Goal: Task Accomplishment & Management: Manage account settings

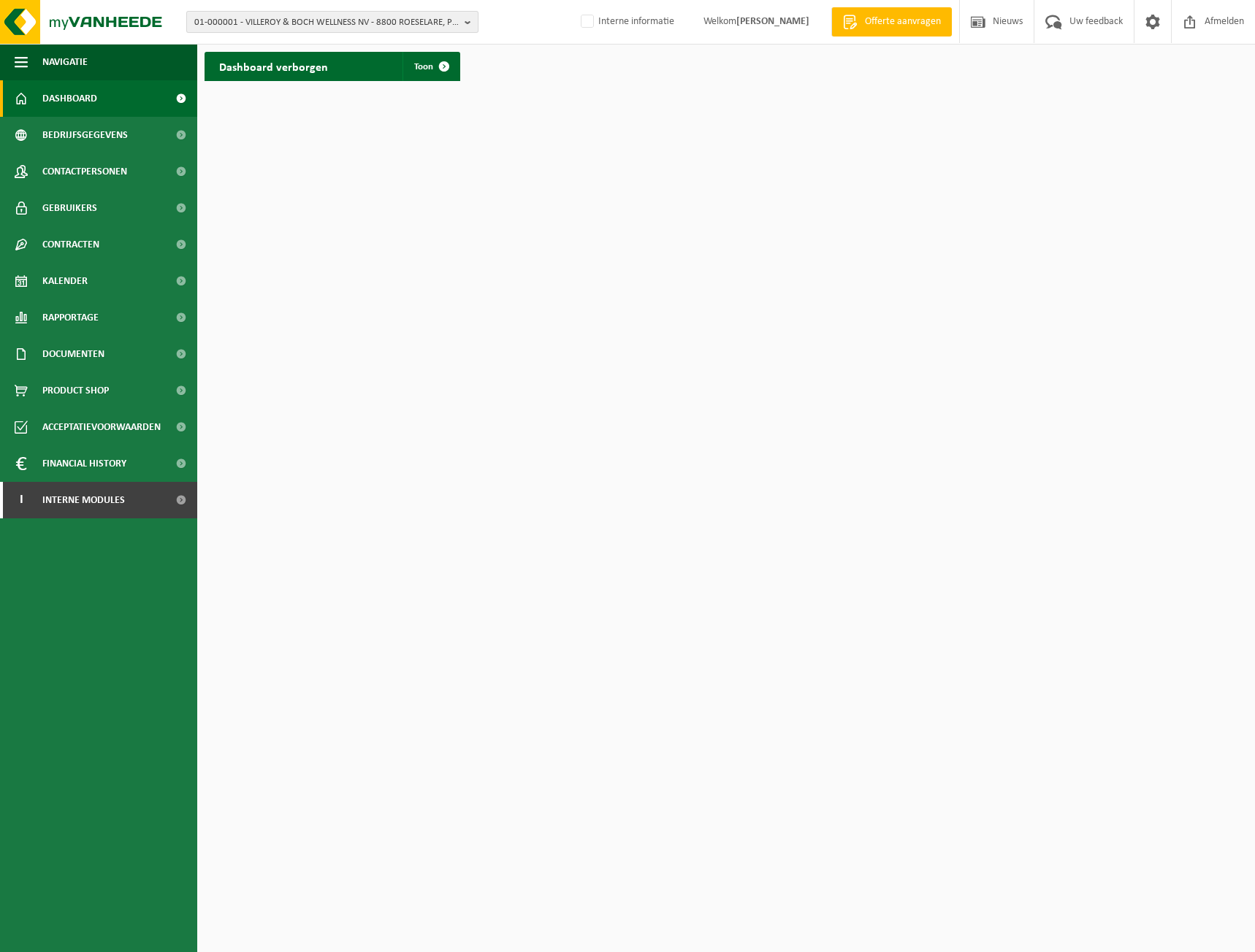
click at [290, 24] on span "01-000001 - VILLEROY & BOCH WELLNESS NV - 8800 ROESELARE, POPULIERSTRAAT 1" at bounding box center [326, 22] width 264 height 22
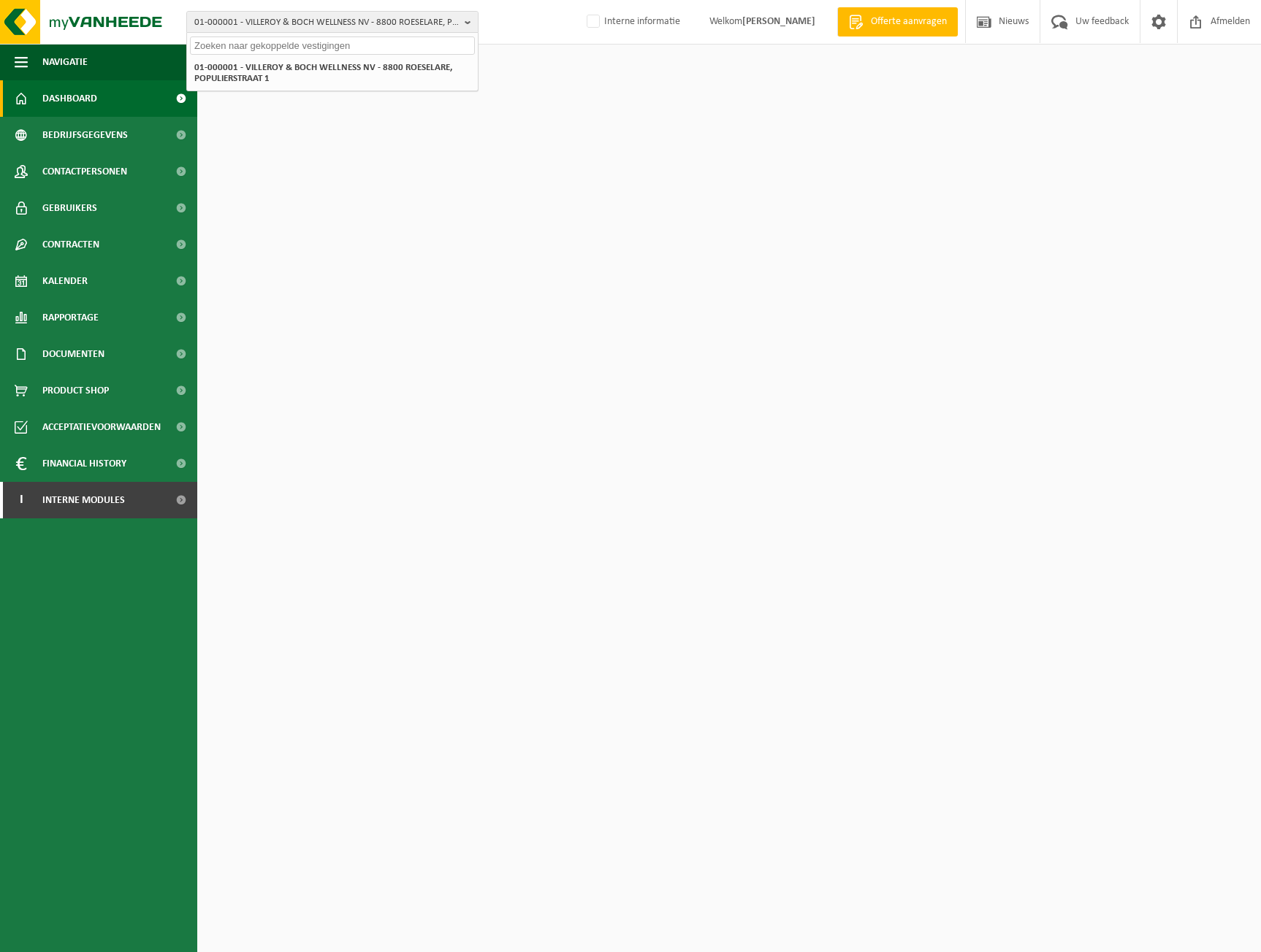
click at [286, 47] on input "text" at bounding box center [332, 45] width 285 height 18
paste input "10-972309"
type input "10-972309"
click at [284, 71] on strong "10-972309 - MOPET BELGIUM - 6840 LONGLIER, ALLÉE DU CENTRE-ARDENNE 70" at bounding box center [311, 72] width 234 height 22
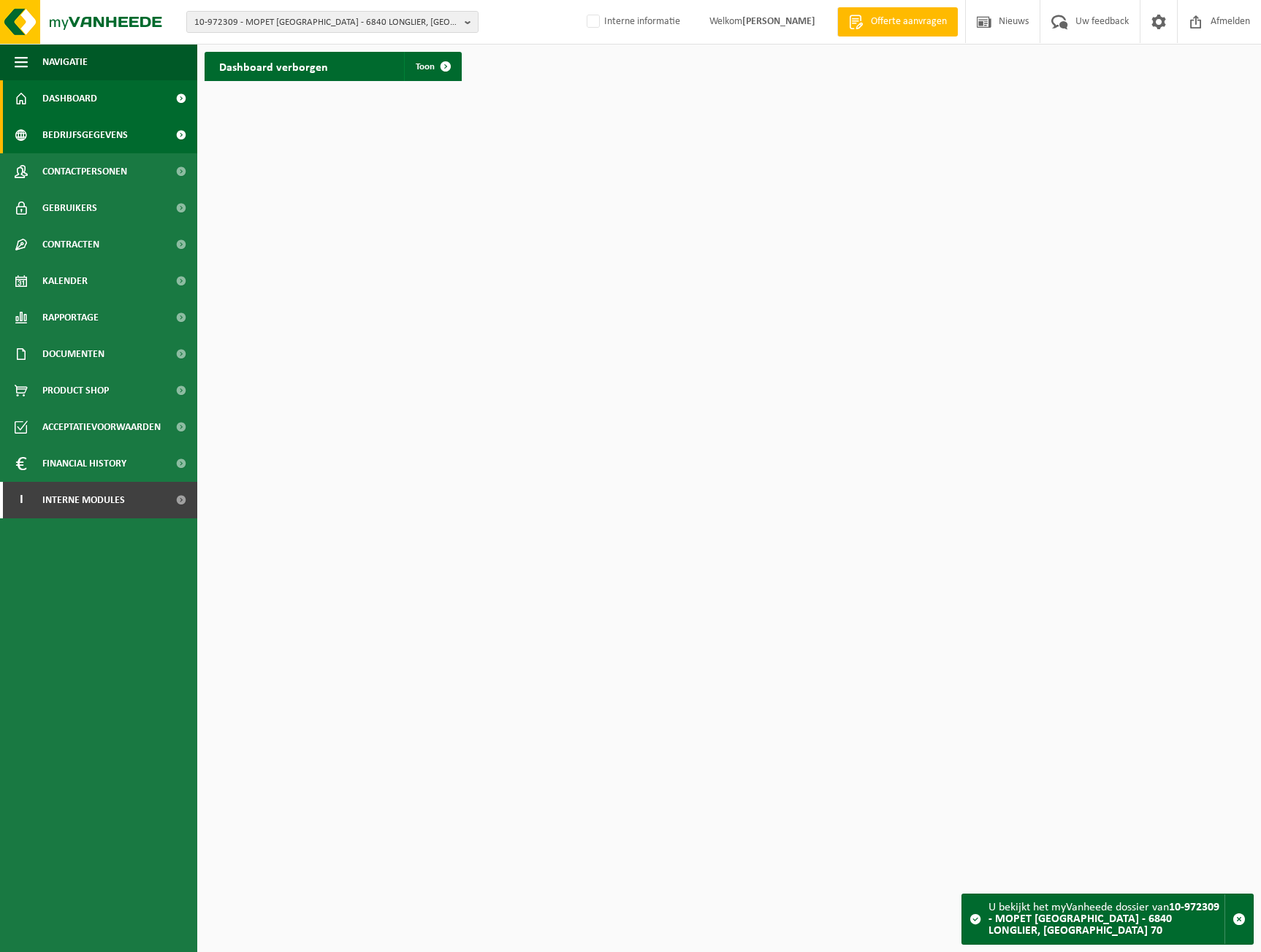
click at [127, 134] on link "Bedrijfsgegevens" at bounding box center [98, 135] width 197 height 37
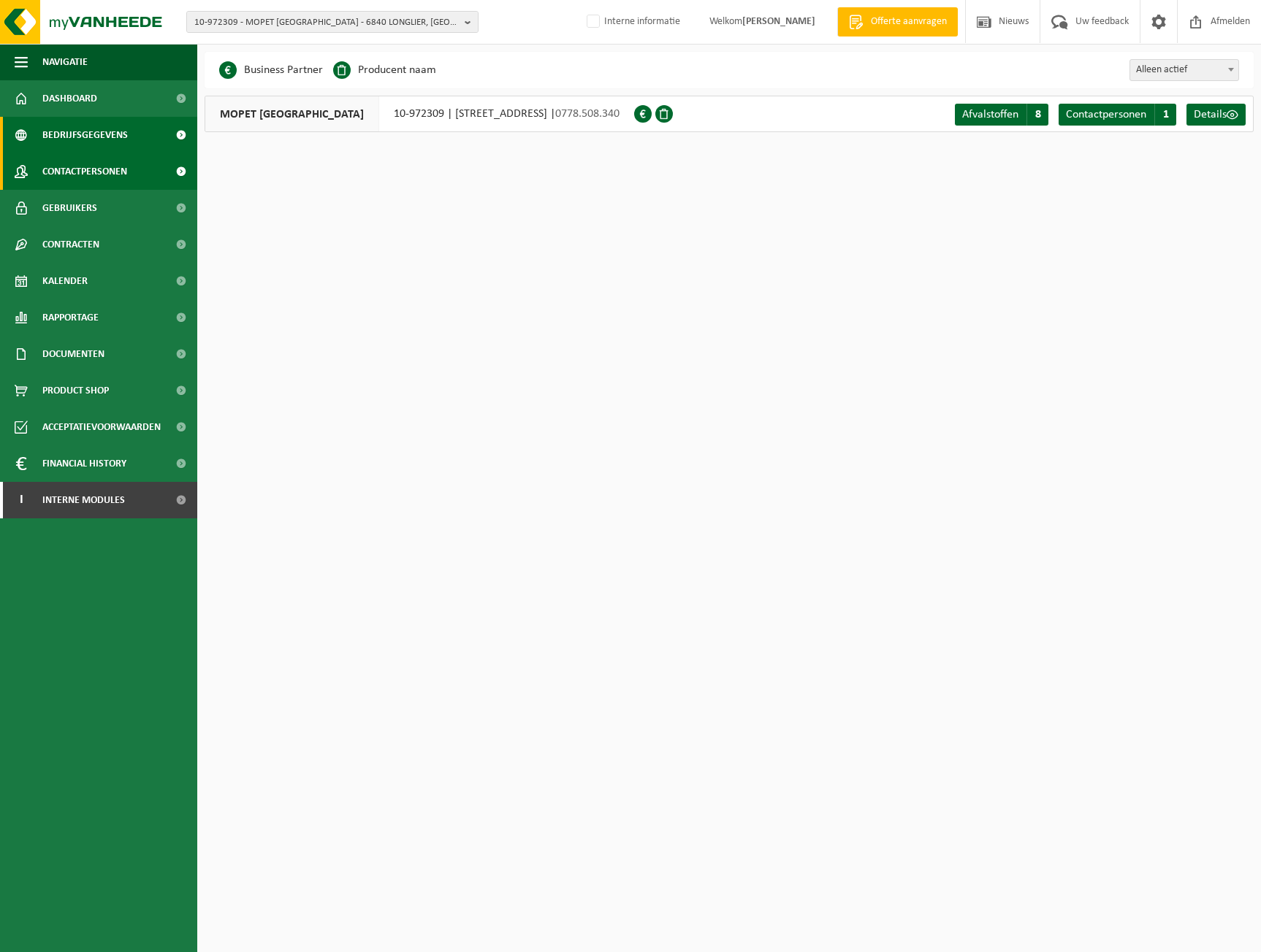
click at [90, 171] on span "Contactpersonen" at bounding box center [84, 171] width 84 height 37
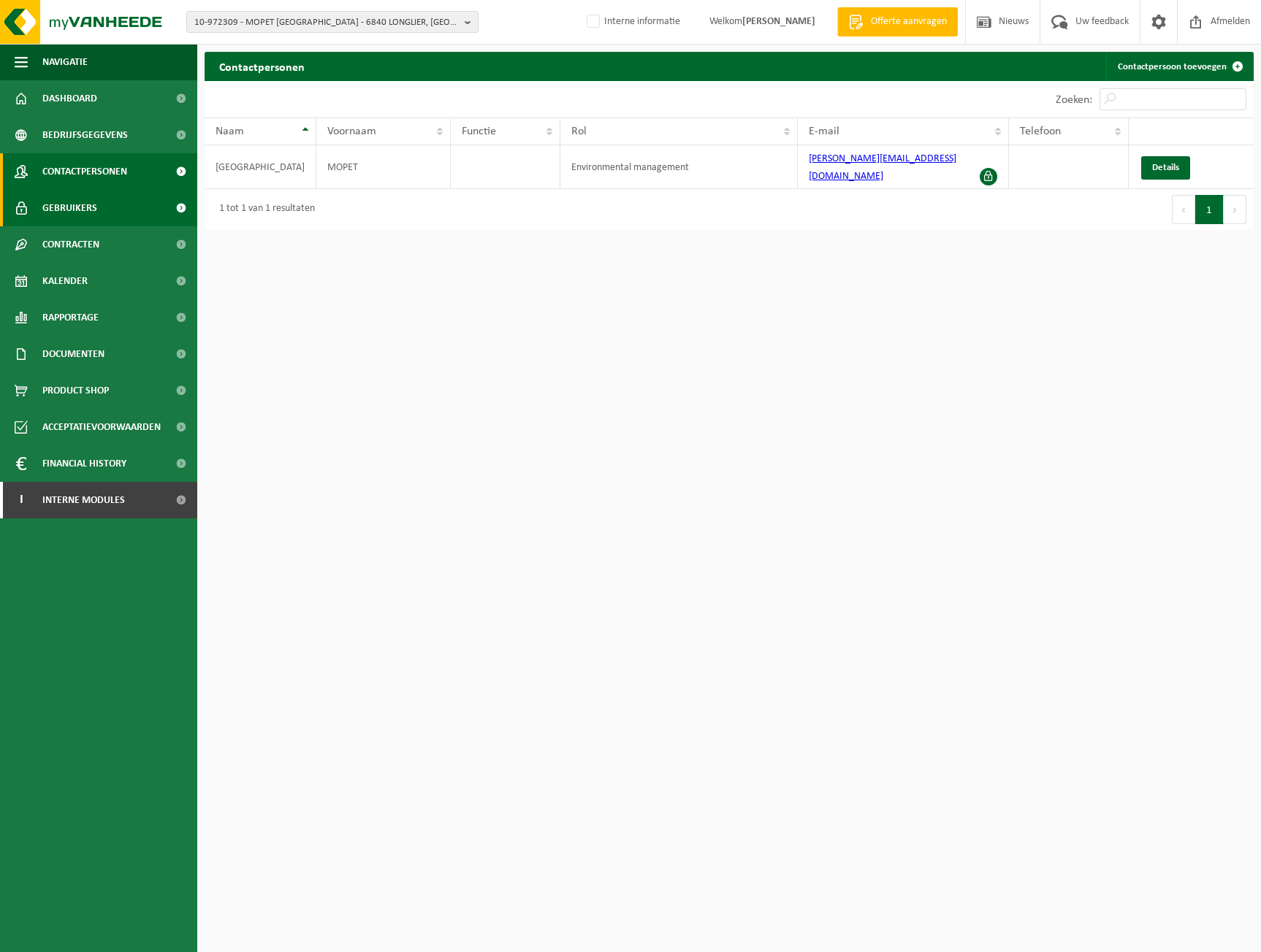
click at [119, 211] on link "Gebruikers" at bounding box center [98, 208] width 197 height 37
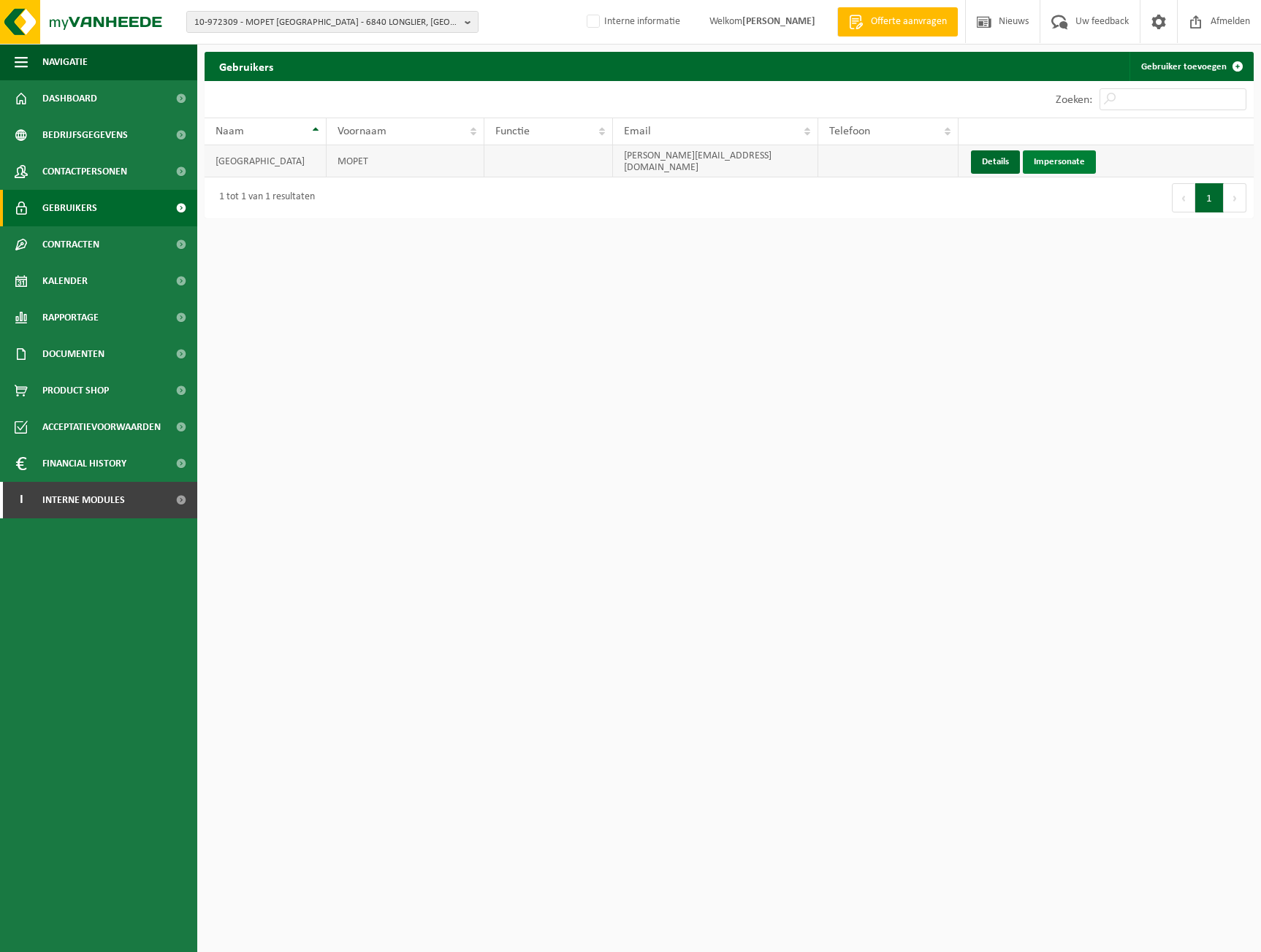
click at [1046, 161] on link "Impersonate" at bounding box center [1060, 162] width 73 height 24
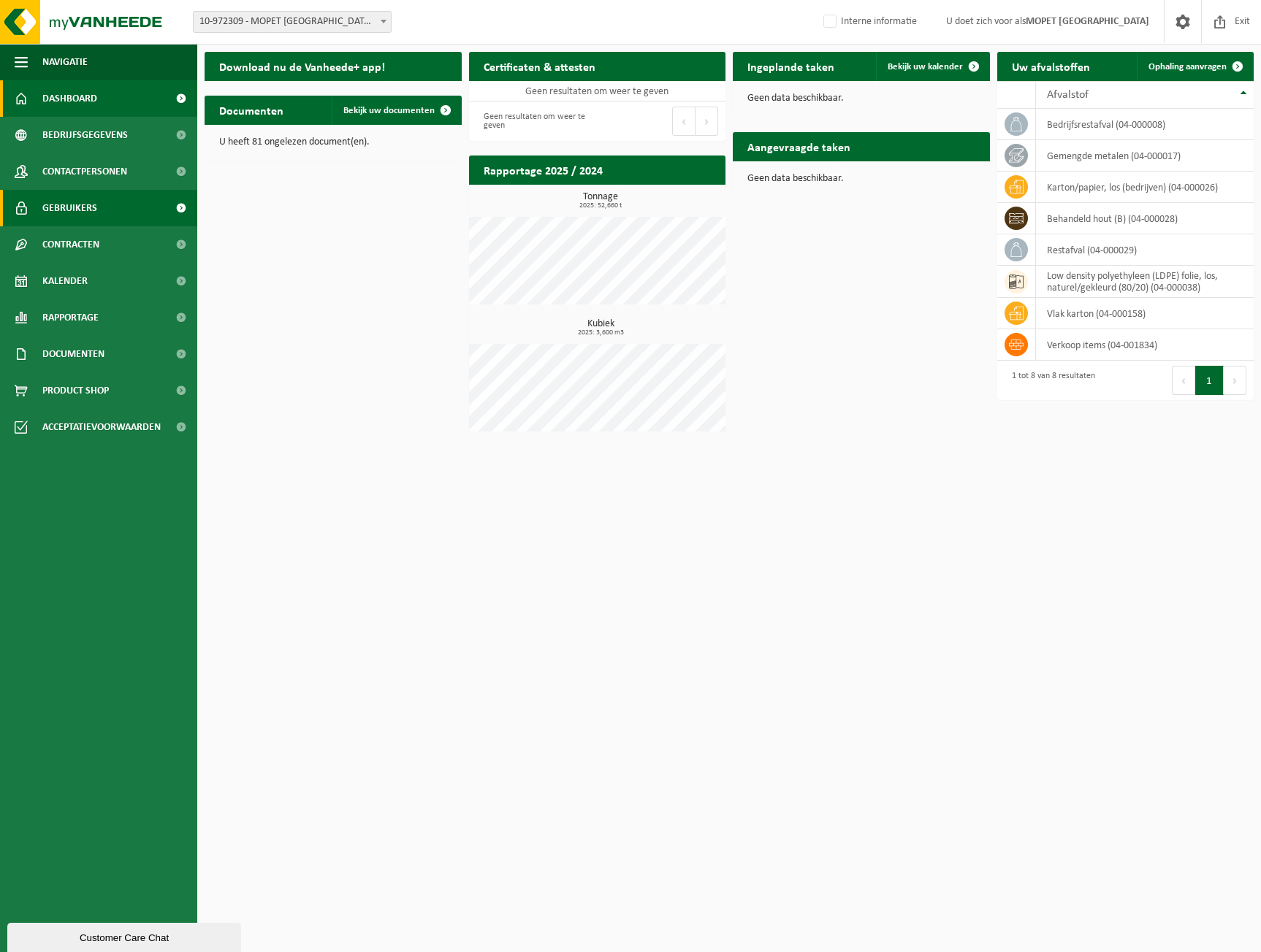
click at [112, 199] on link "Gebruikers" at bounding box center [98, 208] width 197 height 37
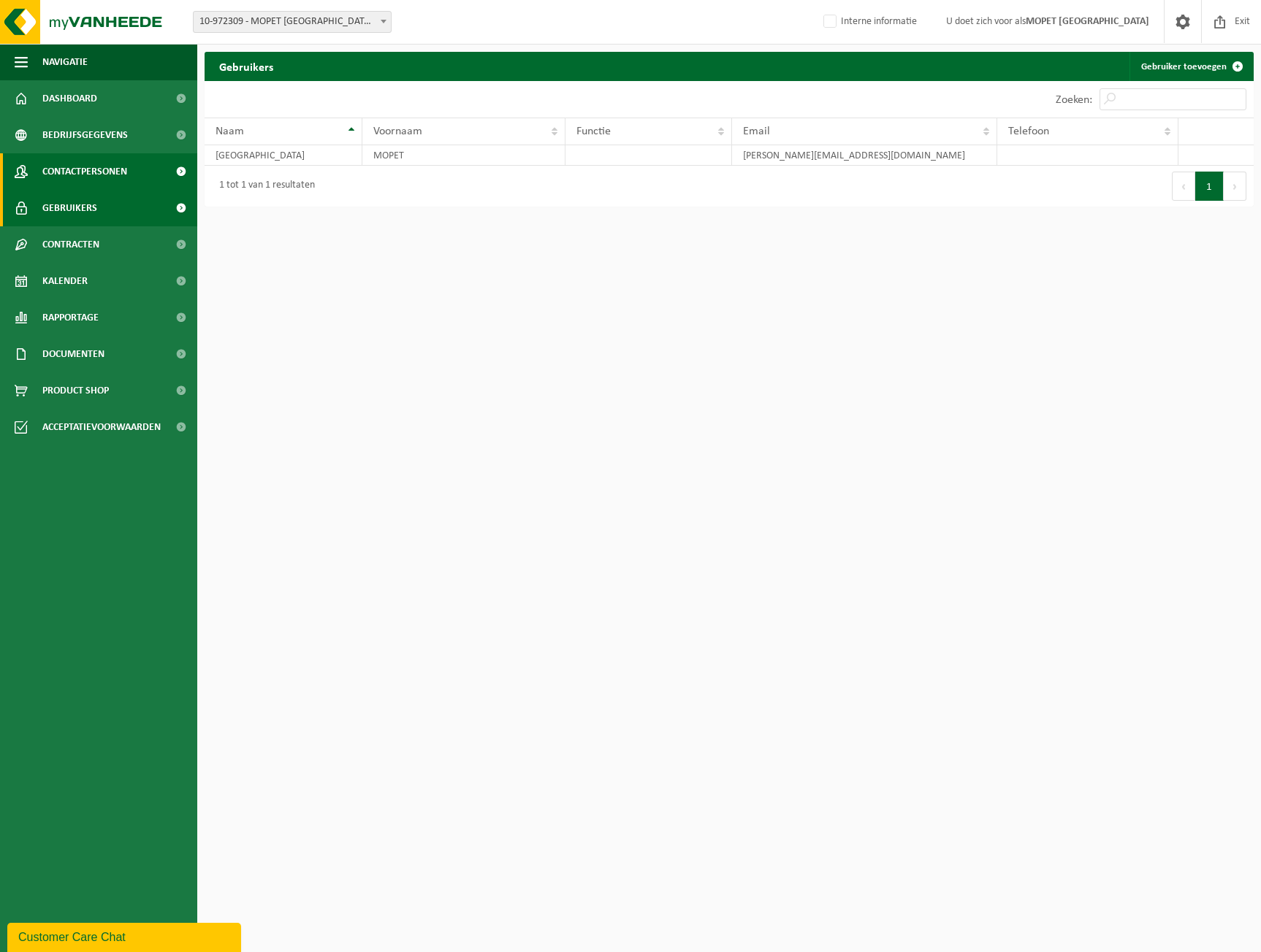
click at [112, 168] on span "Contactpersonen" at bounding box center [84, 171] width 84 height 37
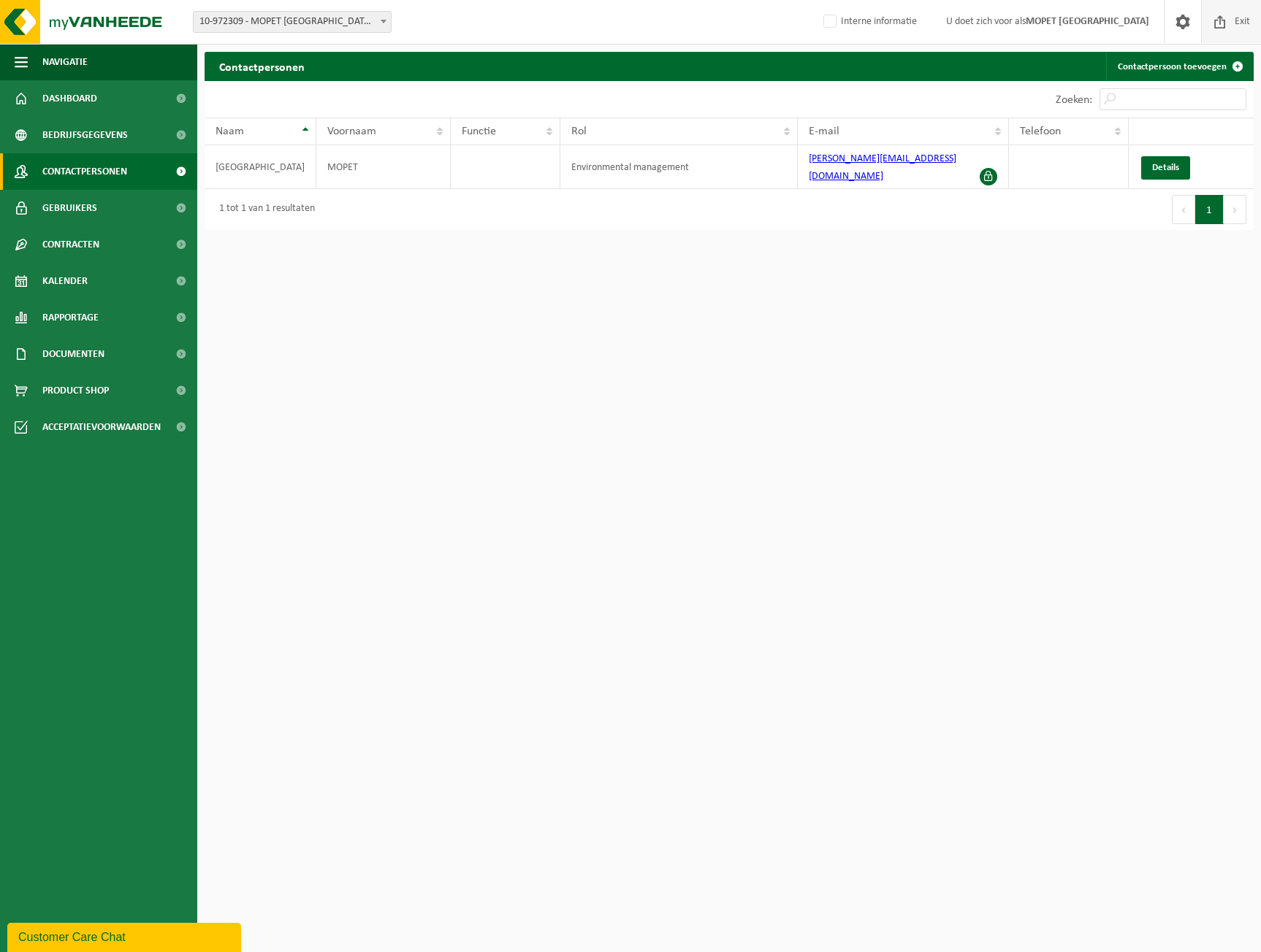
click at [1225, 16] on span at bounding box center [1220, 21] width 22 height 43
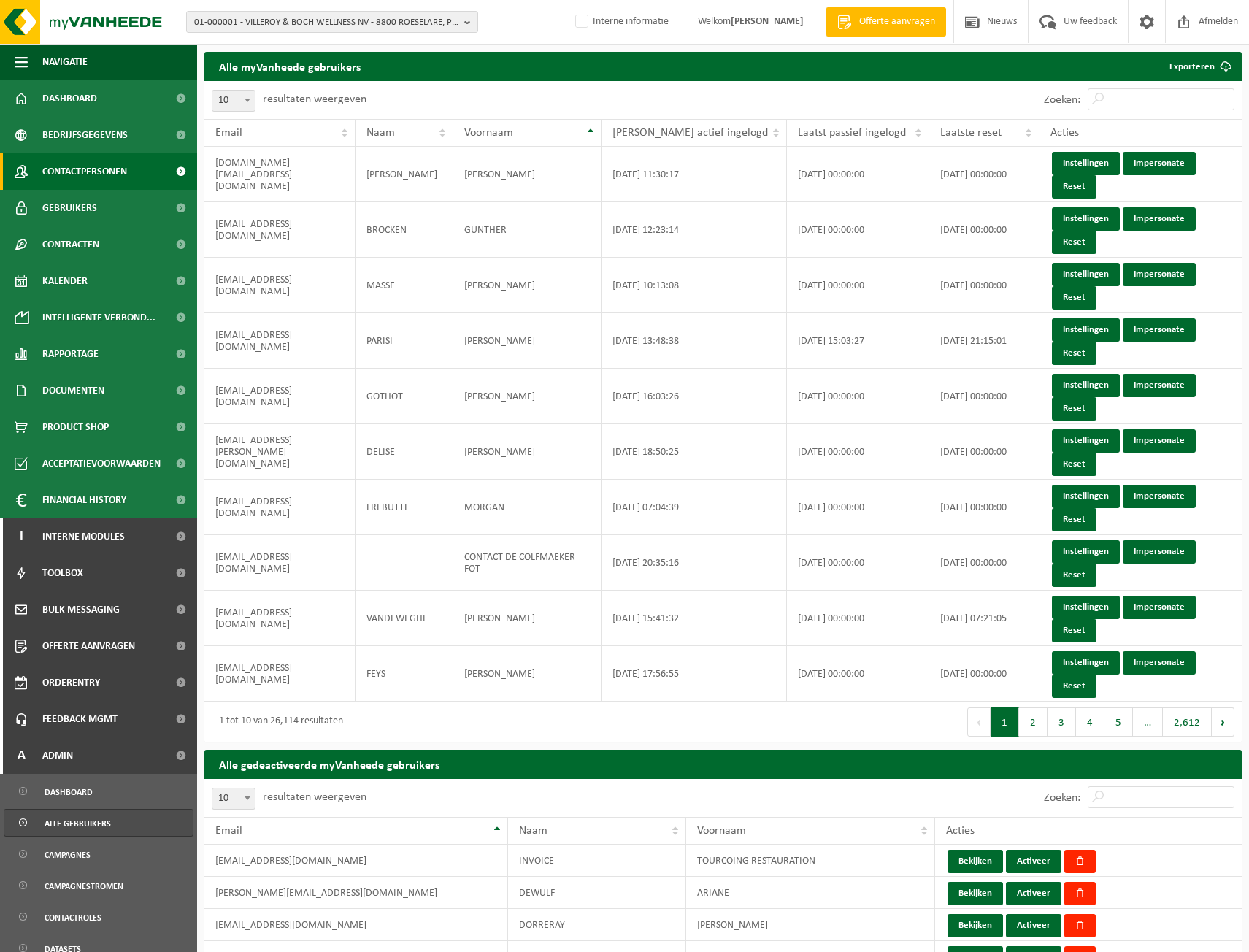
click at [105, 187] on span "Contactpersonen" at bounding box center [84, 171] width 84 height 37
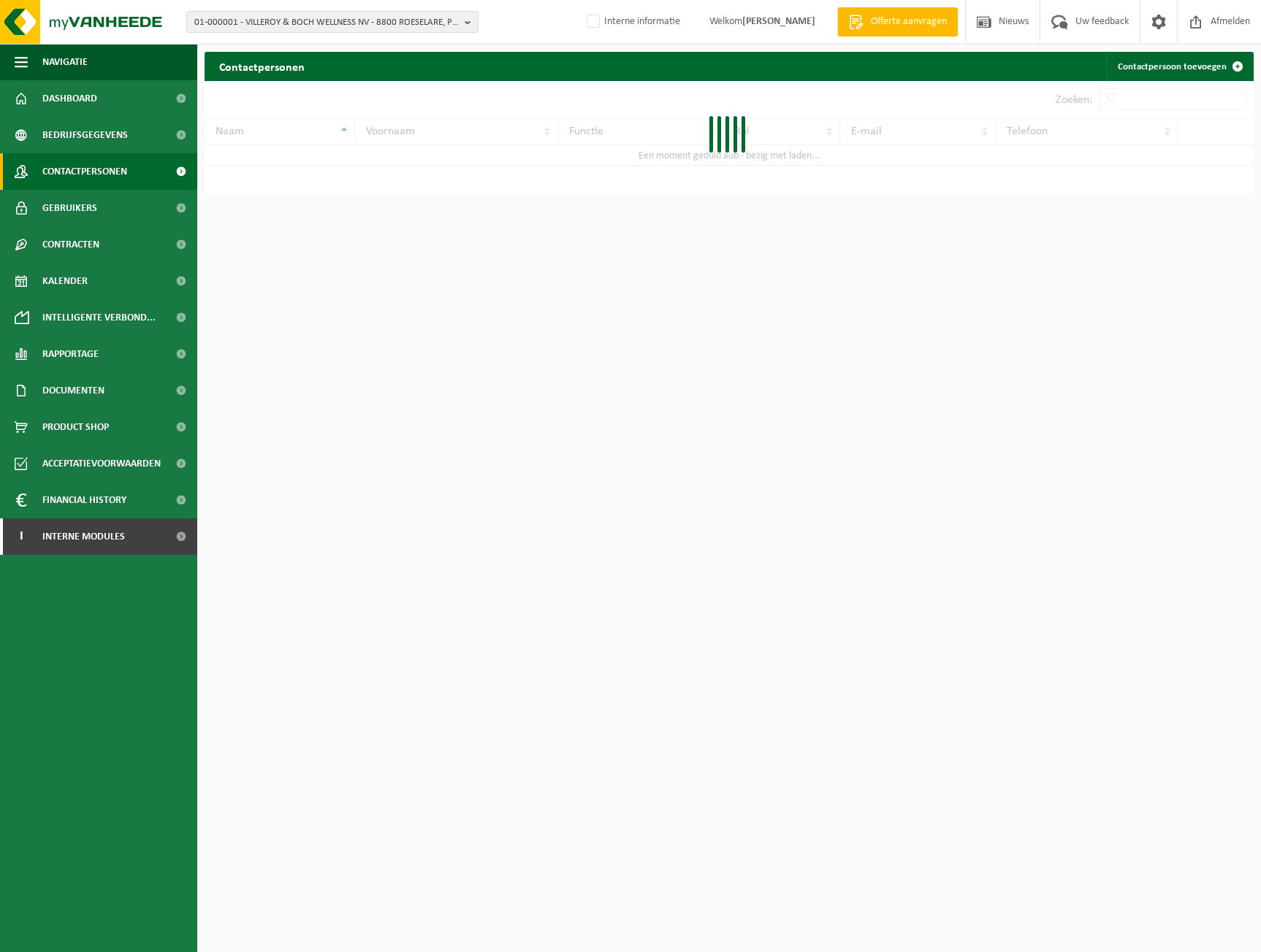
click at [92, 203] on span "Gebruikers" at bounding box center [69, 208] width 54 height 37
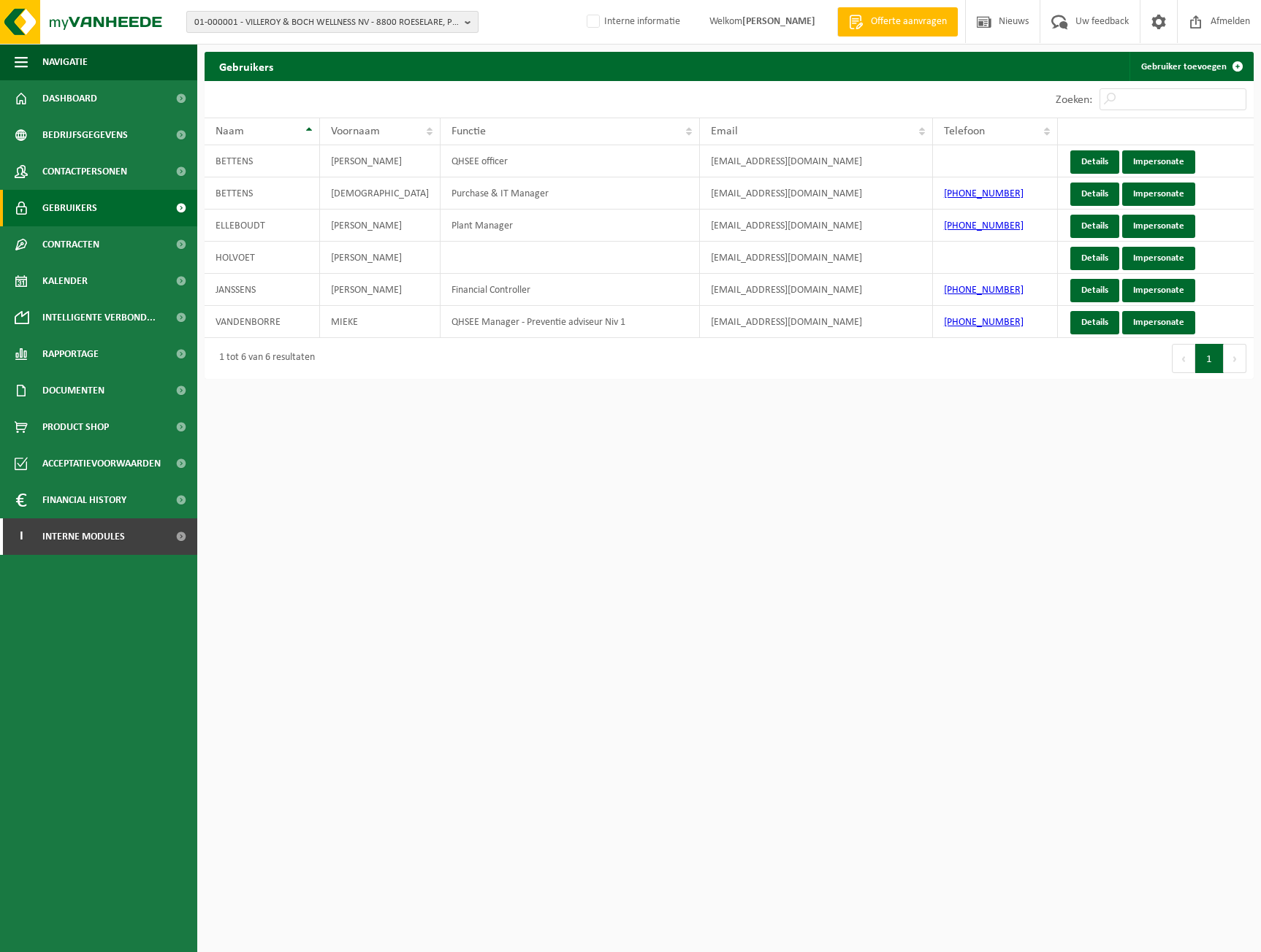
click at [384, 27] on span "01-000001 - VILLEROY & BOCH WELLNESS NV - 8800 ROESELARE, POPULIERSTRAAT 1" at bounding box center [326, 22] width 264 height 22
paste input "Mss beter de sales zelf helpen met die lijst zeker? of ja kweetnie?"
type input "Mss beter de sales zelf helpen met die lijst zeker? of ja kweetnie?"
click at [249, 28] on span "01-000001 - VILLEROY & BOCH WELLNESS NV - 8800 ROESELARE, POPULIERSTRAAT 1" at bounding box center [326, 22] width 264 height 22
click at [249, 28] on span "01-000001 - VILLEROY & BOCH WELLNESS NV - 8800 ROESELARE, POPULIERSTRAAT 1" at bounding box center [326, 22] width 264 height 22
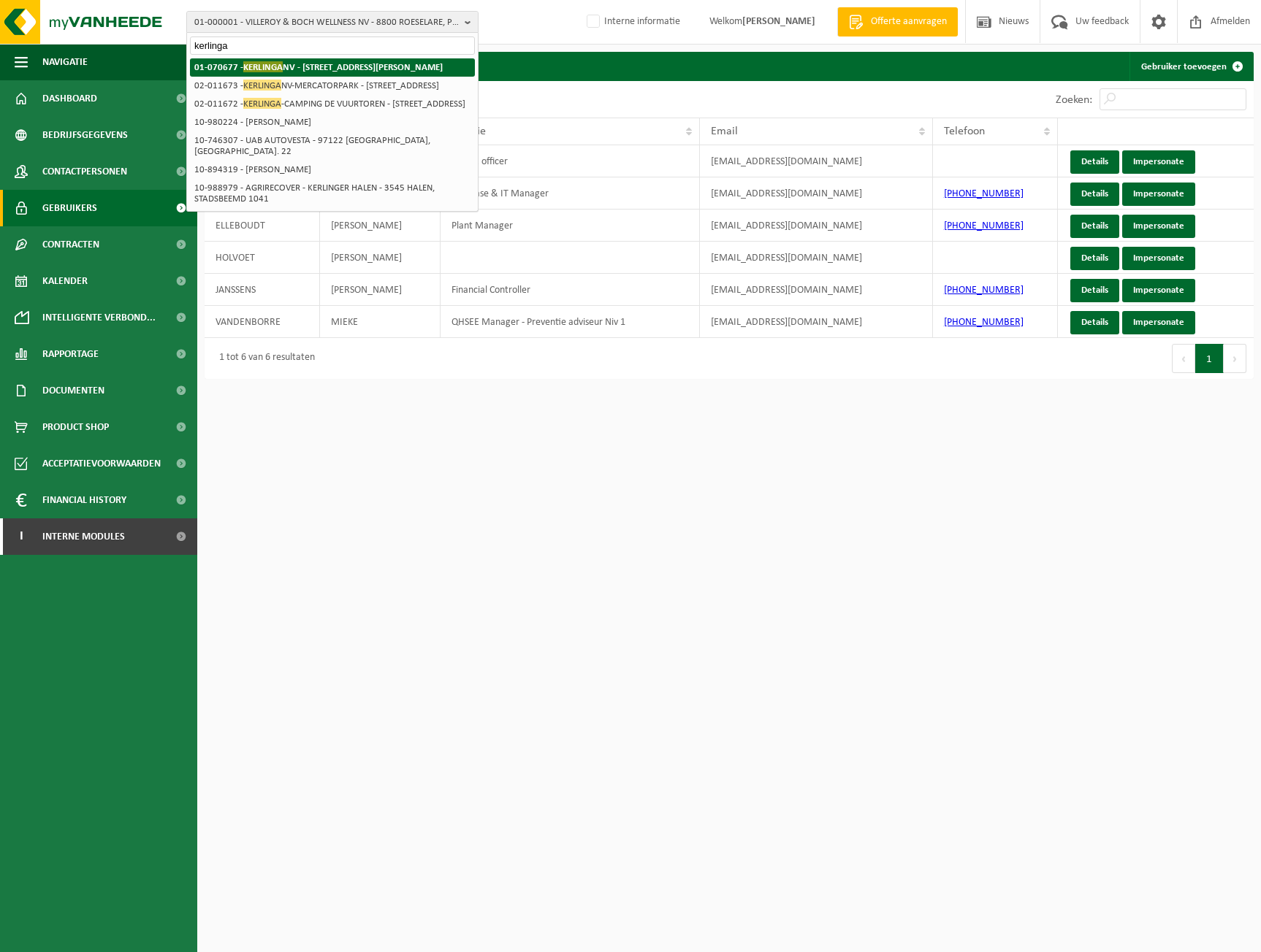
type input "kerlinga"
click at [348, 63] on strong "01-070677 - KERLINGA NV - 8450 BREDENE, KONINGIN ASTRIDLAAN 57" at bounding box center [318, 67] width 249 height 11
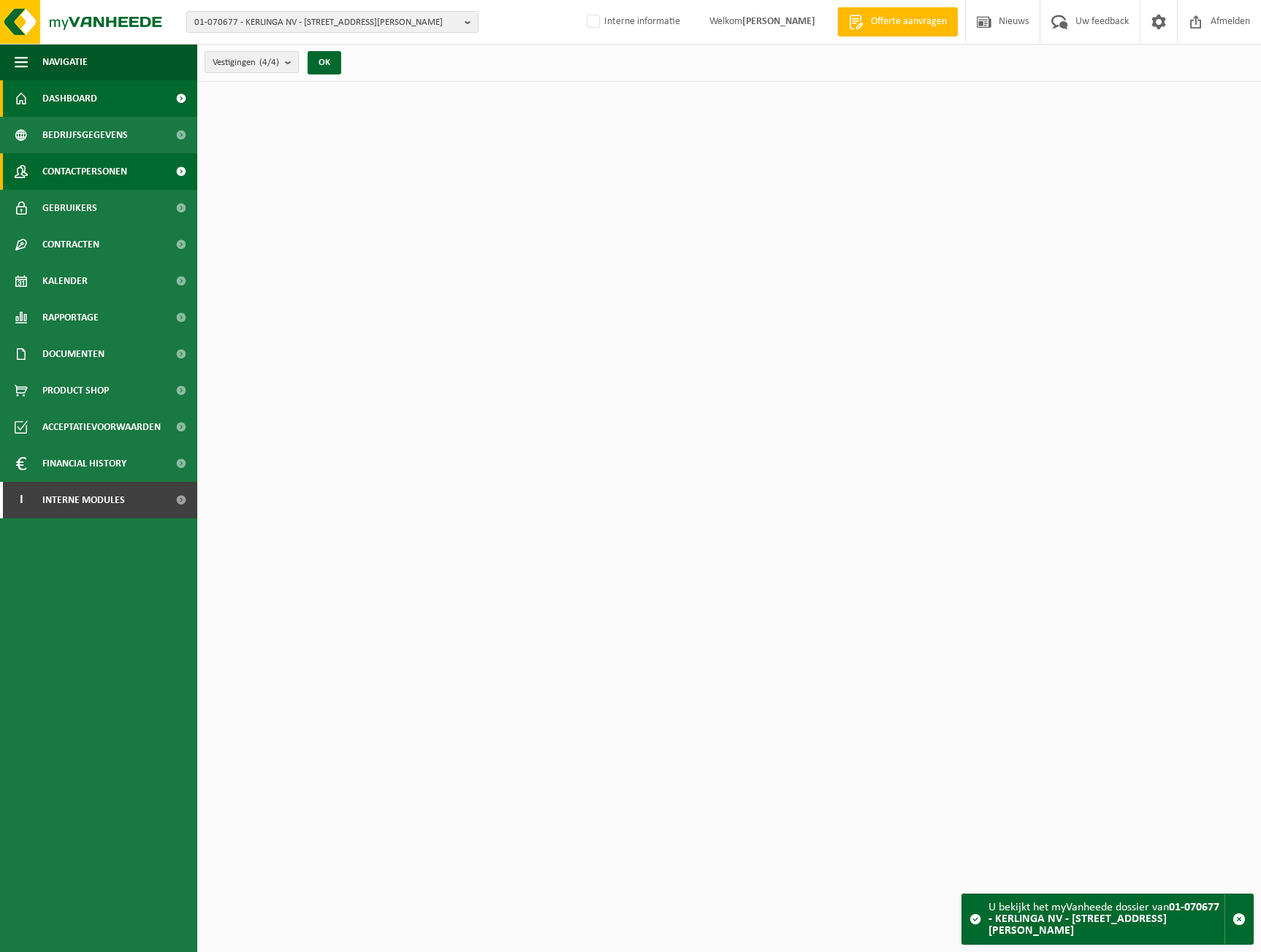
click at [107, 180] on span "Contactpersonen" at bounding box center [84, 171] width 84 height 37
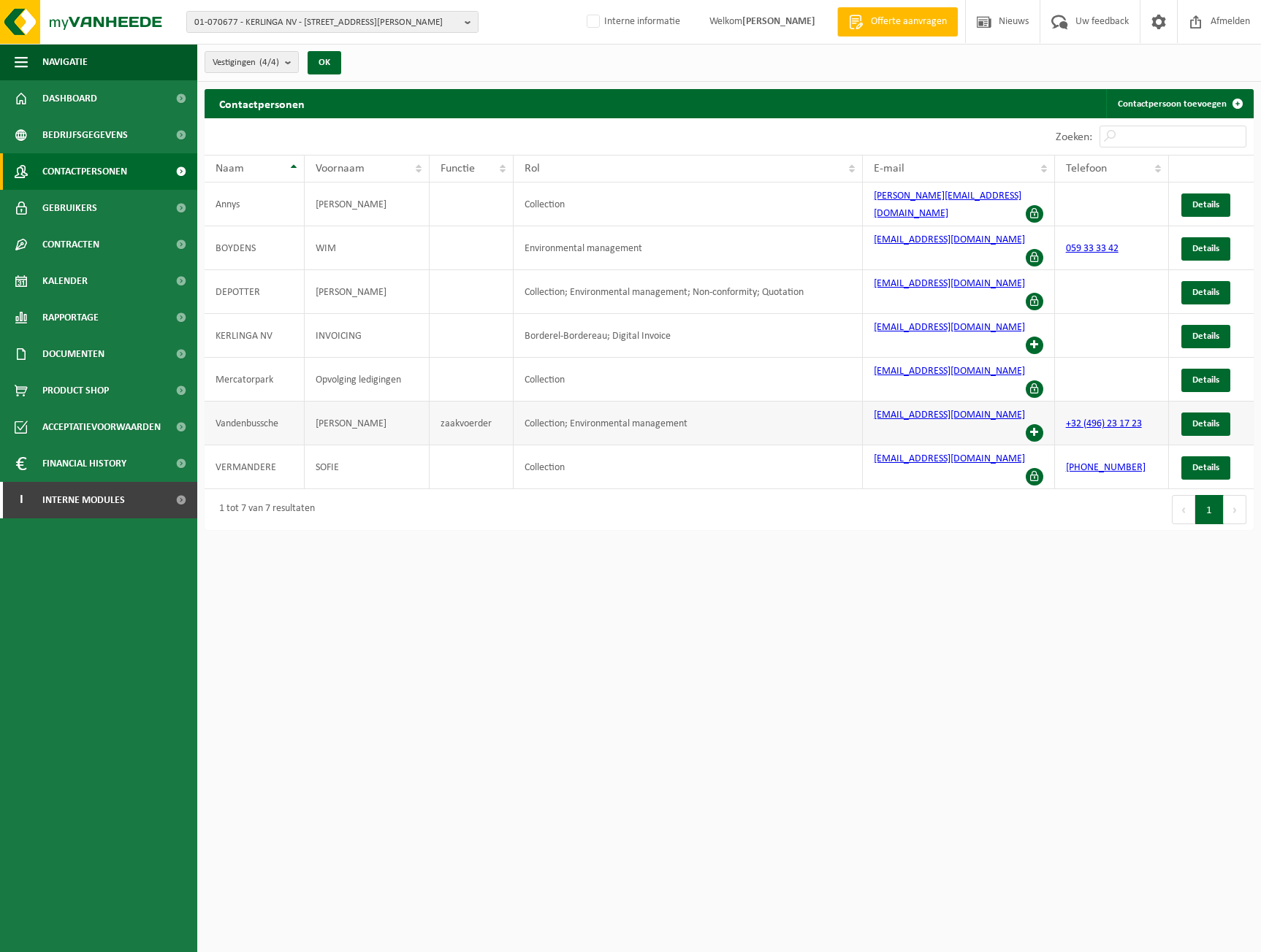
click at [1040, 424] on span at bounding box center [1034, 433] width 18 height 18
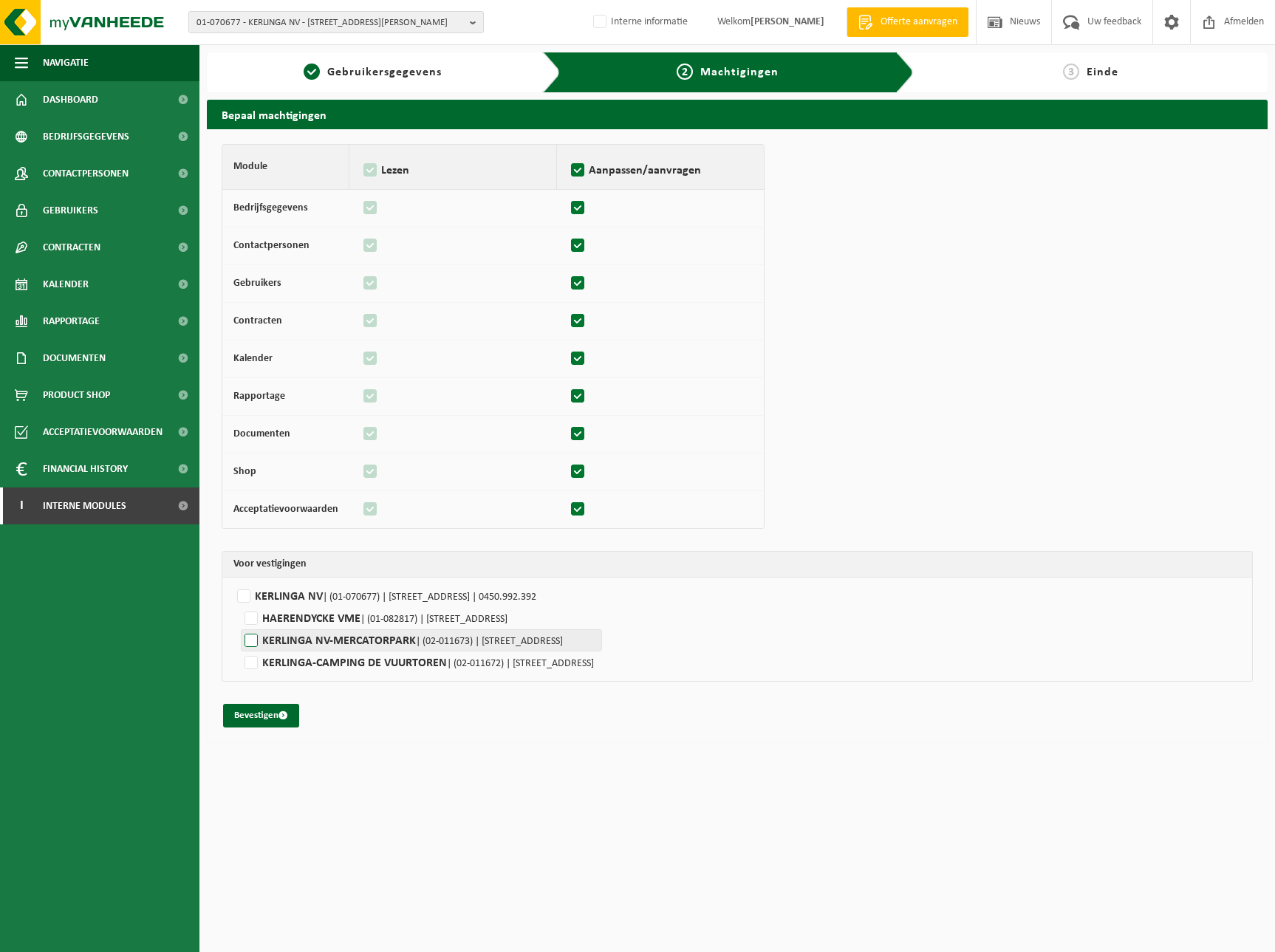
drag, startPoint x: 275, startPoint y: 590, endPoint x: 271, endPoint y: 640, distance: 50.2
click at [274, 590] on label"] "KERLINGA NV | (01-070677) | KONINGIN ASTRIDLAAN 57, 8450 BREDENE | 0450.992.392" at bounding box center [737, 596] width 1007 height 22
click at [274, 590] on input "KERLINGA NV | (01-070677) | KONINGIN ASTRIDLAAN 57, 8450 BREDENE | 0450.992.392" at bounding box center [871, 596] width 1275 height 22
checkbox input "true"
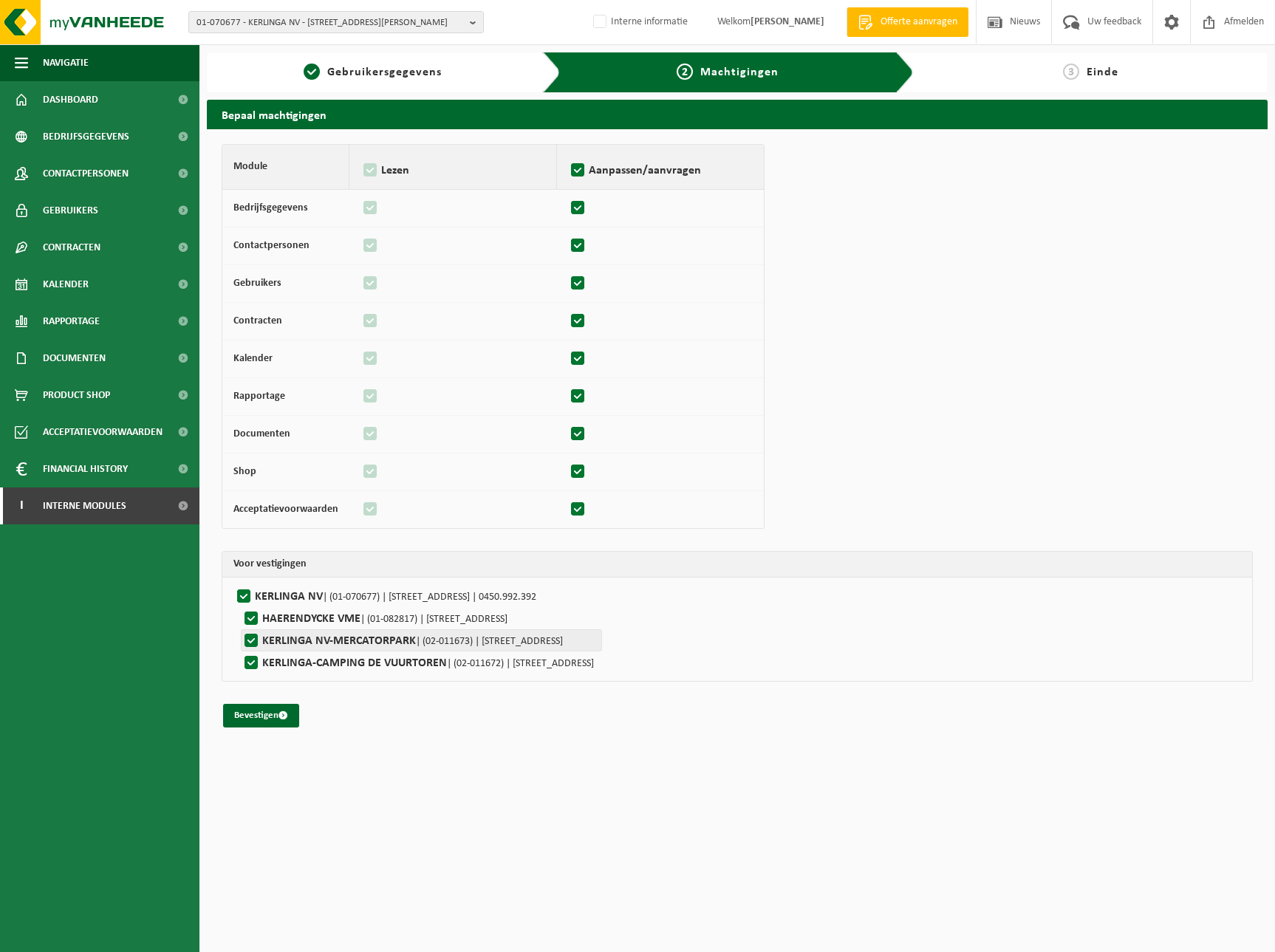
checkbox input "true"
click at [262, 714] on button "Bevestigen" at bounding box center [261, 715] width 76 height 24
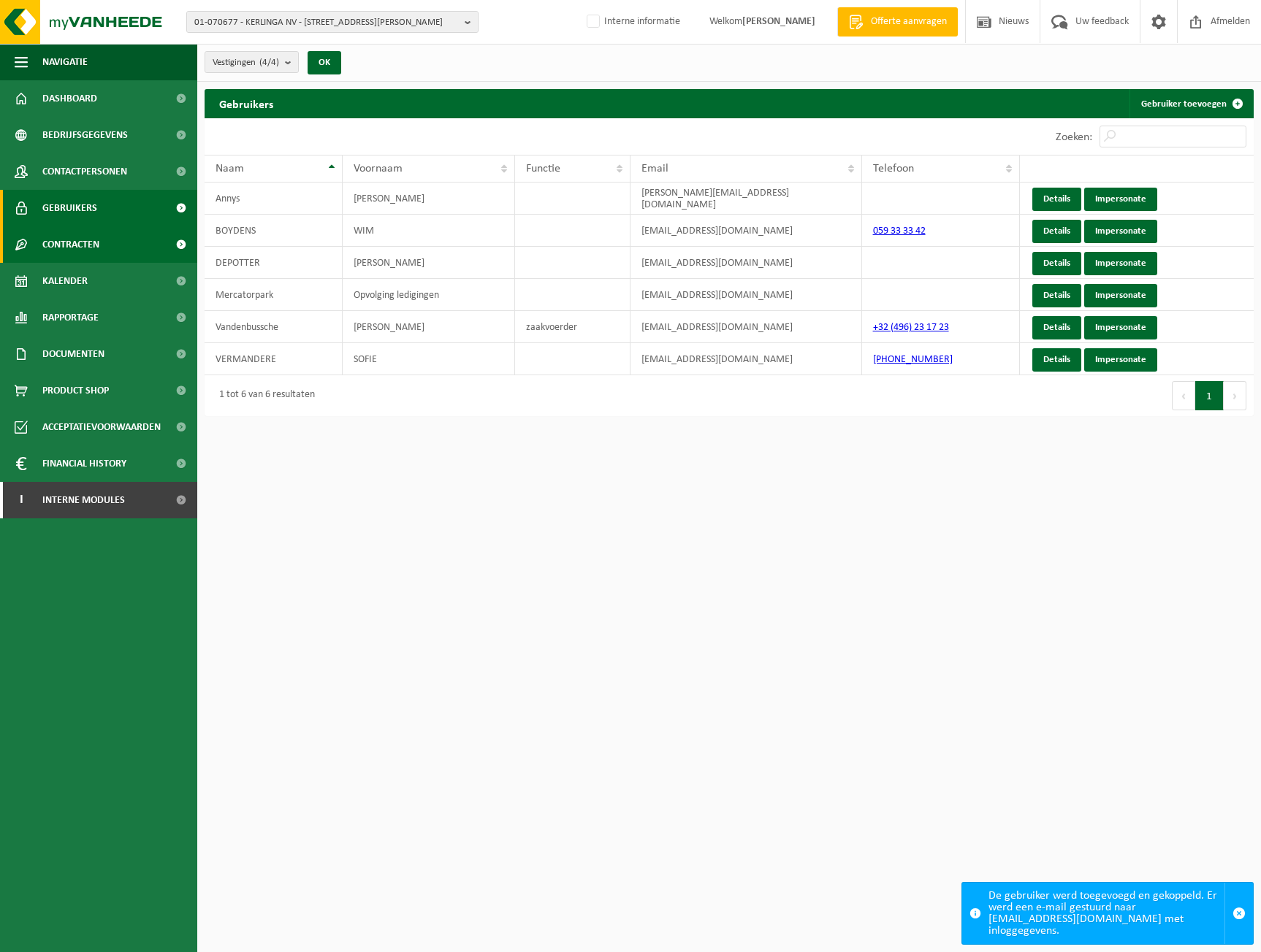
click at [142, 241] on link "Contracten" at bounding box center [98, 244] width 197 height 37
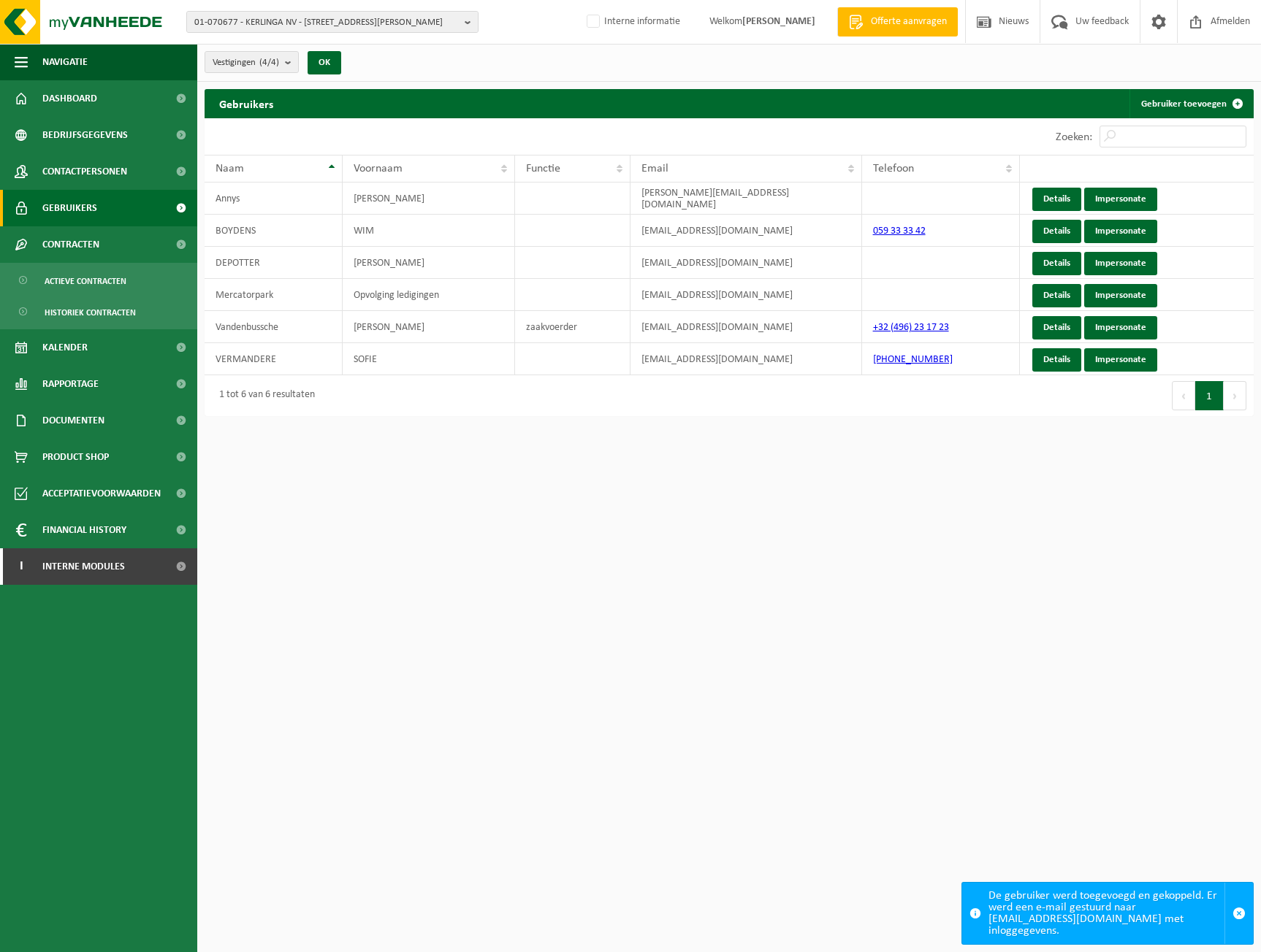
click at [136, 214] on link "Gebruikers" at bounding box center [98, 208] width 197 height 37
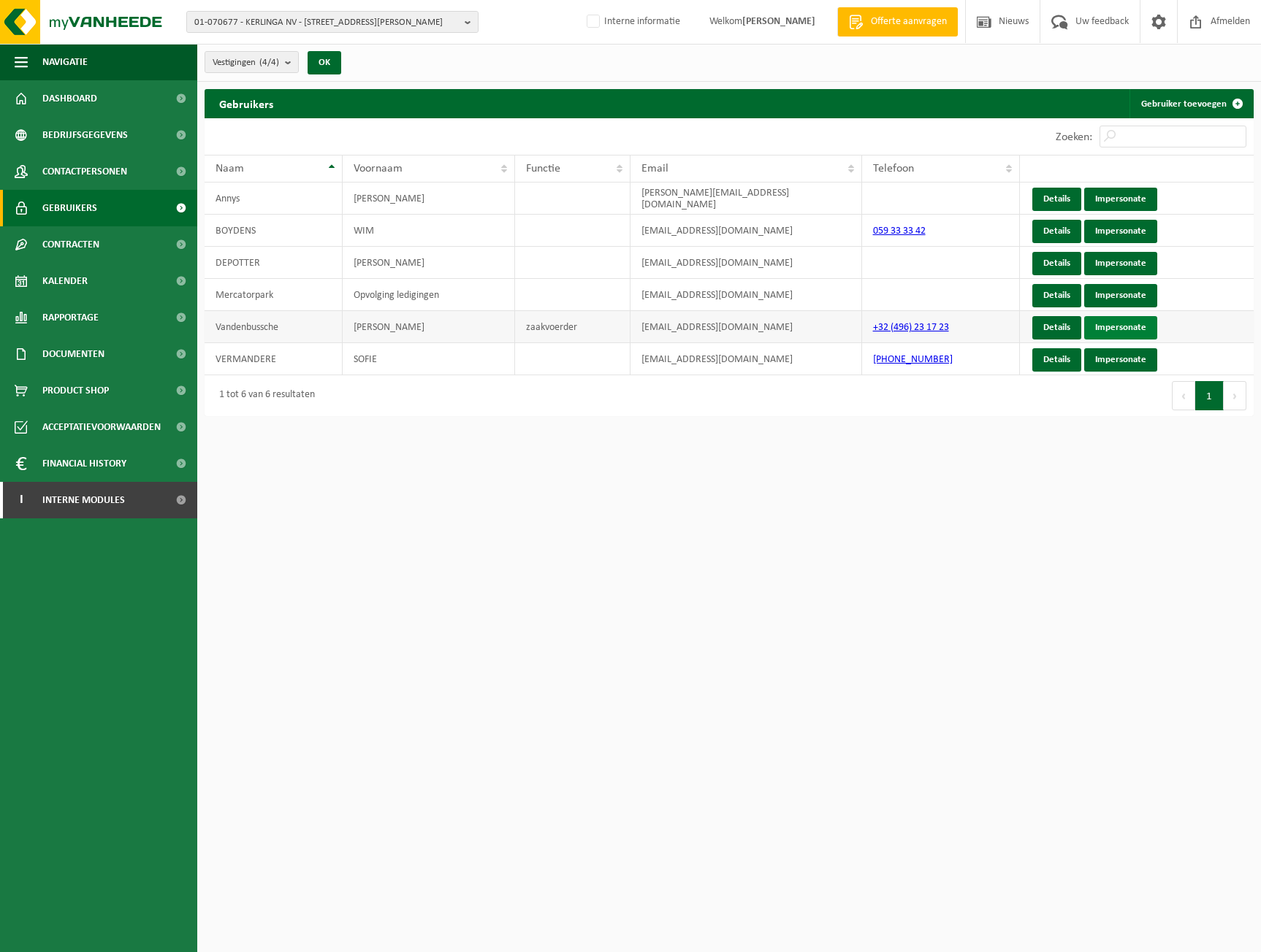
click at [1124, 325] on link "Impersonate" at bounding box center [1120, 327] width 73 height 24
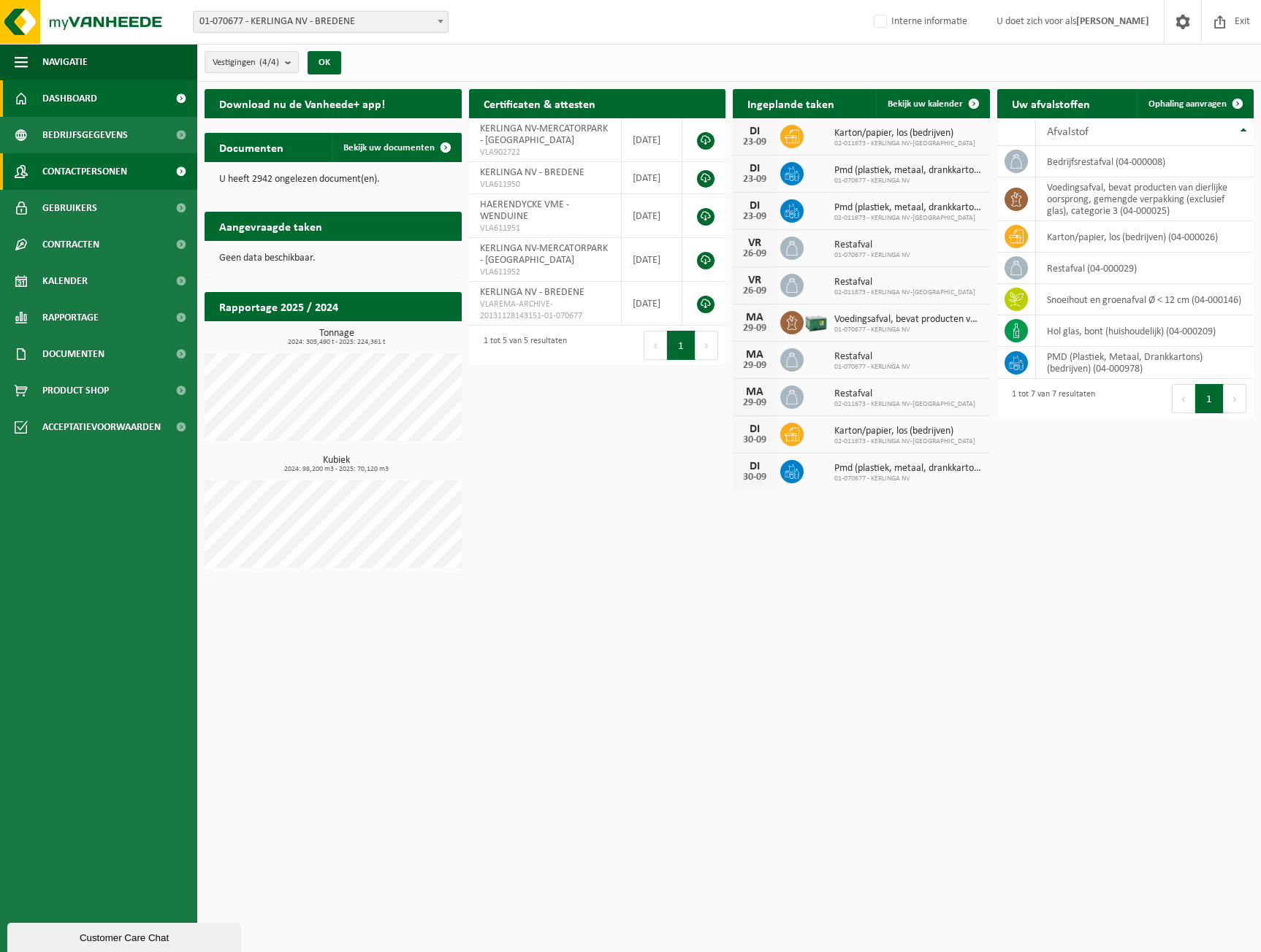
click at [90, 170] on span "Contactpersonen" at bounding box center [84, 171] width 84 height 37
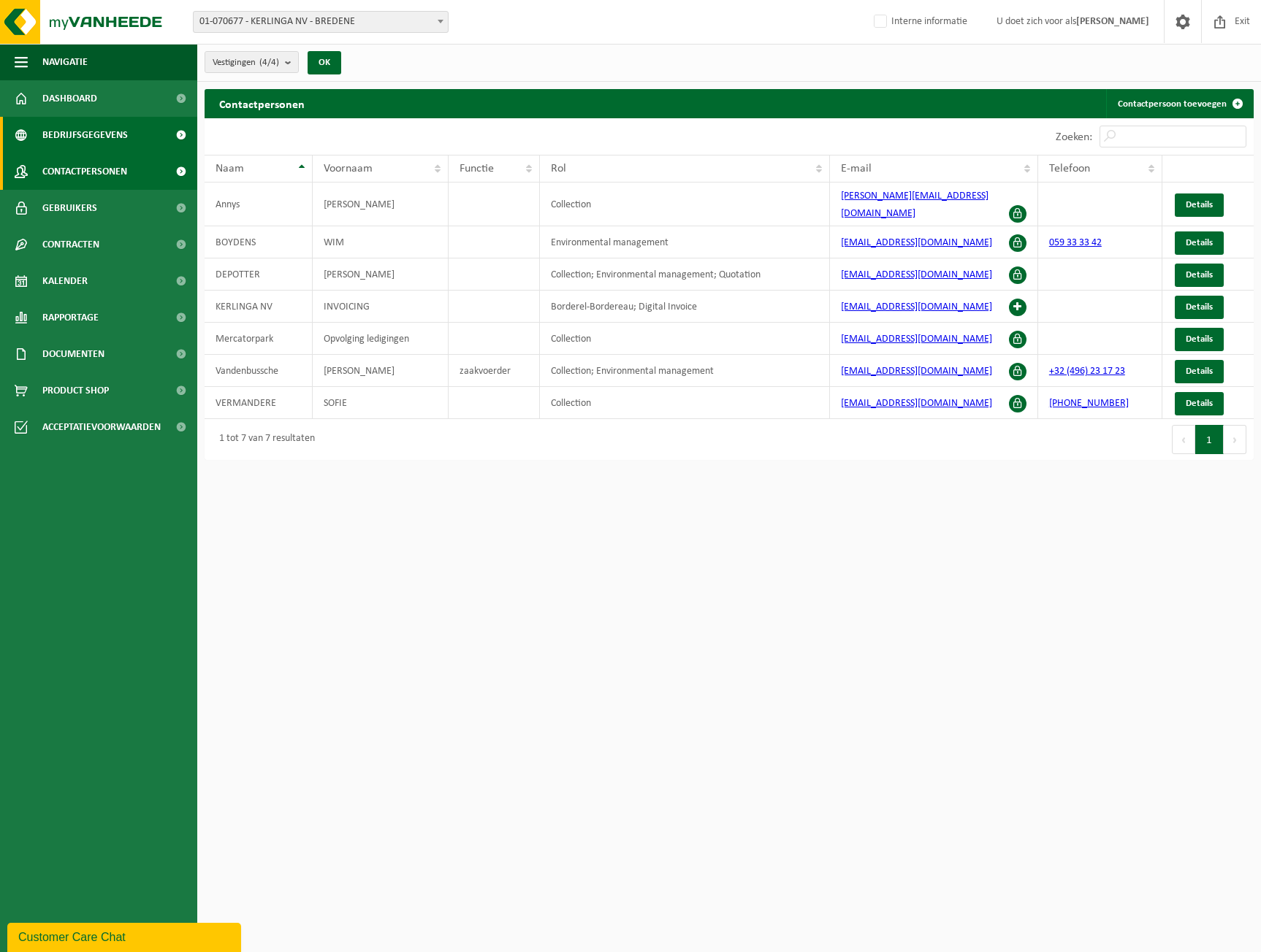
click at [34, 141] on link "Bedrijfsgegevens" at bounding box center [98, 135] width 197 height 37
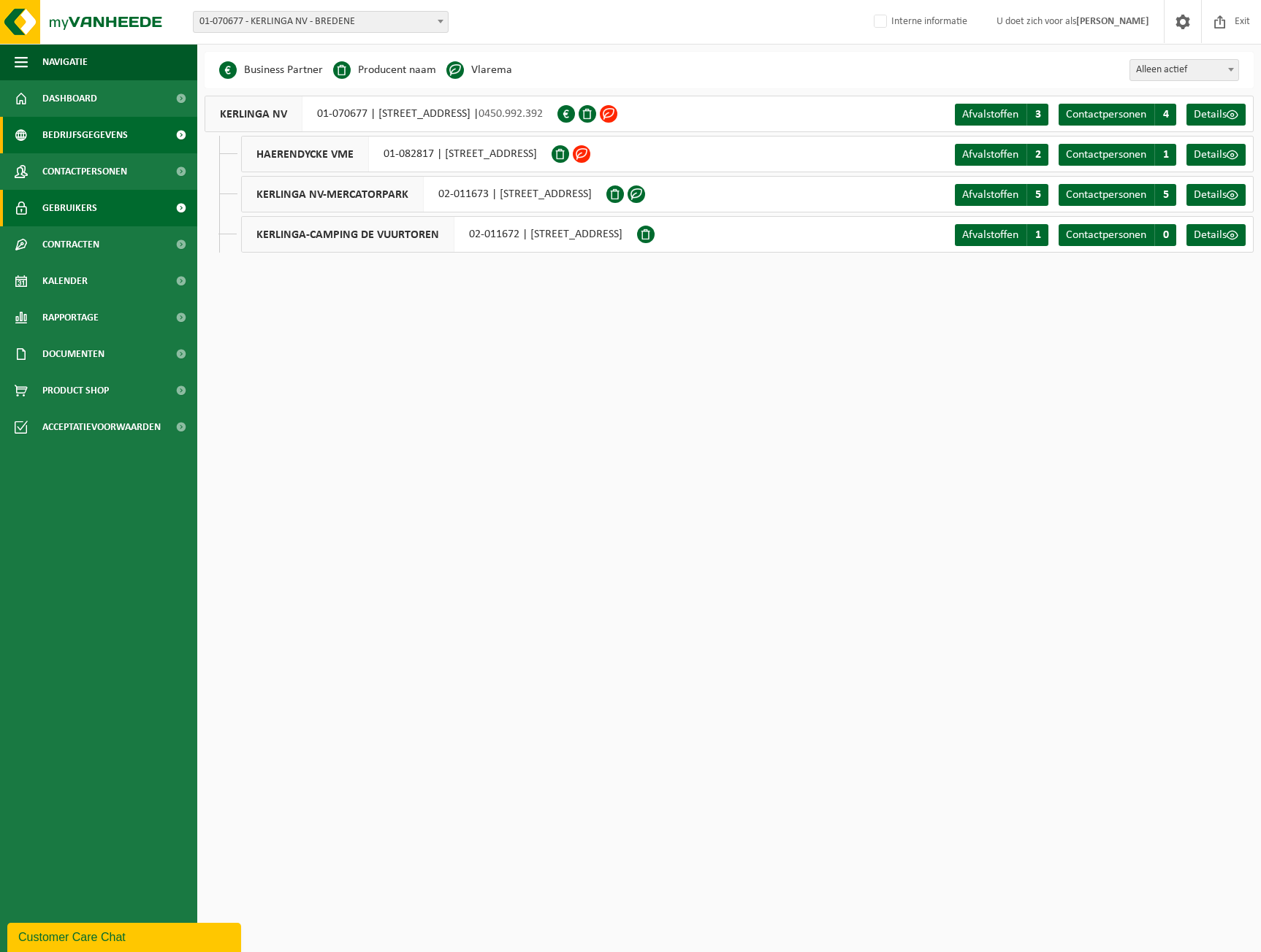
click at [102, 206] on link "Gebruikers" at bounding box center [98, 208] width 197 height 37
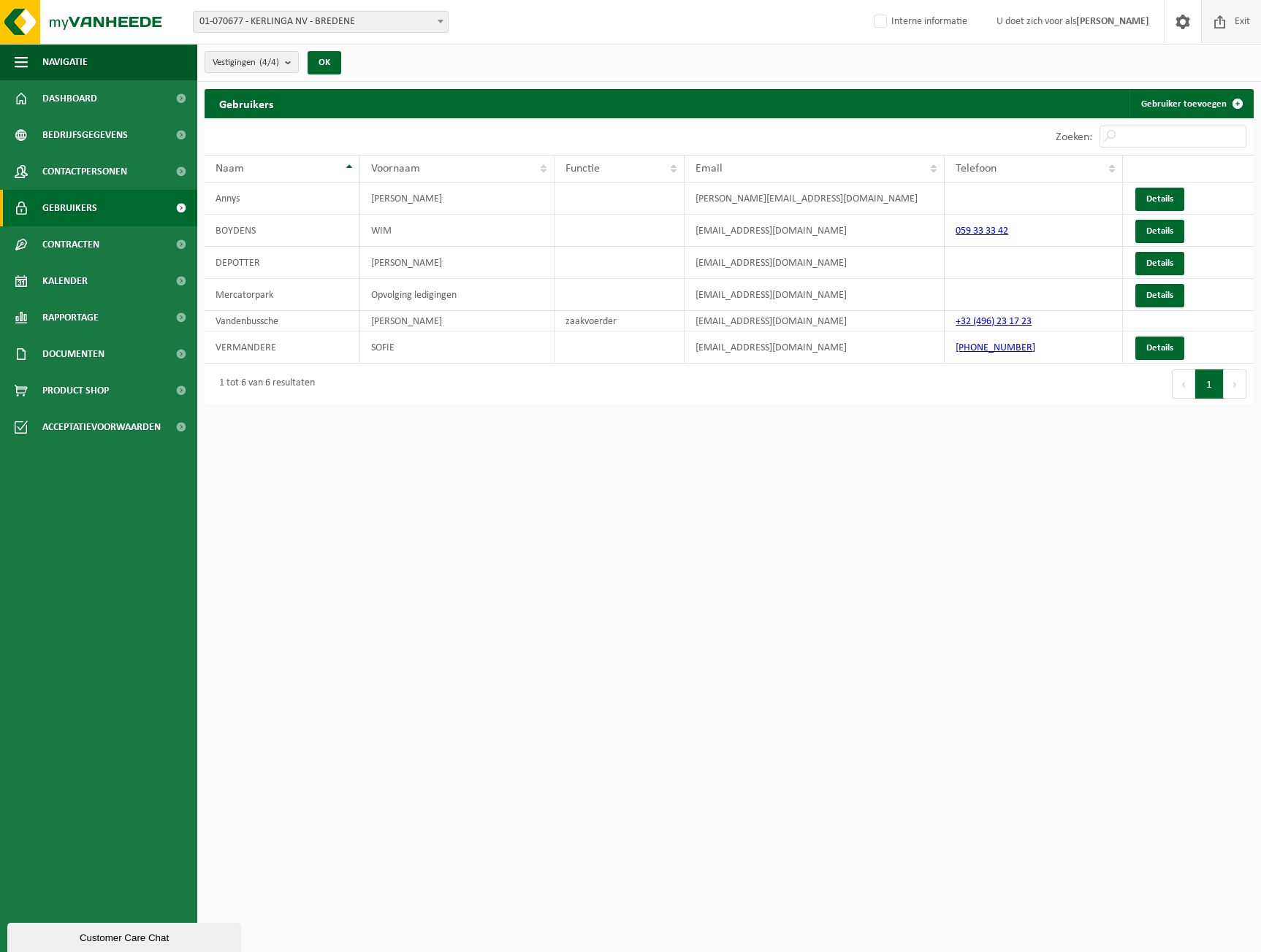
click at [1221, 19] on span at bounding box center [1220, 21] width 22 height 43
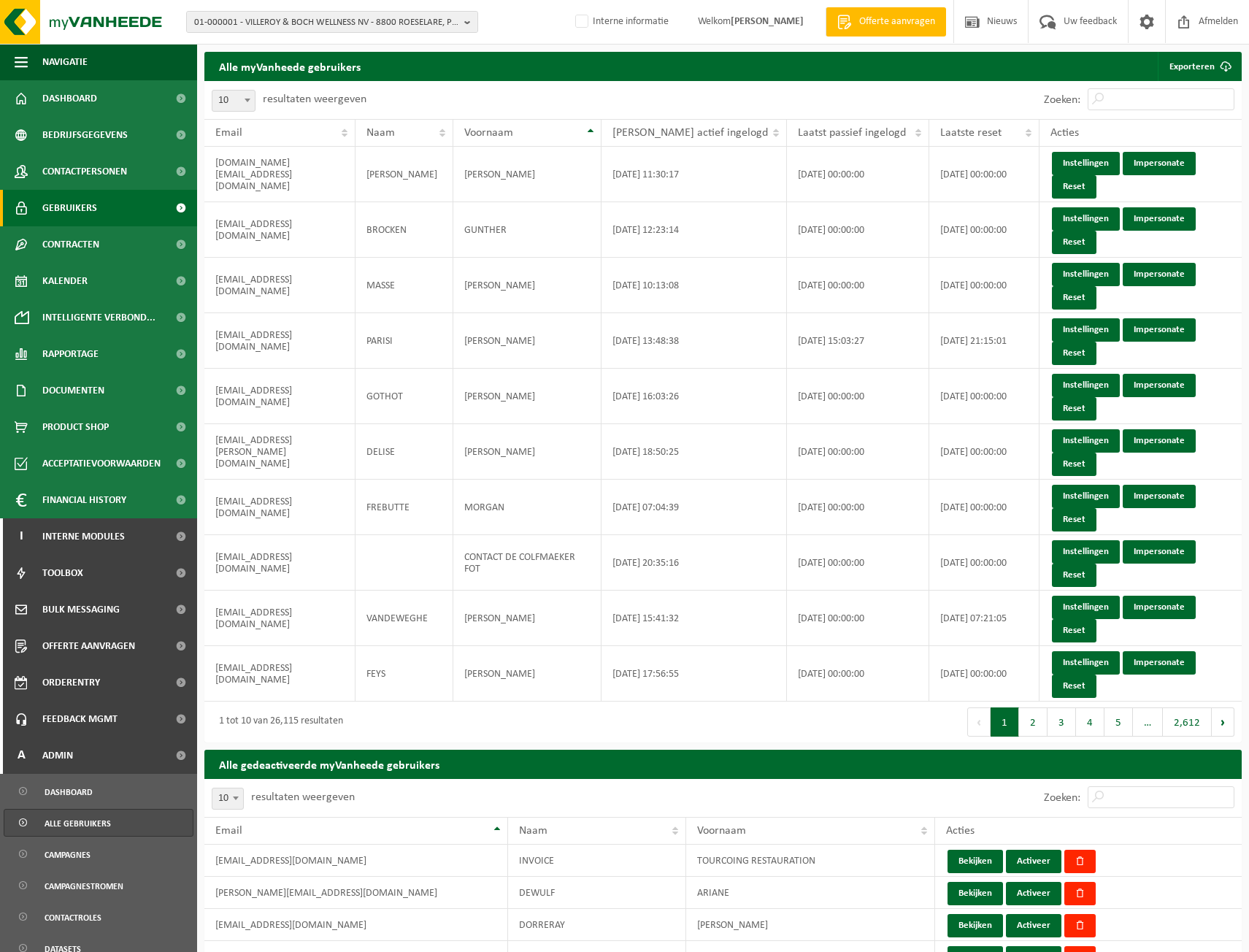
click at [99, 194] on link "Gebruikers" at bounding box center [98, 208] width 197 height 37
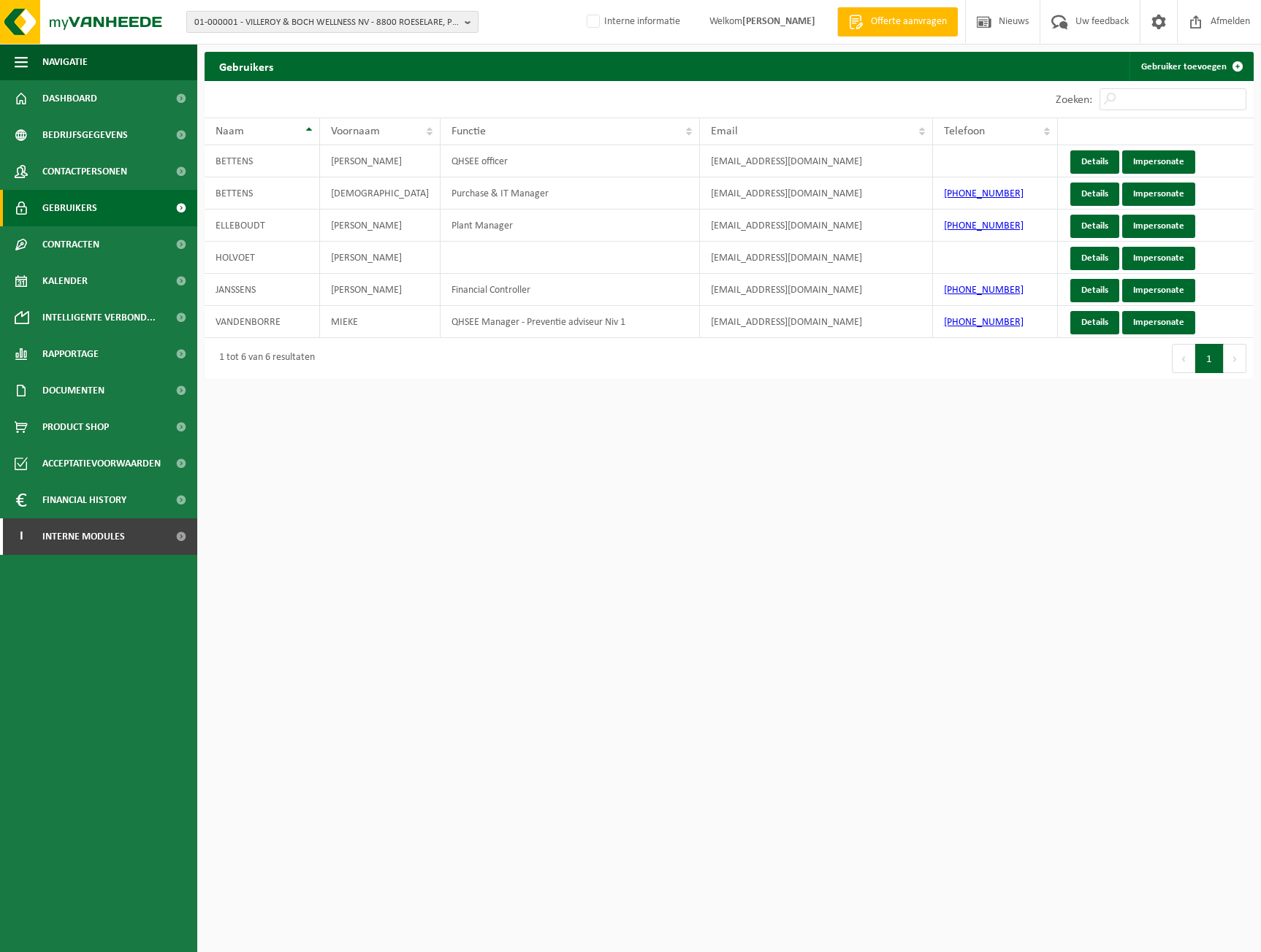
click at [267, 28] on span "01-000001 - VILLEROY & BOCH WELLNESS NV - 8800 ROESELARE, POPULIERSTRAAT 1" at bounding box center [326, 22] width 264 height 22
type input "kerlinga"
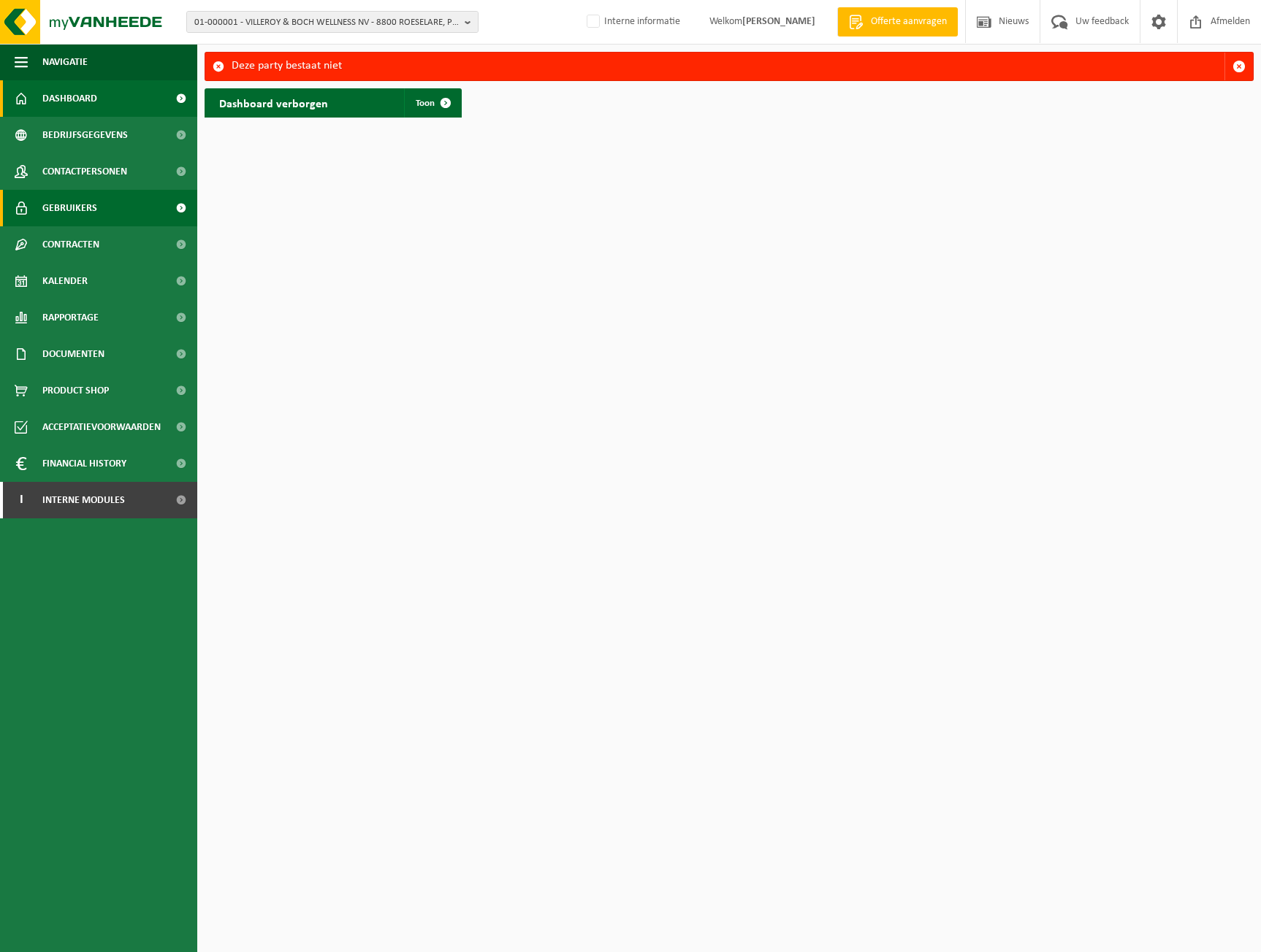
click at [98, 199] on link "Gebruikers" at bounding box center [98, 208] width 197 height 37
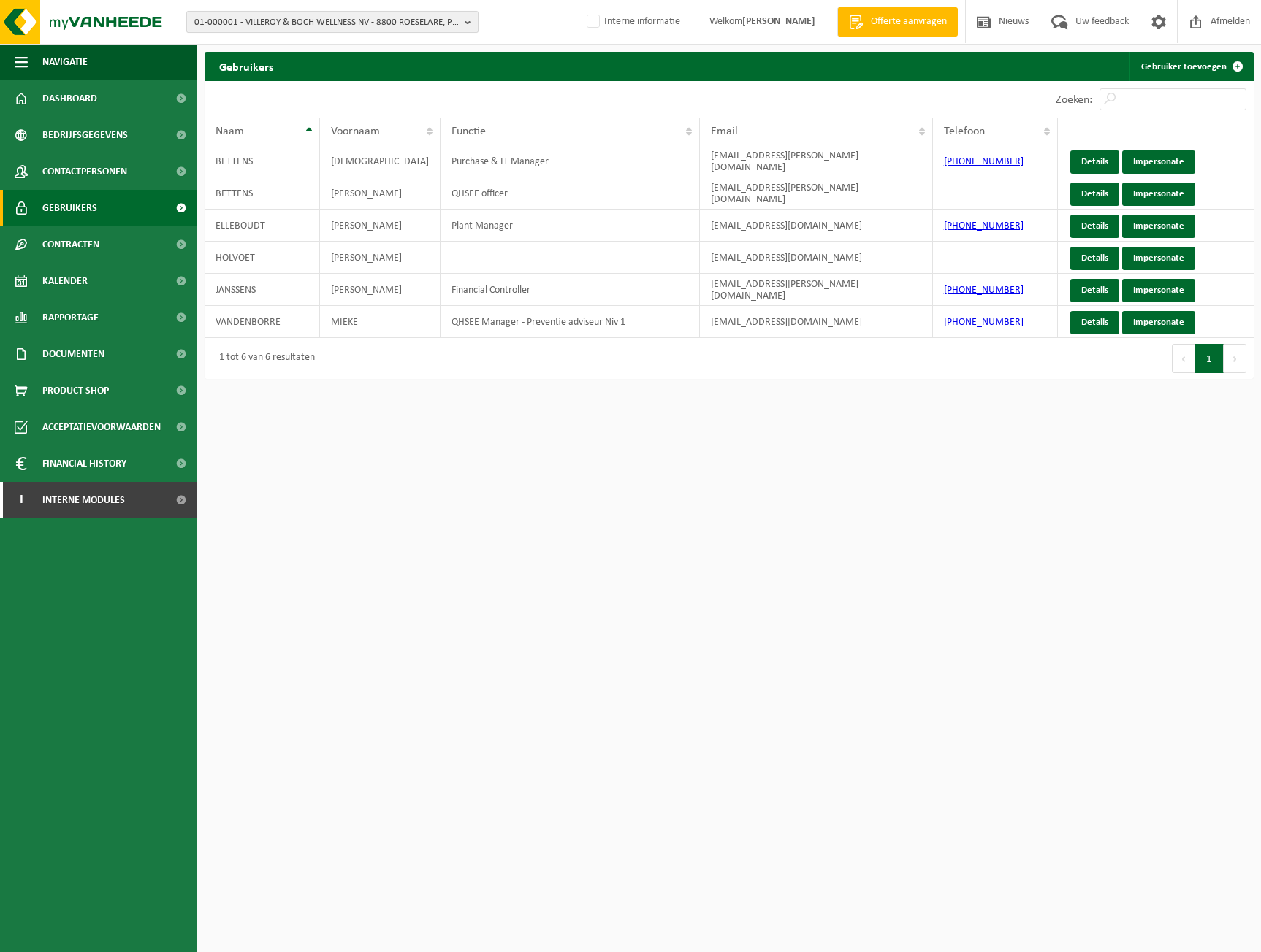
click at [279, 14] on span "01-000001 - VILLEROY & BOCH WELLNESS NV - 8800 ROESELARE, POPULIERSTRAAT 1" at bounding box center [326, 22] width 264 height 22
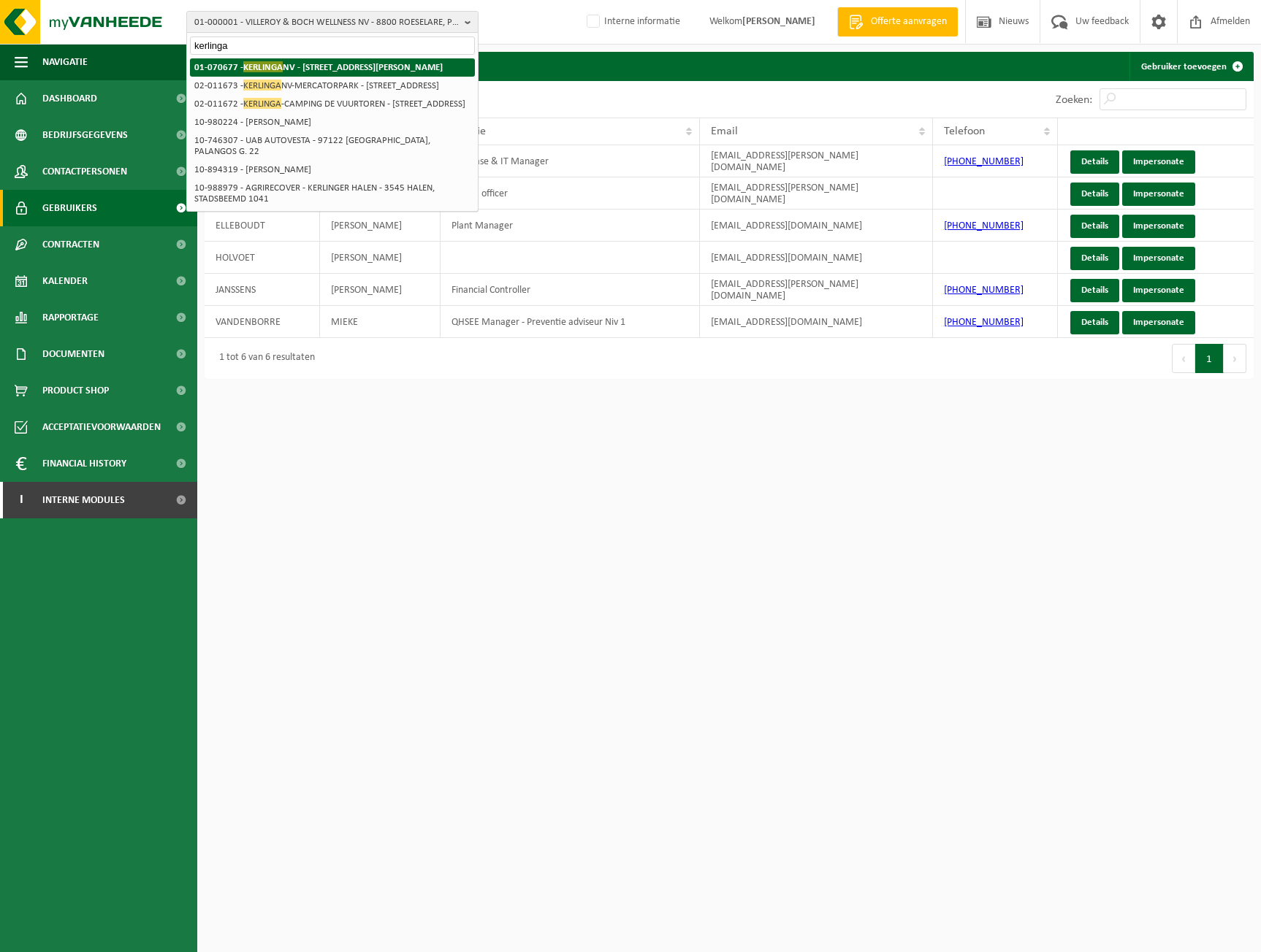
type input "kerlinga"
click at [280, 67] on span "KERLINGA" at bounding box center [262, 67] width 40 height 11
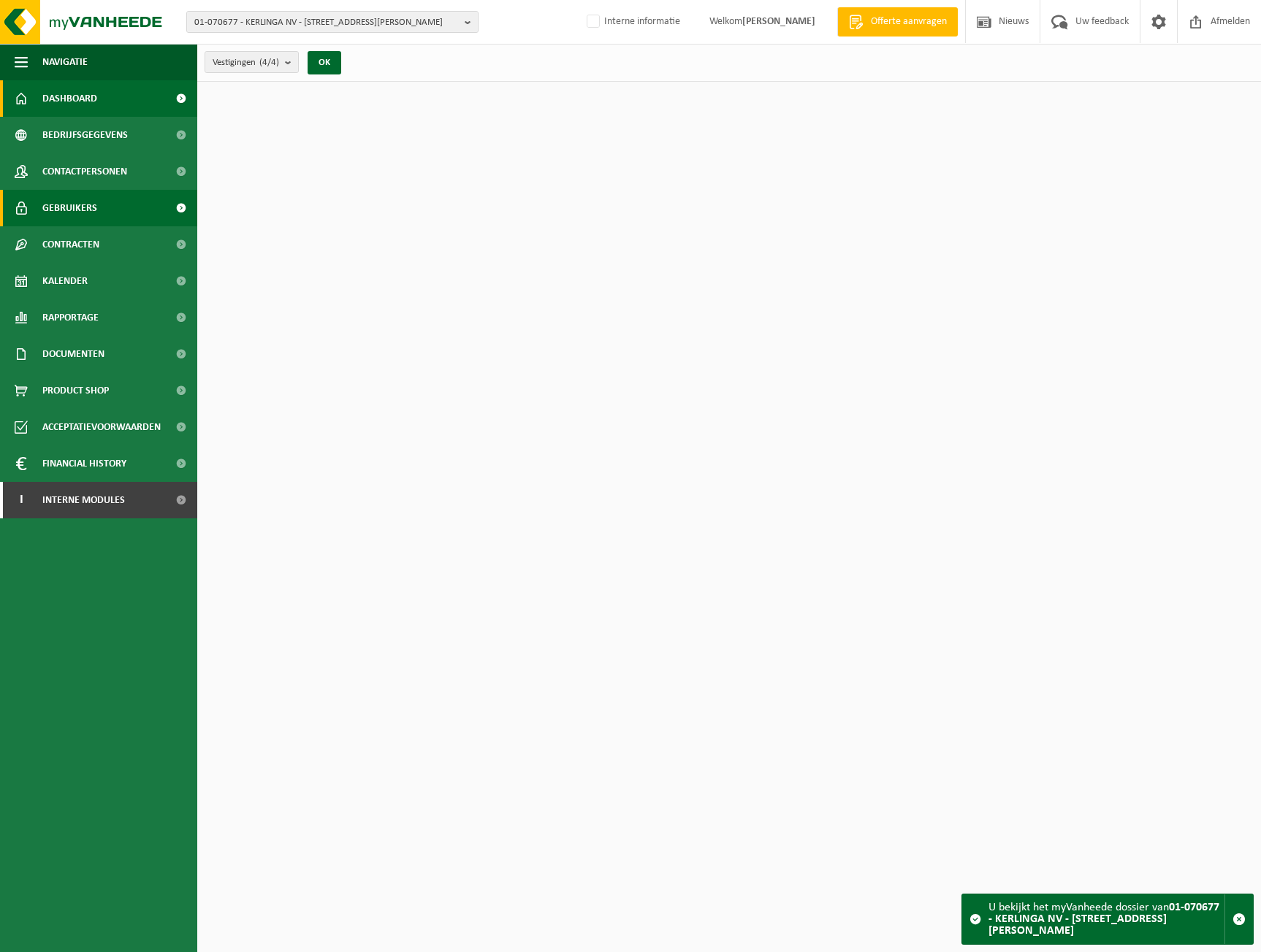
click at [52, 212] on span "Gebruikers" at bounding box center [69, 208] width 54 height 37
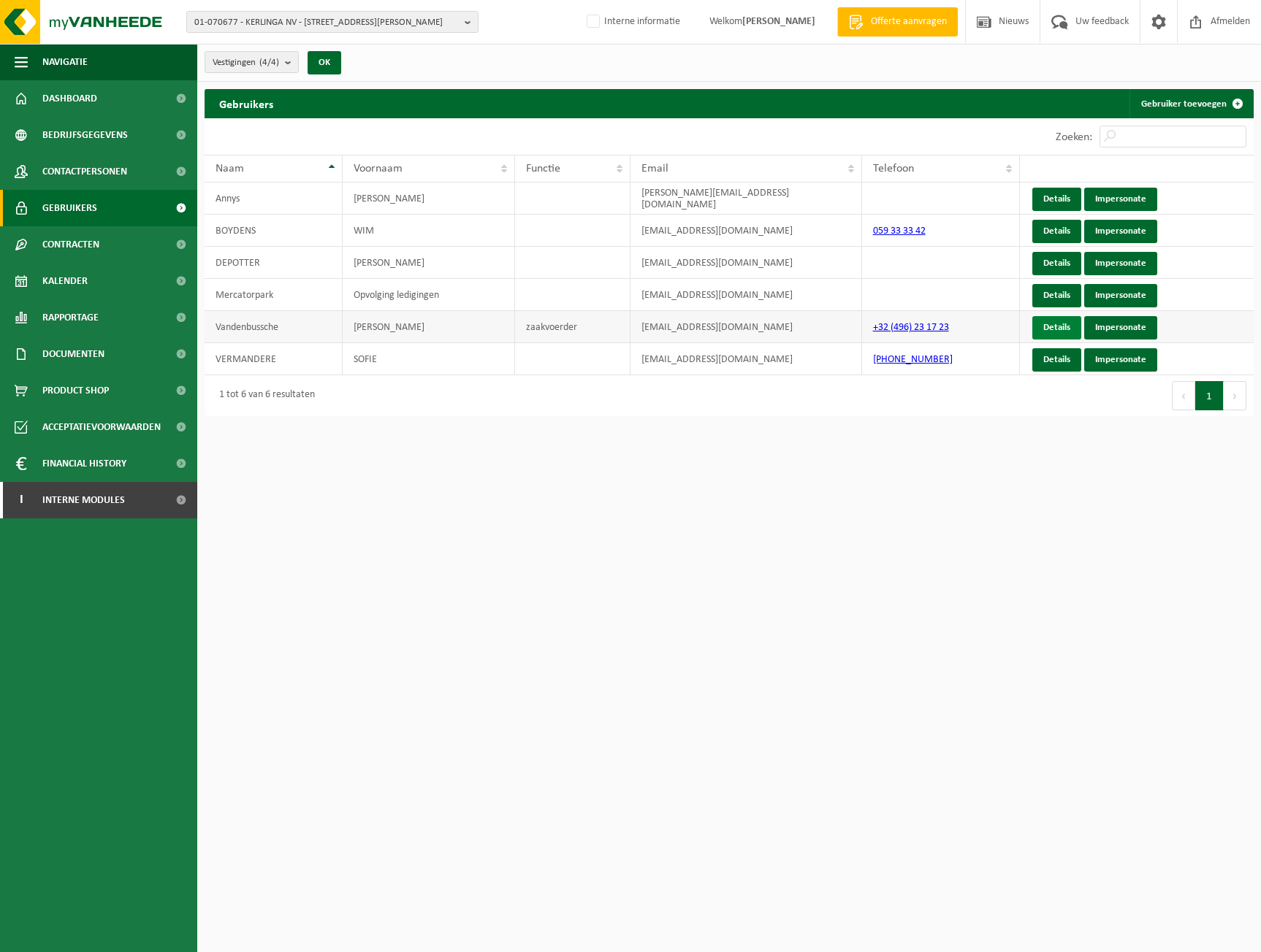
click at [1065, 329] on link "Details" at bounding box center [1056, 327] width 49 height 24
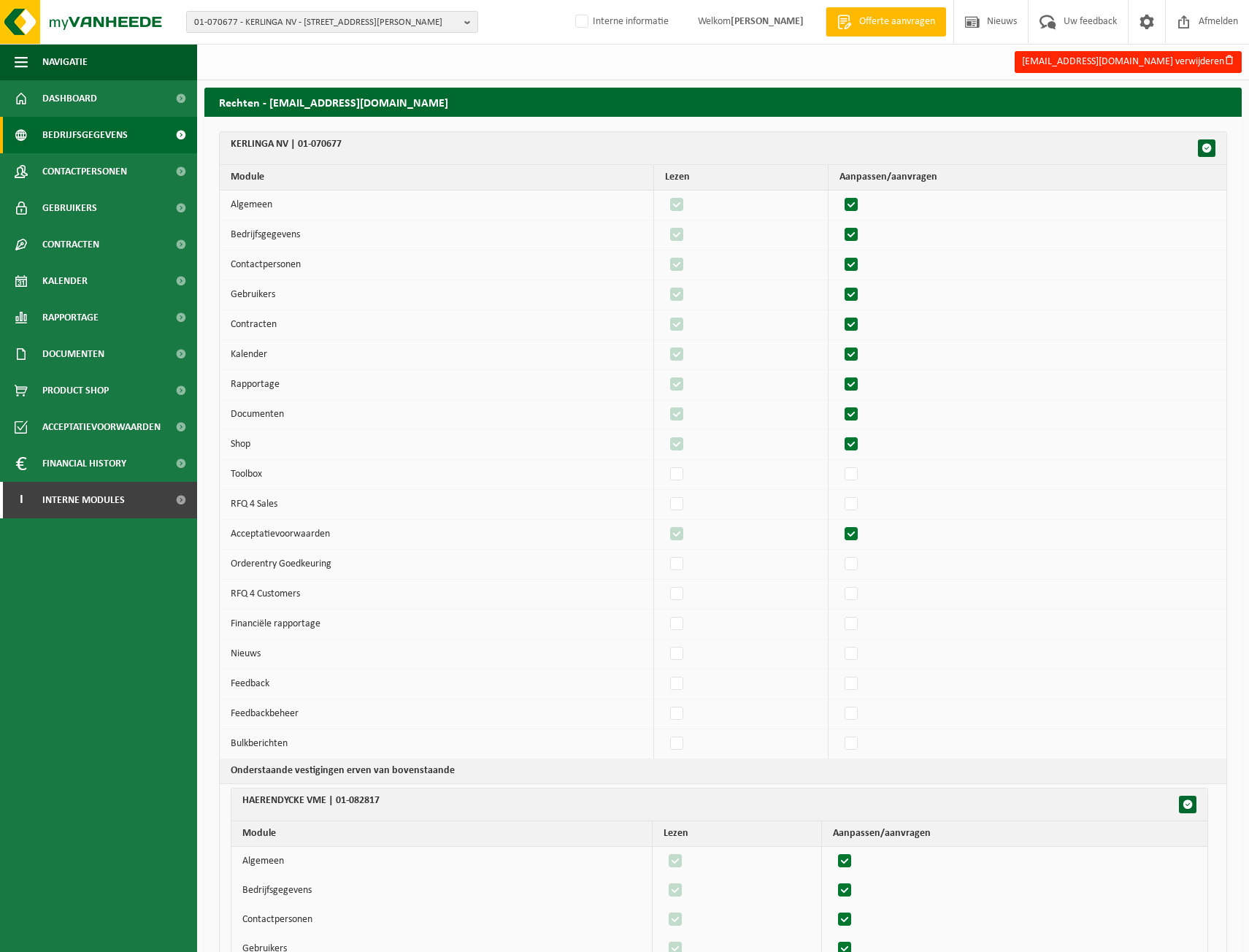
click at [115, 139] on span "Bedrijfsgegevens" at bounding box center [84, 135] width 85 height 37
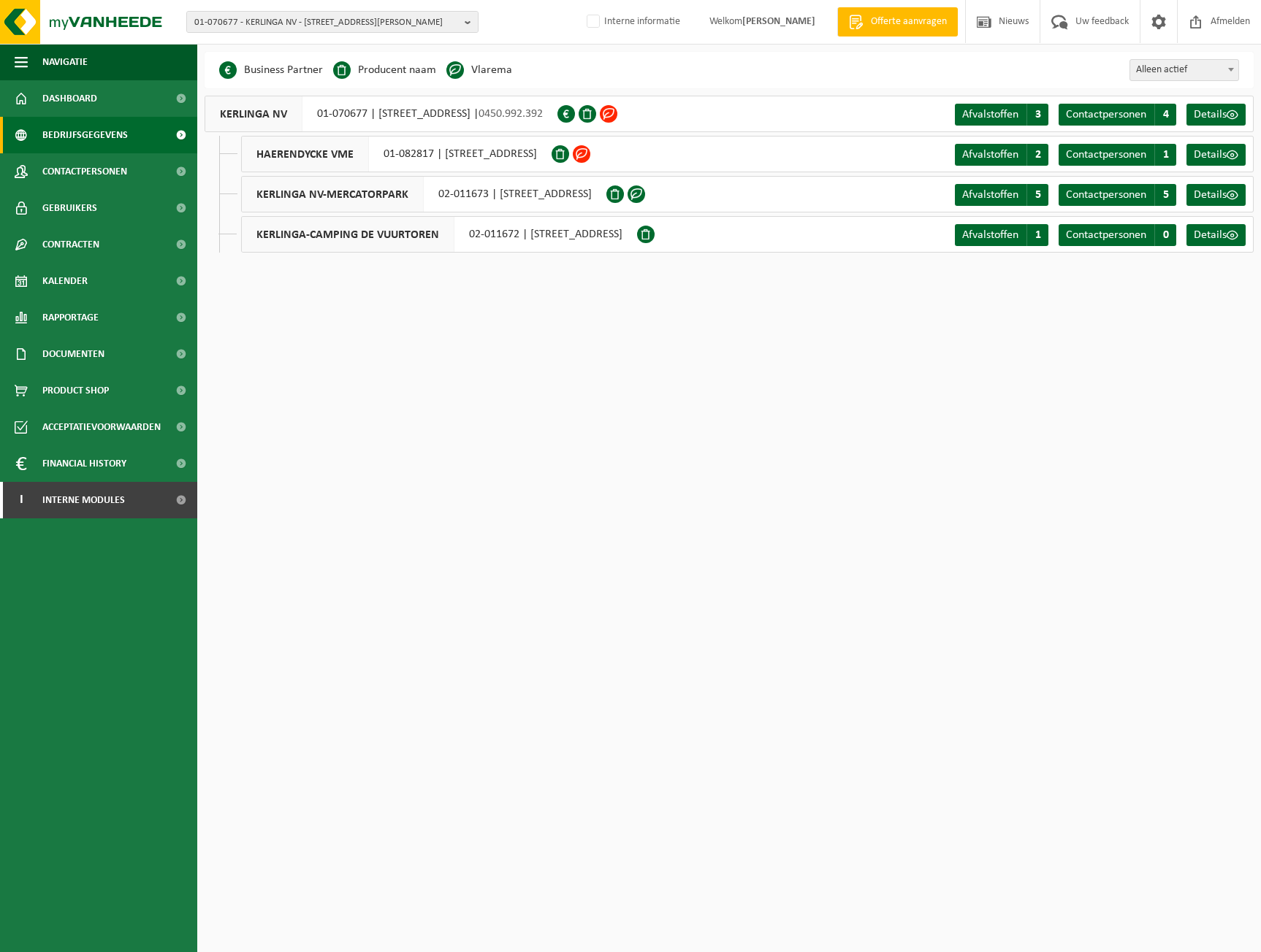
click at [317, 107] on div "KERLINGA NV 01-070677 | [STREET_ADDRESS] | 0450.992.392" at bounding box center [381, 114] width 353 height 37
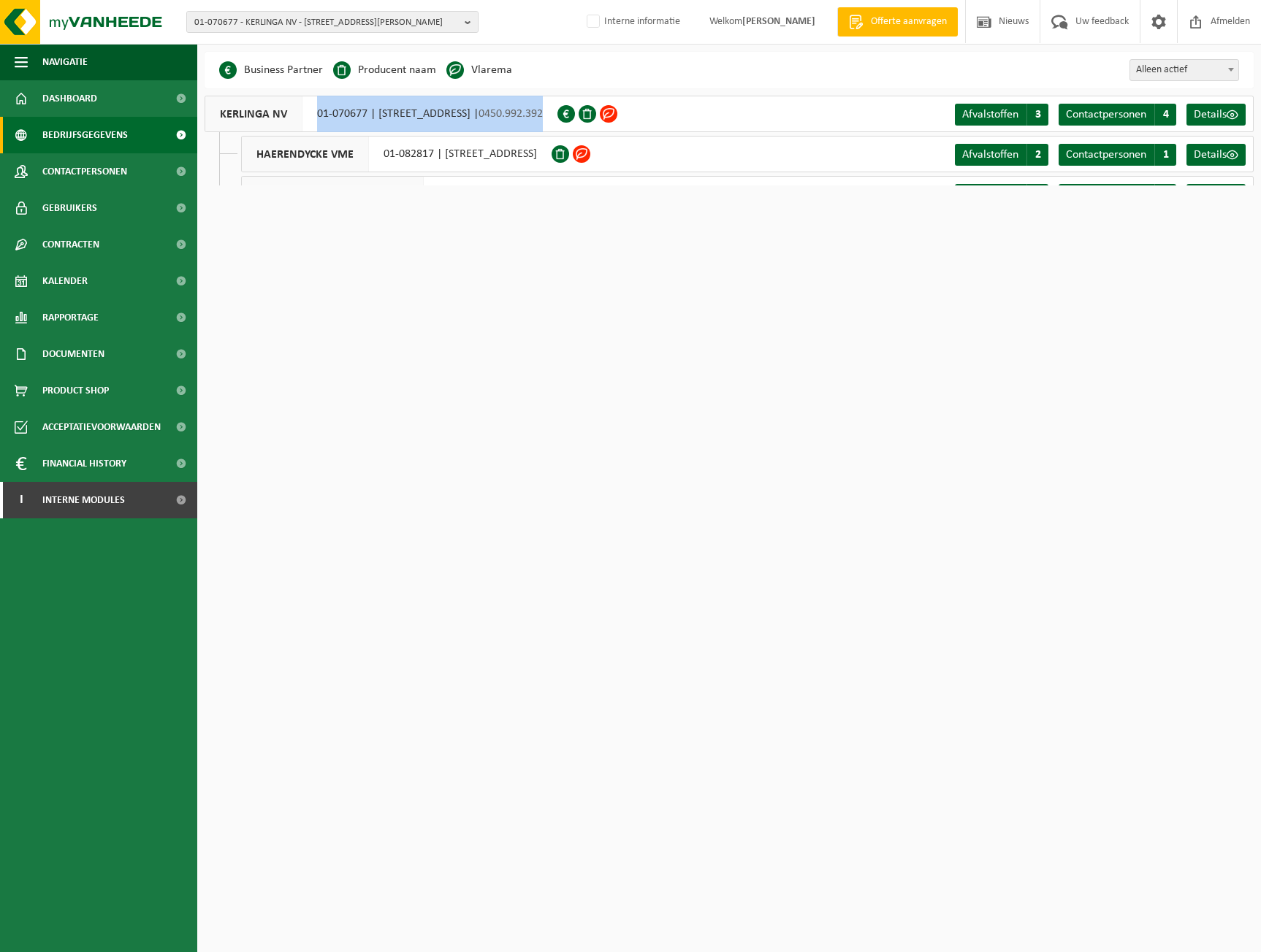
click at [317, 107] on div "KERLINGA NV 01-070677 | KONINGIN ASTRIDLAAN 57, 8450 BREDENE | 0450.992.392" at bounding box center [381, 114] width 353 height 37
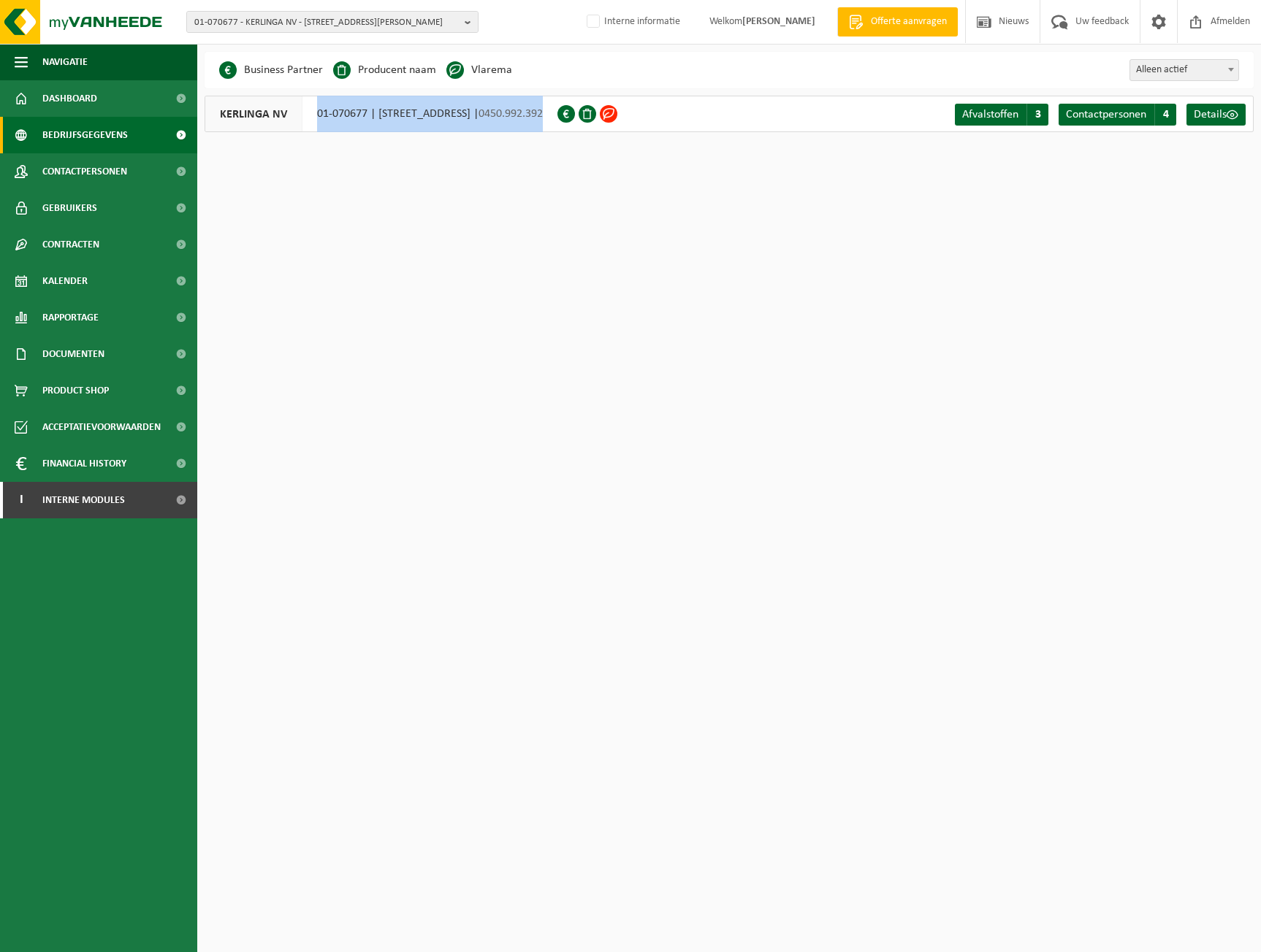
click at [362, 115] on div "KERLINGA NV 01-070677 | KONINGIN ASTRIDLAAN 57, 8450 BREDENE | 0450.992.392" at bounding box center [381, 114] width 353 height 37
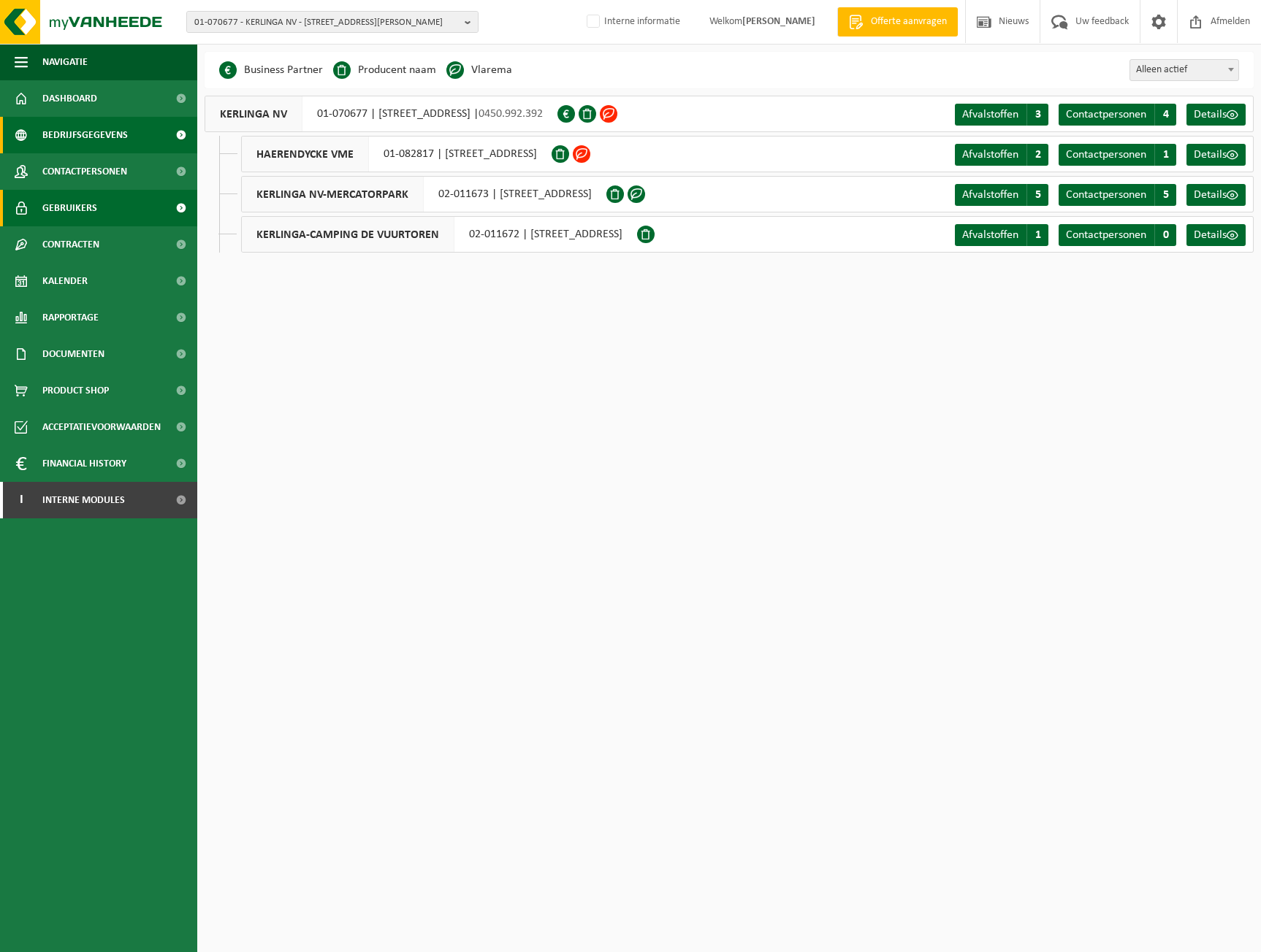
click at [110, 206] on link "Gebruikers" at bounding box center [98, 208] width 197 height 37
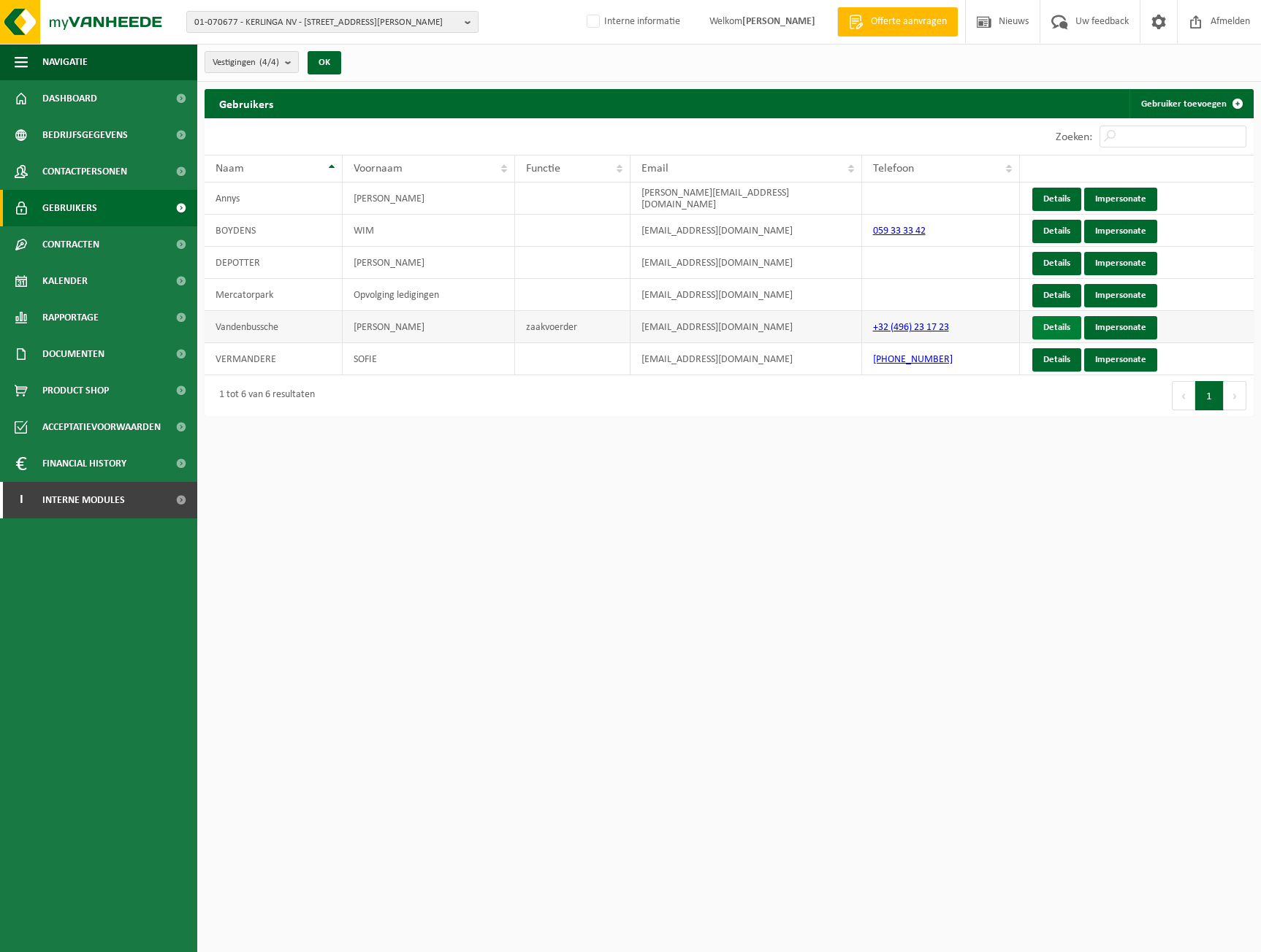
click at [1071, 323] on link "Details" at bounding box center [1056, 327] width 49 height 24
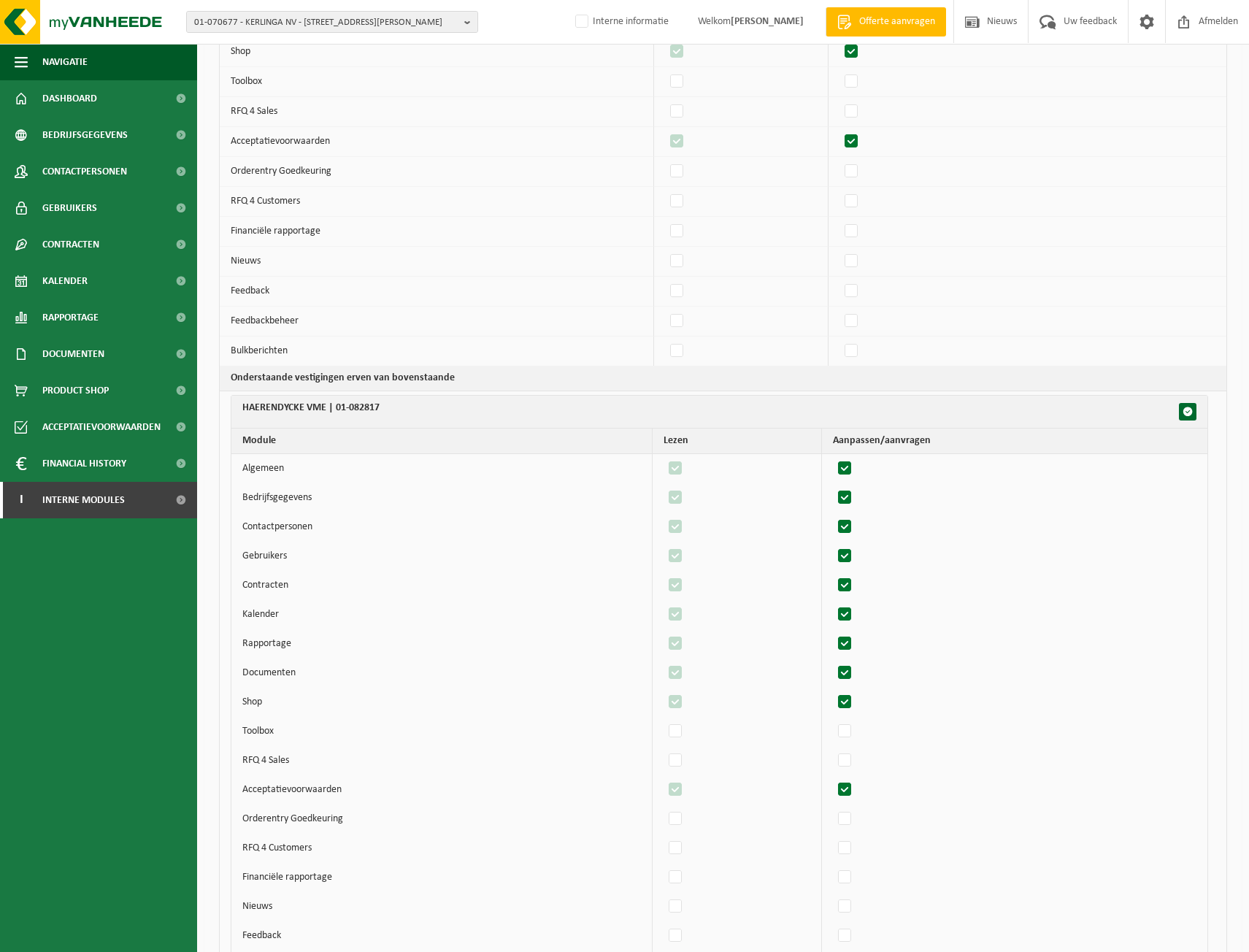
scroll to position [3, 0]
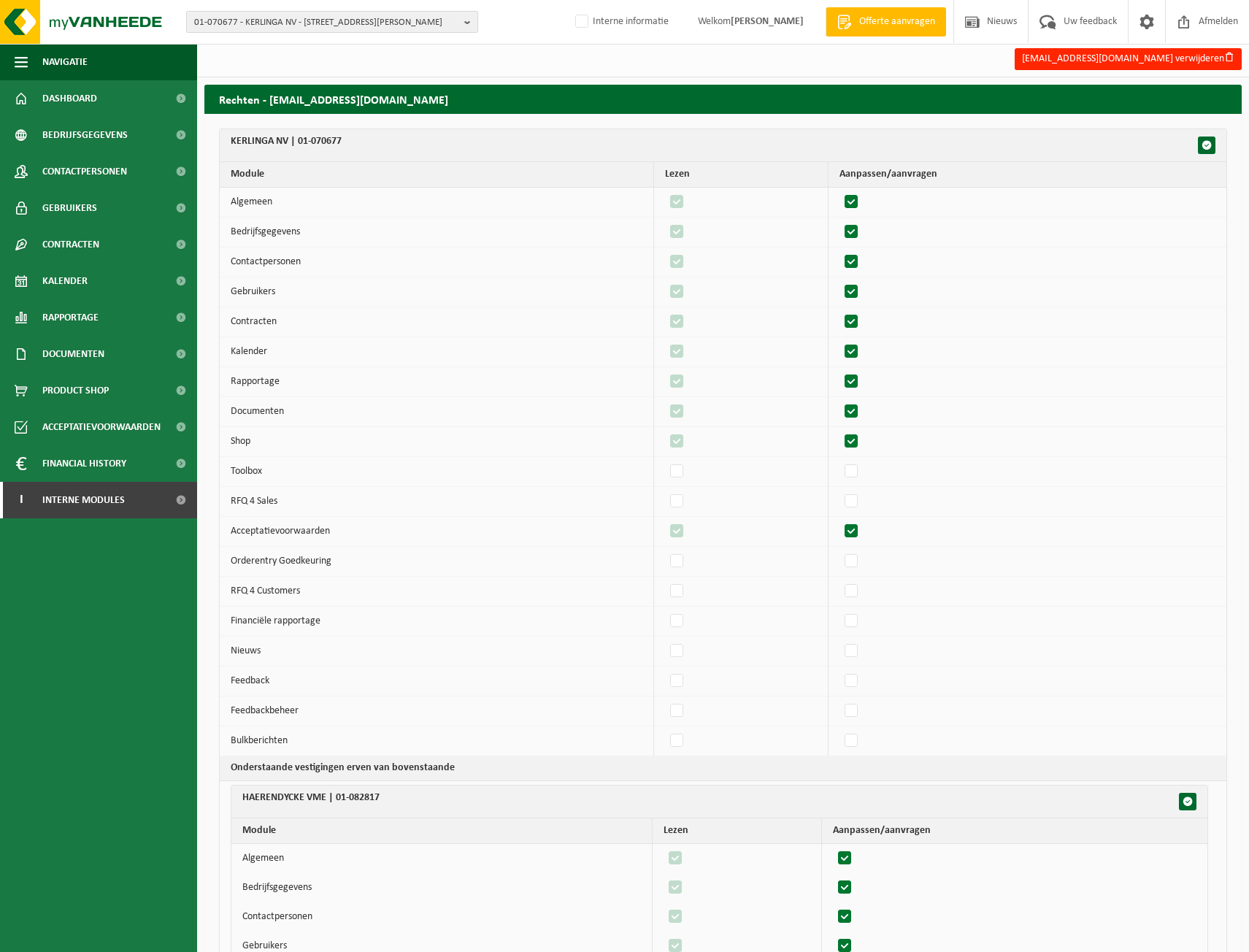
click at [301, 19] on span "01-070677 - KERLINGA NV - 8450 BREDENE, KONINGIN ASTRIDLAAN 57" at bounding box center [326, 22] width 264 height 22
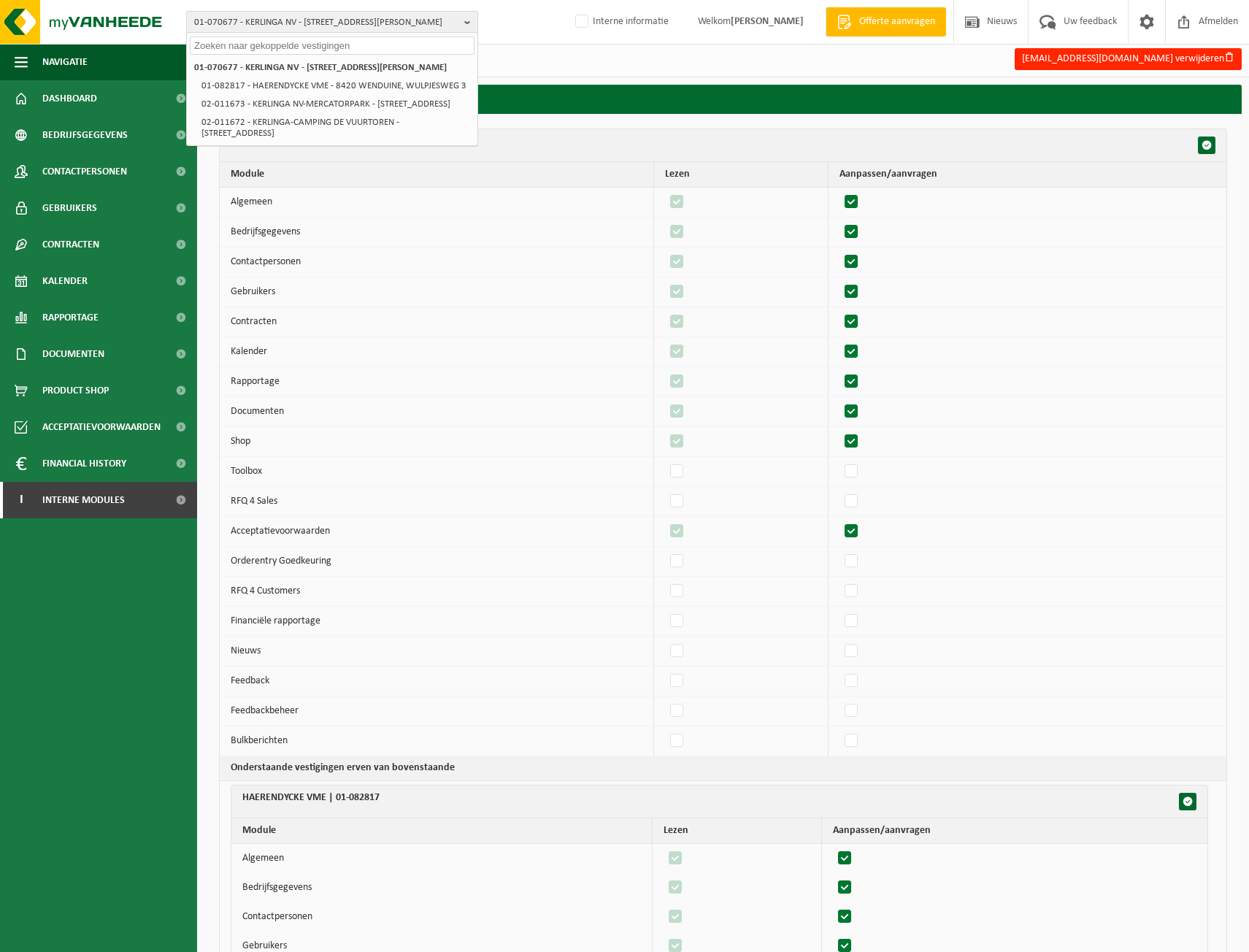
paste input "02-011487"
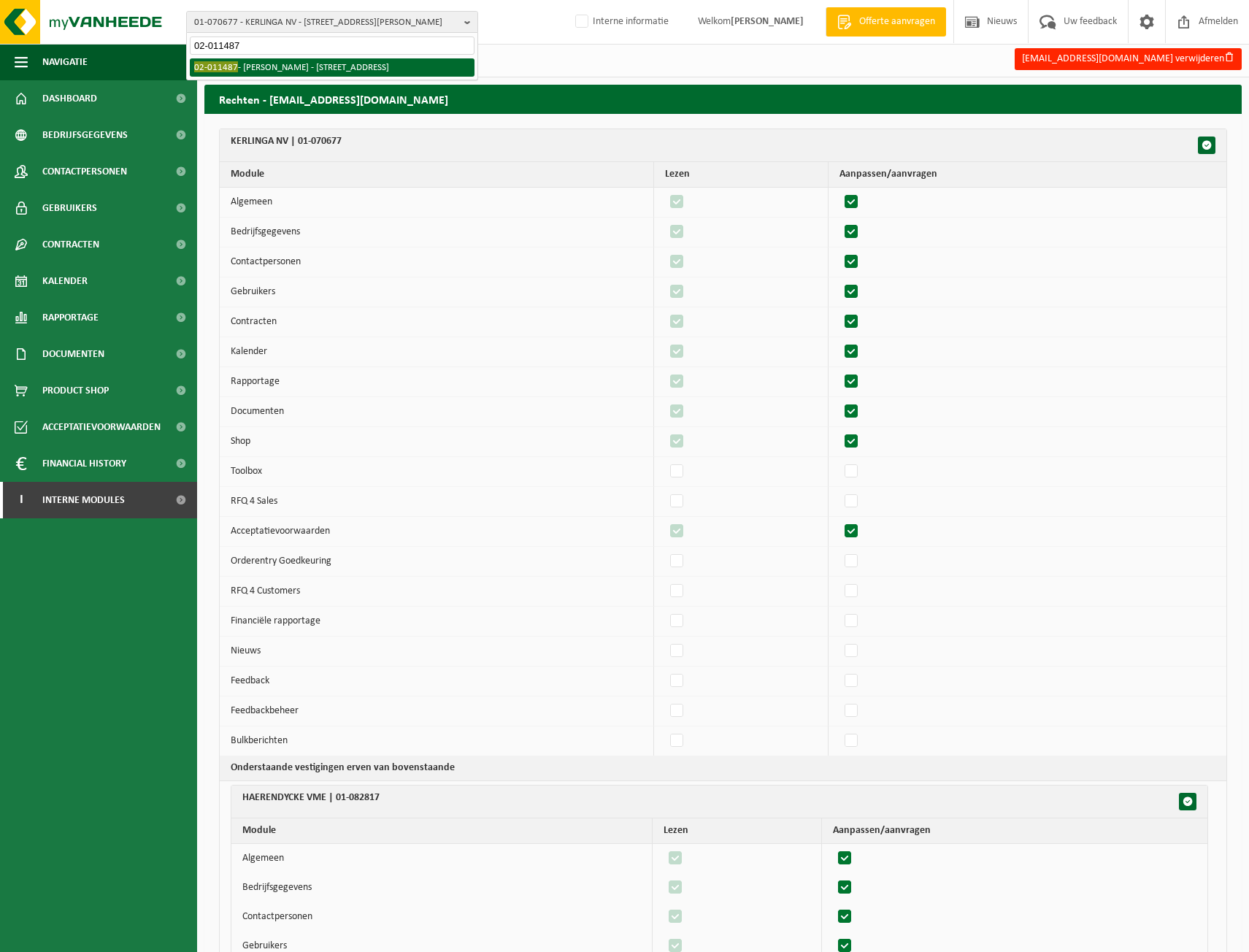
type input "02-011487"
click at [316, 68] on li "02-011487 - AUCHAN LEERS - 59115 LEERS, AVENUE DE L'EUROPE 1" at bounding box center [332, 67] width 285 height 18
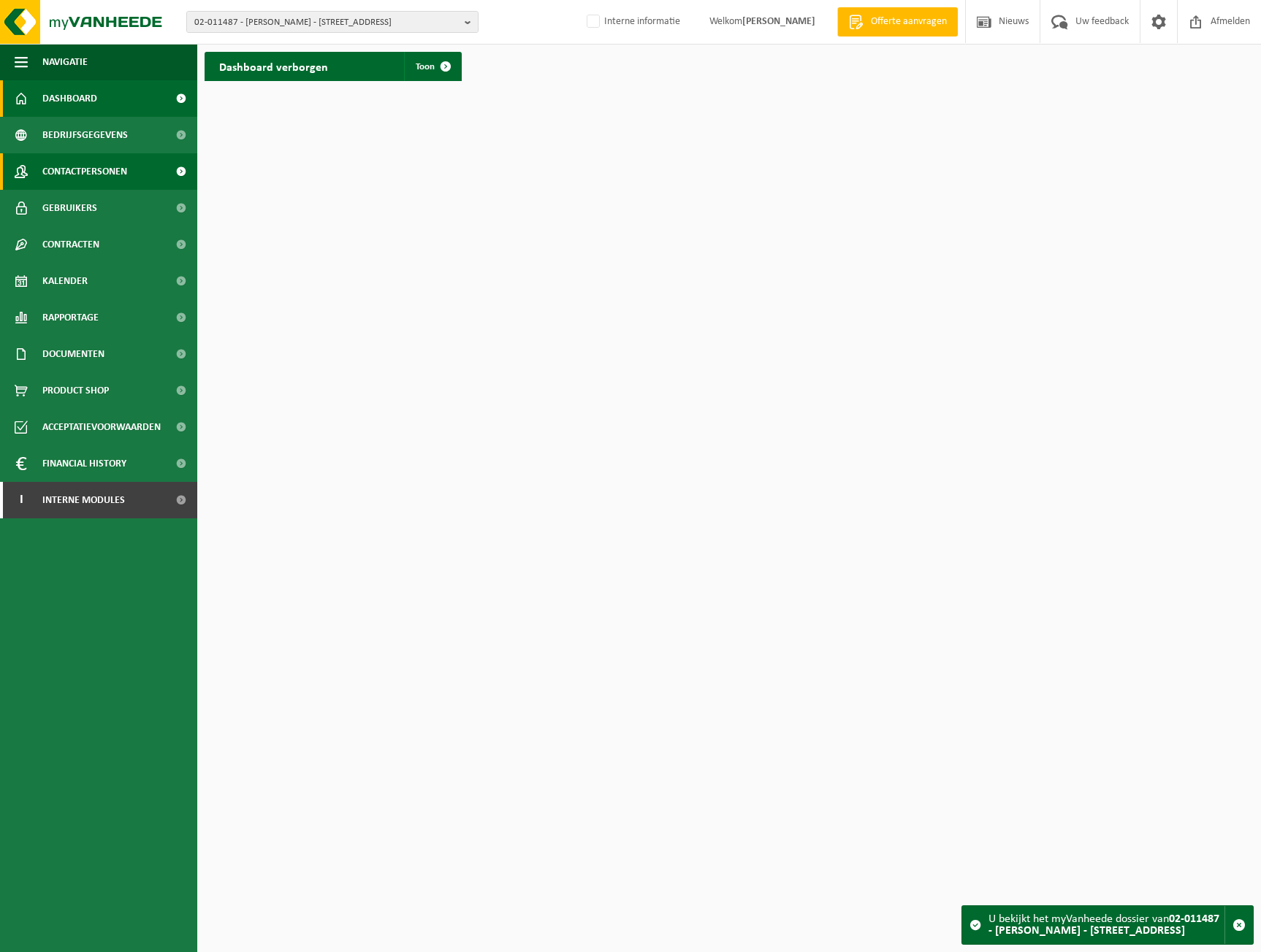
click at [96, 175] on span "Contactpersonen" at bounding box center [84, 171] width 84 height 37
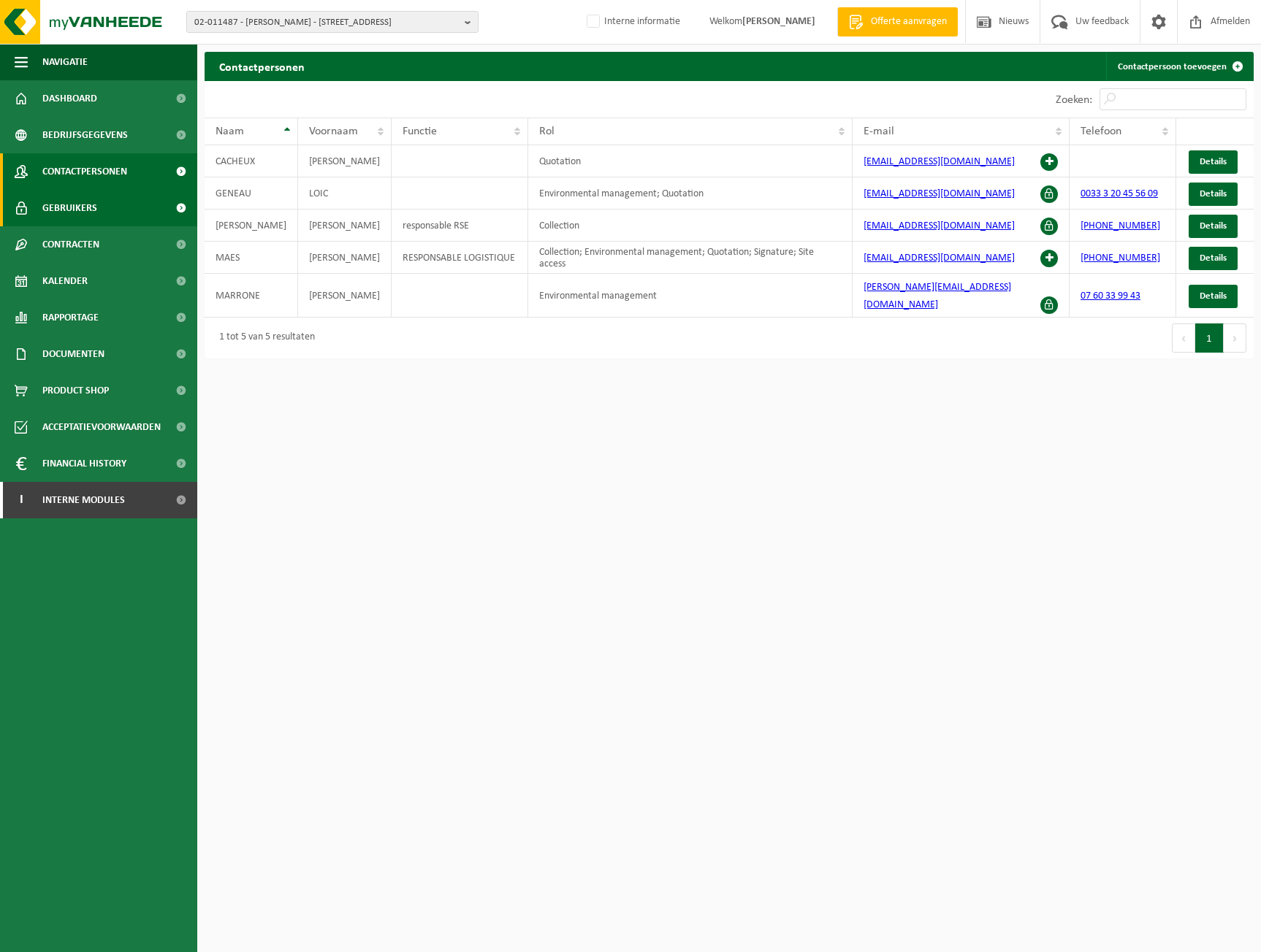
click at [84, 201] on span "Gebruikers" at bounding box center [69, 208] width 54 height 37
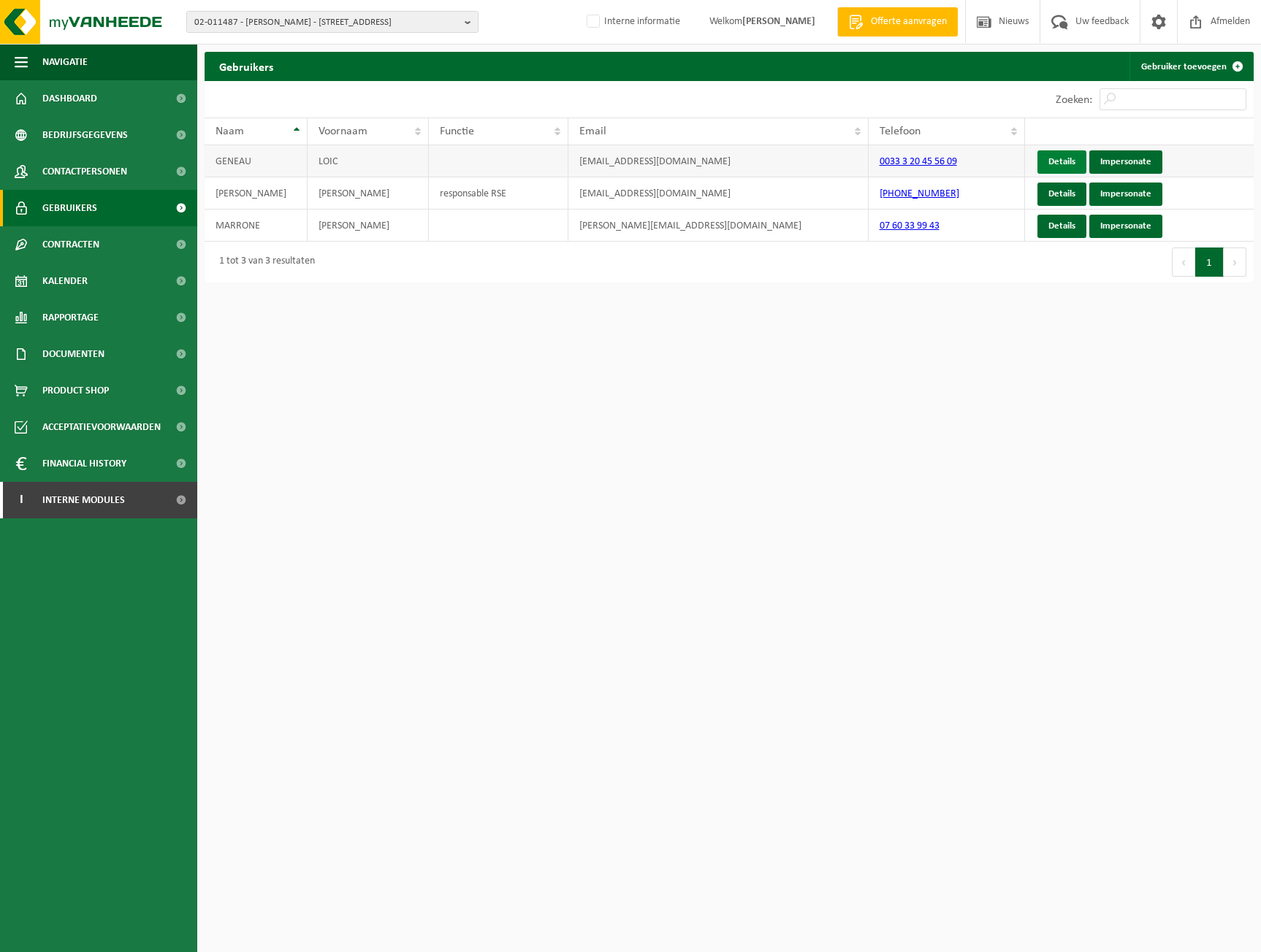
click at [1065, 154] on link "Details" at bounding box center [1062, 162] width 49 height 24
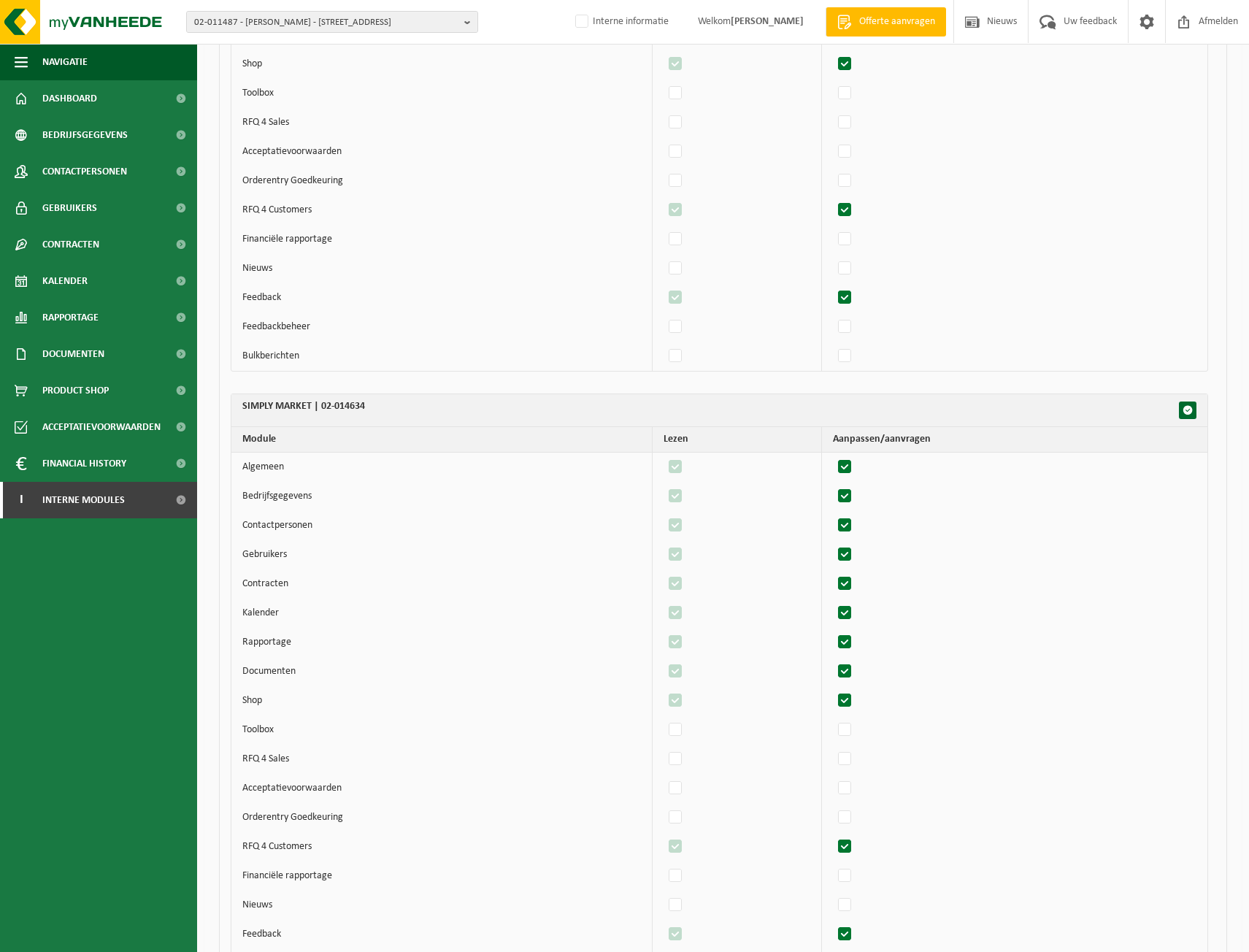
scroll to position [15324, 0]
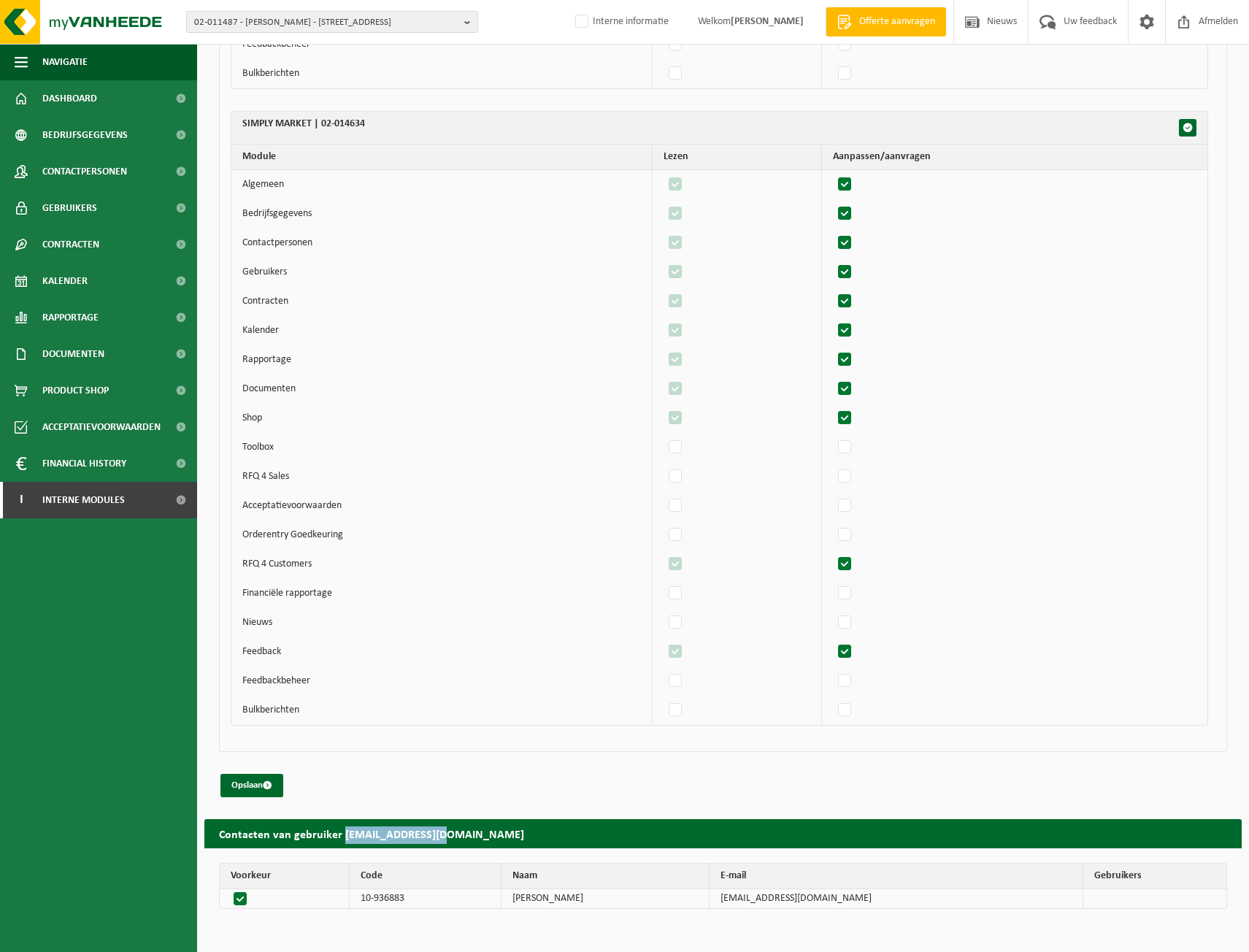
drag, startPoint x: 468, startPoint y: 839, endPoint x: 339, endPoint y: 841, distance: 129.0
click at [339, 841] on h2 "Contacten van gebruiker lgeneau@auchan.fr" at bounding box center [724, 833] width 1038 height 28
copy h2 "[EMAIL_ADDRESS][DOMAIN_NAME]"
click at [128, 503] on link "I Interne modules" at bounding box center [98, 500] width 197 height 37
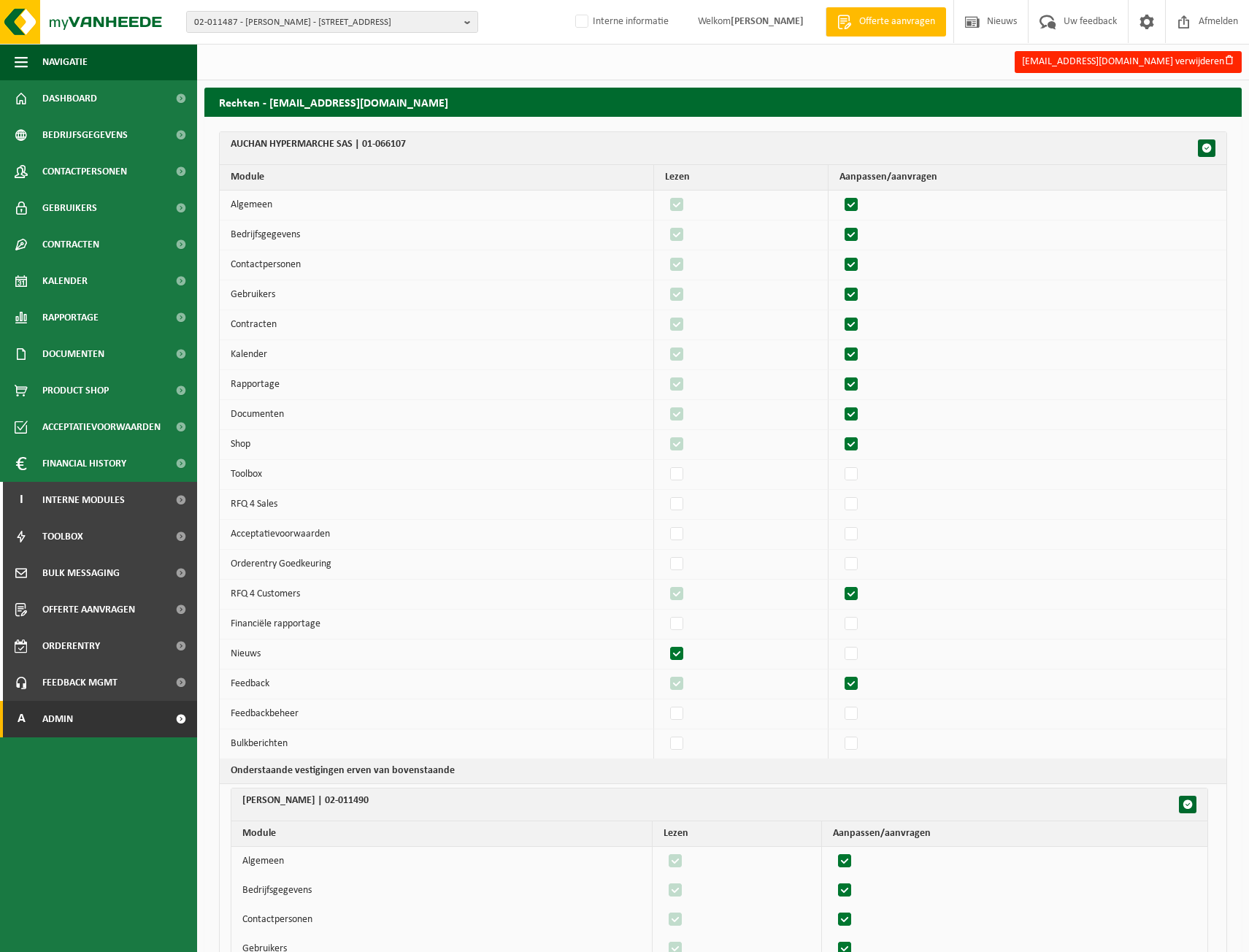
click at [76, 720] on link "A Admin" at bounding box center [98, 719] width 197 height 37
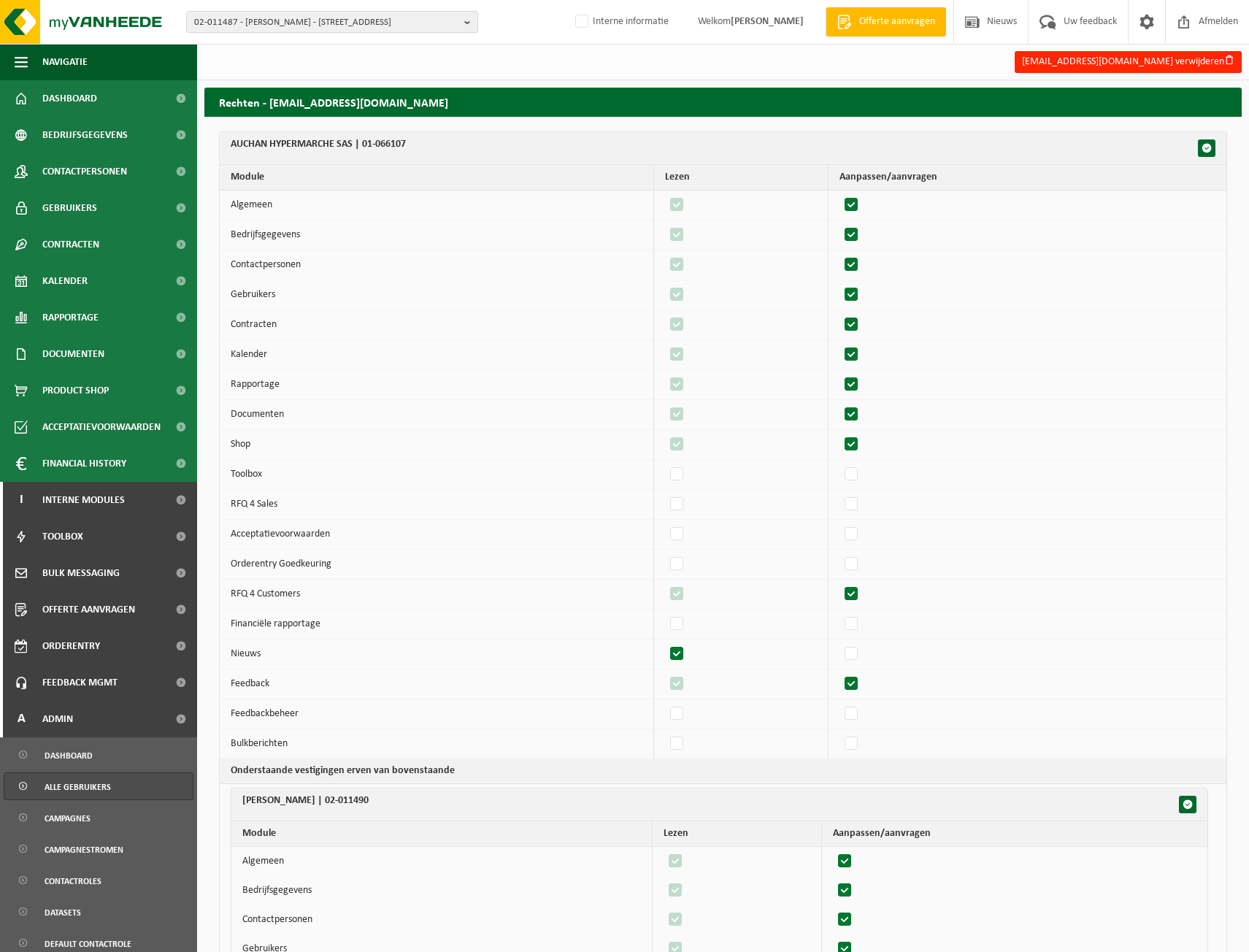
click at [89, 782] on span "Alle gebruikers" at bounding box center [78, 787] width 67 height 28
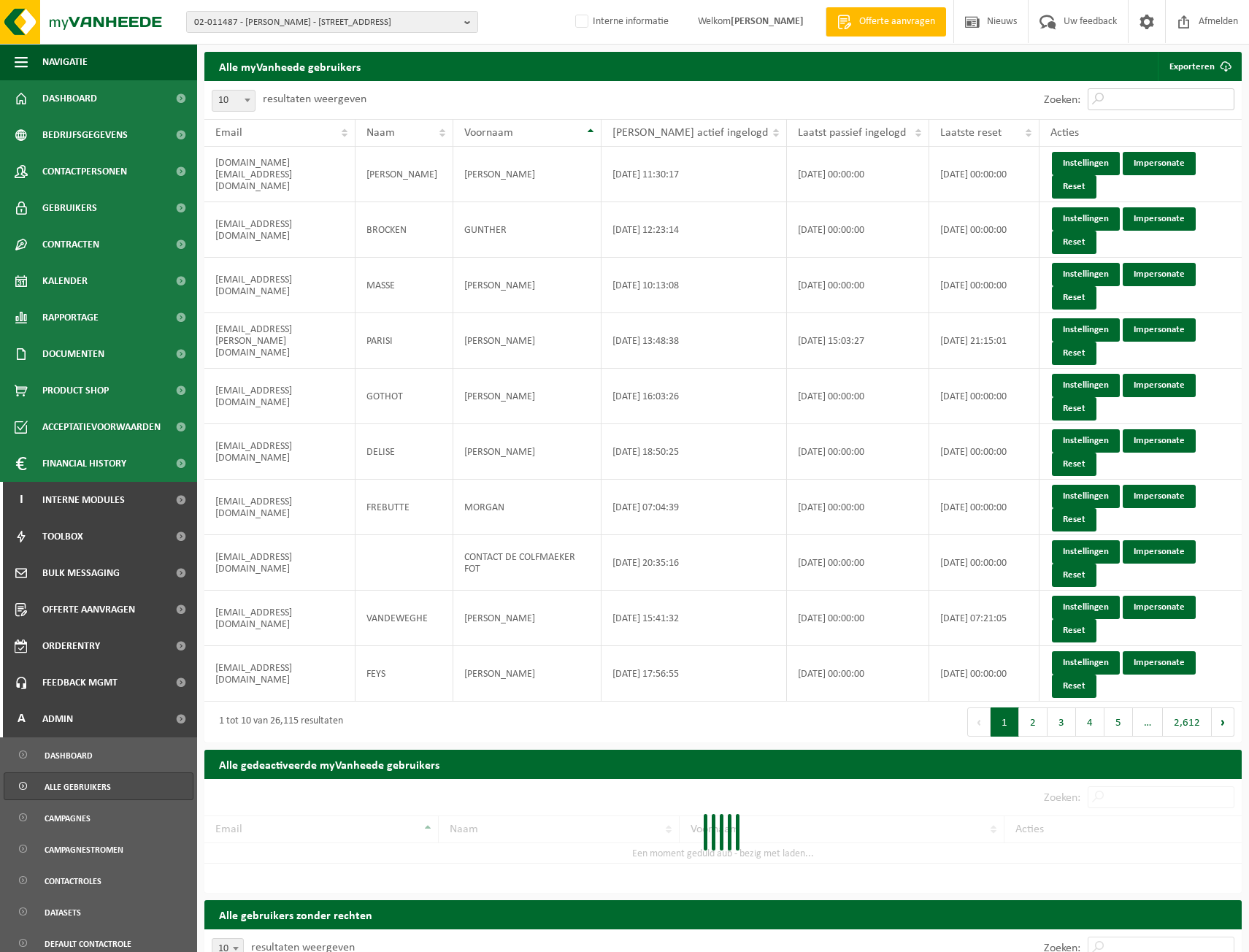
click at [1150, 93] on input "Zoeken:" at bounding box center [1161, 99] width 147 height 22
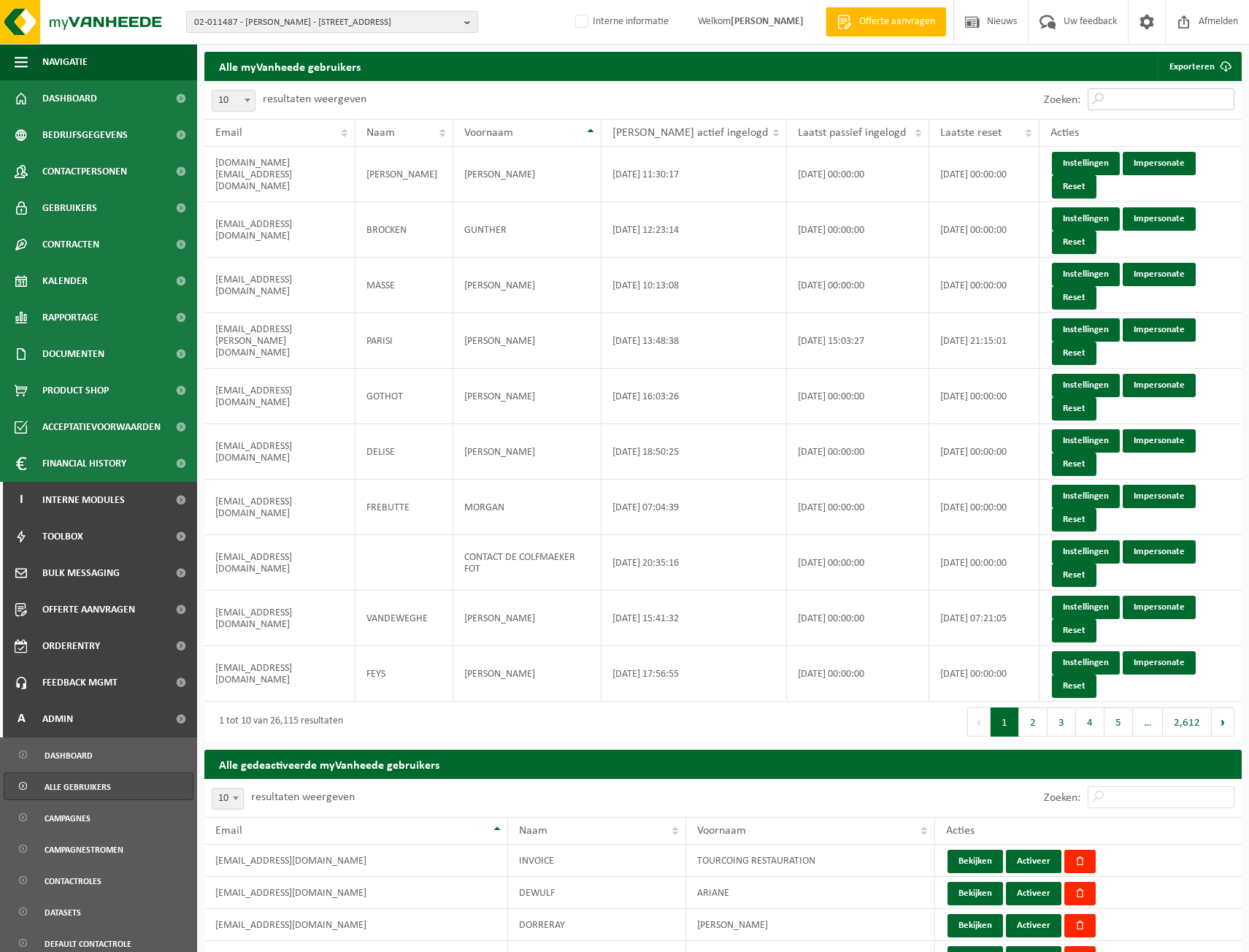
paste input "[EMAIL_ADDRESS][DOMAIN_NAME]"
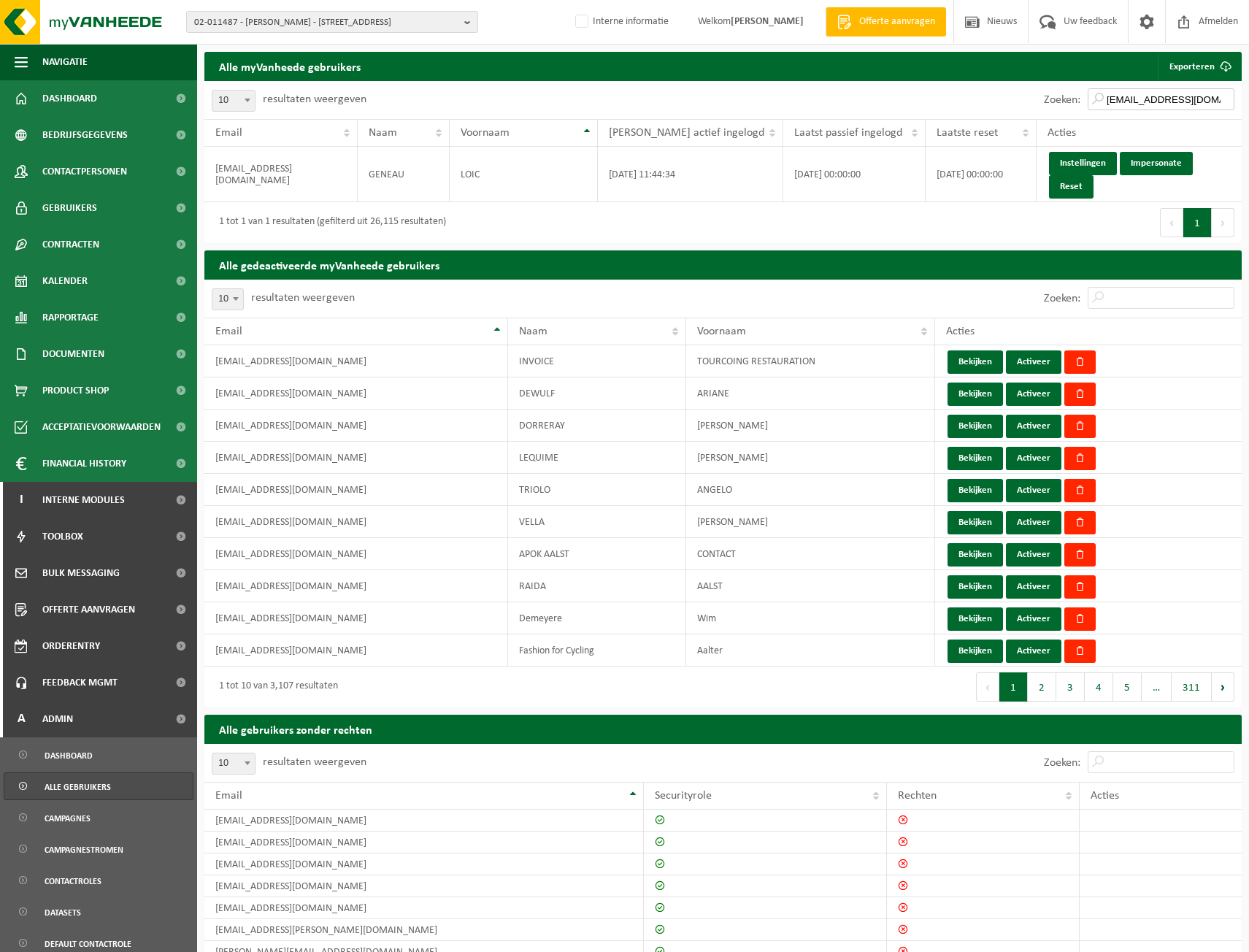
type input "[EMAIL_ADDRESS][DOMAIN_NAME]"
click at [111, 197] on link "Gebruikers" at bounding box center [98, 208] width 197 height 37
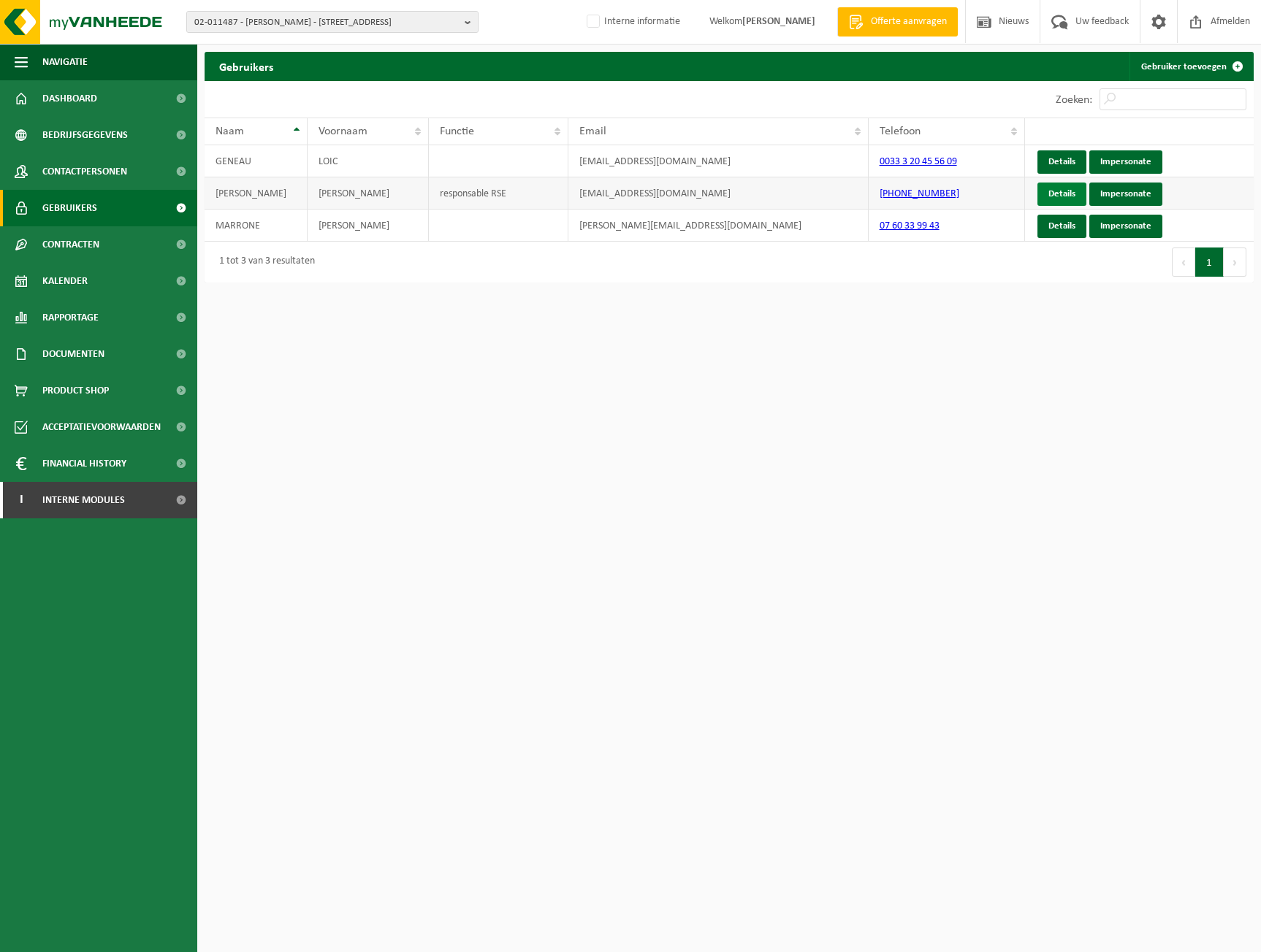
click at [1055, 195] on link "Details" at bounding box center [1062, 194] width 49 height 24
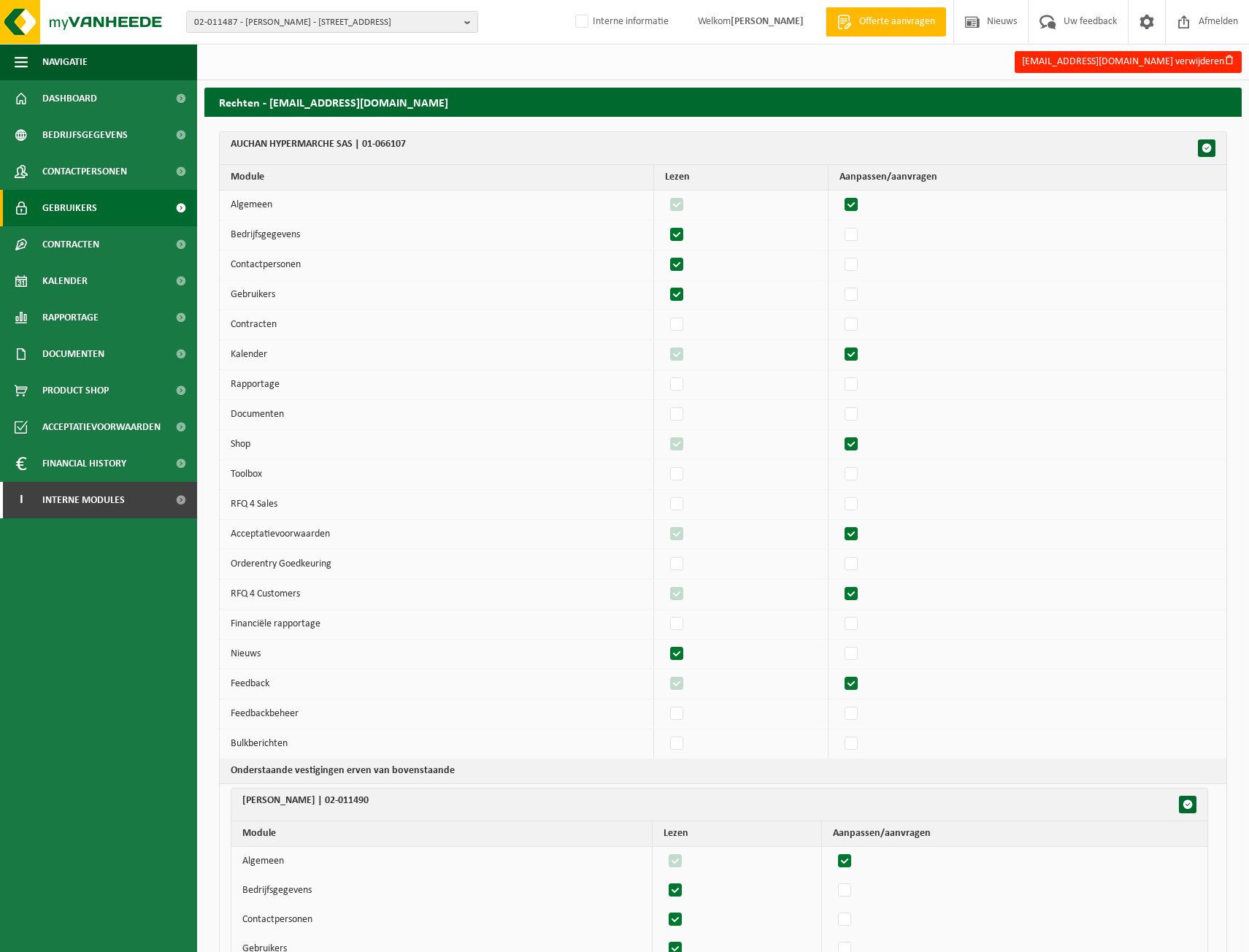
click at [72, 203] on span "Gebruikers" at bounding box center [69, 208] width 54 height 37
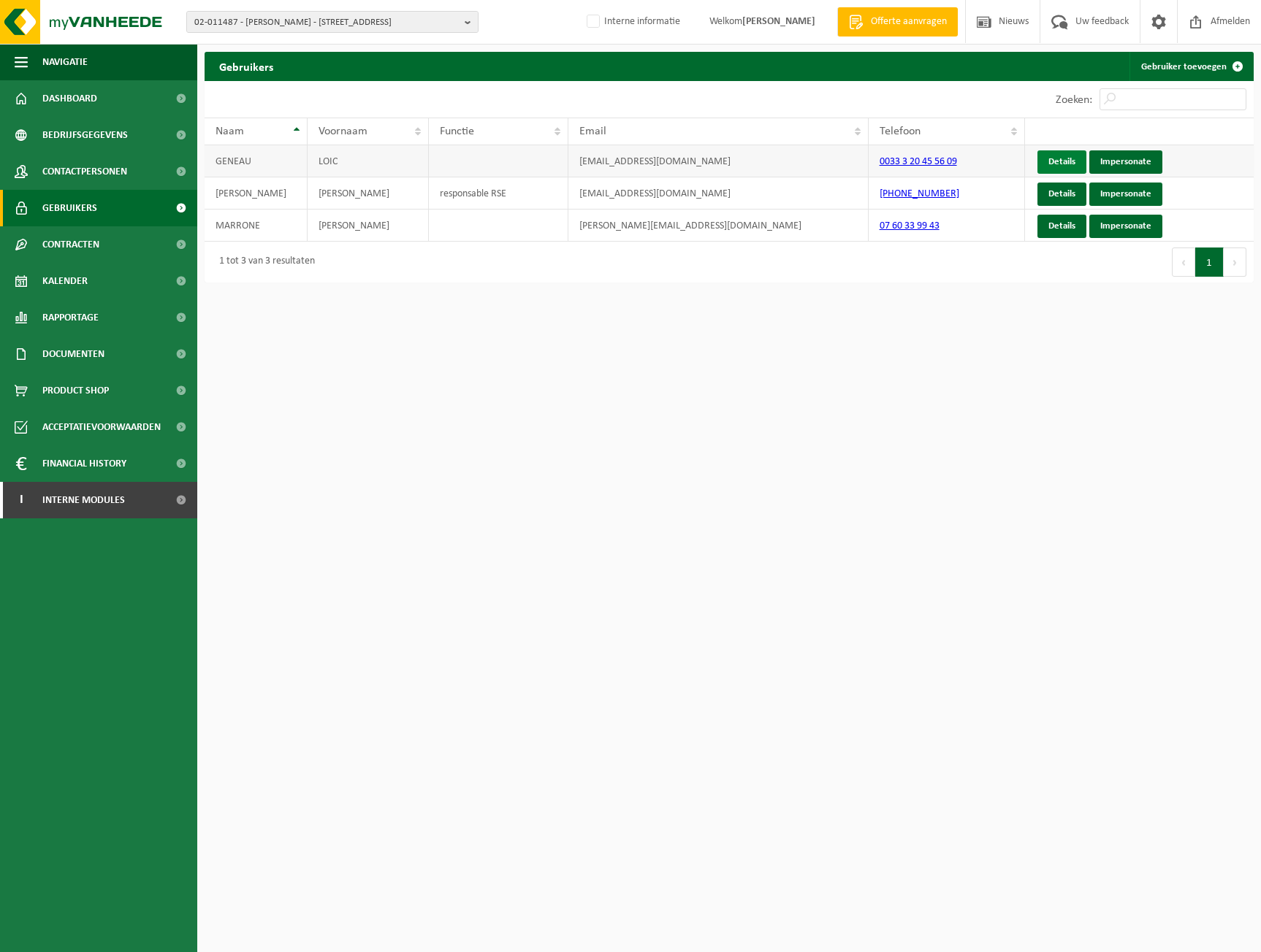
click at [1060, 158] on link "Details" at bounding box center [1062, 162] width 49 height 24
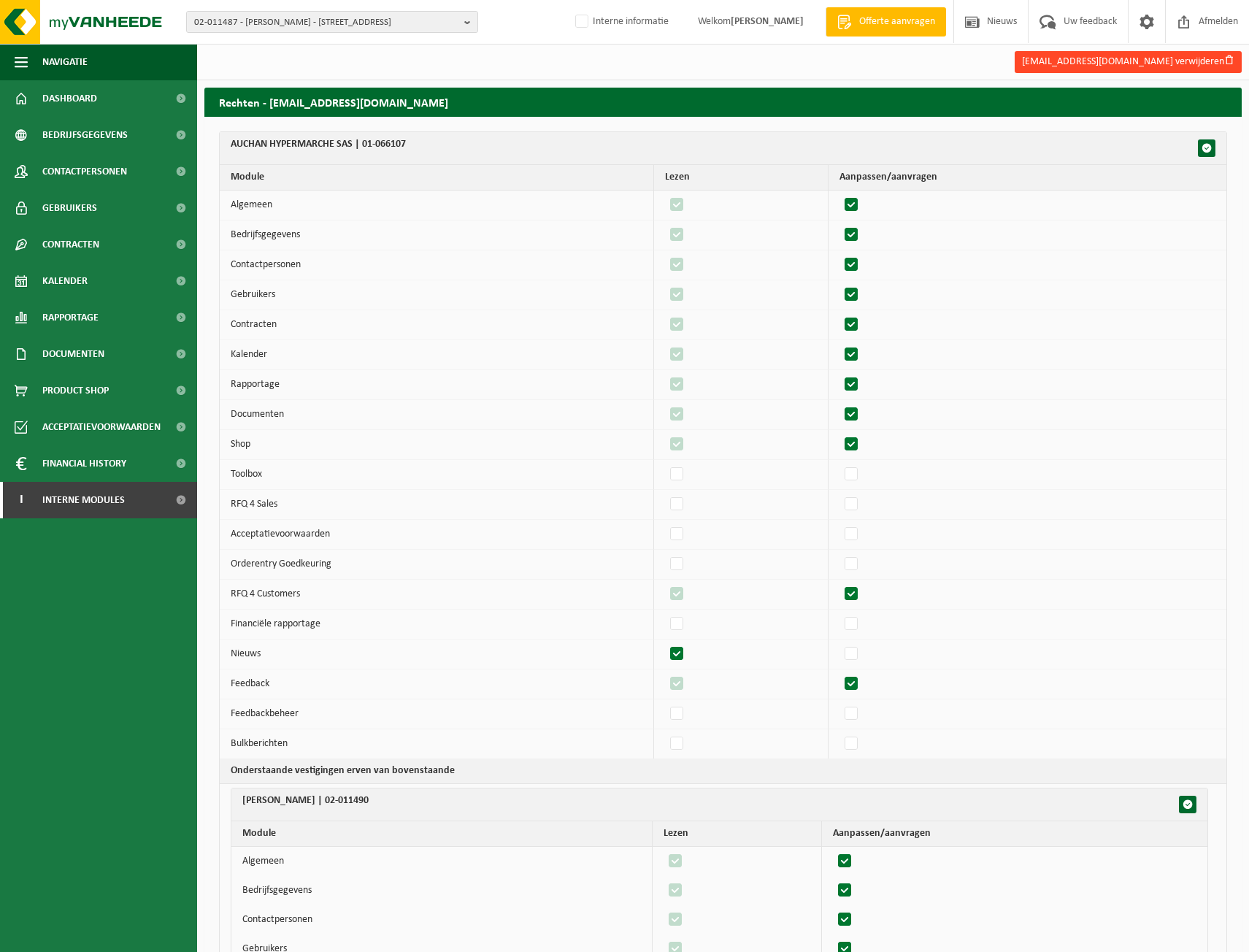
click at [1191, 54] on button "lgeneau@auchan.fr verwijderen" at bounding box center [1129, 62] width 227 height 22
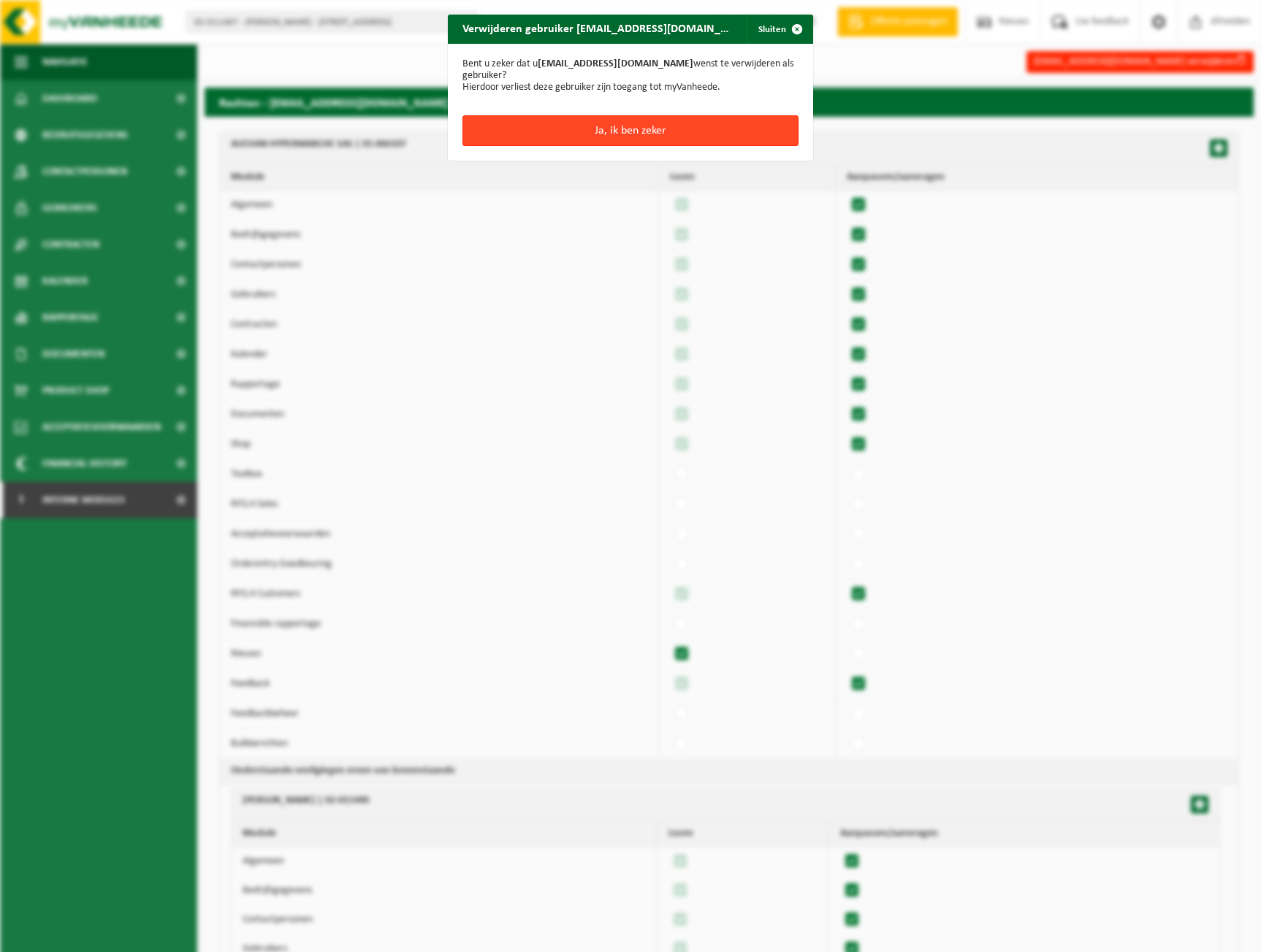
click at [614, 132] on button "Ja, ik ben zeker" at bounding box center [630, 131] width 336 height 31
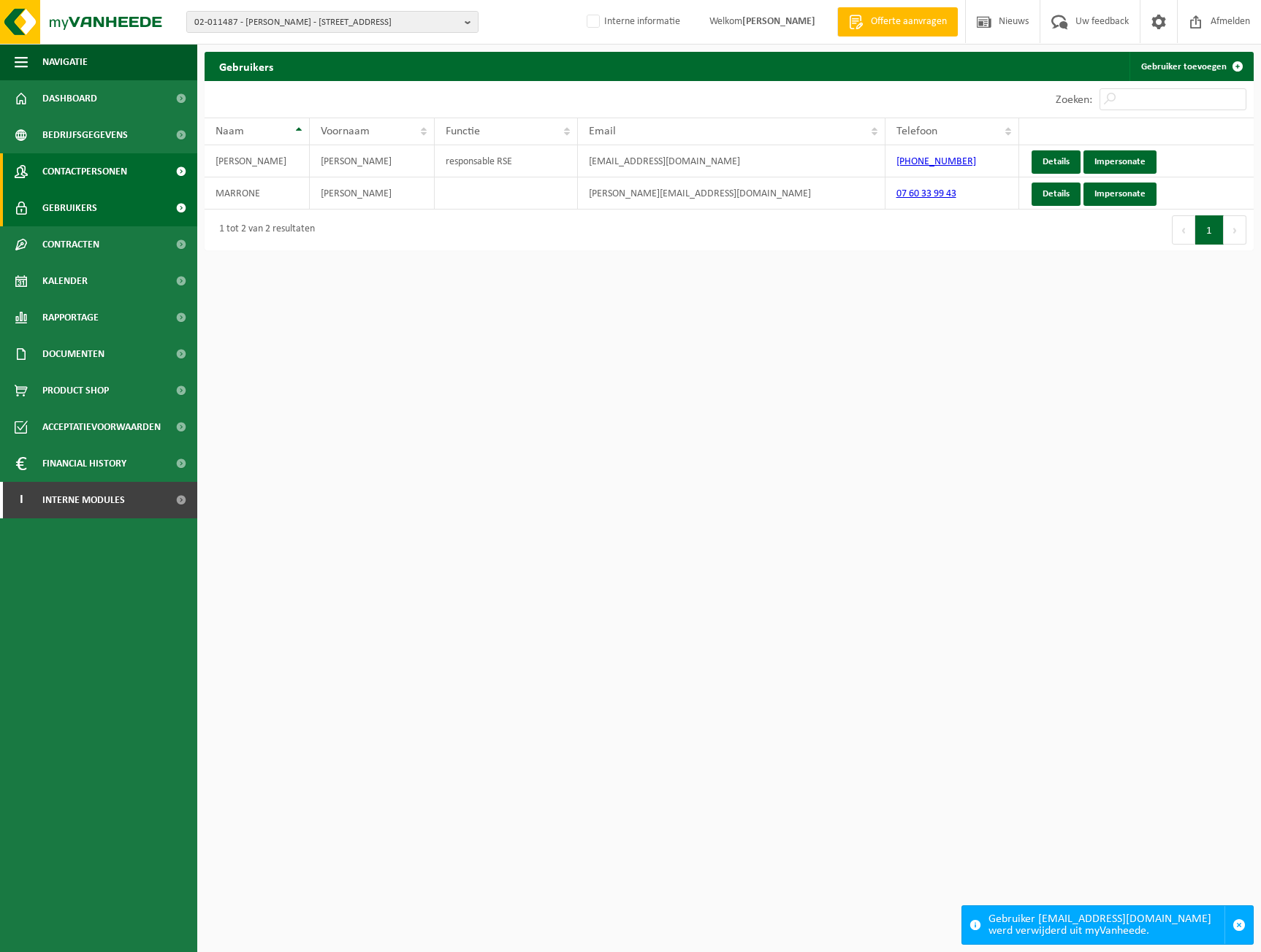
click at [77, 176] on span "Contactpersonen" at bounding box center [84, 171] width 84 height 37
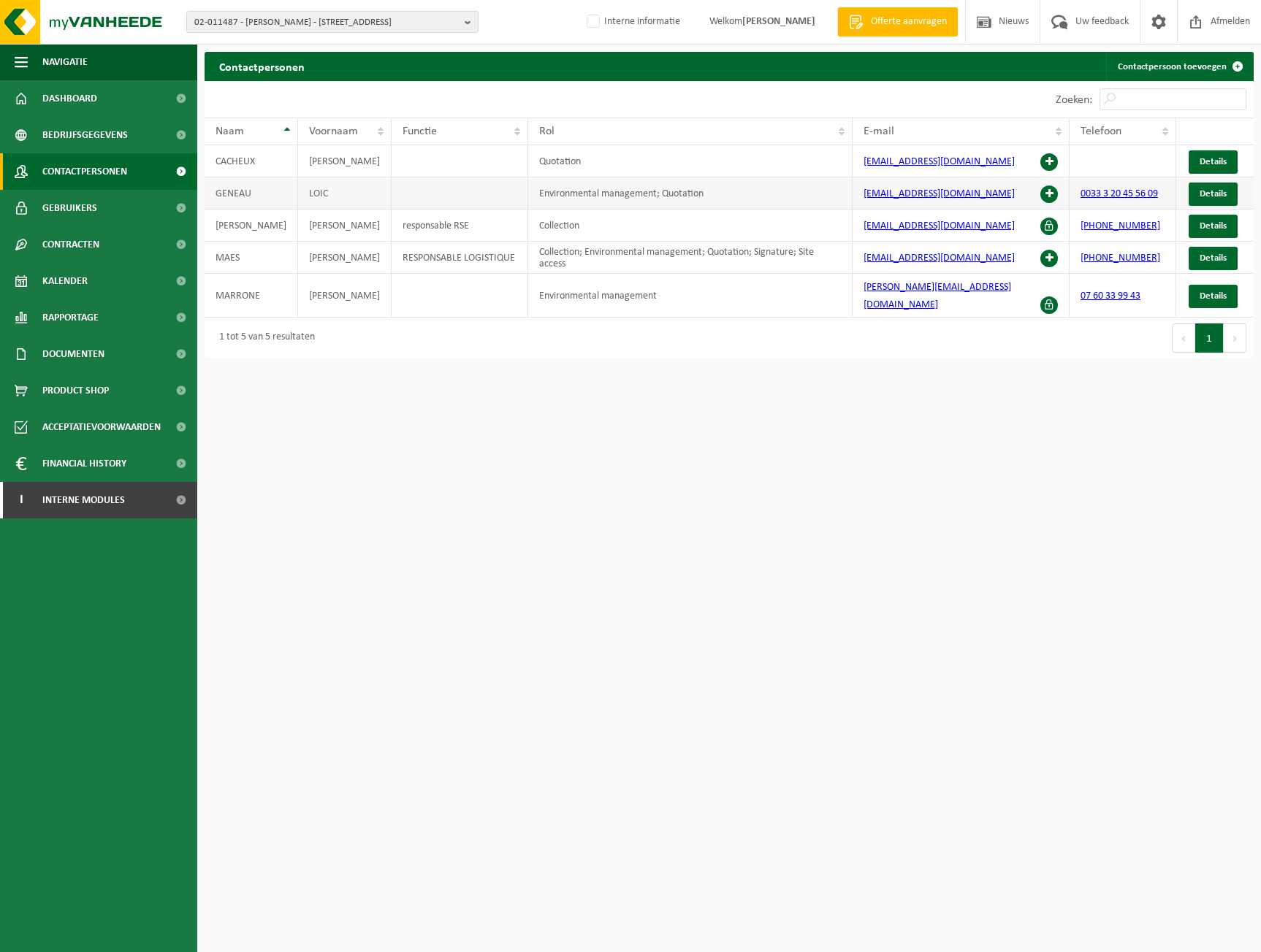
click at [1042, 192] on span at bounding box center [1049, 194] width 18 height 18
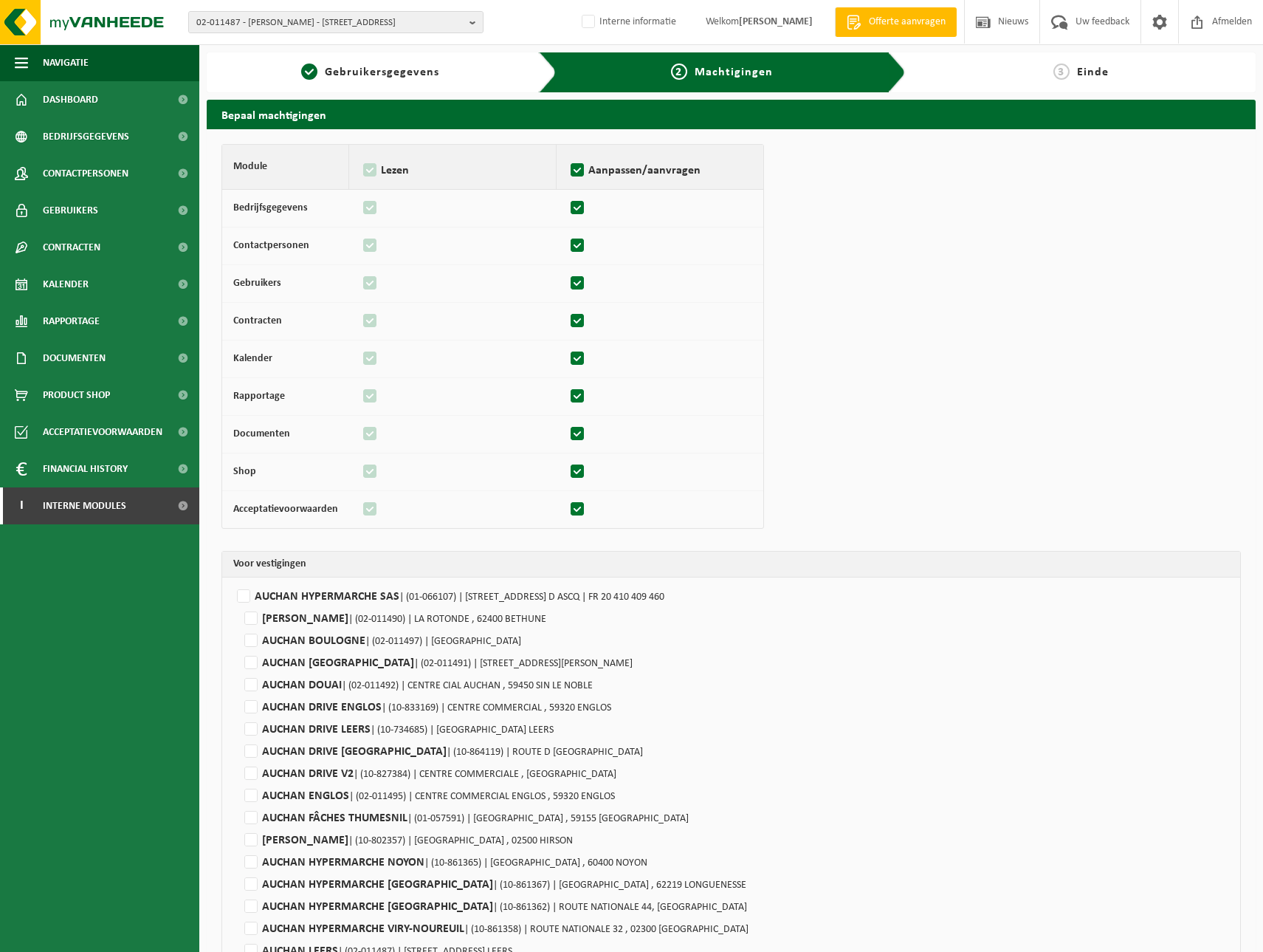
click at [319, 582] on td "AUCHAN HYPERMARCHE SAS | (01-066107) | [GEOGRAPHIC_DATA], 59491 [GEOGRAPHIC_DAT…" at bounding box center [732, 862] width 1018 height 568
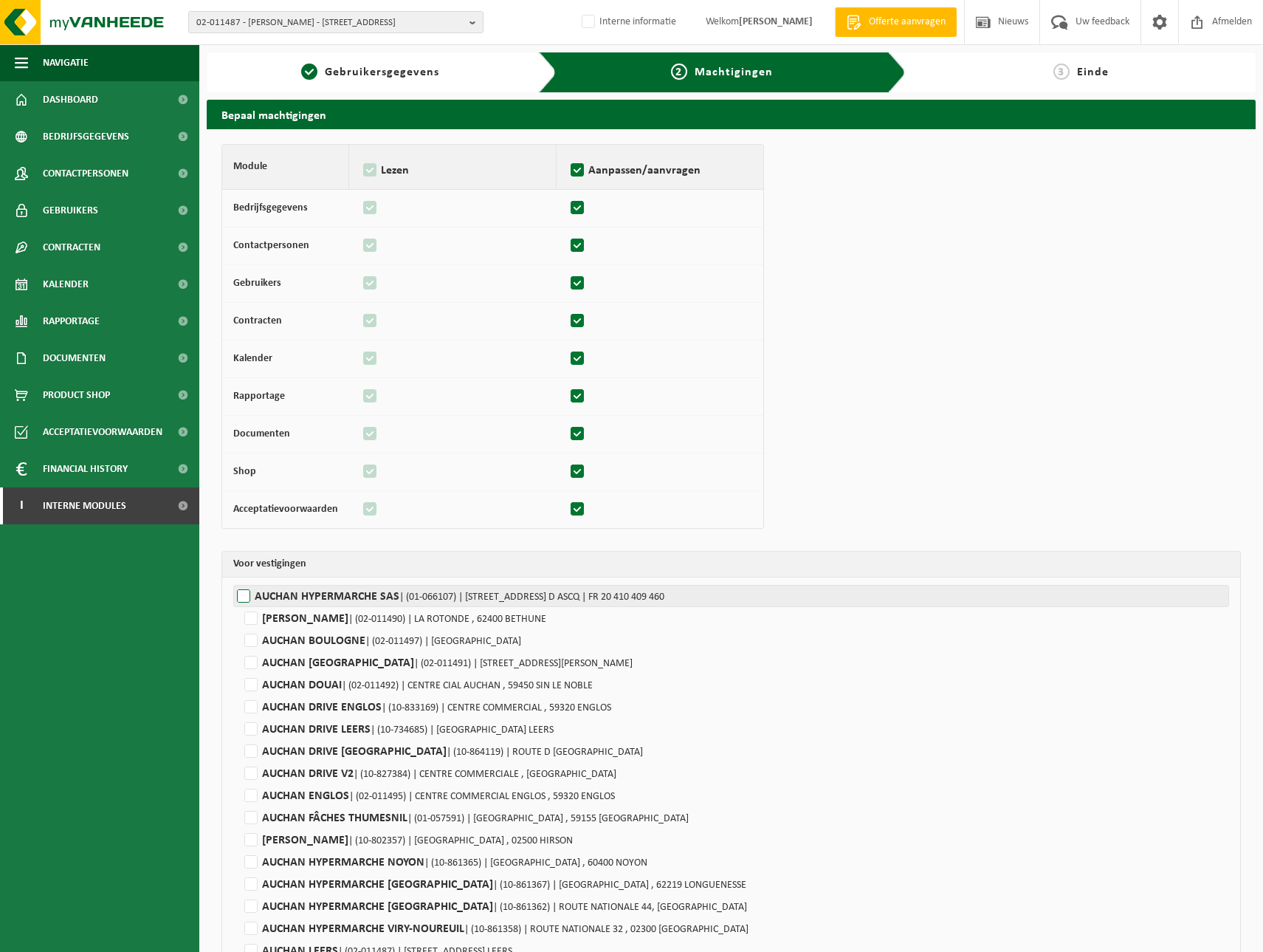
click at [320, 591] on label"] "AUCHAN HYPERMARCHE SAS | (01-066107) | [STREET_ADDRESS] ASCQ | FR 20 410 409 460" at bounding box center [731, 596] width 996 height 22
click at [320, 591] on input "AUCHAN HYPERMARCHE SAS | (01-066107) | [STREET_ADDRESS] ASCQ | FR 20 410 409 460" at bounding box center [865, 596] width 1263 height 22
checkbox input "true"
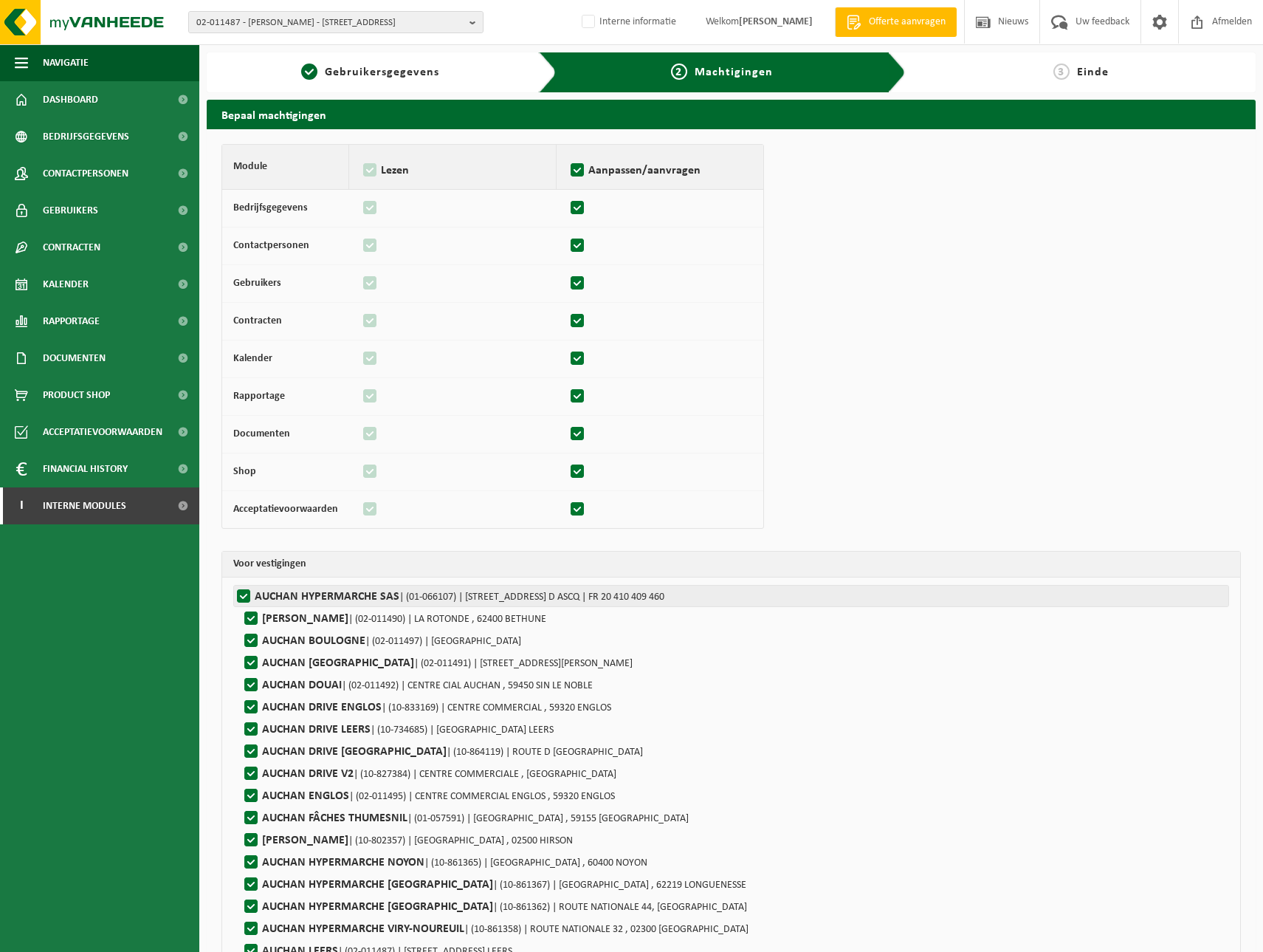
checkbox input "true"
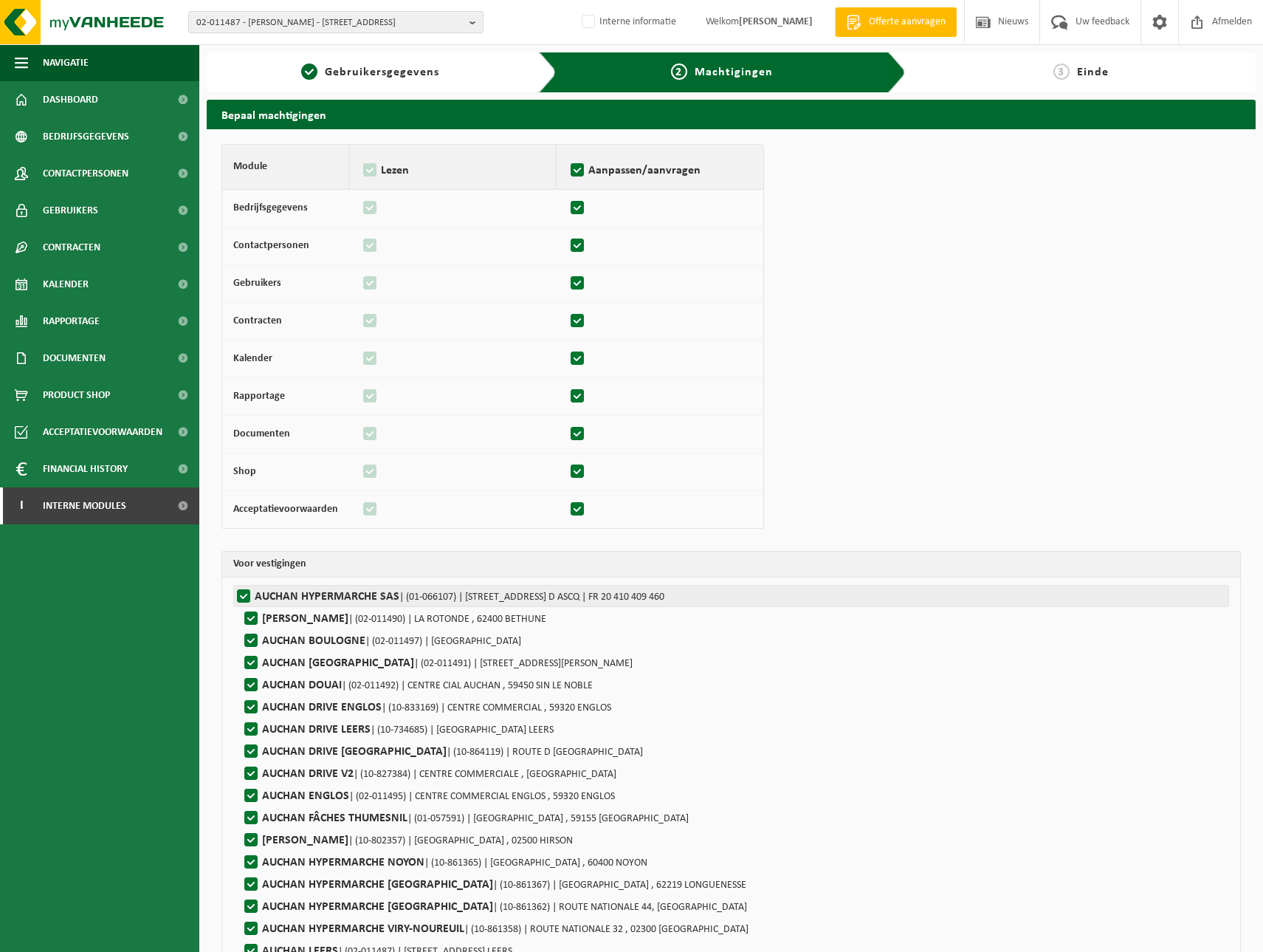
checkbox input "true"
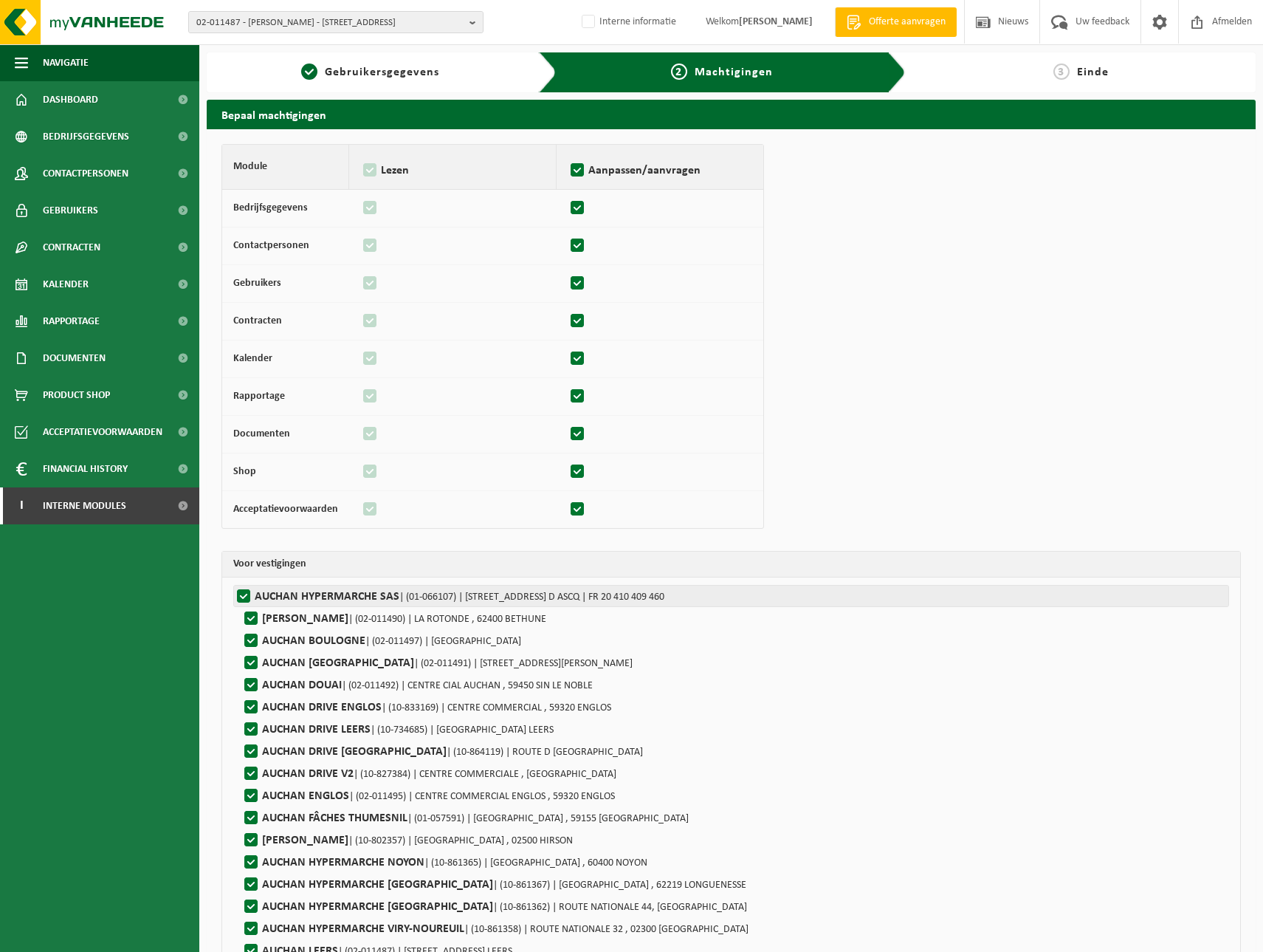
checkbox input "true"
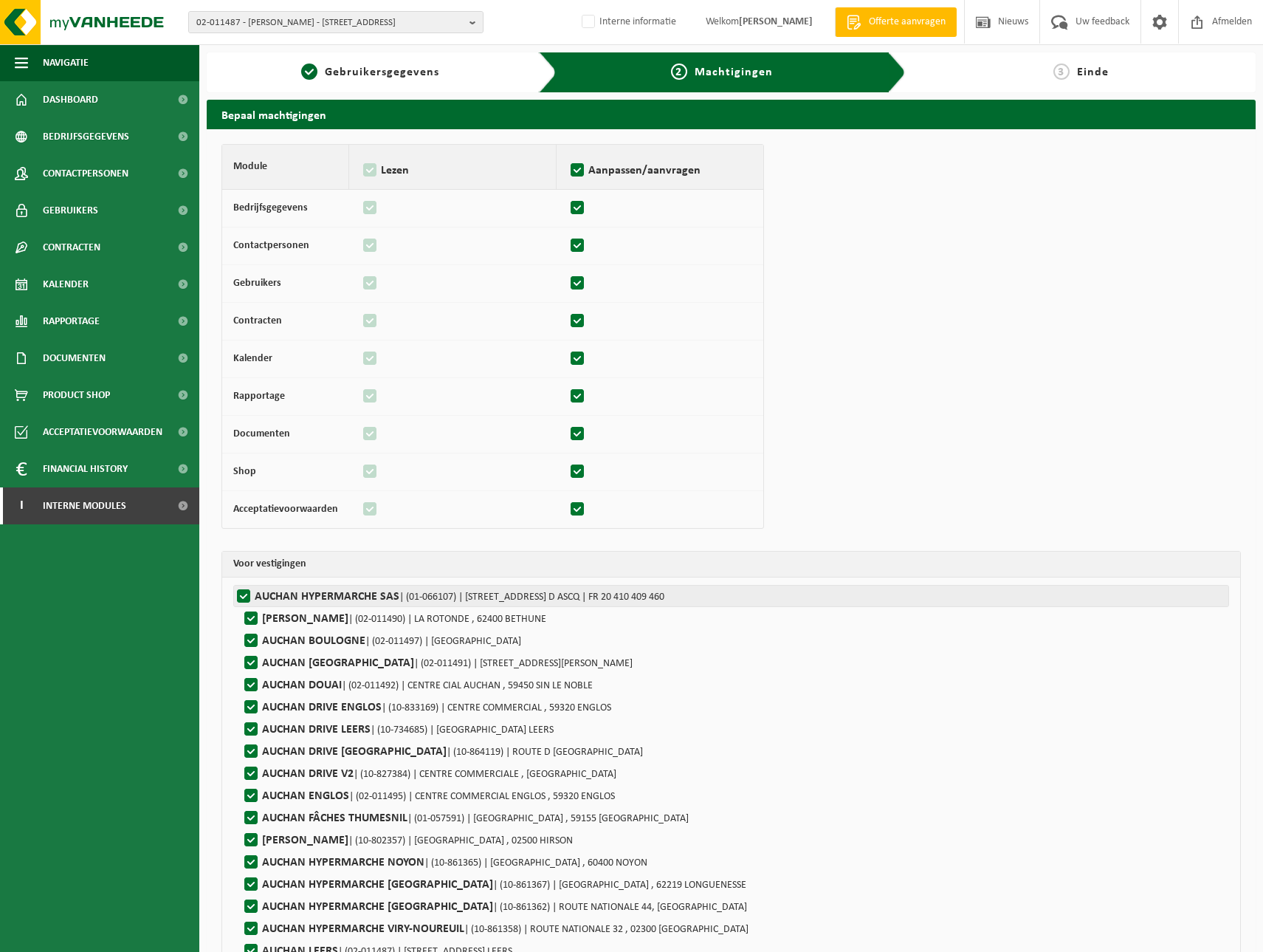
checkbox input "true"
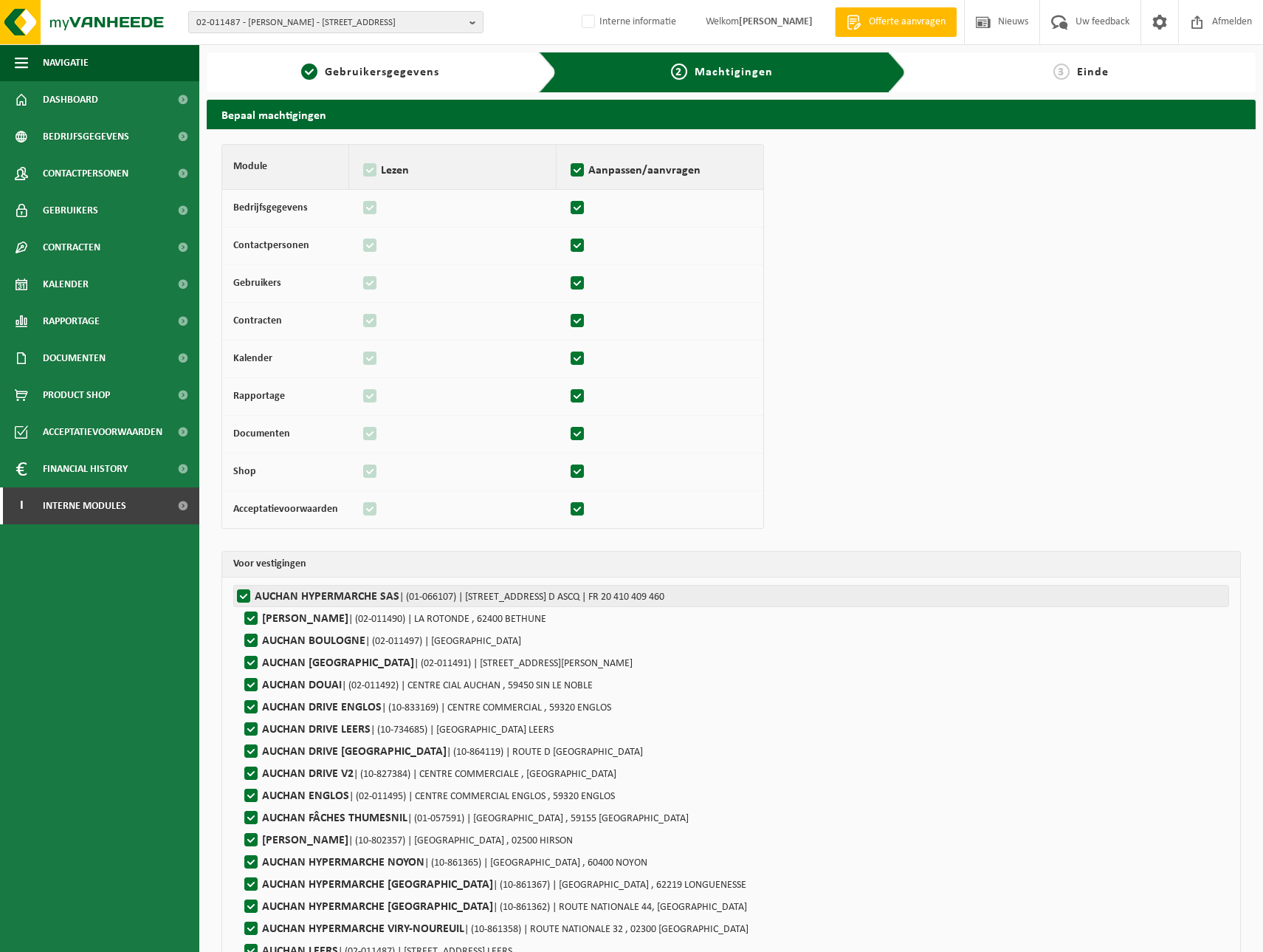
checkbox input "true"
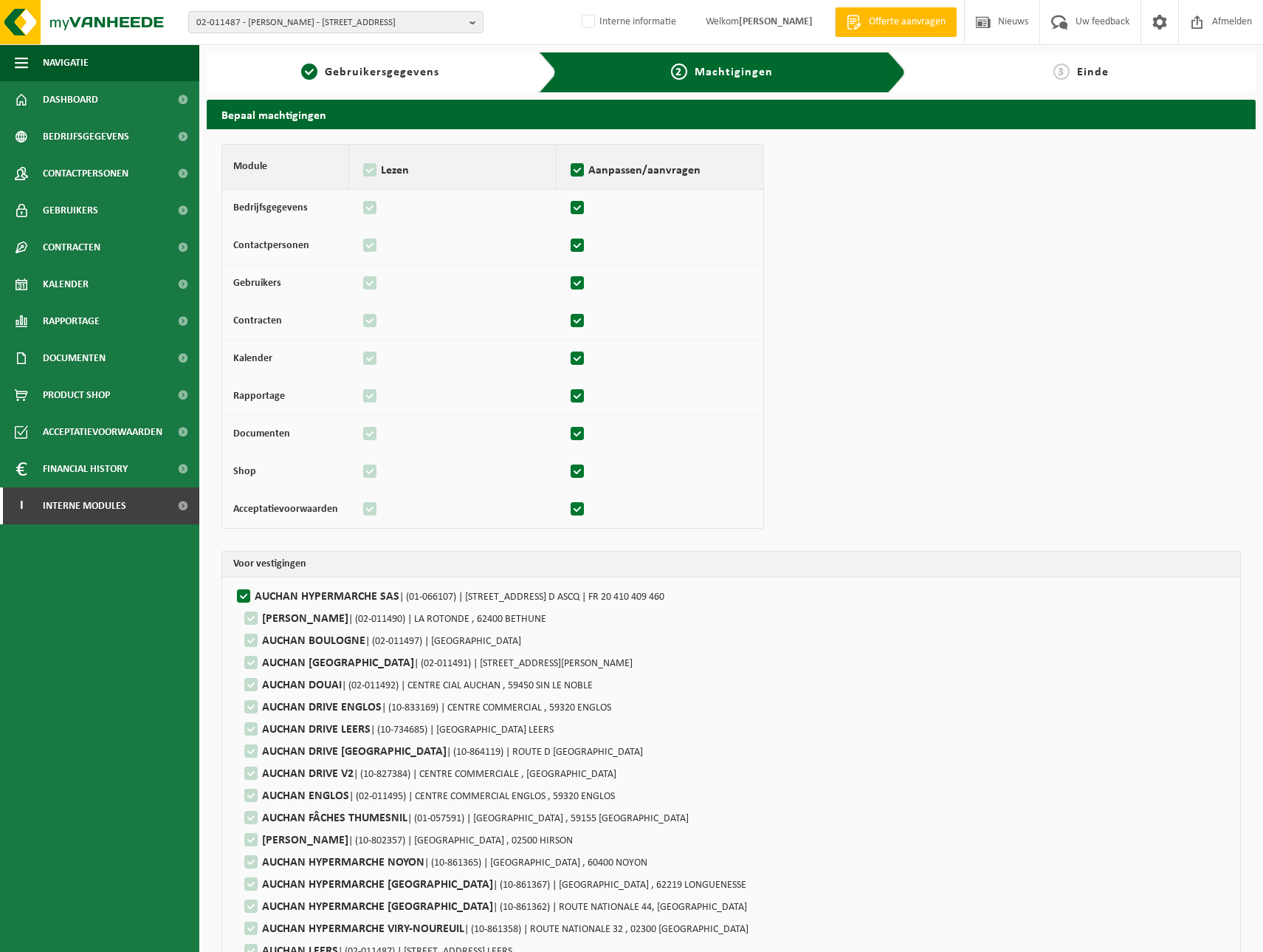
scroll to position [262, 0]
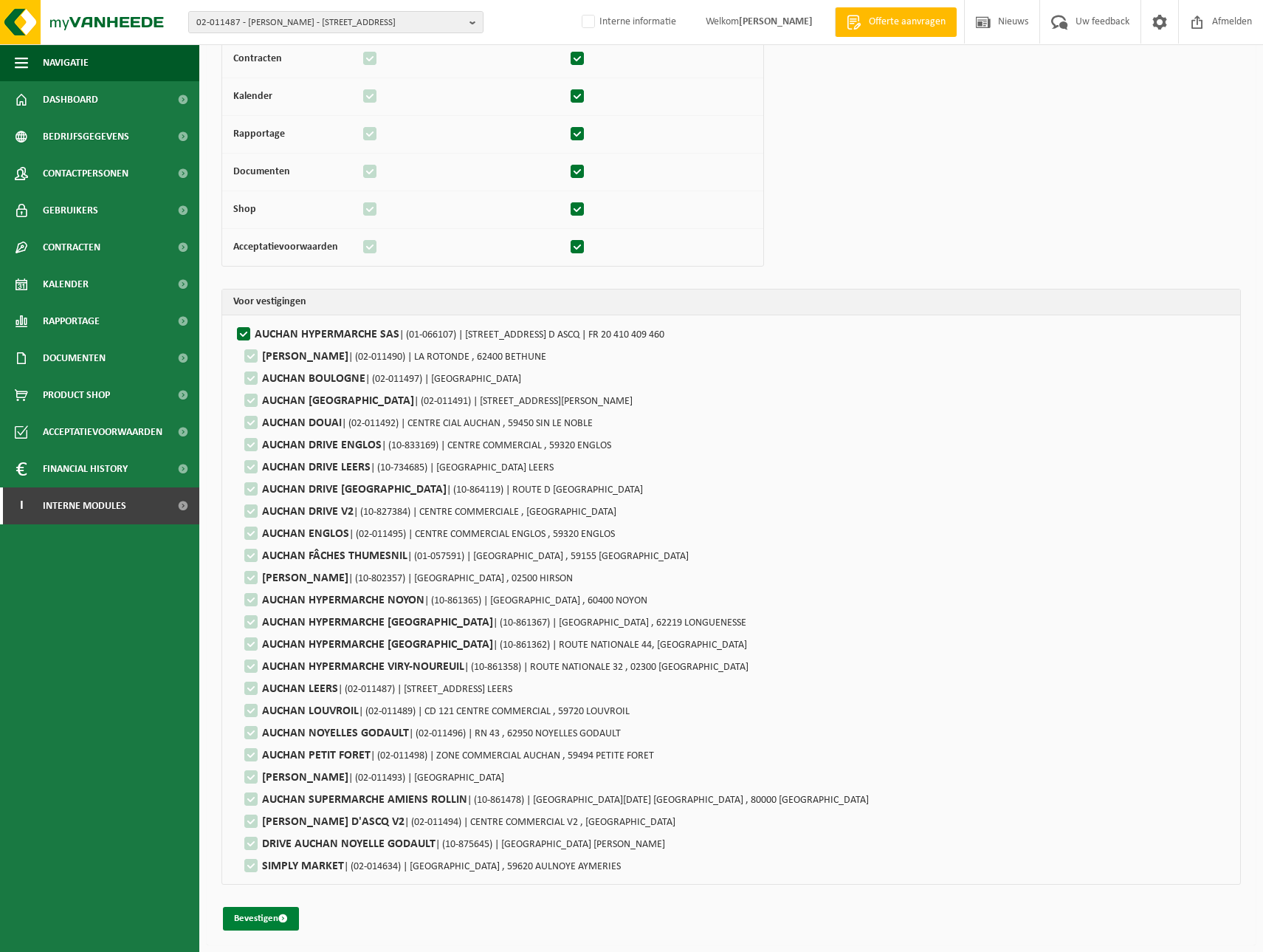
click at [281, 919] on span "submit" at bounding box center [283, 918] width 10 height 10
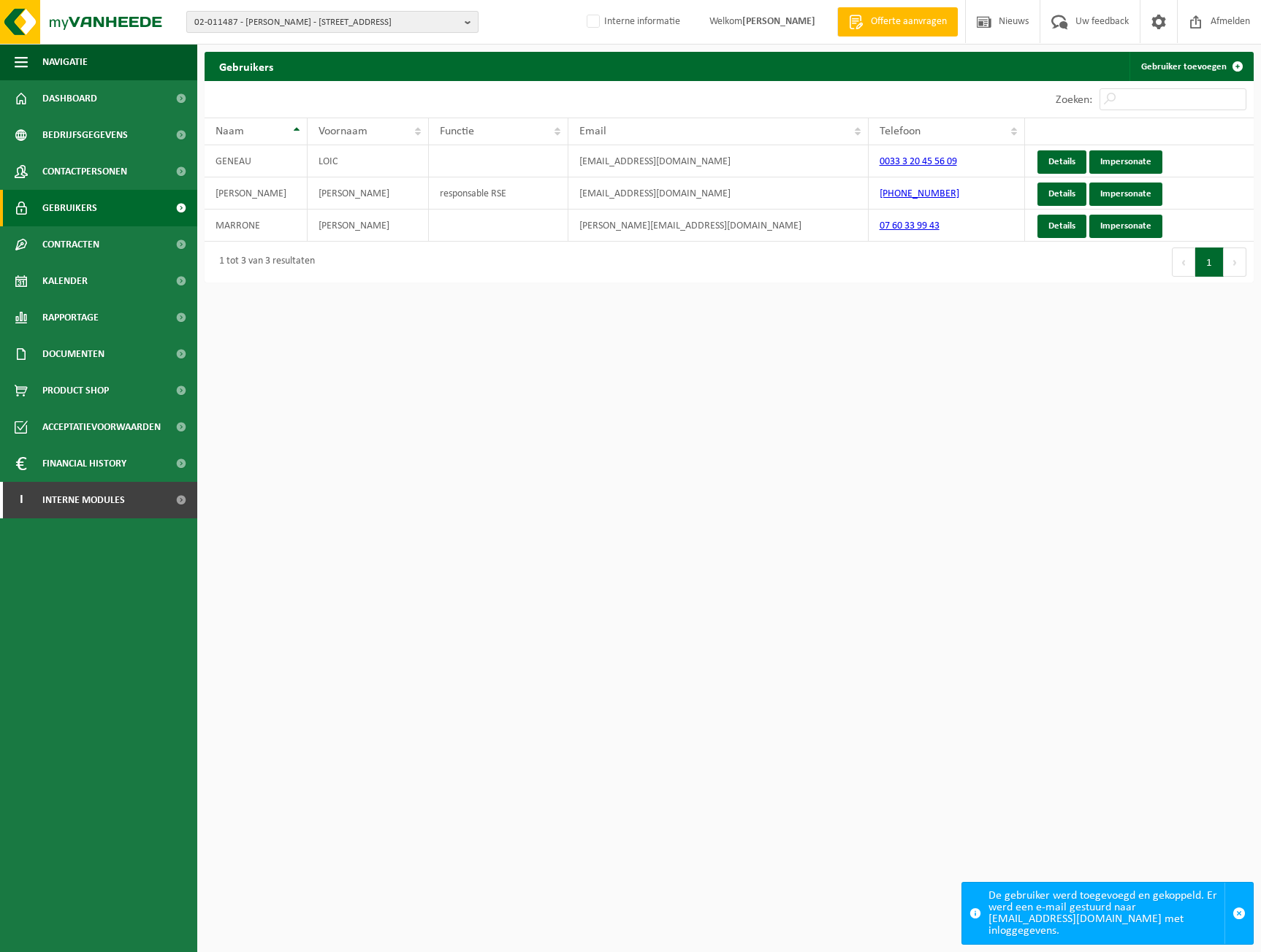
click at [275, 22] on span "02-011487 - [PERSON_NAME] - [STREET_ADDRESS]" at bounding box center [326, 22] width 264 height 22
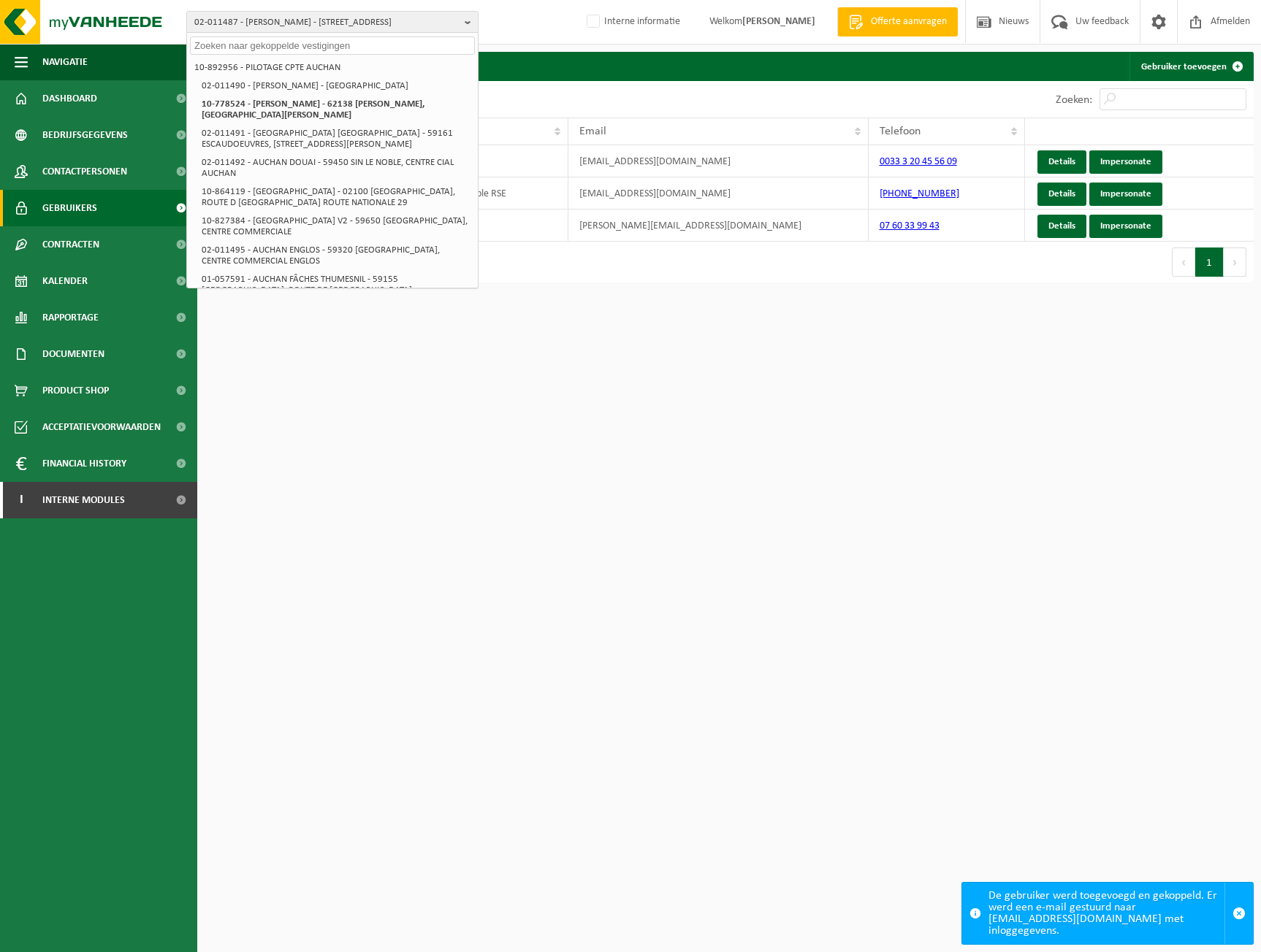
click at [251, 42] on input "text" at bounding box center [332, 45] width 285 height 18
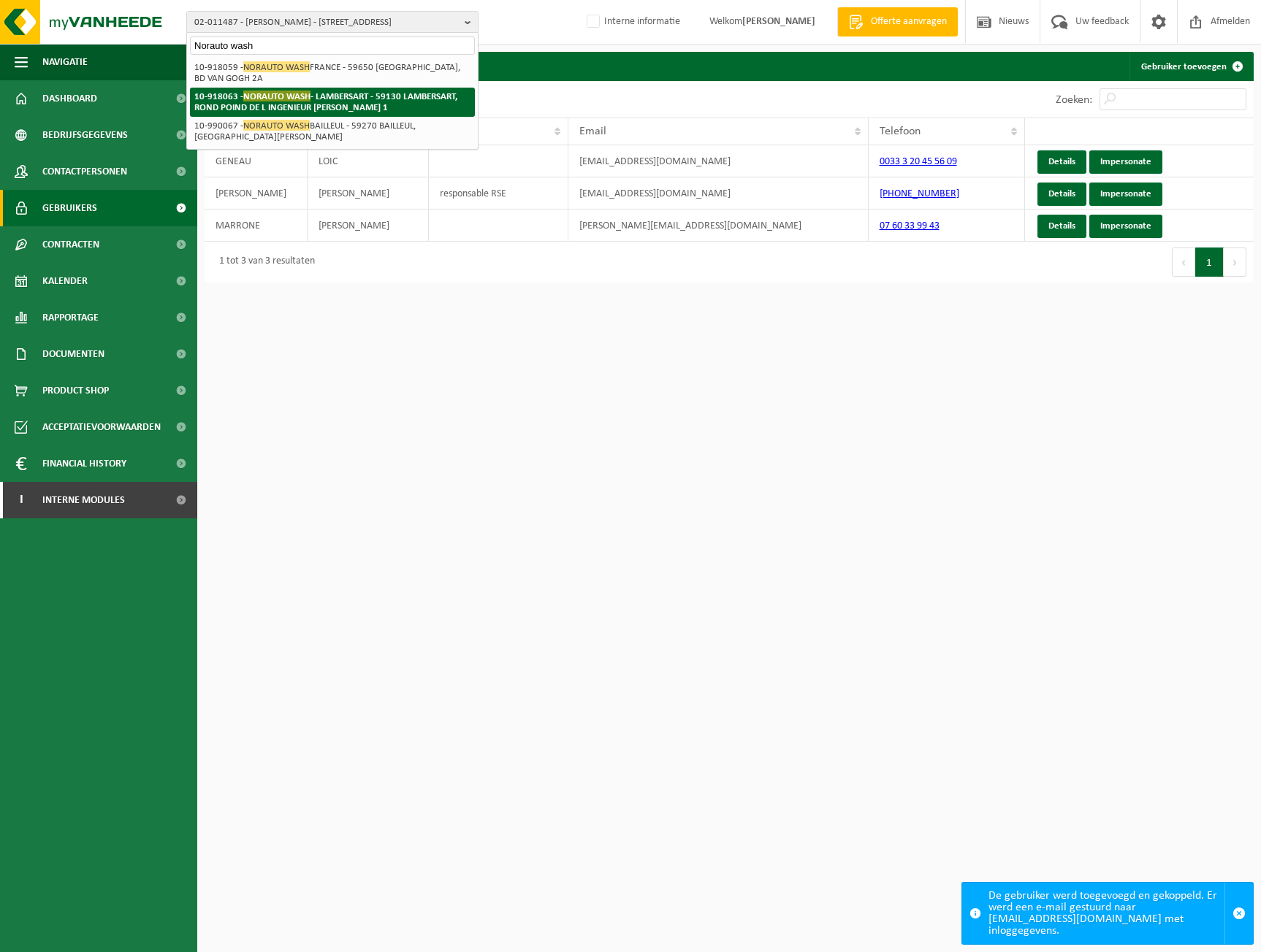
type input "Norauto wash"
click at [400, 102] on li "10-918063 - NORAUTO WASH - LAMBERSART - 59130 LAMBERSART, ROND POIND DE L INGEN…" at bounding box center [332, 102] width 285 height 29
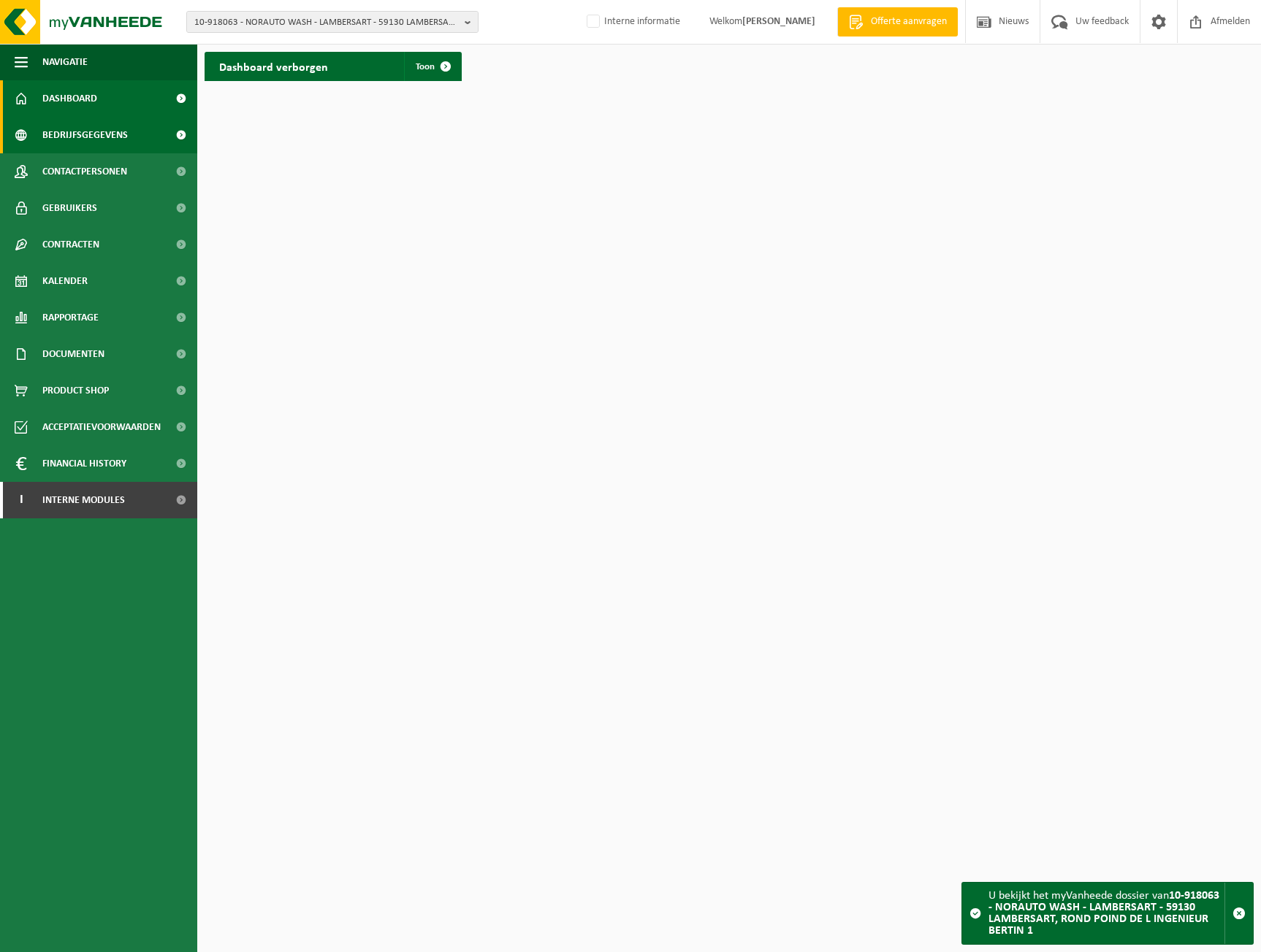
click at [102, 127] on span "Bedrijfsgegevens" at bounding box center [84, 135] width 85 height 37
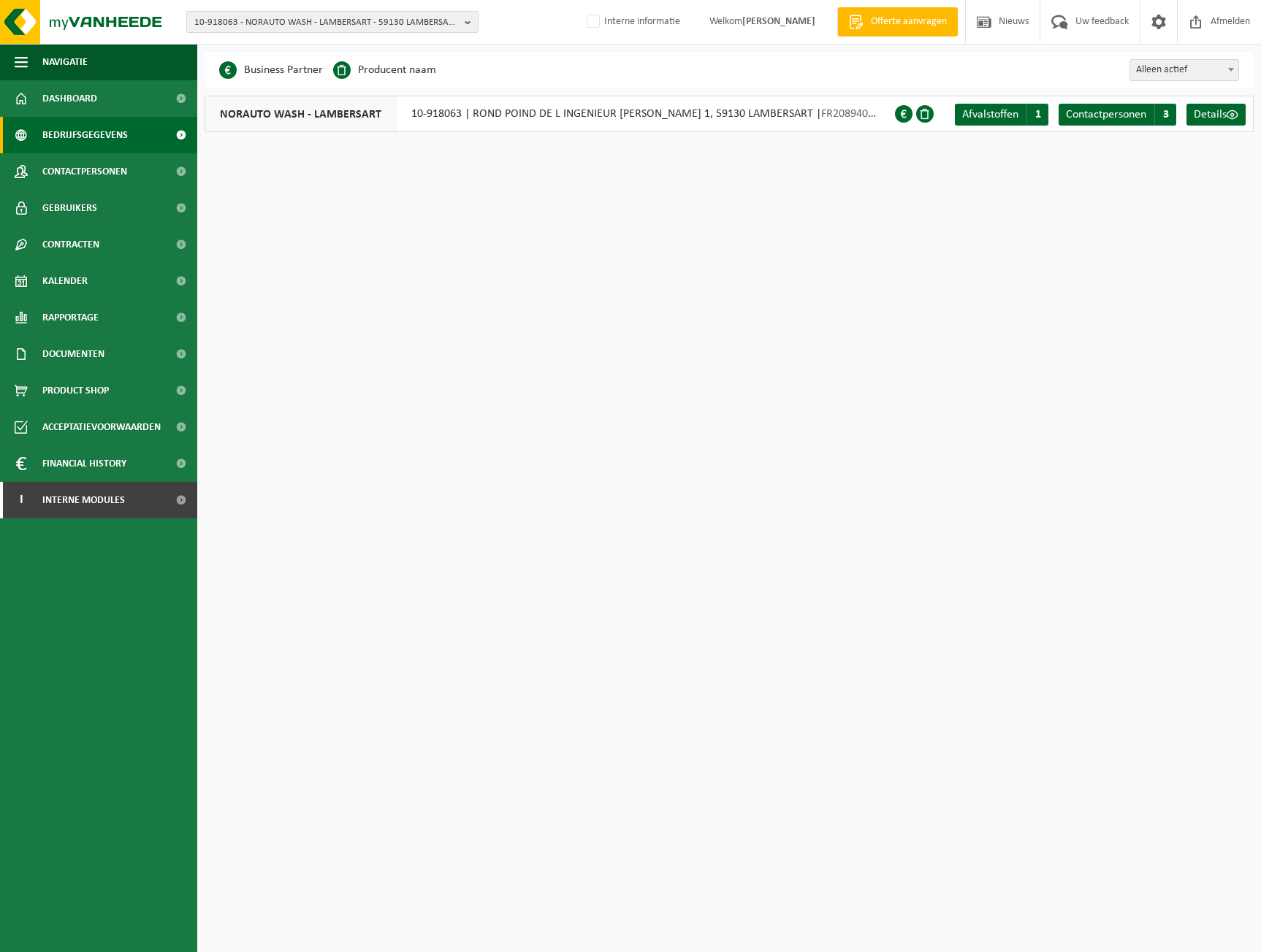
click at [314, 12] on span "10-918063 - NORAUTO WASH - LAMBERSART - 59130 LAMBERSART, ROND POIND DE L INGEN…" at bounding box center [326, 22] width 264 height 22
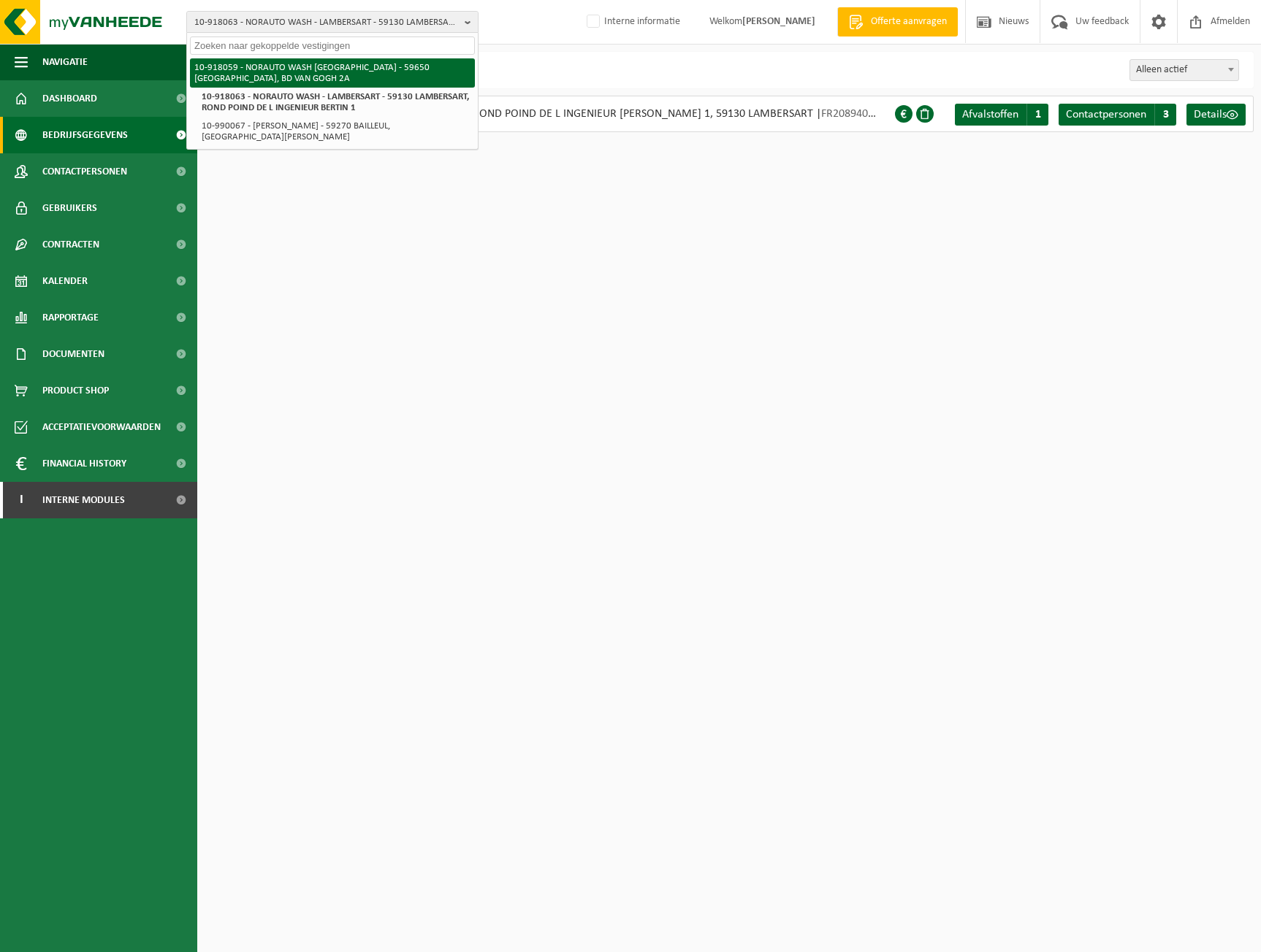
click at [283, 65] on li "10-918059 - NORAUTO WASH [GEOGRAPHIC_DATA] - 59650 [GEOGRAPHIC_DATA], BD VAN GO…" at bounding box center [332, 73] width 285 height 29
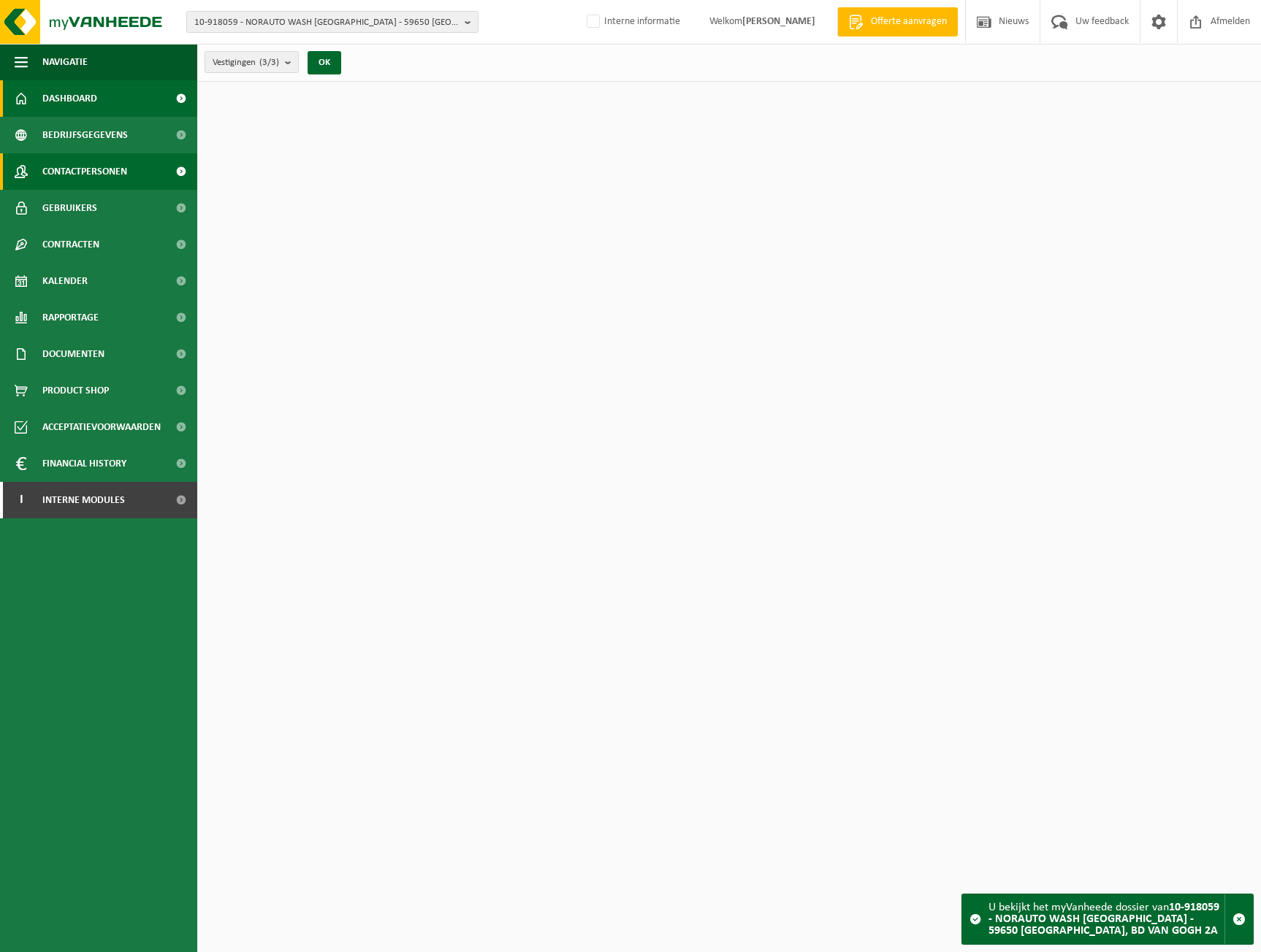
click at [86, 182] on span "Contactpersonen" at bounding box center [84, 171] width 84 height 37
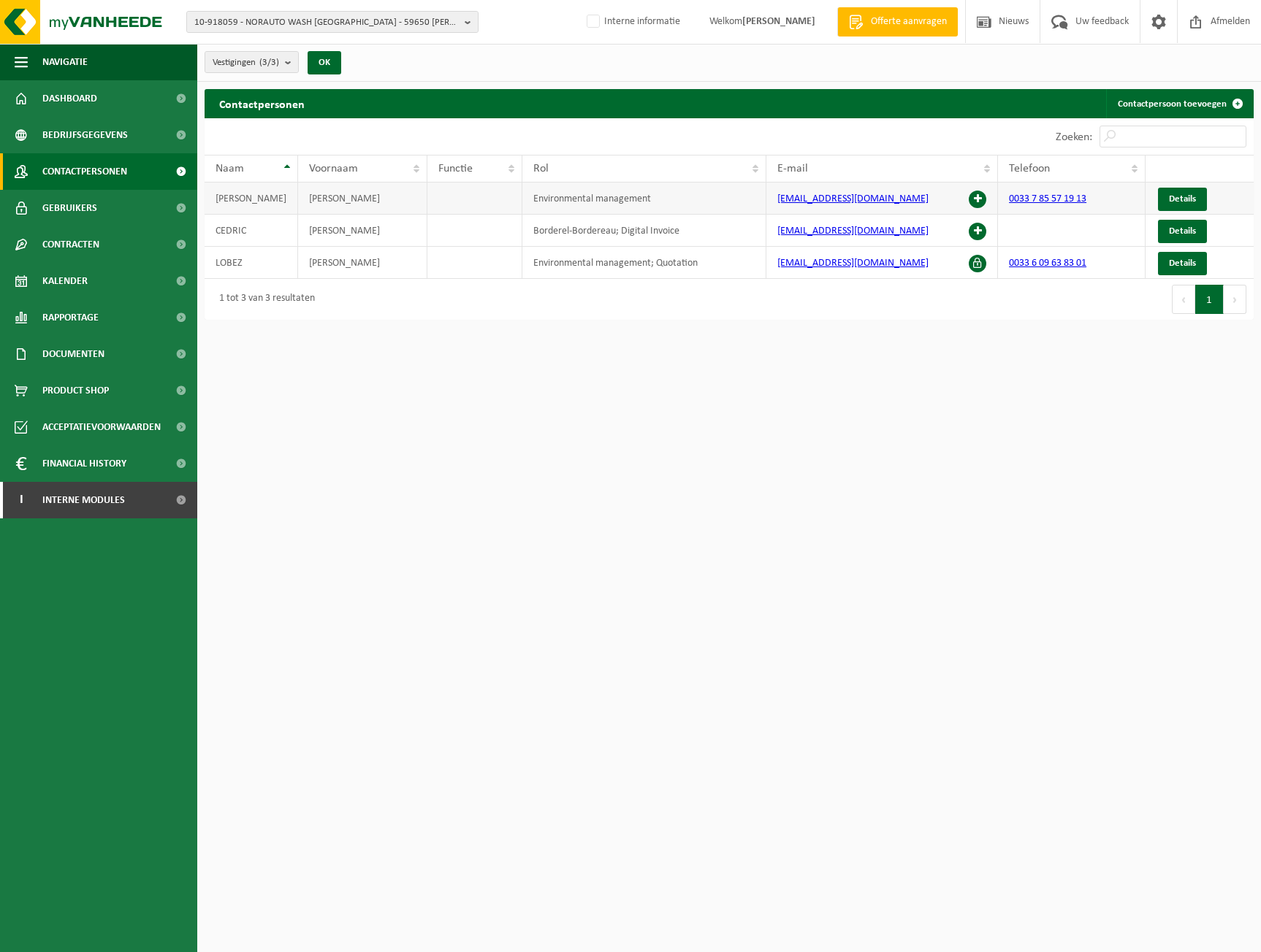
click at [977, 199] on span at bounding box center [977, 200] width 18 height 18
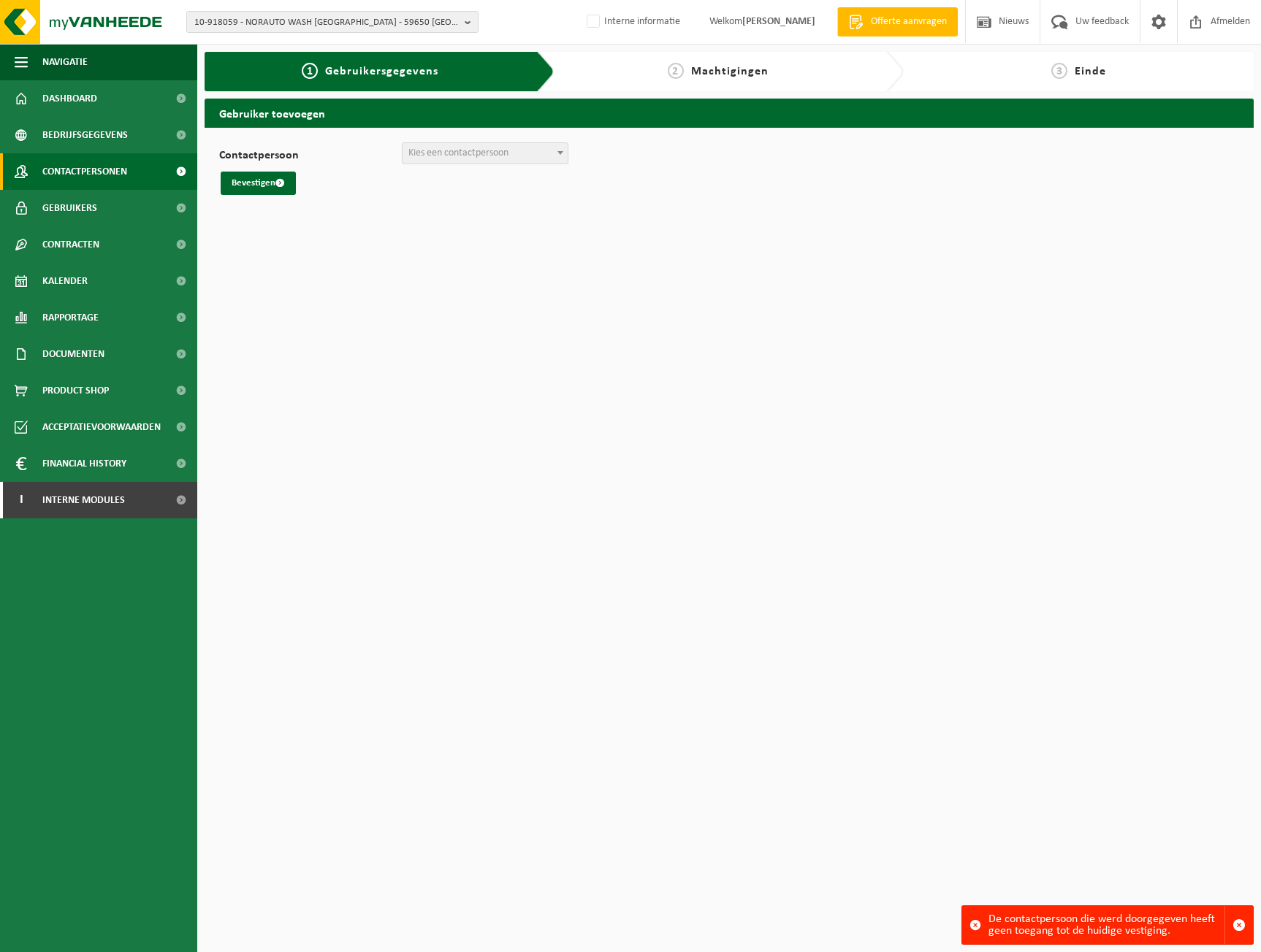
click at [127, 175] on span "Contactpersonen" at bounding box center [84, 171] width 84 height 37
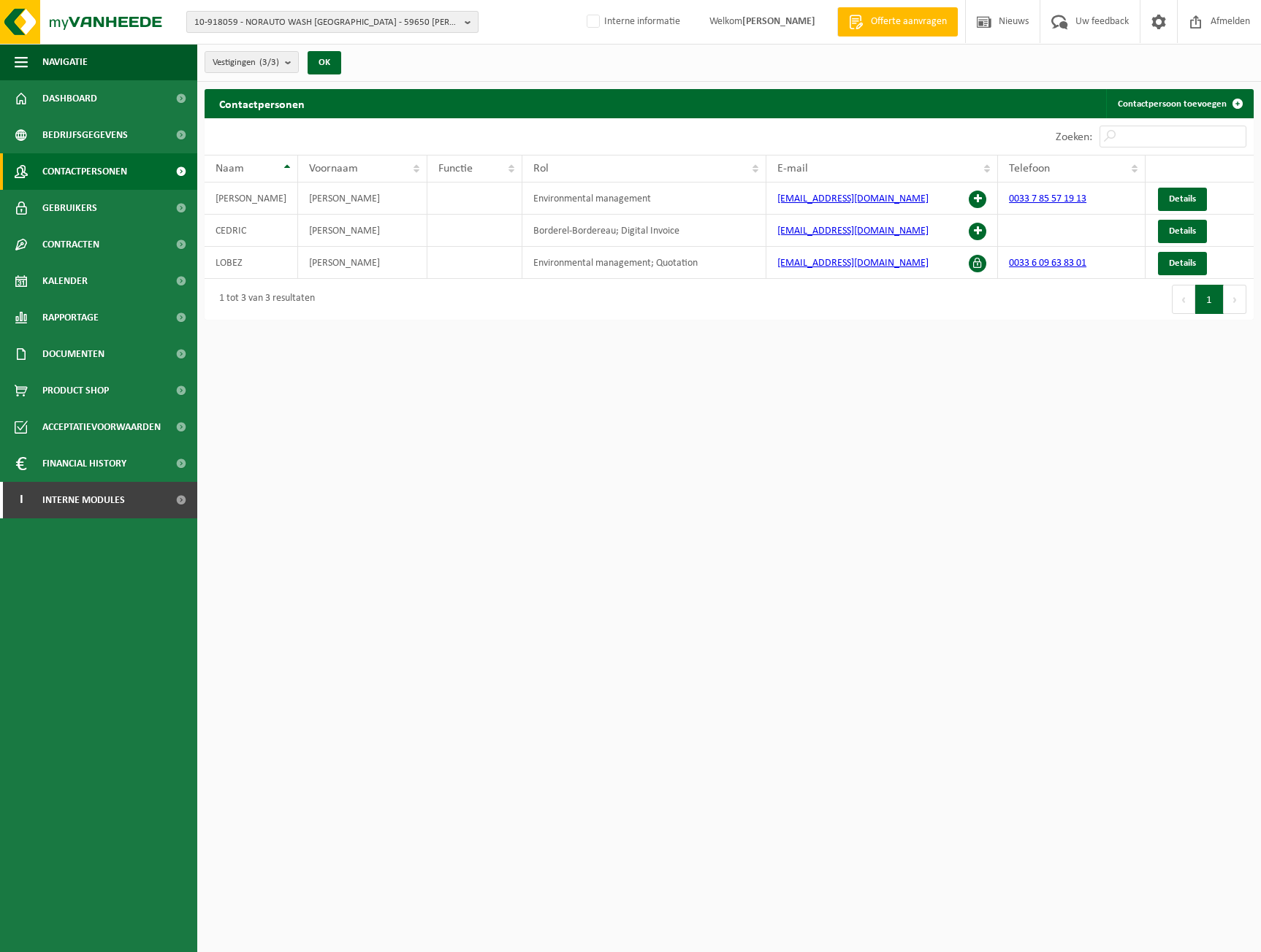
click at [264, 26] on span "10-918059 - NORAUTO WASH FRANCE - 59650 VILLENEUVE D ASCQ, BD VAN GOGH 2A" at bounding box center [326, 22] width 264 height 22
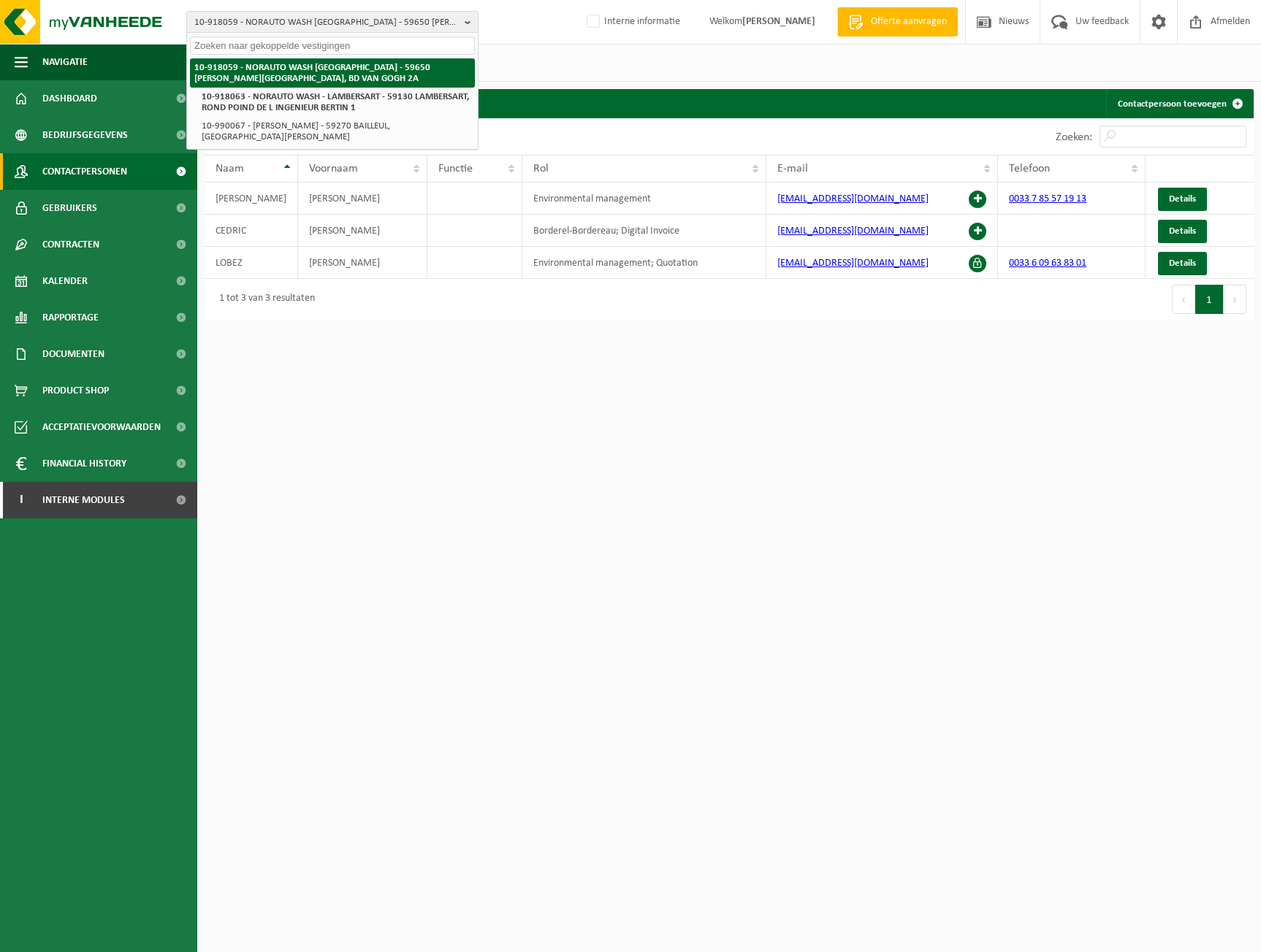
click at [250, 89] on li "10-918063 - NORAUTO WASH - LAMBERSART - 59130 LAMBERSART, ROND POIND DE L INGEN…" at bounding box center [336, 102] width 278 height 29
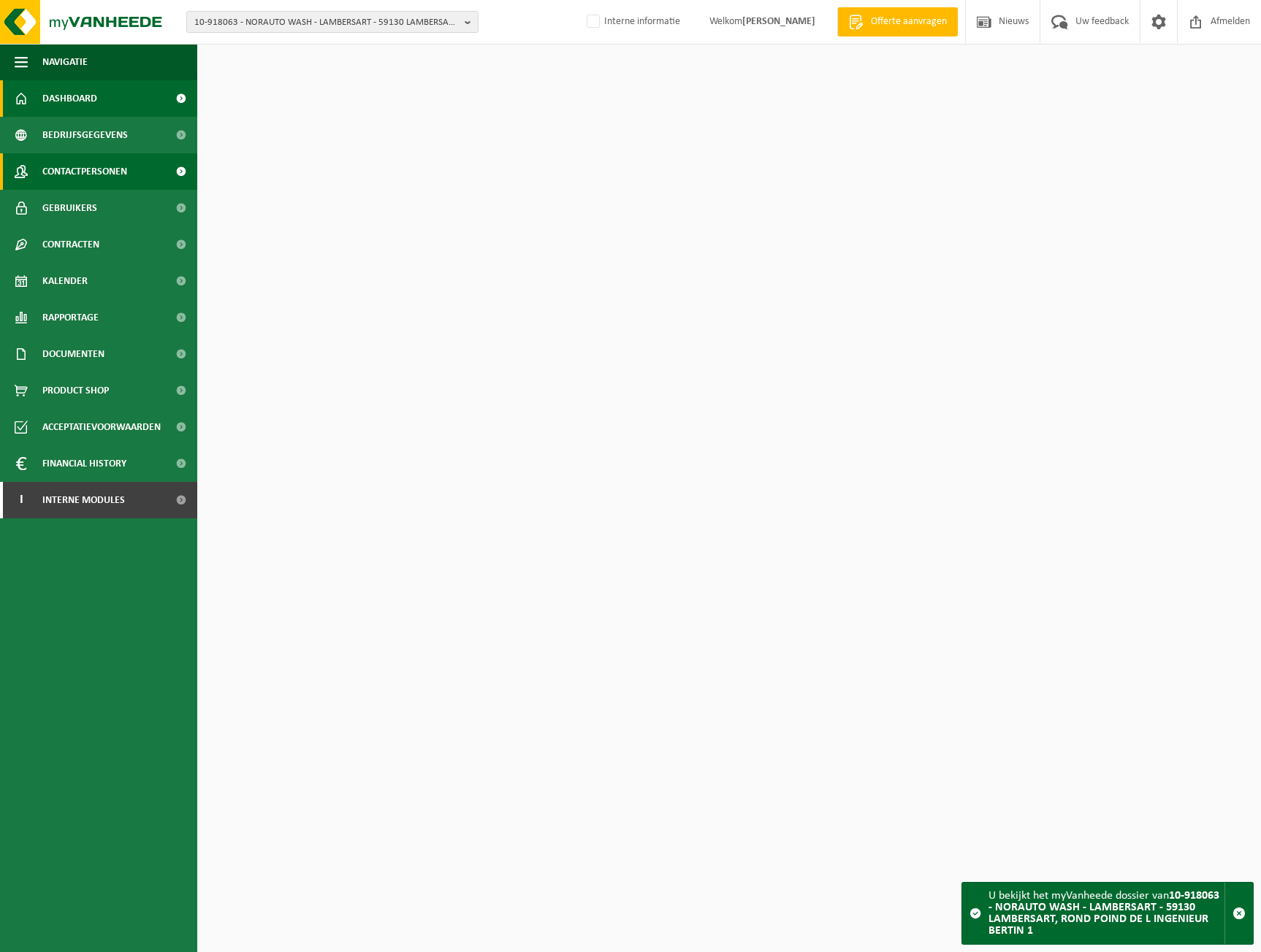
click at [125, 171] on span "Contactpersonen" at bounding box center [84, 171] width 84 height 37
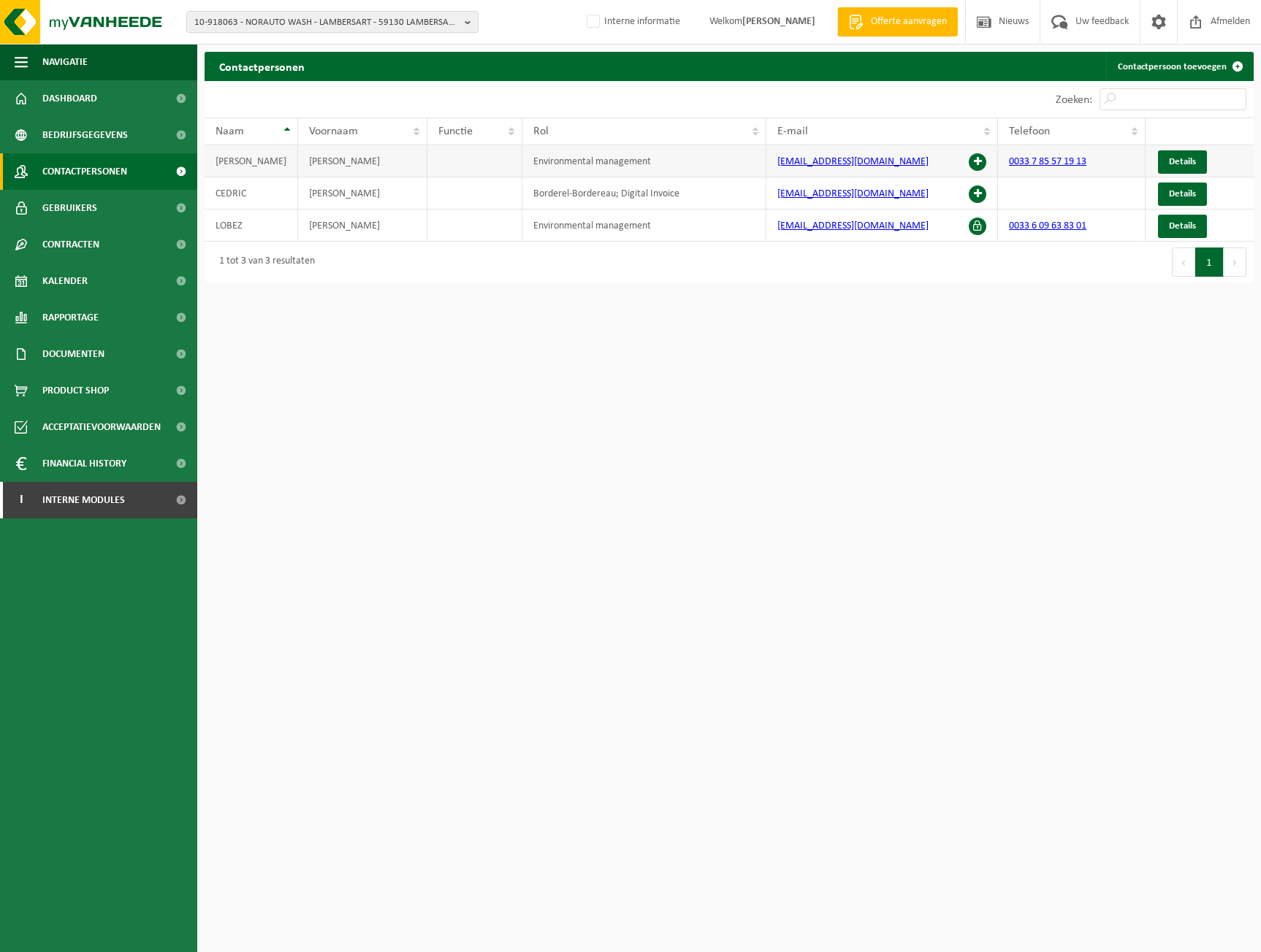
click at [974, 159] on span at bounding box center [977, 162] width 18 height 18
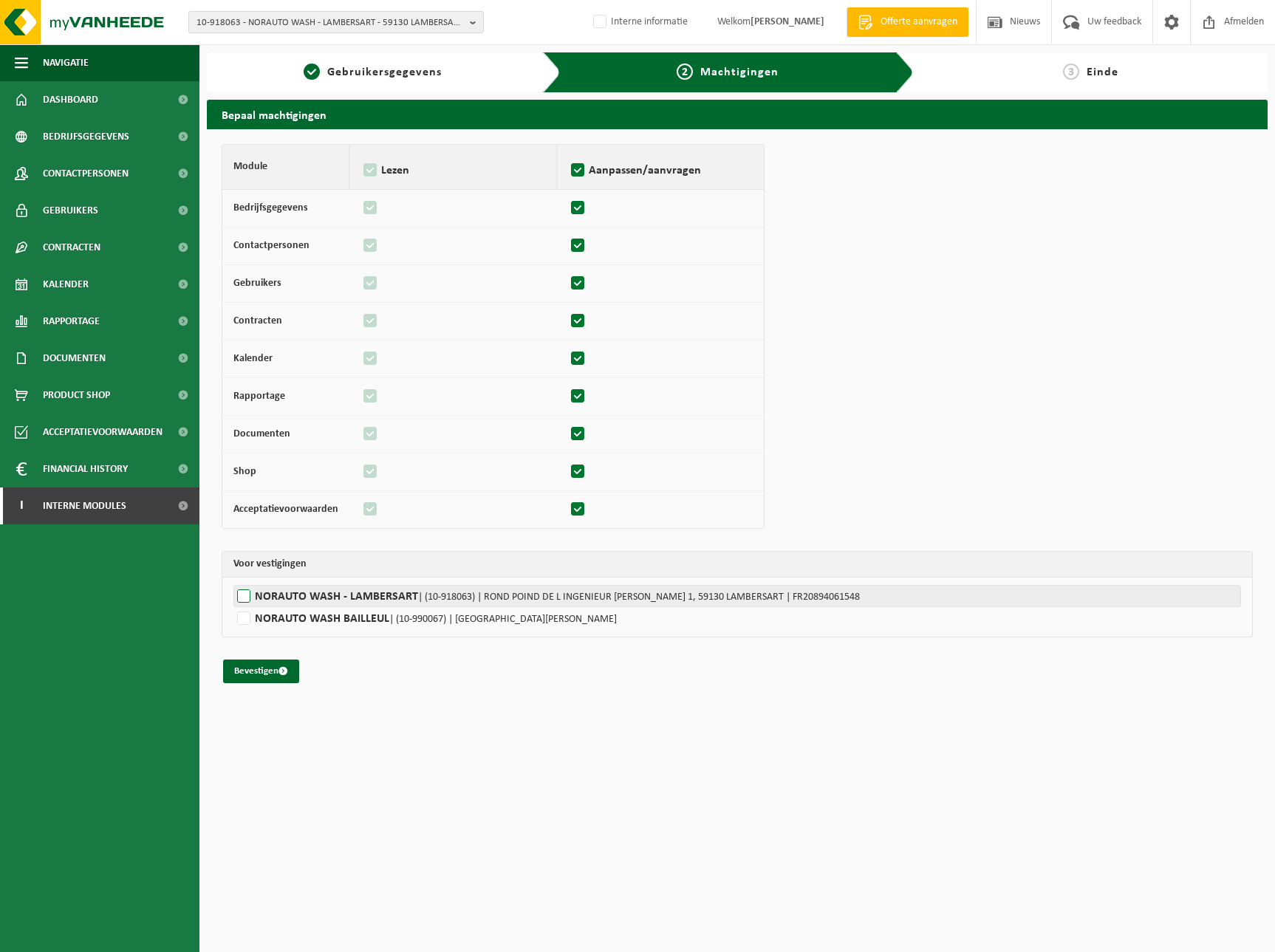
click at [296, 589] on label"] "NORAUTO WASH - LAMBERSART | (10-918063) | ROND POIND DE L [STREET_ADDRESS] | FR…" at bounding box center [737, 596] width 1007 height 22
click at [296, 589] on input "NORAUTO WASH - LAMBERSART | (10-918063) | ROND POIND DE L [STREET_ADDRESS] | FR…" at bounding box center [871, 596] width 1275 height 22
checkbox input "true"
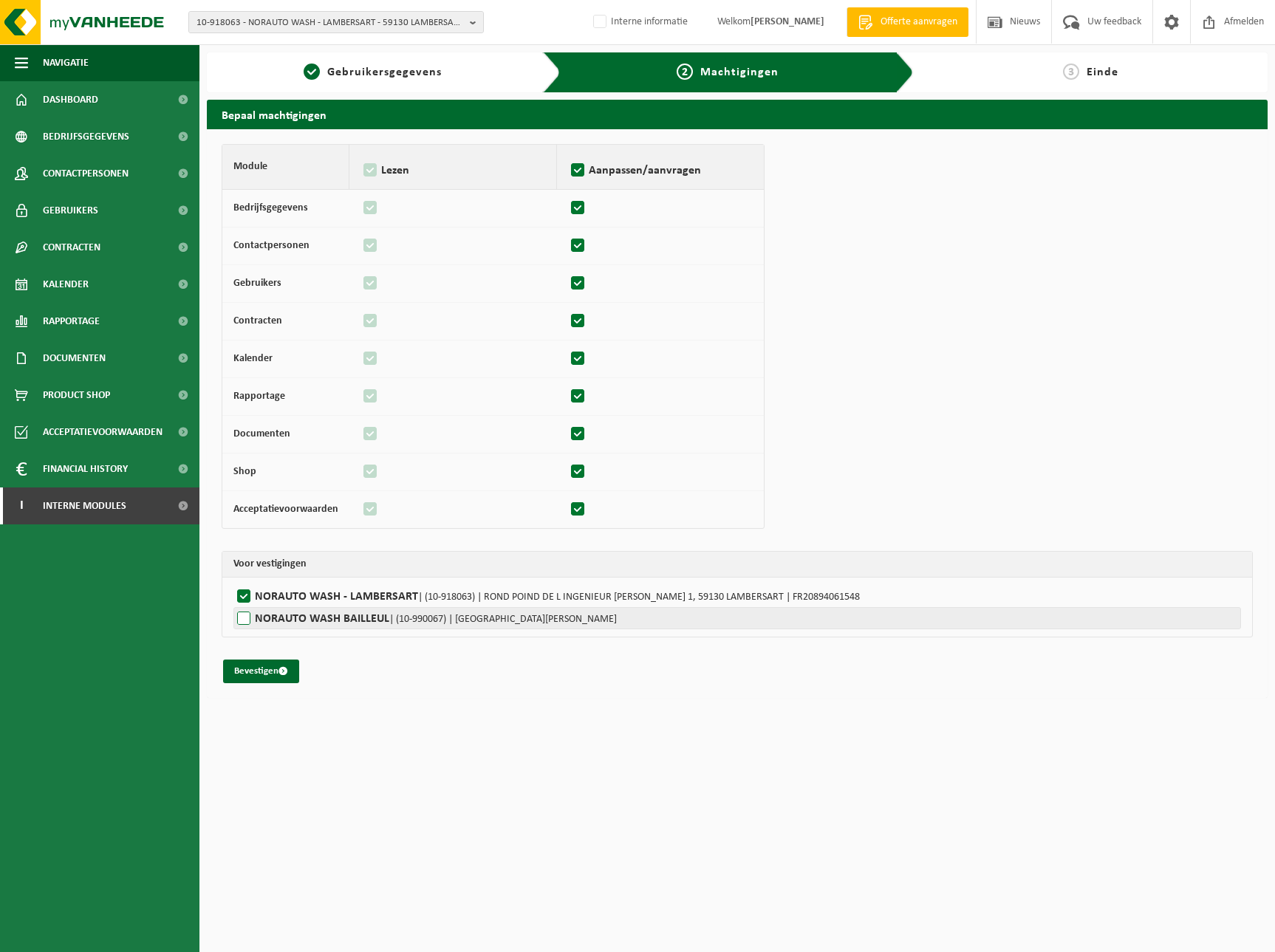
click at [255, 627] on label"] "[PERSON_NAME] | (10-990067) | [GEOGRAPHIC_DATA][PERSON_NAME] , 59270 BAILLEUL" at bounding box center [737, 618] width 1007 height 22
click at [255, 627] on input "[PERSON_NAME] | (10-990067) | [GEOGRAPHIC_DATA][PERSON_NAME] , 59270 BAILLEUL" at bounding box center [871, 618] width 1275 height 22
checkbox input "true"
click at [255, 672] on button "Bevestigen" at bounding box center [261, 671] width 76 height 24
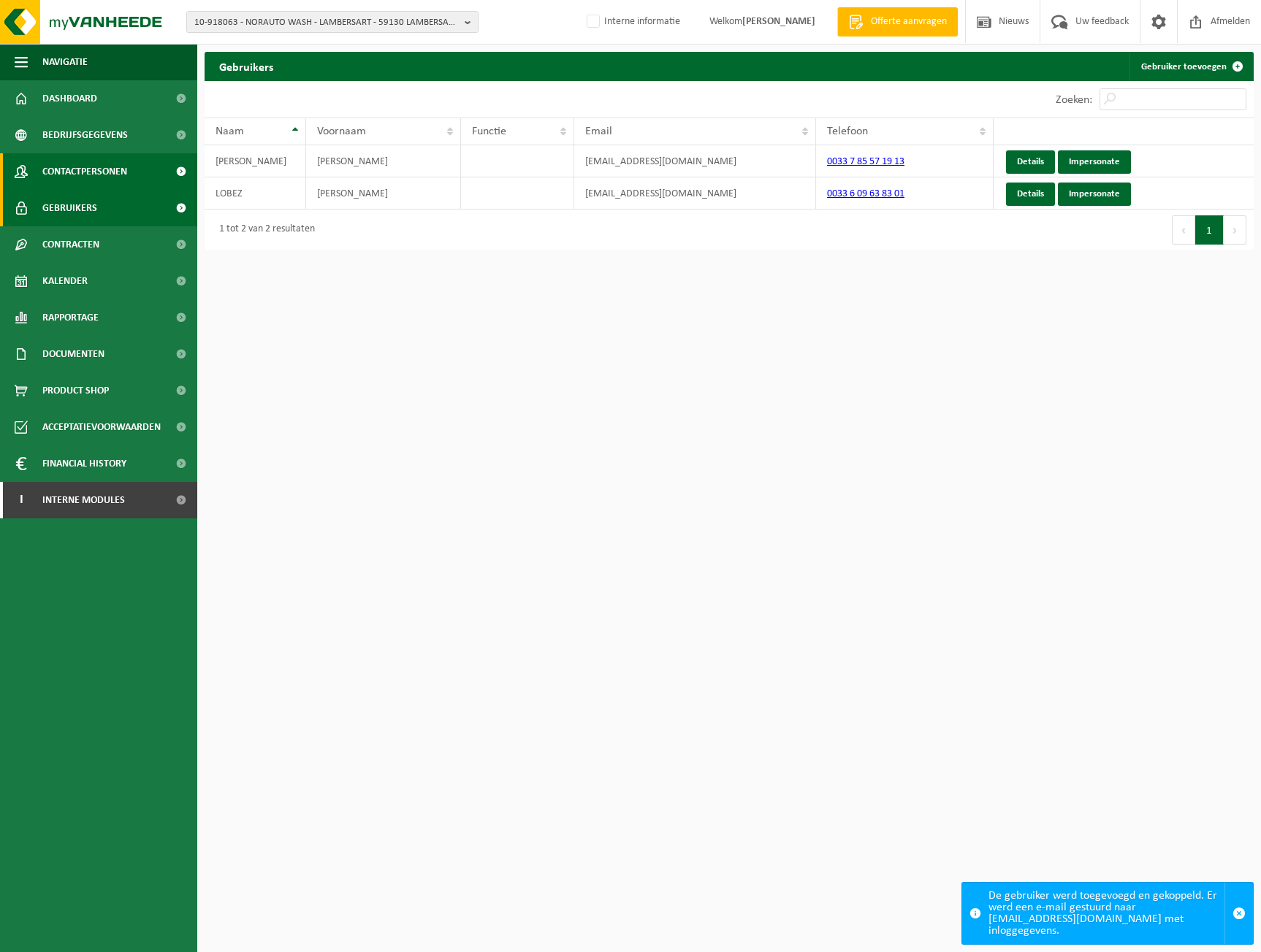
click at [99, 177] on span "Contactpersonen" at bounding box center [84, 171] width 84 height 37
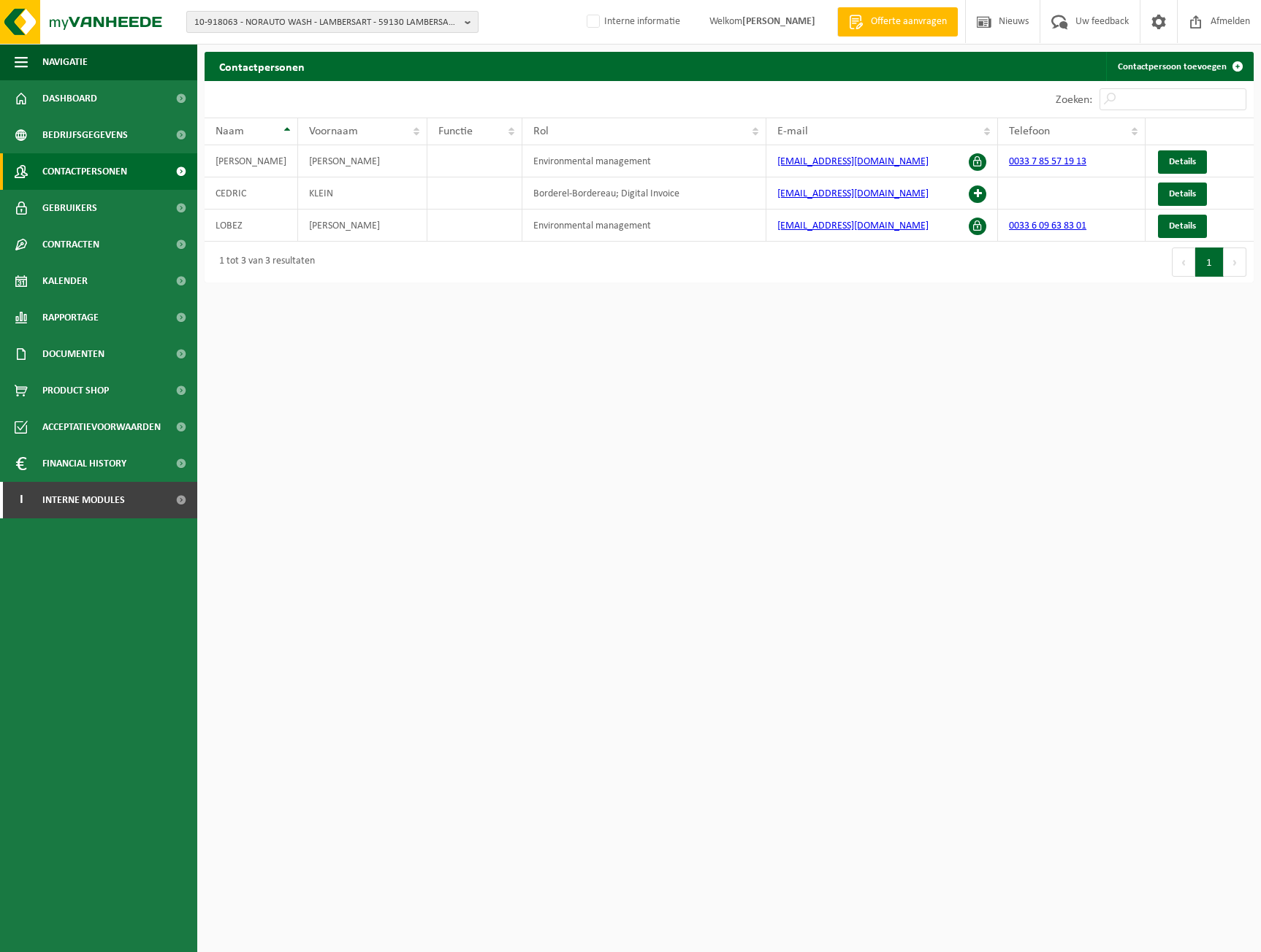
click at [229, 32] on span "10-918063 - NORAUTO WASH - LAMBERSART - 59130 LAMBERSART, ROND POIND DE L INGEN…" at bounding box center [326, 22] width 264 height 22
paste input "10-994806"
type input "10-994806"
click at [245, 70] on strong "10-994806 - JB INVEST - [STREET_ADDRESS]" at bounding box center [278, 67] width 167 height 11
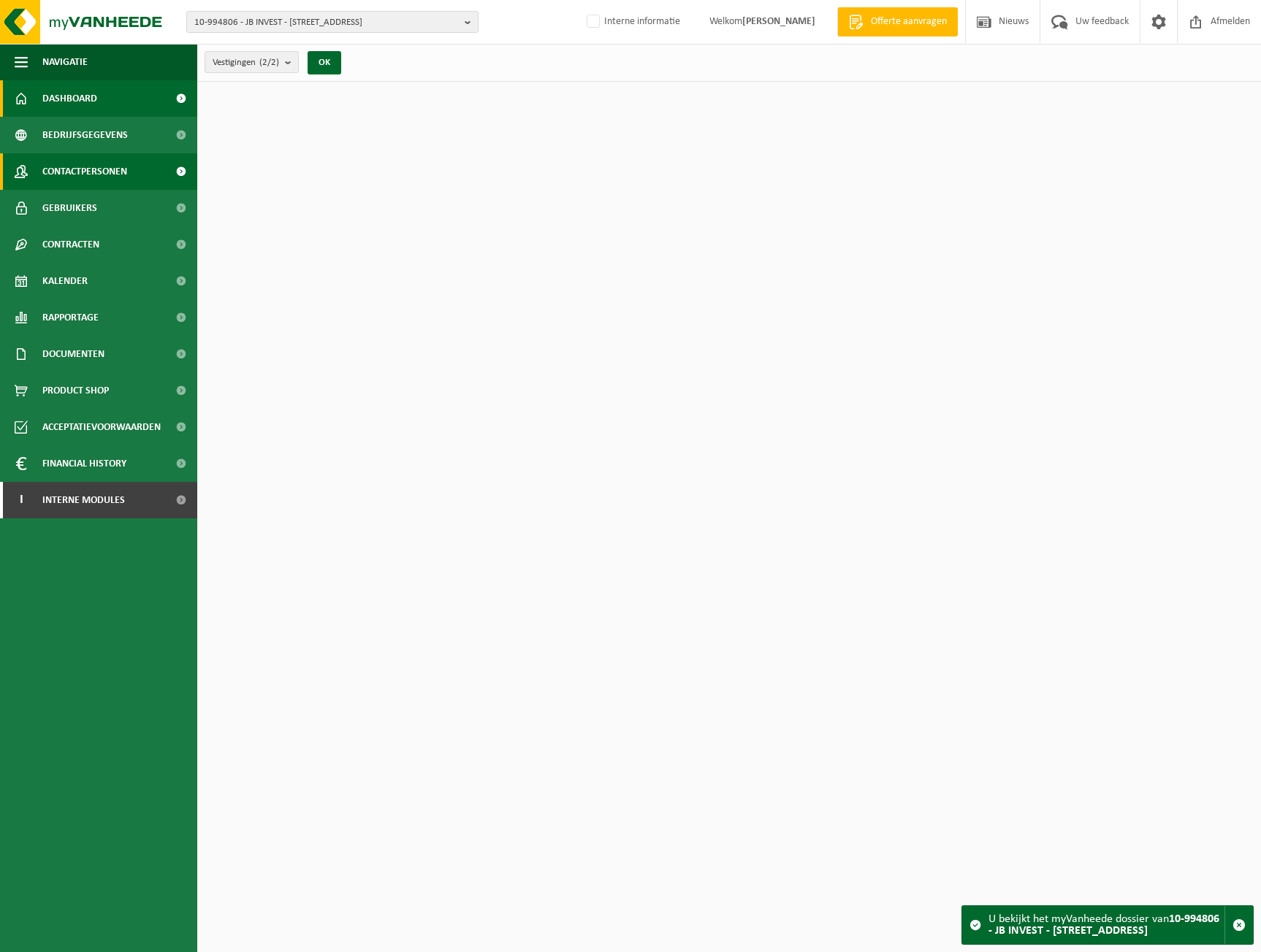
click at [74, 172] on span "Contactpersonen" at bounding box center [84, 171] width 84 height 37
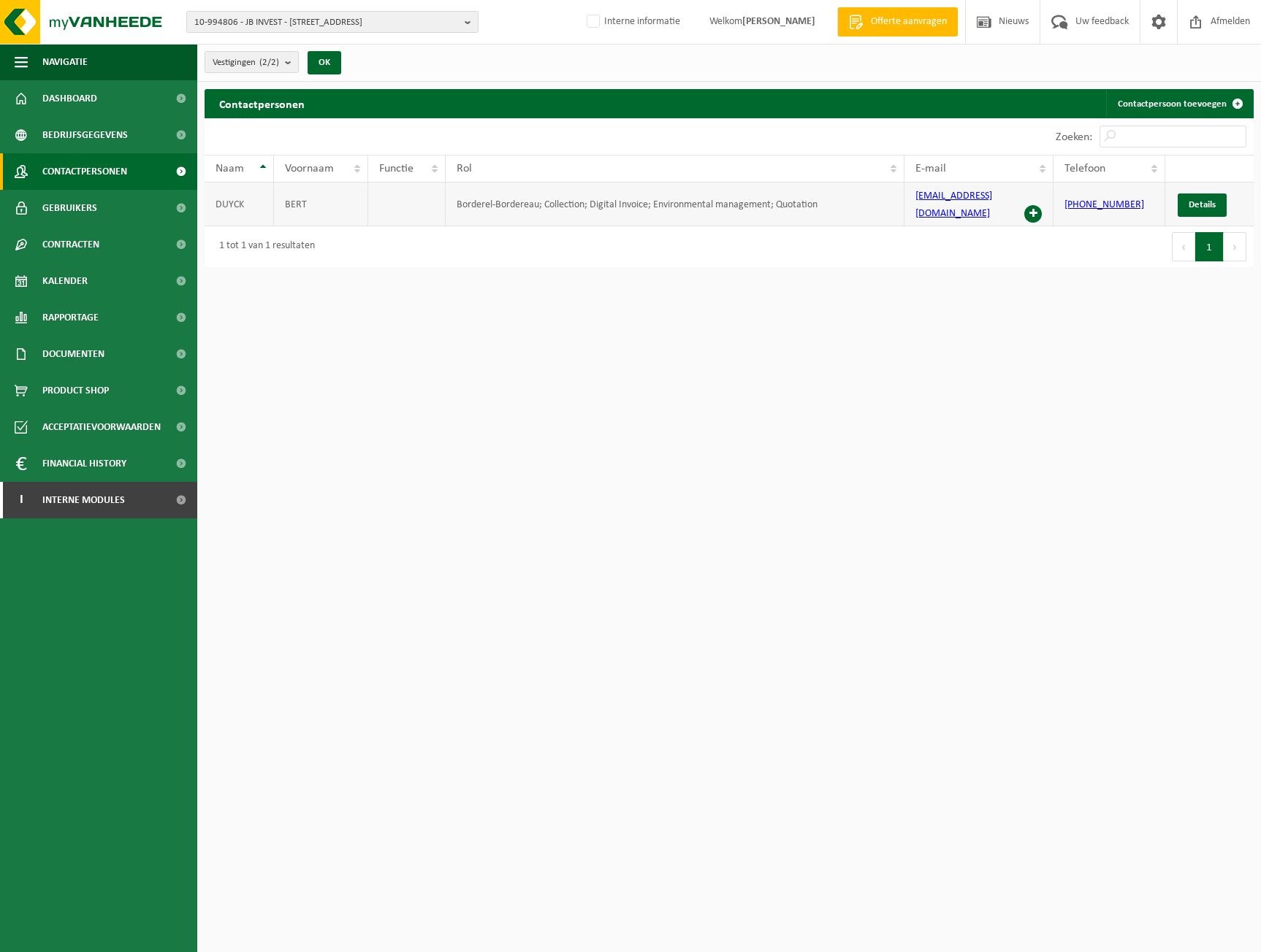
click at [1038, 206] on span at bounding box center [1033, 214] width 18 height 18
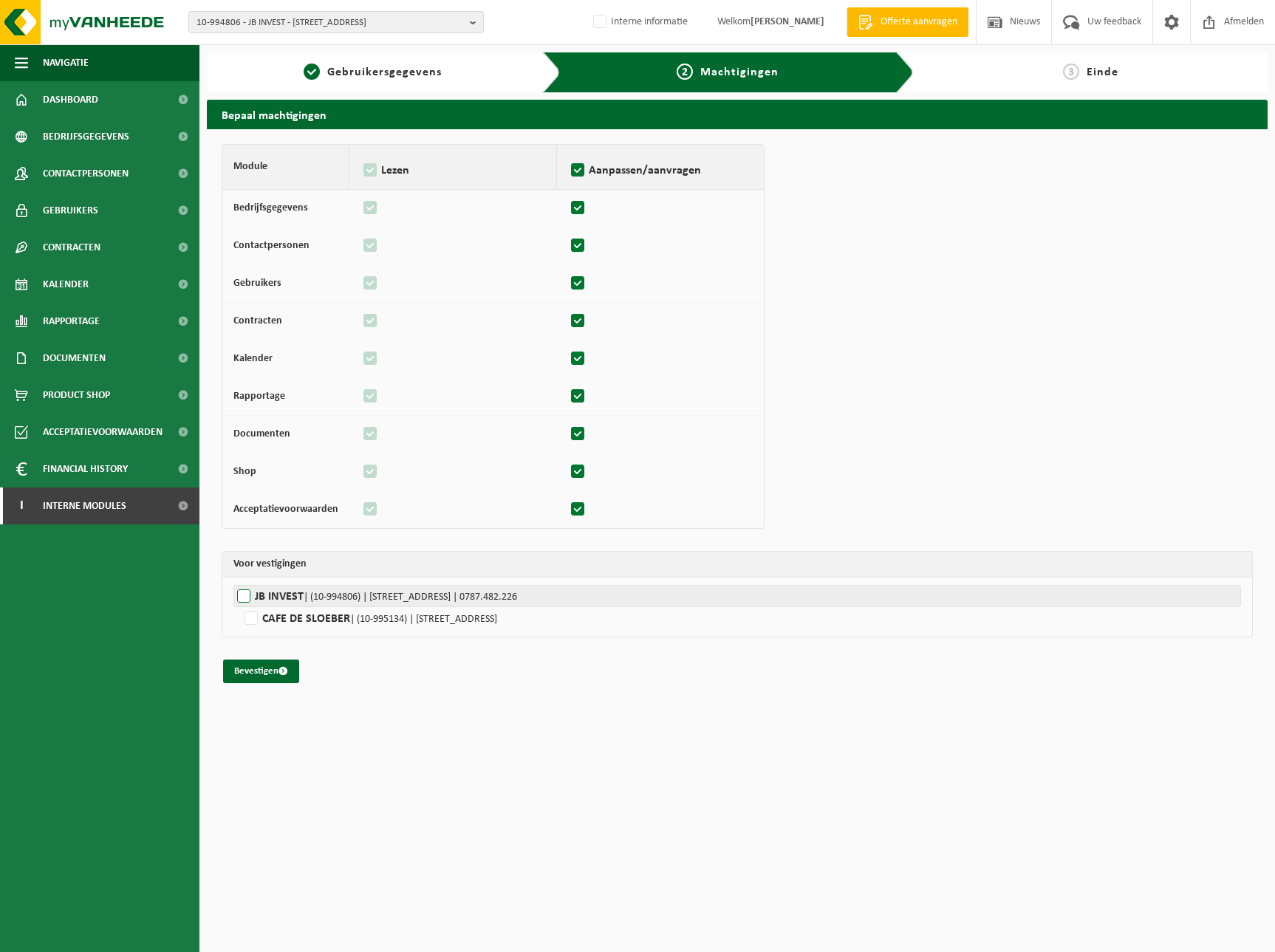
click at [288, 590] on label"] "JB INVEST | (10-994806) | [STREET_ADDRESS] | 0787.482.226" at bounding box center [737, 596] width 1007 height 22
click at [288, 590] on input "JB INVEST | (10-994806) | [STREET_ADDRESS] | 0787.482.226" at bounding box center [871, 596] width 1275 height 22
checkbox input "true"
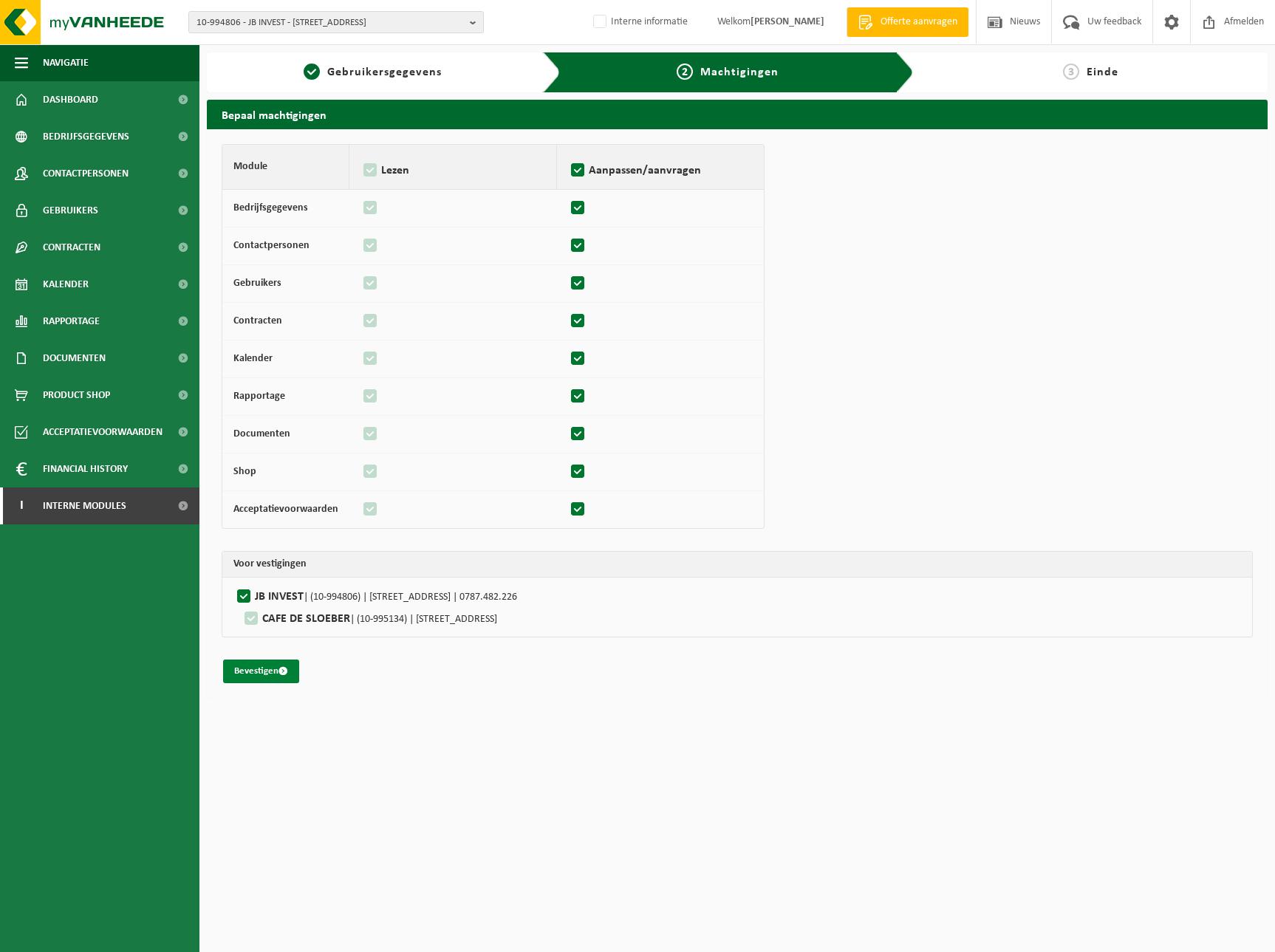
click at [263, 666] on button "Bevestigen" at bounding box center [261, 671] width 76 height 24
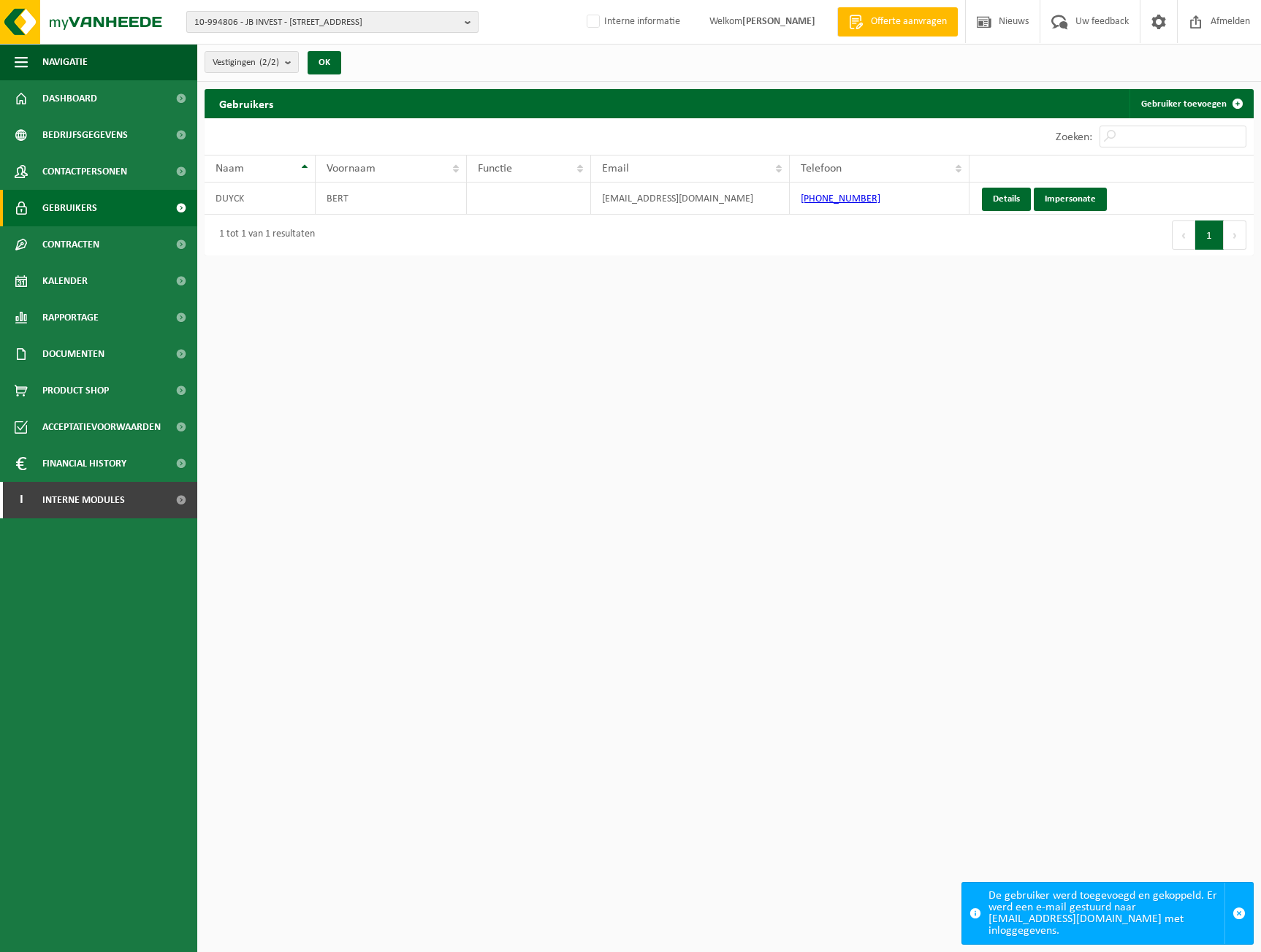
click at [255, 25] on span "10-994806 - JB INVEST - 8850 ARDOOIE, DROGENBROODSTRAAT 13" at bounding box center [326, 22] width 264 height 22
type input "10-995148"
click at [249, 67] on li "10-995148 - TLM-INVEST GROUP" at bounding box center [332, 67] width 285 height 18
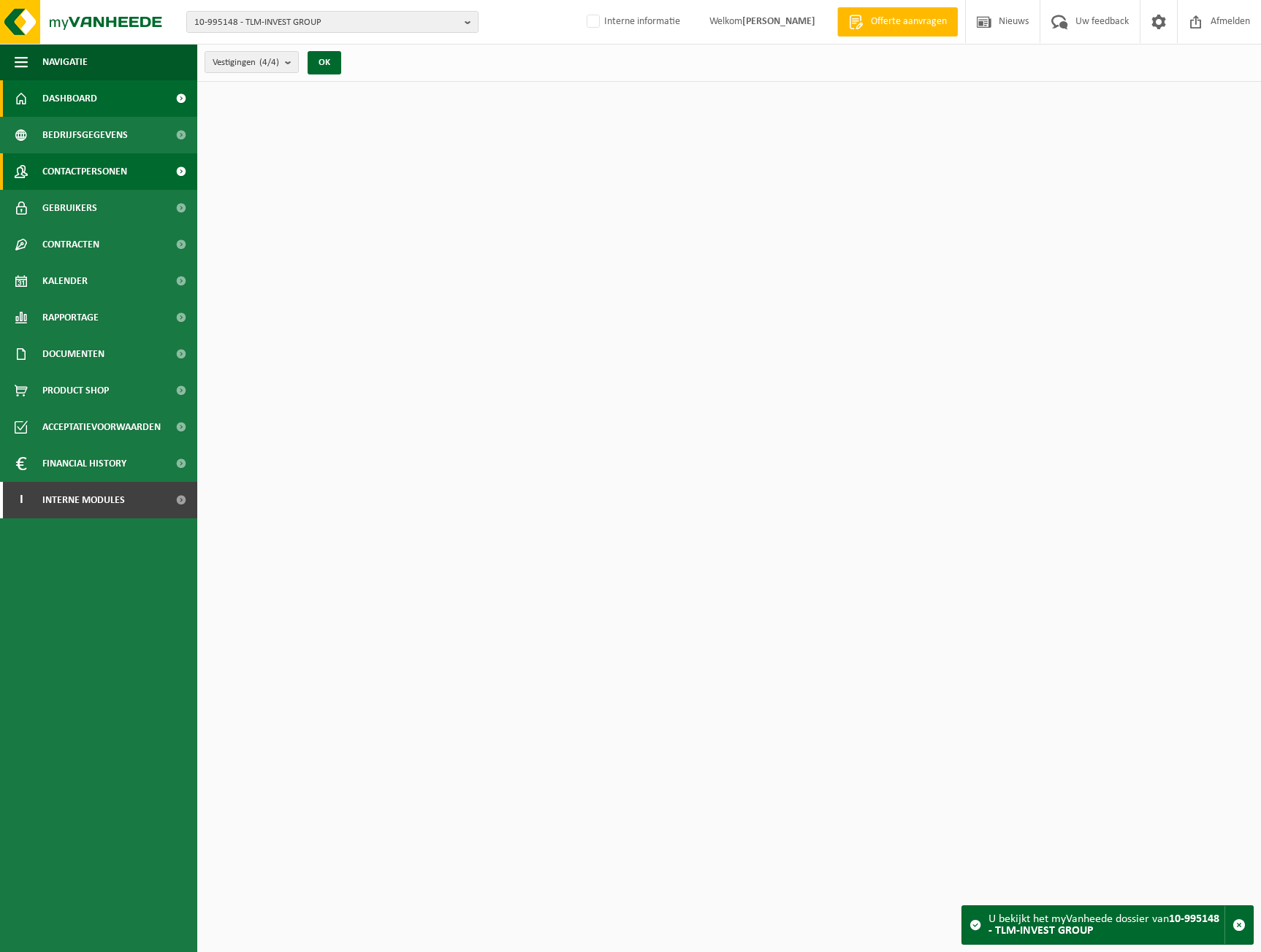
click at [134, 180] on link "Contactpersonen" at bounding box center [98, 171] width 197 height 37
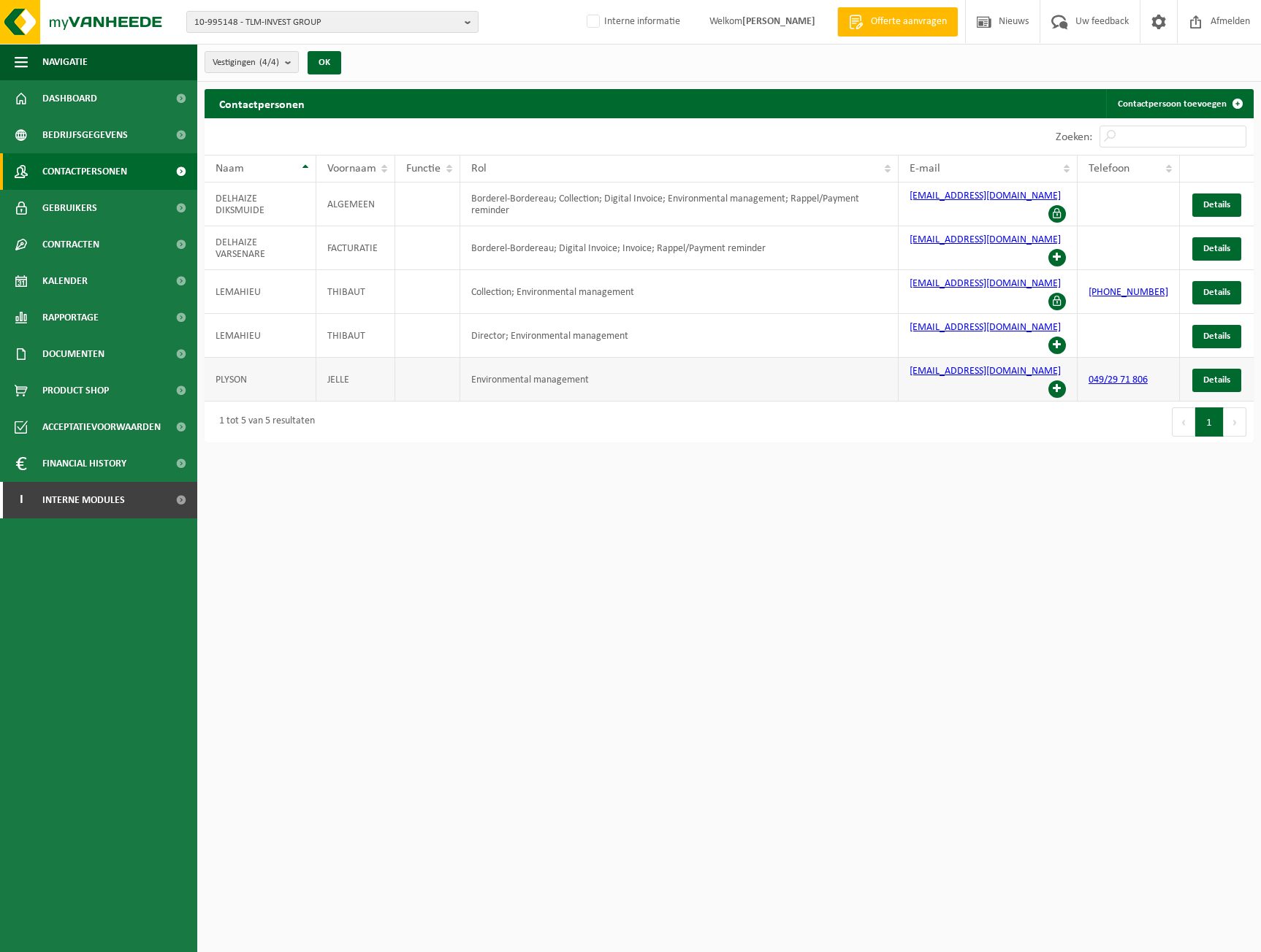
click at [1059, 380] on span at bounding box center [1057, 389] width 18 height 18
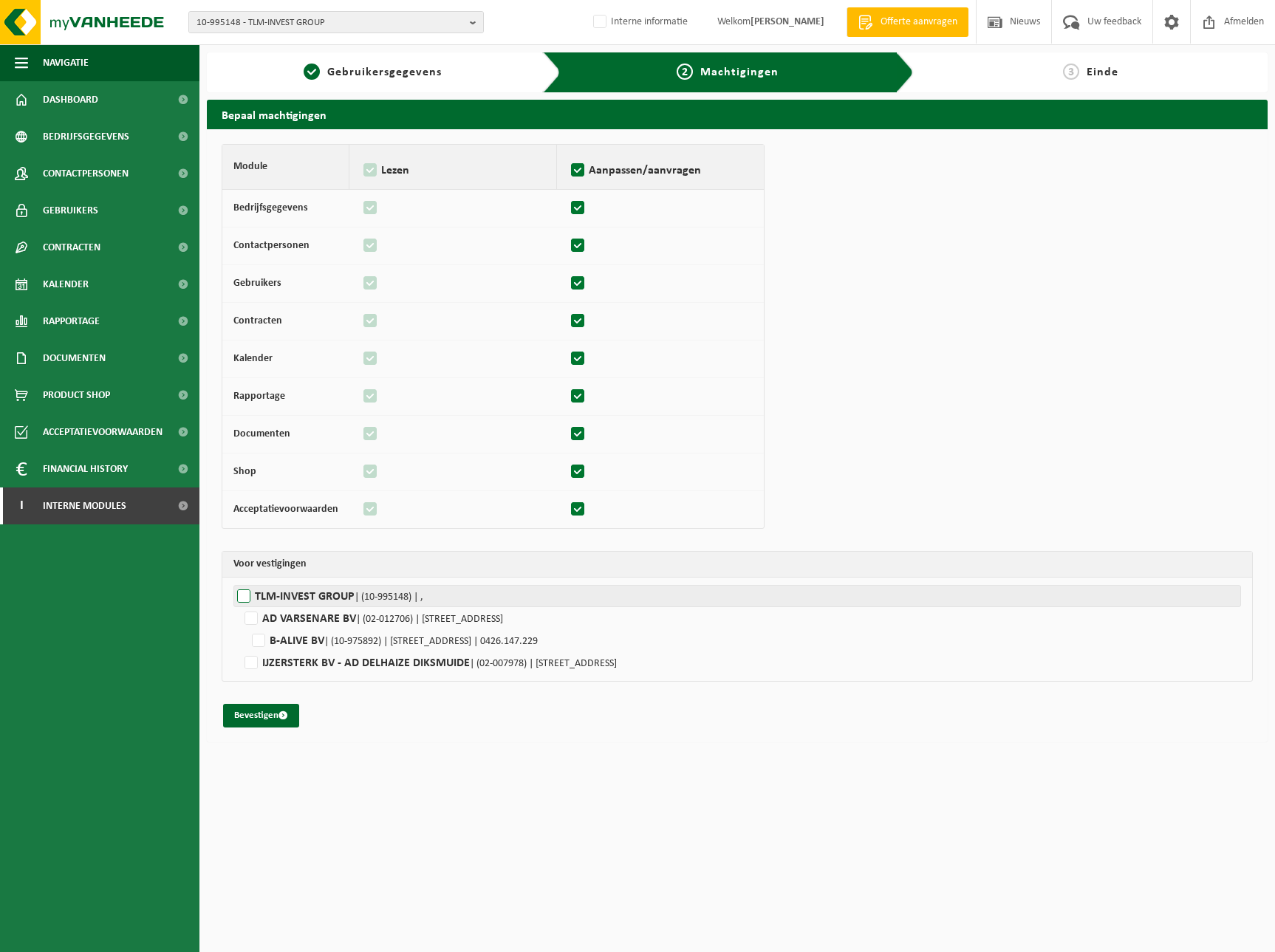
click at [339, 602] on label"] "TLM-INVEST GROUP | (10-995148) | ," at bounding box center [737, 596] width 1007 height 22
click at [339, 602] on input "TLM-INVEST GROUP | (10-995148) | ," at bounding box center [871, 596] width 1275 height 22
checkbox input "true"
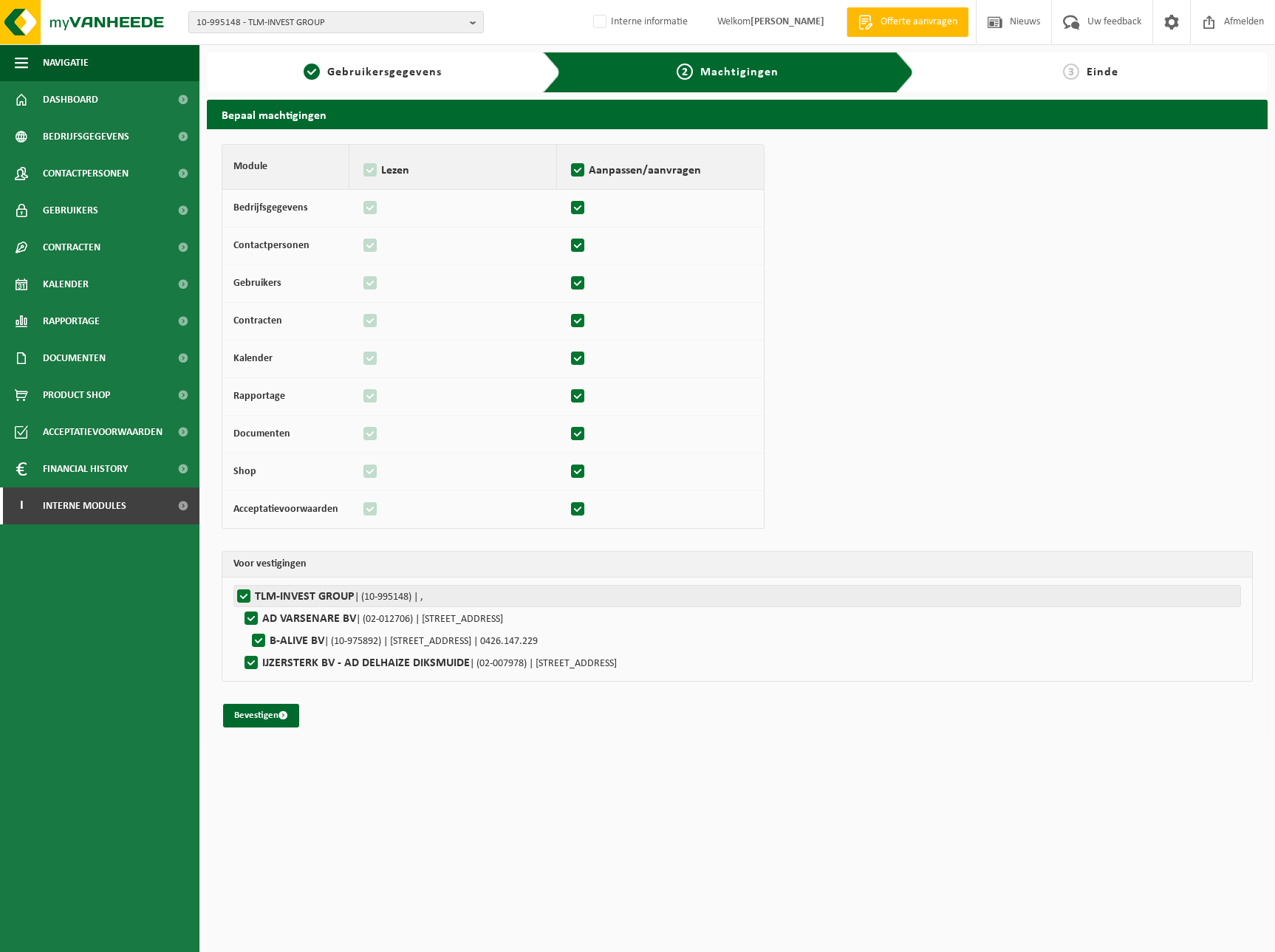
checkbox input "true"
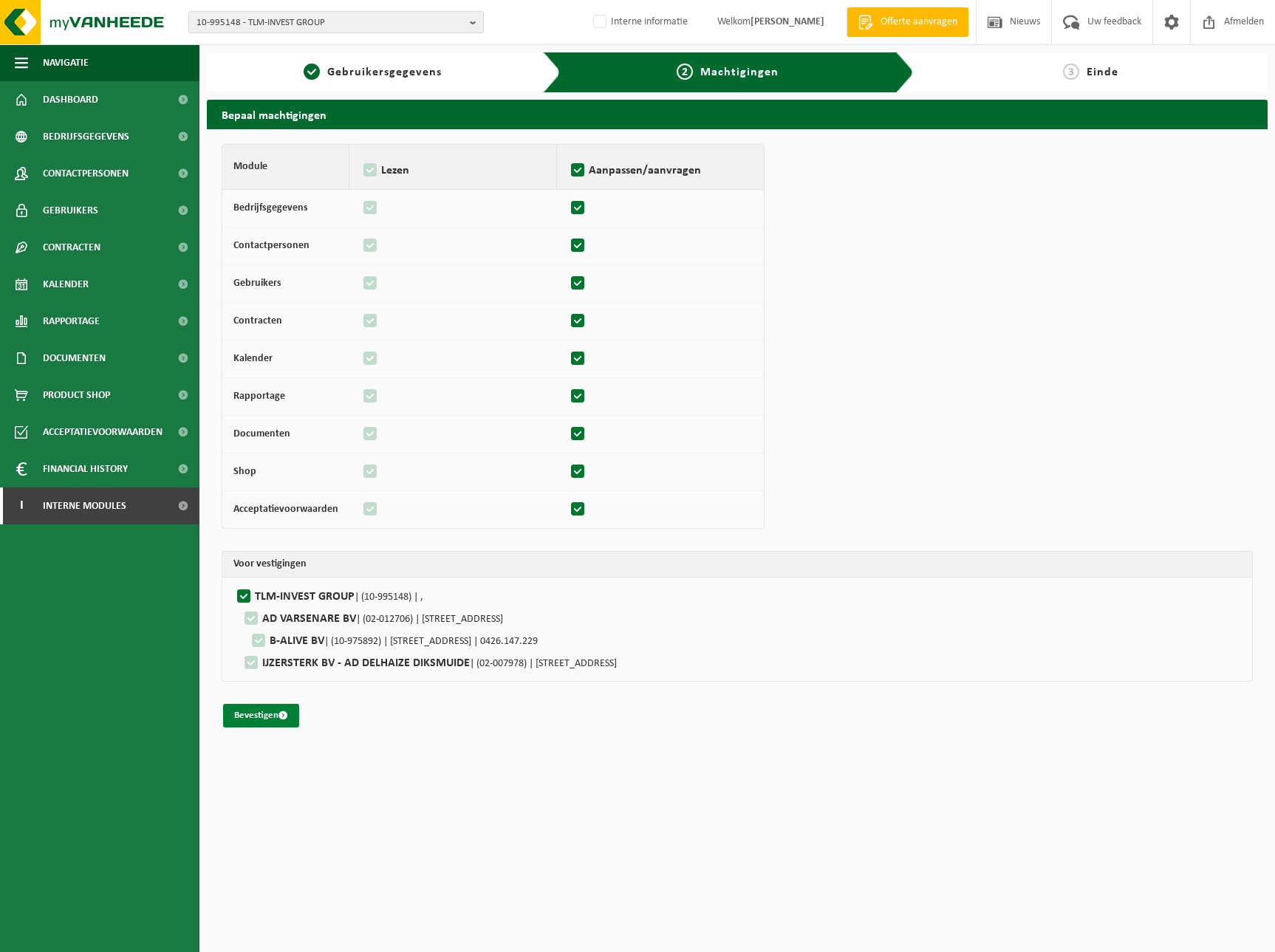
click at [245, 717] on button "Bevestigen" at bounding box center [261, 715] width 76 height 24
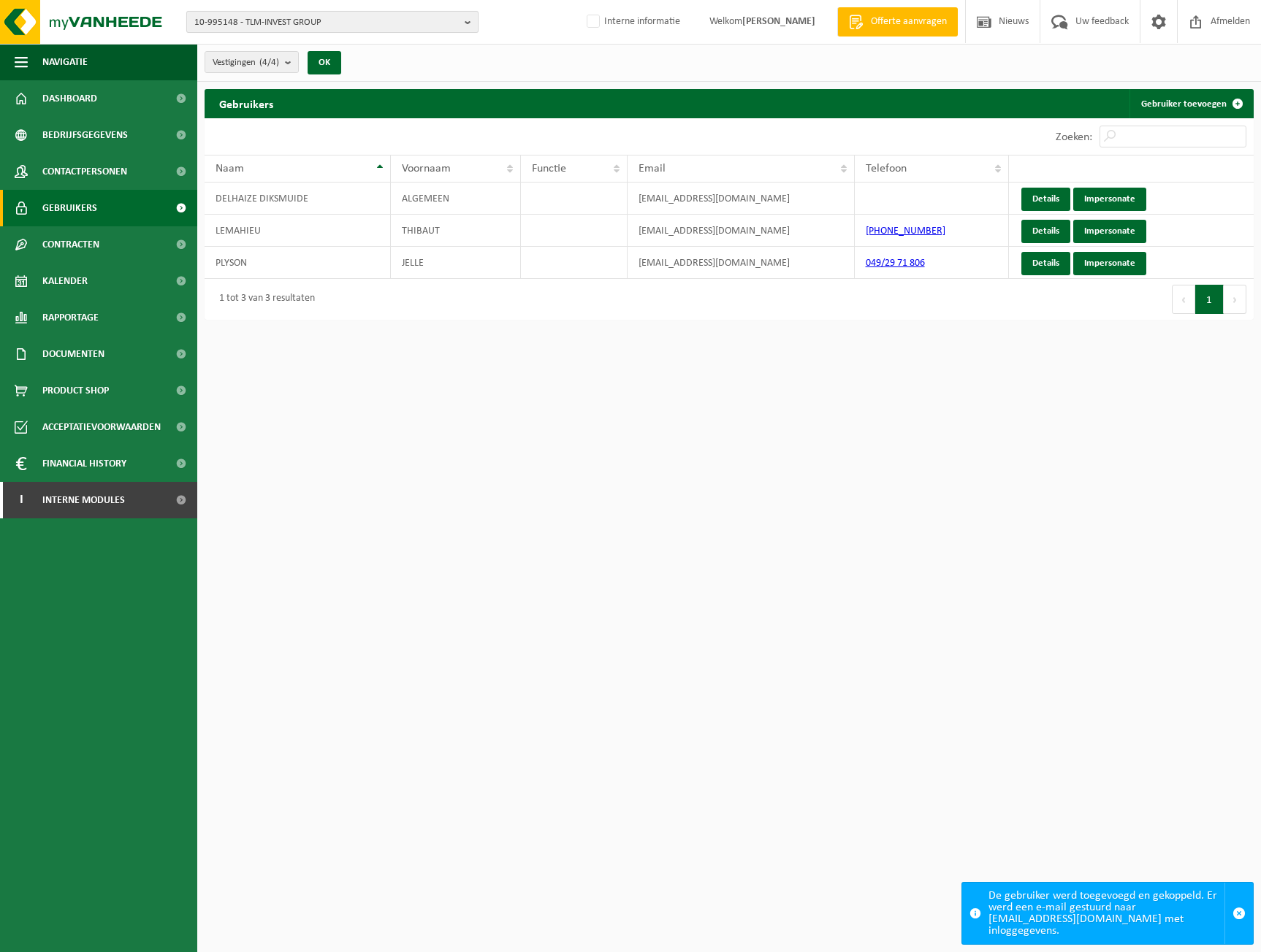
click at [223, 32] on span "10-995148 - TLM-INVEST GROUP" at bounding box center [326, 22] width 264 height 22
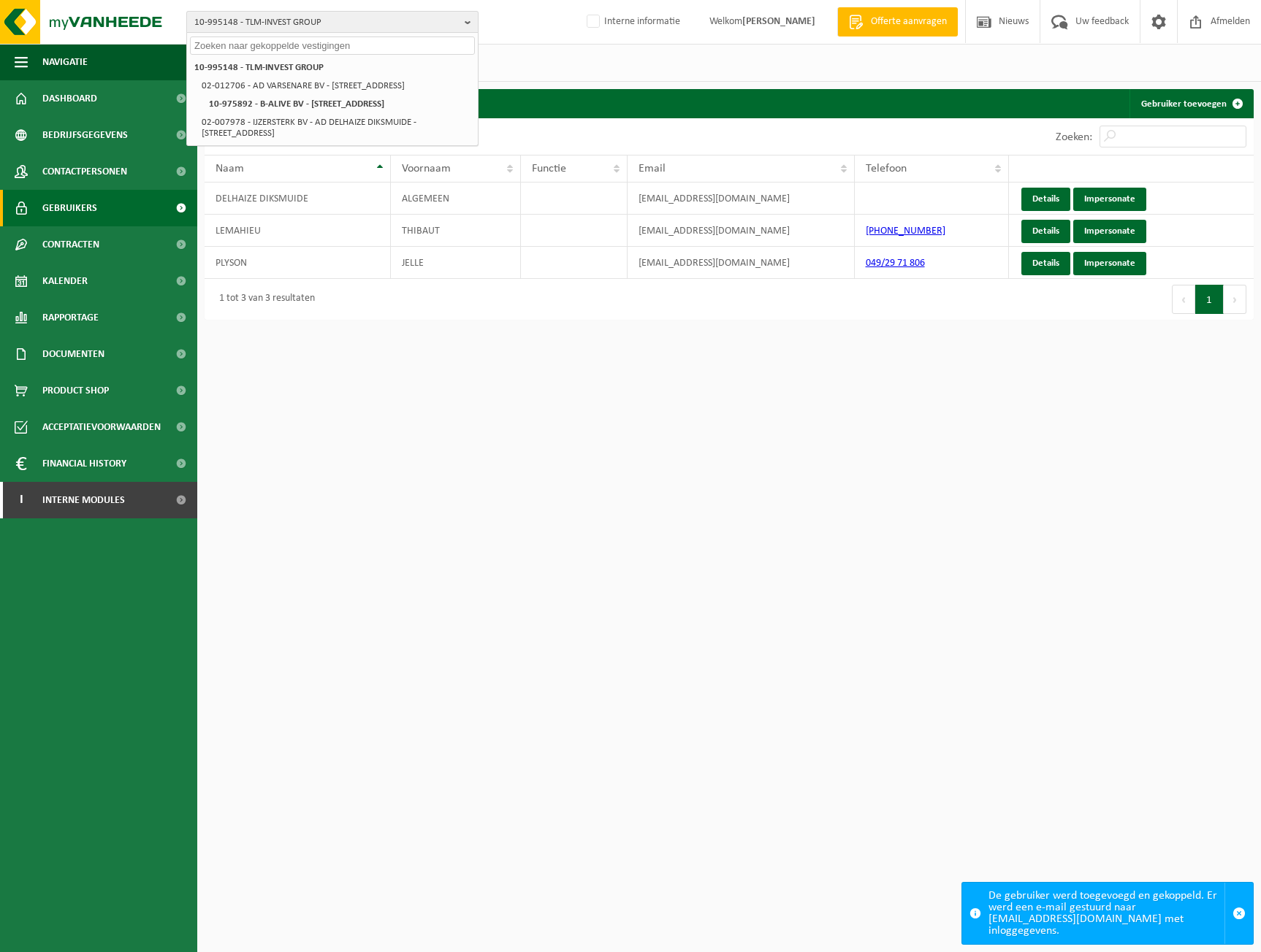
paste input "01-004031"
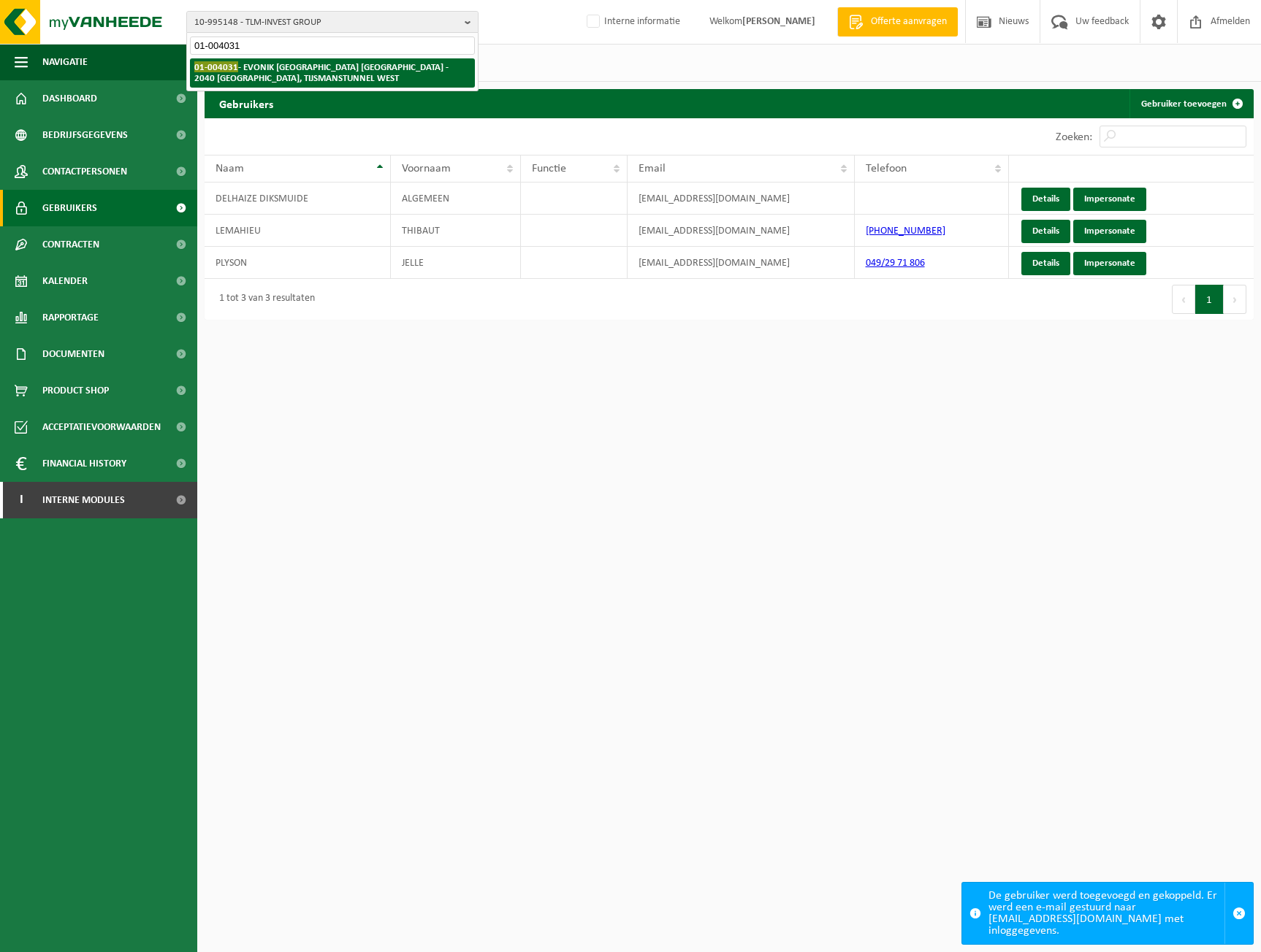
type input "01-004031"
click at [271, 79] on strong "01-004031 - EVONIK ANTWERPEN NV - 2040 ANTWERPEN, TIJSMANSTUNNEL WEST" at bounding box center [321, 72] width 254 height 22
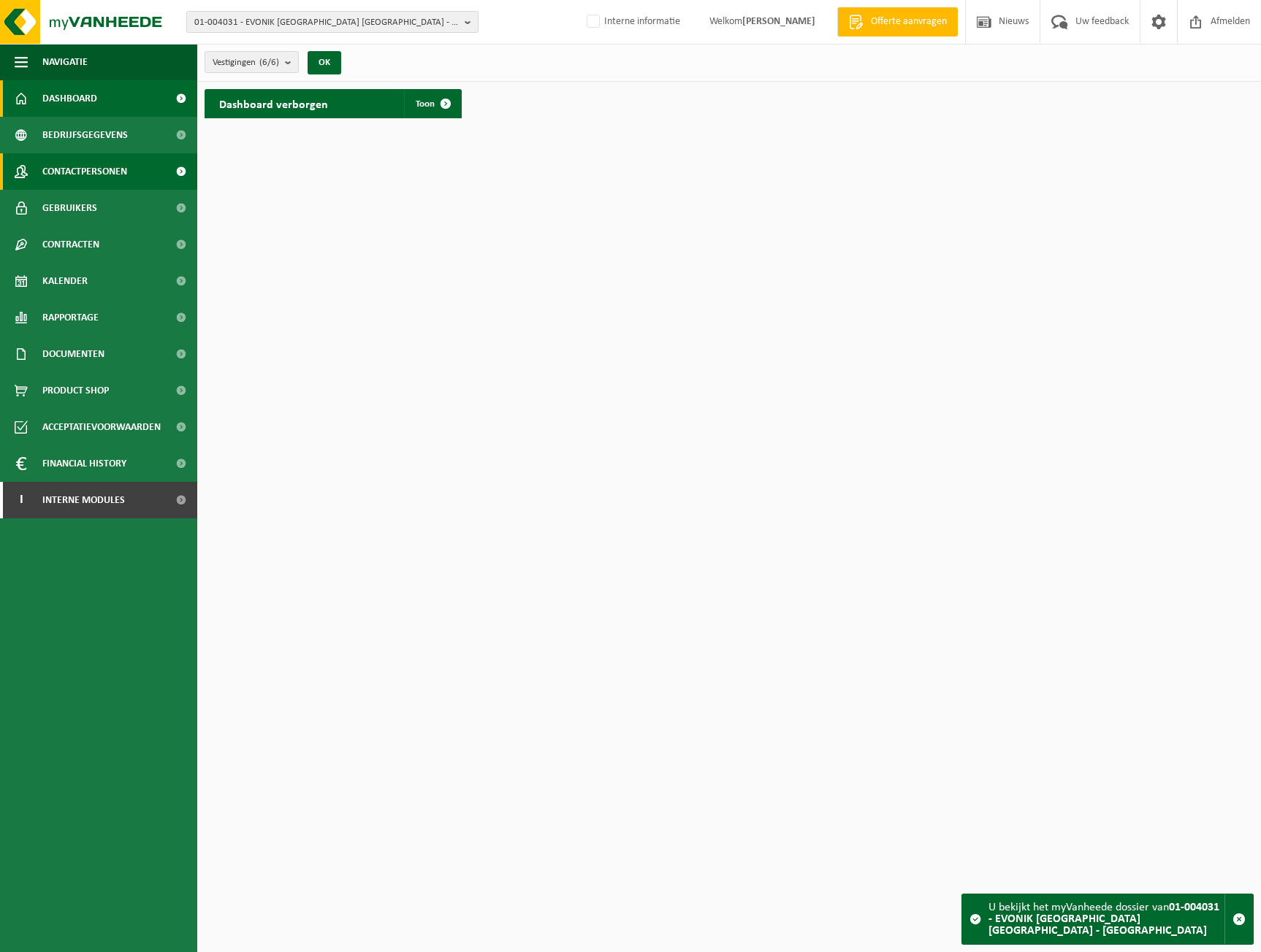
click at [110, 170] on span "Contactpersonen" at bounding box center [84, 171] width 84 height 37
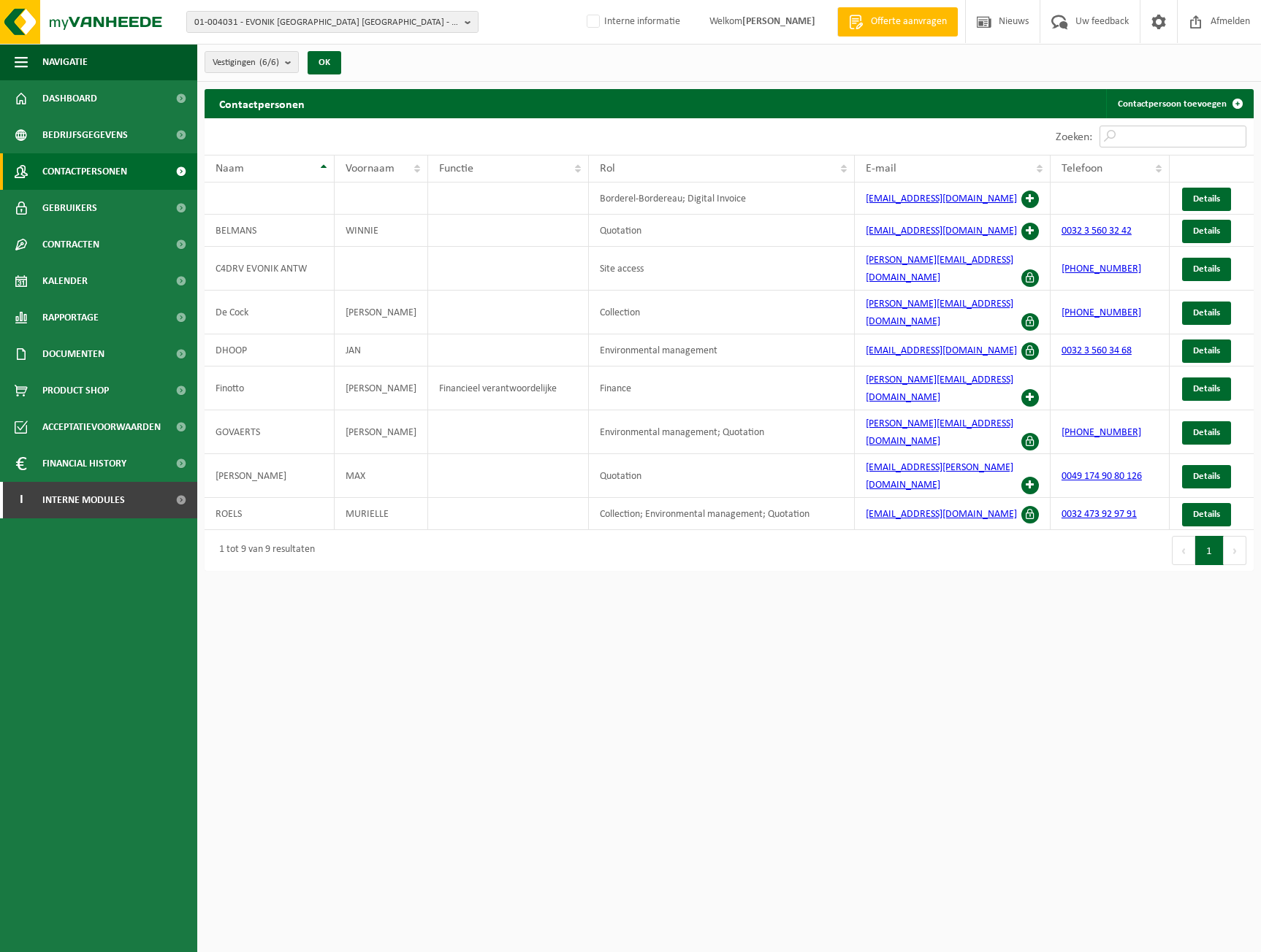
click at [1163, 128] on input "Zoeken:" at bounding box center [1172, 136] width 147 height 22
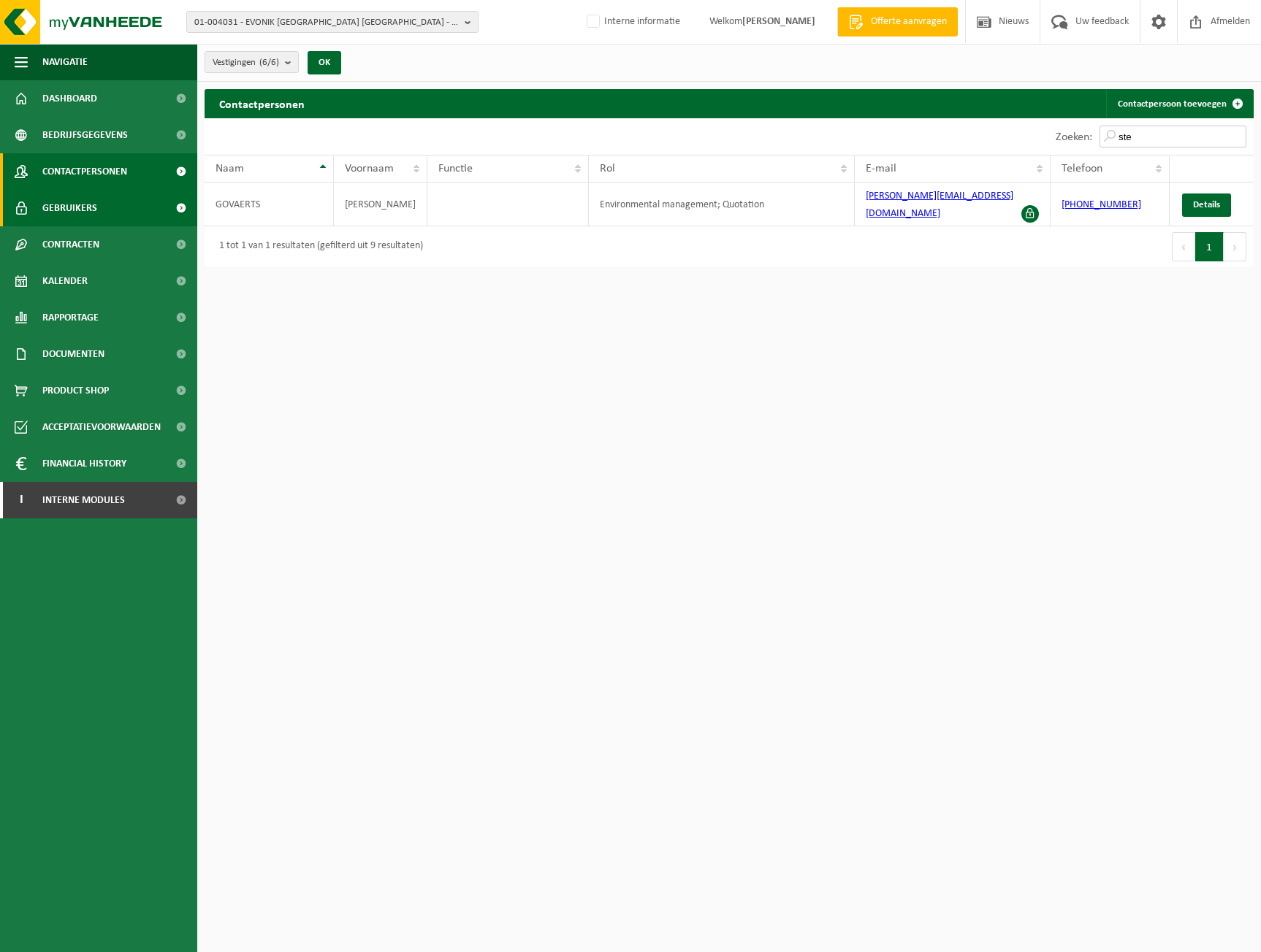
type input "ste"
click at [63, 197] on span "Gebruikers" at bounding box center [69, 208] width 54 height 37
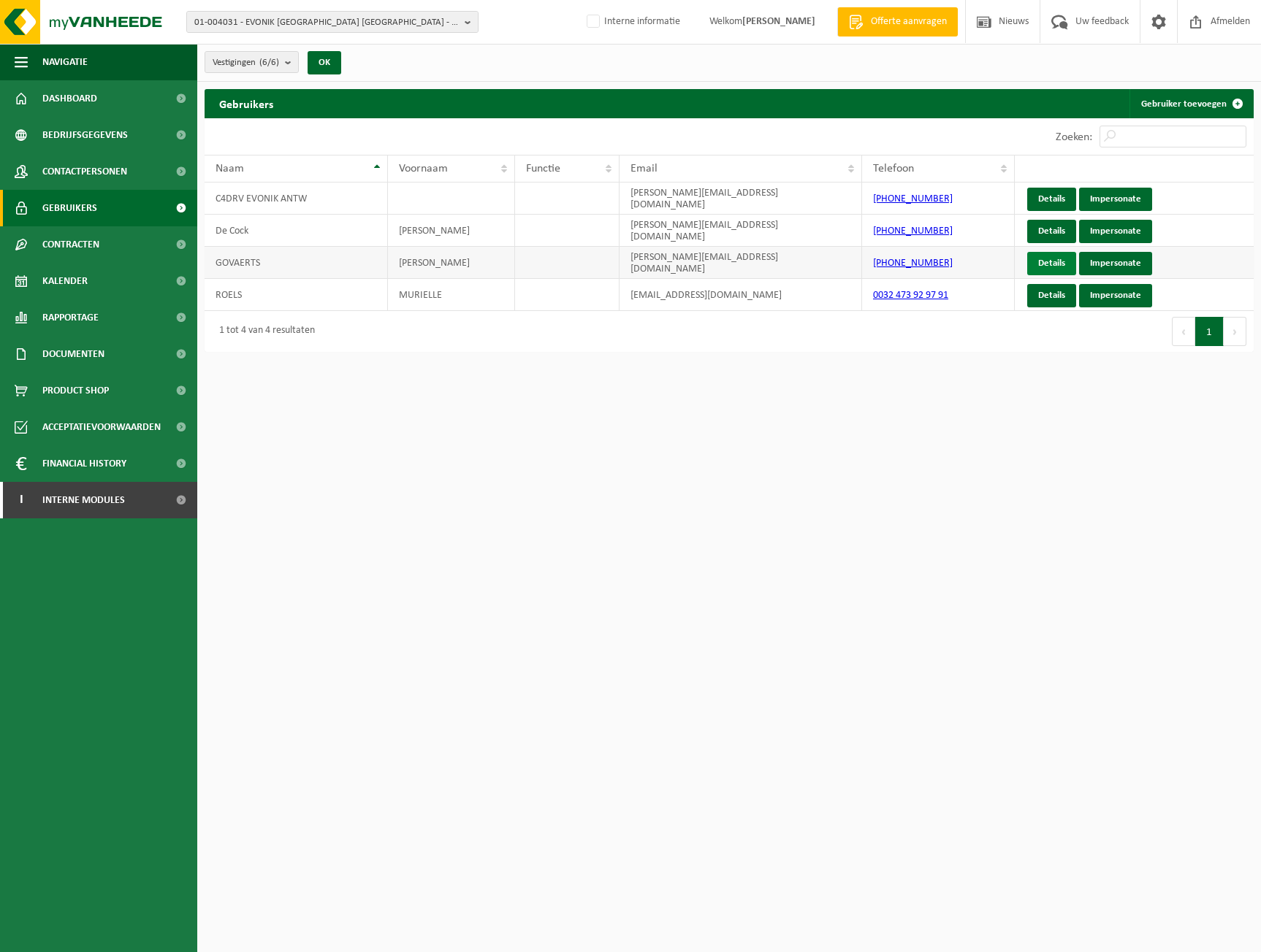
click at [1052, 267] on link "Details" at bounding box center [1051, 263] width 49 height 24
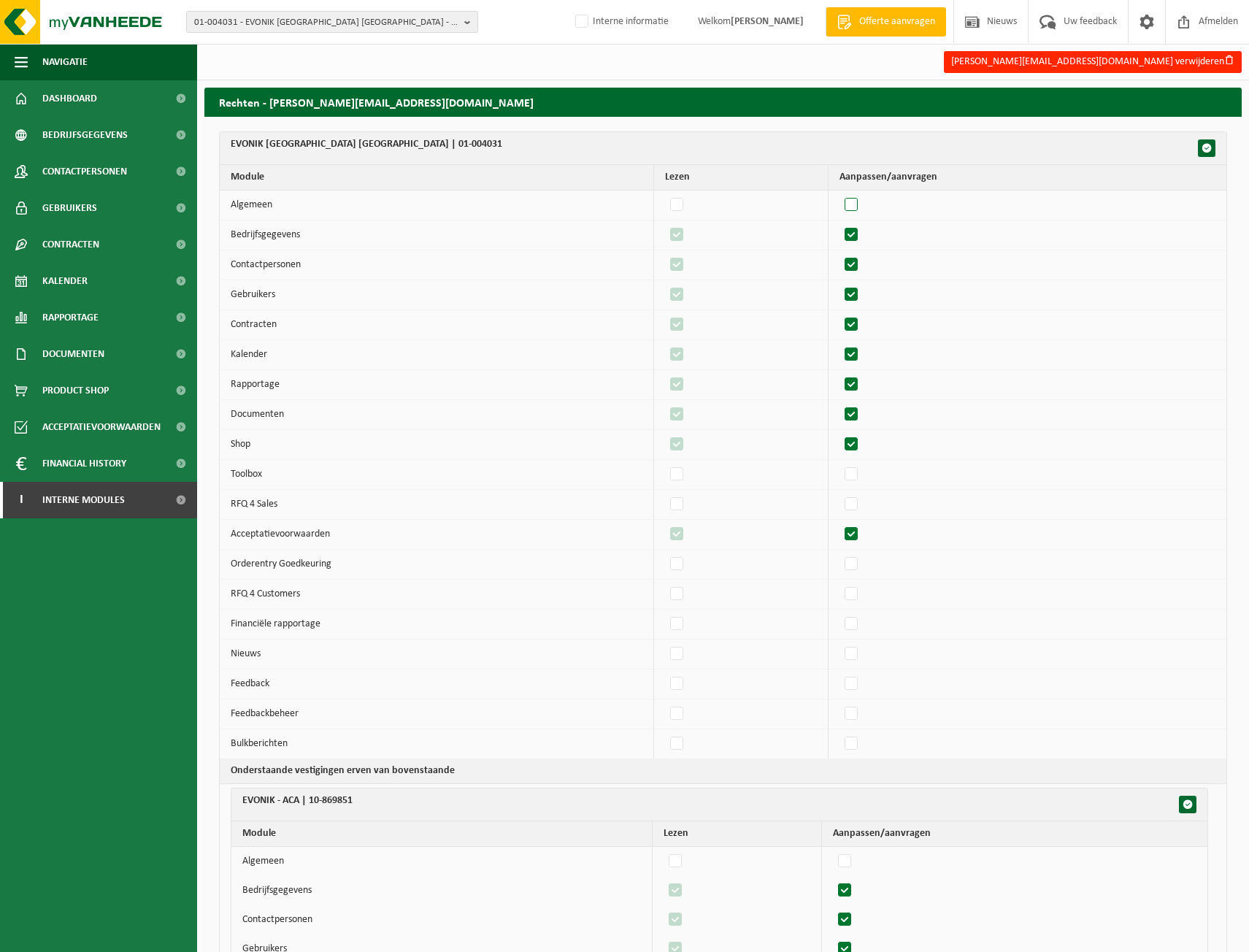
click at [860, 203] on label"] at bounding box center [852, 205] width 20 height 22
click at [840, 194] on input "checkbox" at bounding box center [839, 193] width 1 height 1
checkbox input "true"
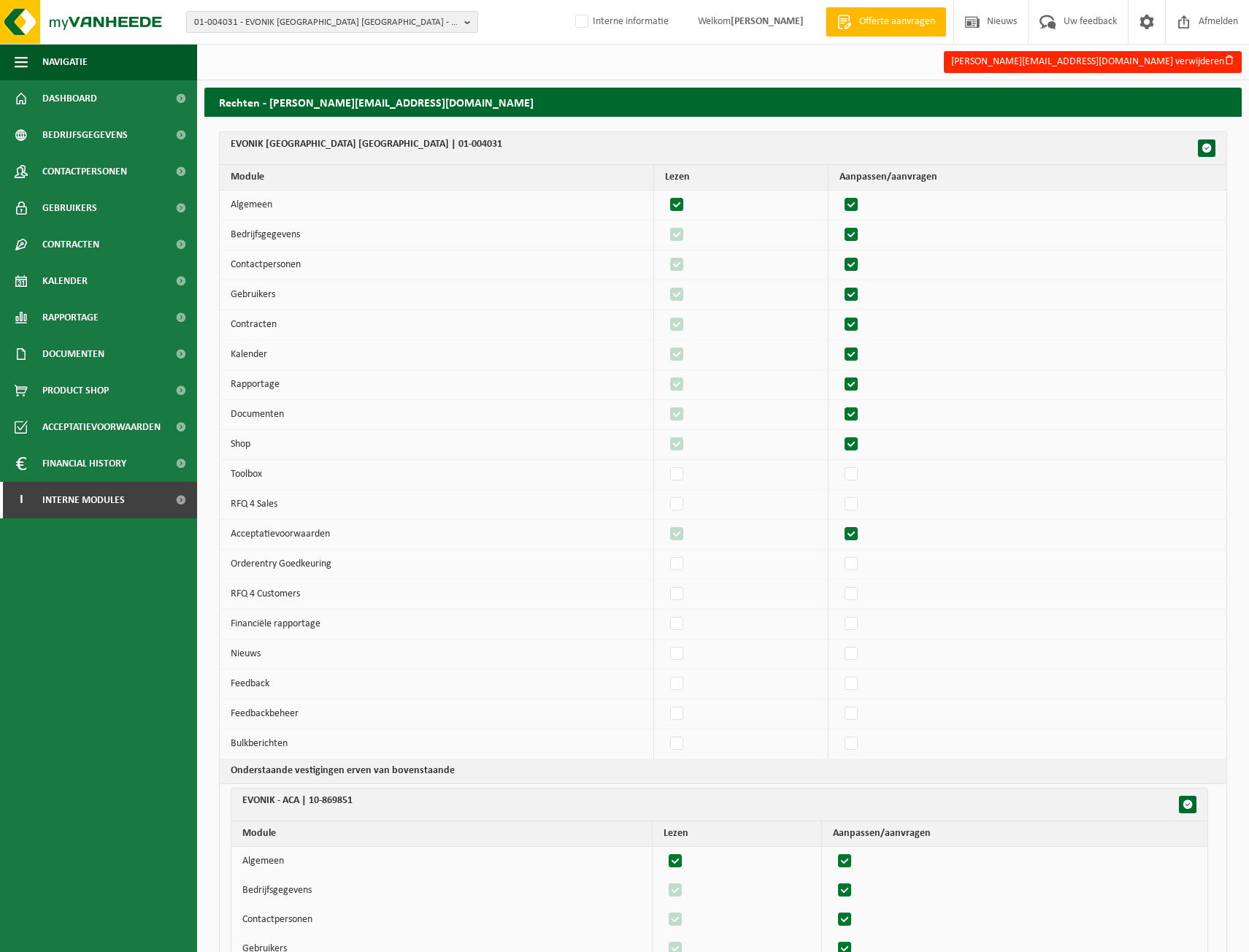
checkbox input "true"
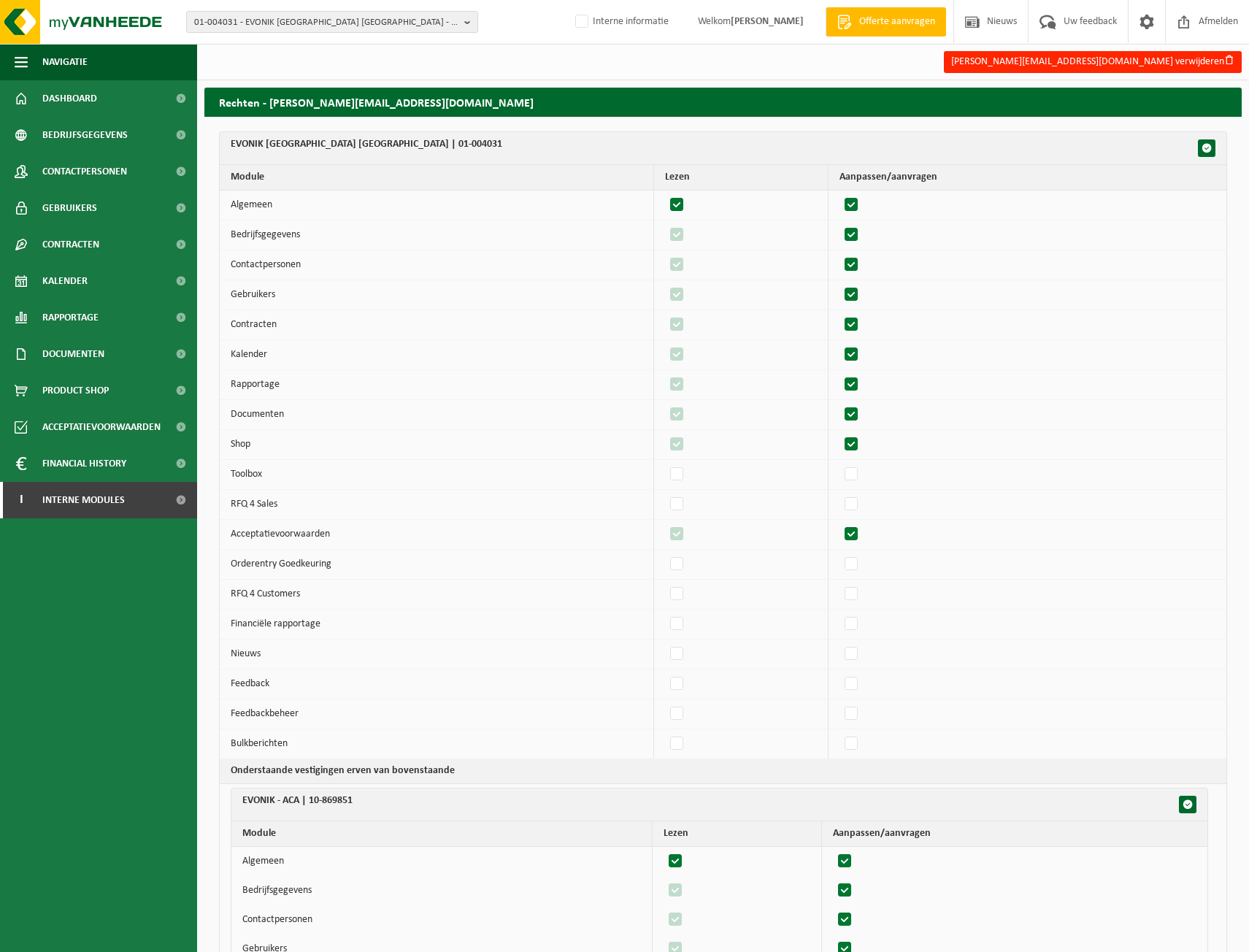
checkbox input "true"
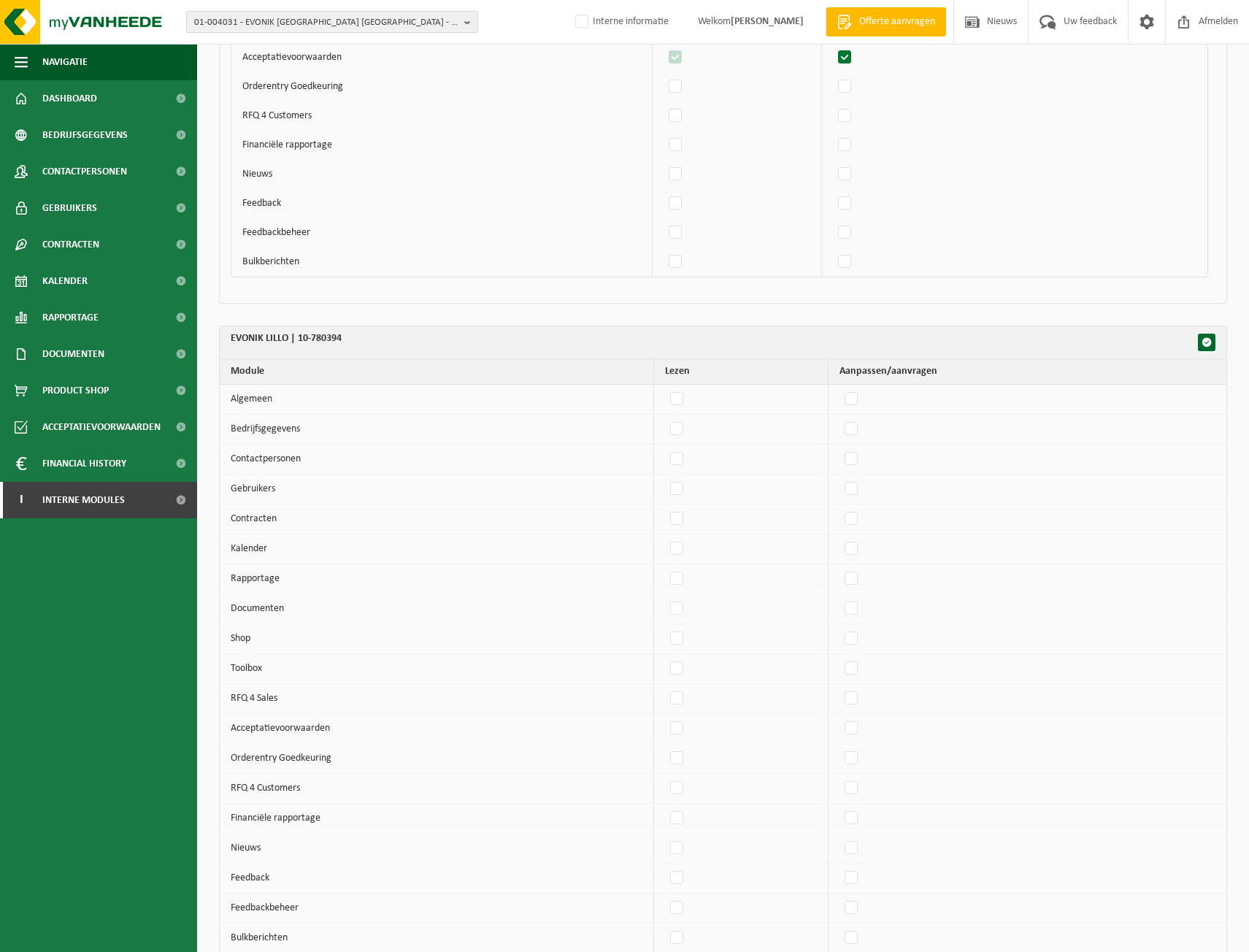
scroll to position [3701, 0]
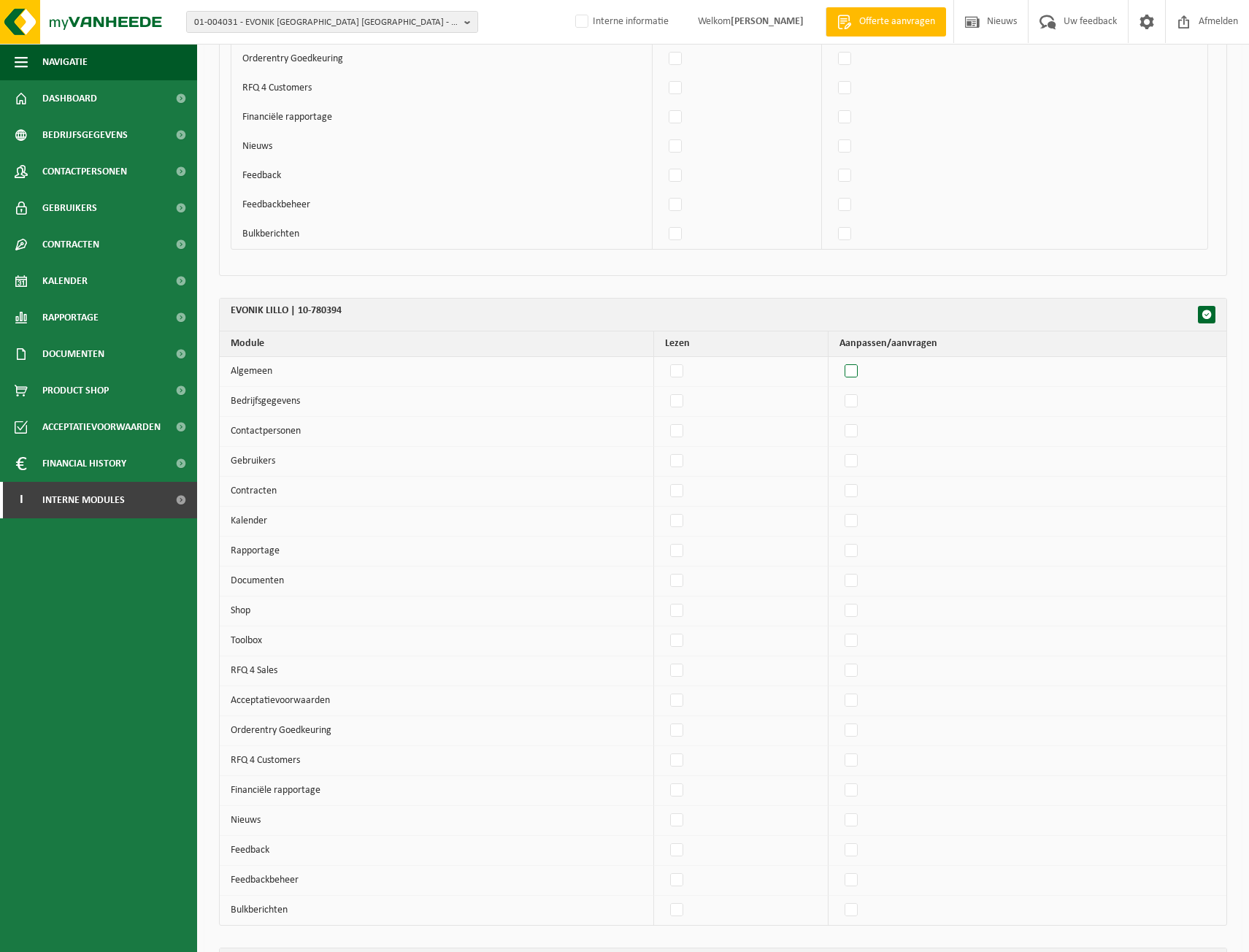
click at [861, 380] on label"] at bounding box center [852, 371] width 20 height 22
click at [840, 361] on input "checkbox" at bounding box center [839, 360] width 1 height 1
checkbox input "true"
click at [859, 394] on td at bounding box center [1027, 402] width 398 height 30
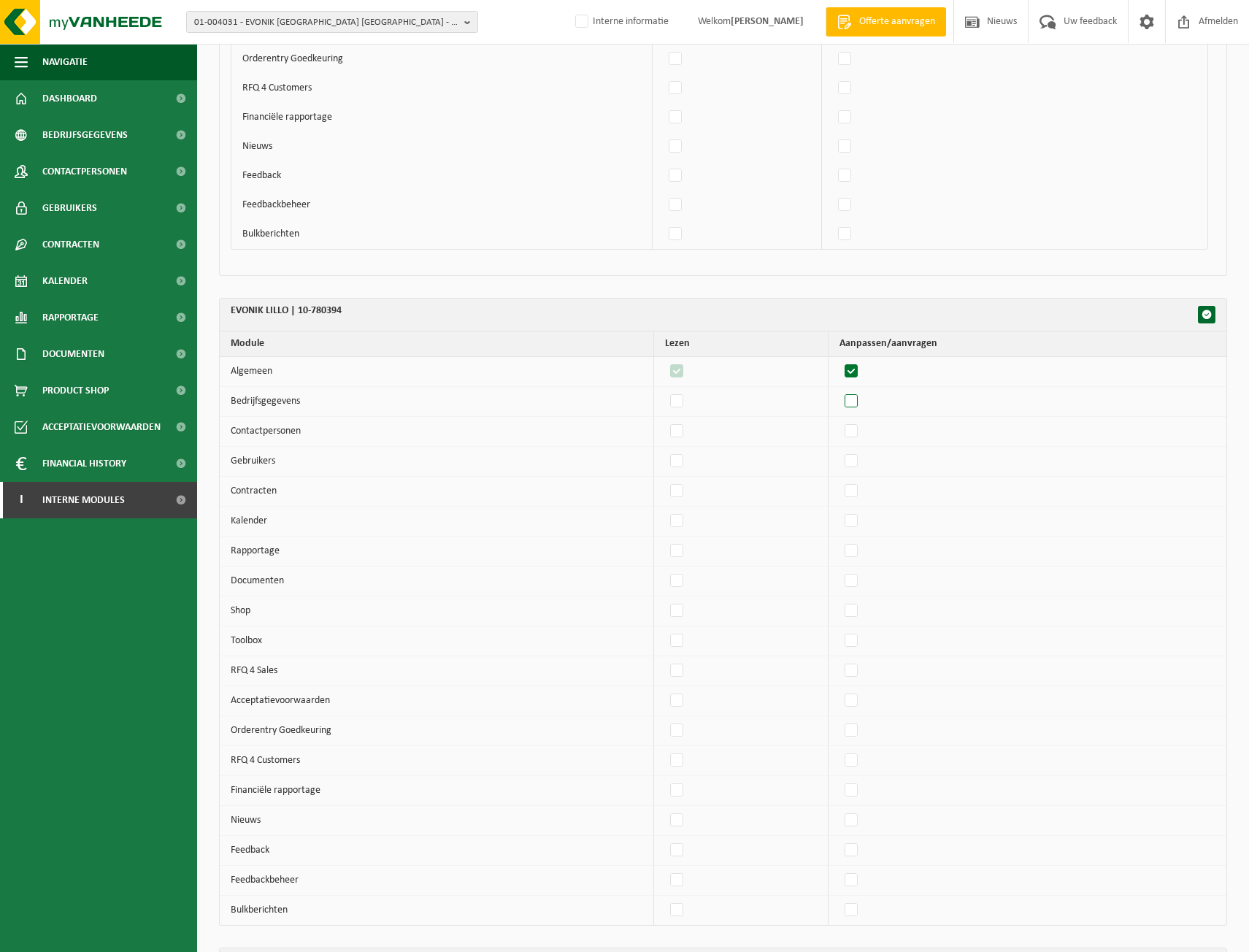
click at [861, 411] on label"] at bounding box center [852, 401] width 20 height 22
click at [840, 391] on input "checkbox" at bounding box center [839, 390] width 1 height 1
checkbox input "true"
click at [862, 431] on label"] at bounding box center [852, 431] width 20 height 22
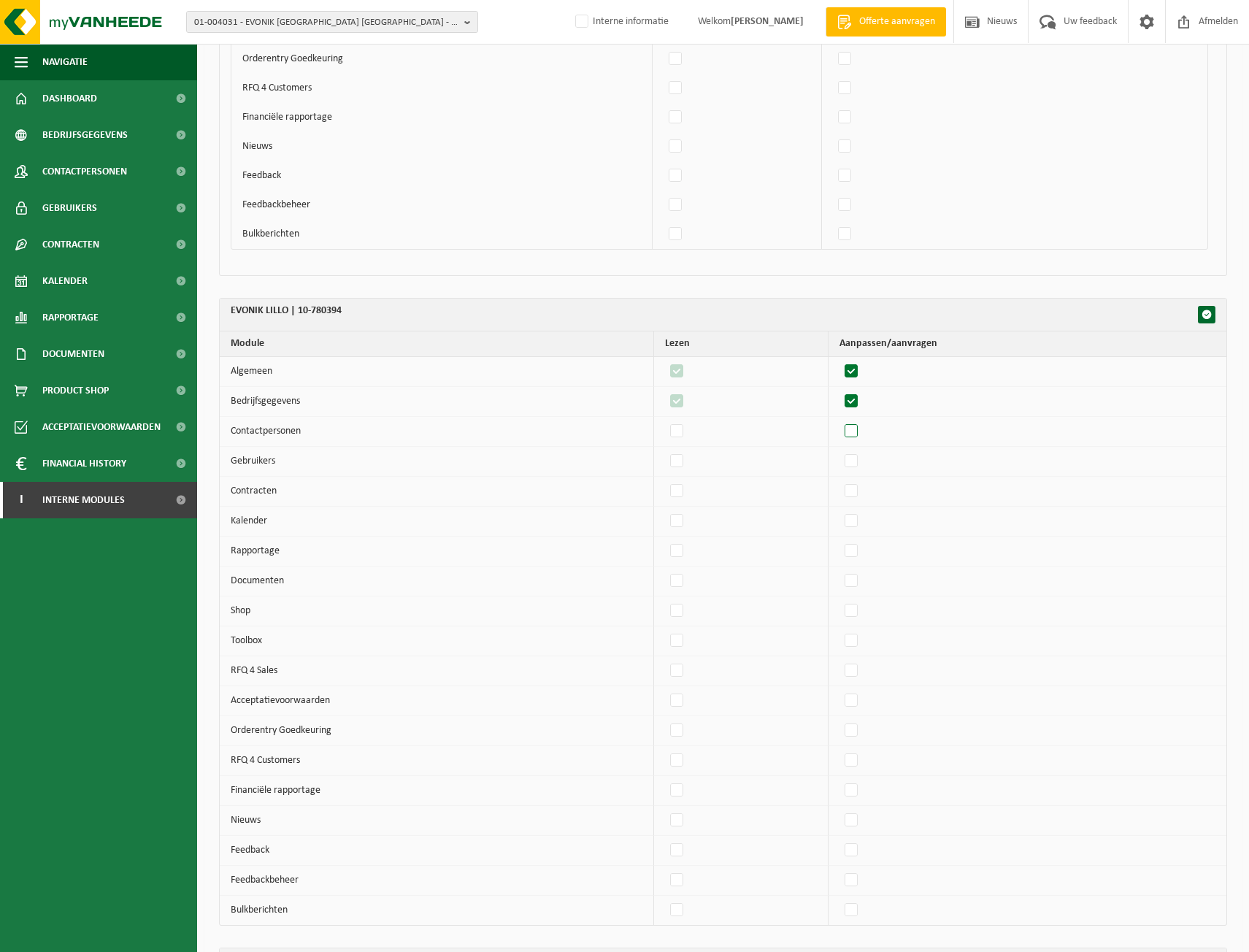
click at [840, 421] on input "checkbox" at bounding box center [839, 420] width 1 height 1
checkbox input "true"
click at [855, 477] on tbody "Algemeen 25777 Bedrijfsgegevens 25777 Contactpersonen 25777 Gebruikers 25777 Co…" at bounding box center [724, 641] width 1007 height 568
click at [858, 462] on label"] at bounding box center [852, 461] width 20 height 22
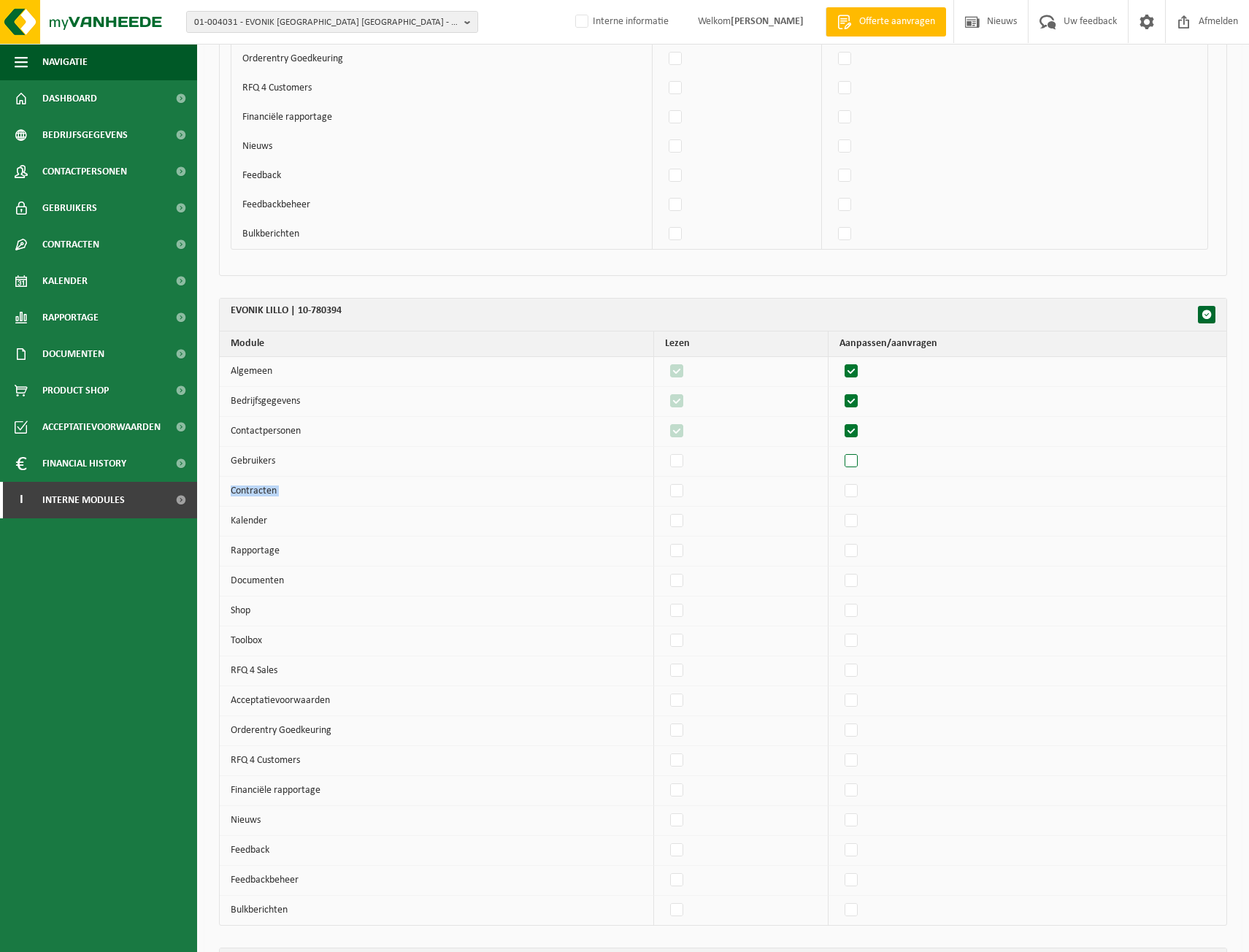
click at [840, 451] on input "checkbox" at bounding box center [839, 450] width 1 height 1
checkbox input "true"
drag, startPoint x: 860, startPoint y: 503, endPoint x: 860, endPoint y: 522, distance: 19.0
click at [862, 508] on tbody "Algemeen 25777 Bedrijfsgegevens 25777 Contactpersonen 25777 Gebruikers 25777 Co…" at bounding box center [724, 641] width 1007 height 568
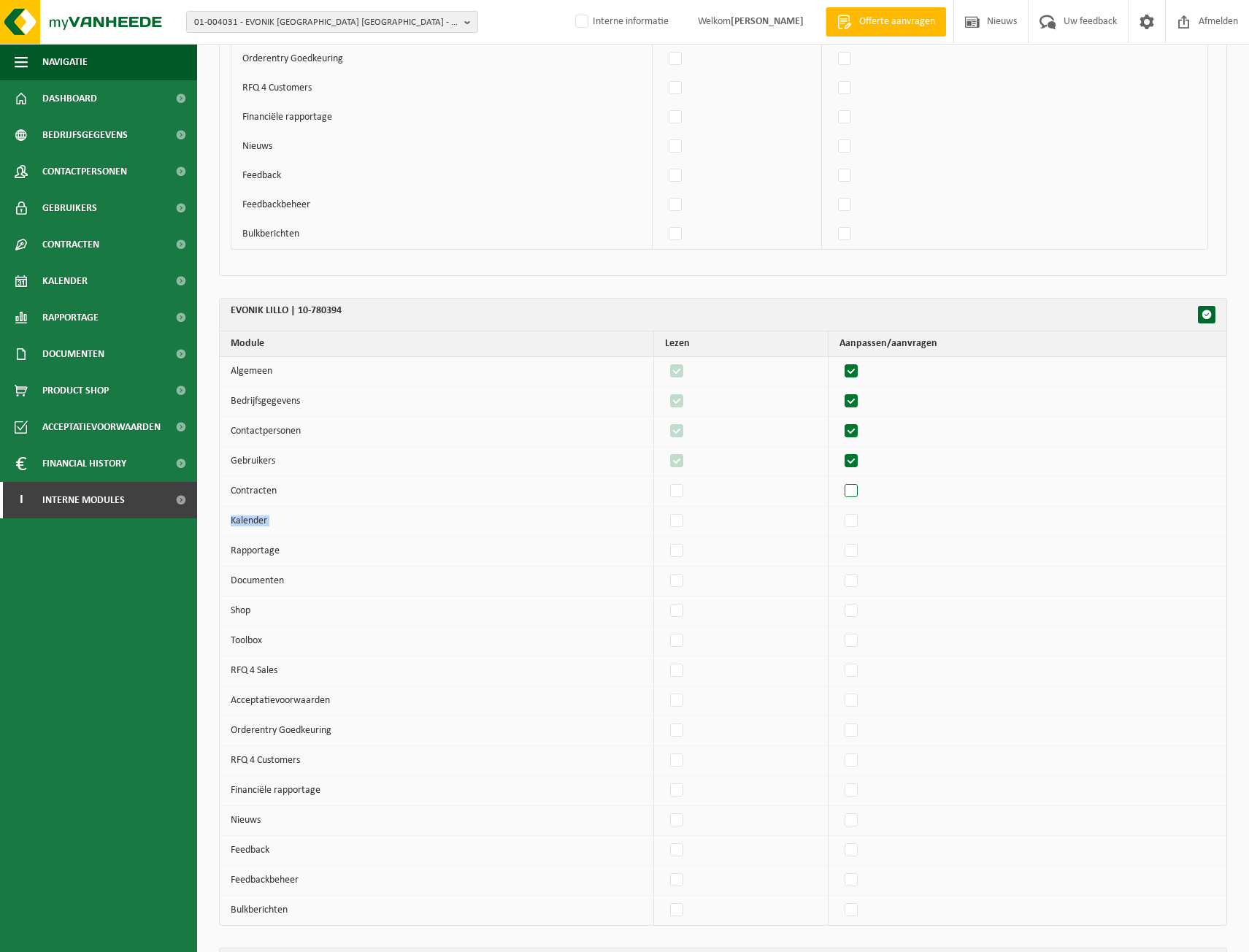
click at [858, 491] on label"] at bounding box center [852, 491] width 20 height 22
click at [840, 481] on input "checkbox" at bounding box center [839, 480] width 1 height 1
checkbox input "true"
drag, startPoint x: 862, startPoint y: 526, endPoint x: 862, endPoint y: 543, distance: 17.0
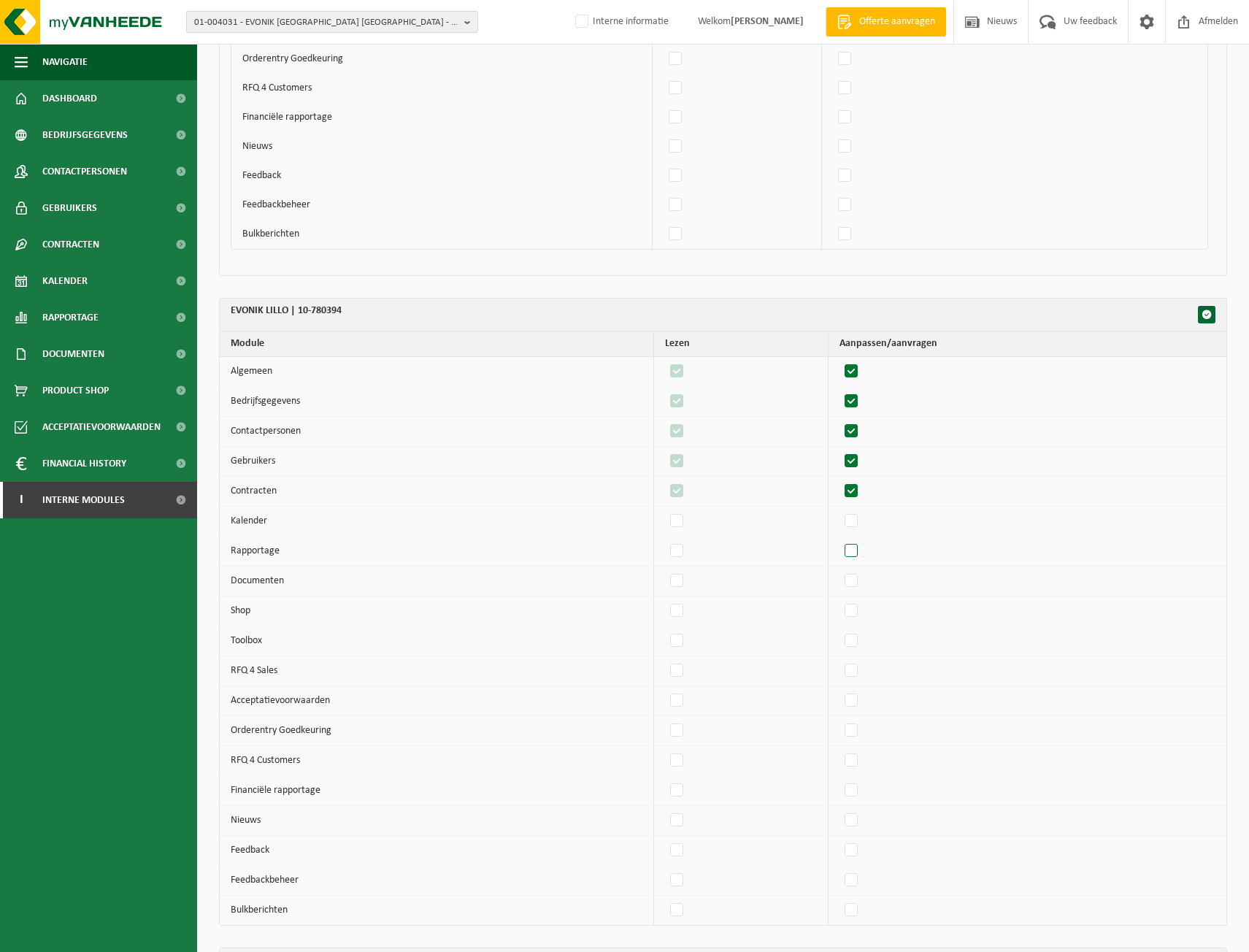
click at [862, 532] on label"] at bounding box center [852, 521] width 20 height 22
click at [840, 510] on input "checkbox" at bounding box center [839, 510] width 1 height 1
checkbox input "true"
click at [862, 547] on label"] at bounding box center [852, 551] width 20 height 22
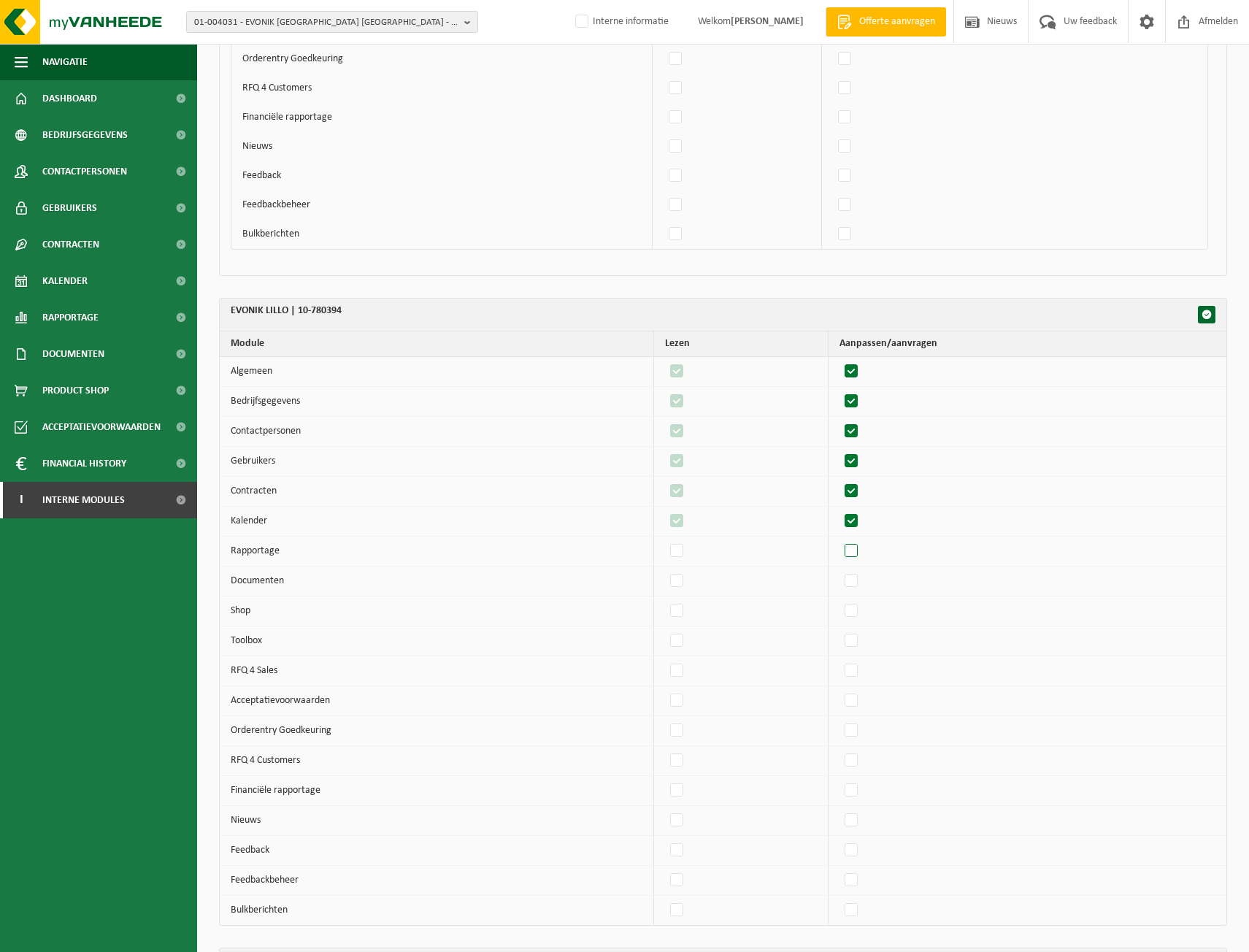
click at [840, 540] on input "checkbox" at bounding box center [839, 539] width 1 height 1
checkbox input "true"
click at [858, 576] on label"] at bounding box center [852, 581] width 20 height 22
click at [840, 570] on input "checkbox" at bounding box center [839, 569] width 1 height 1
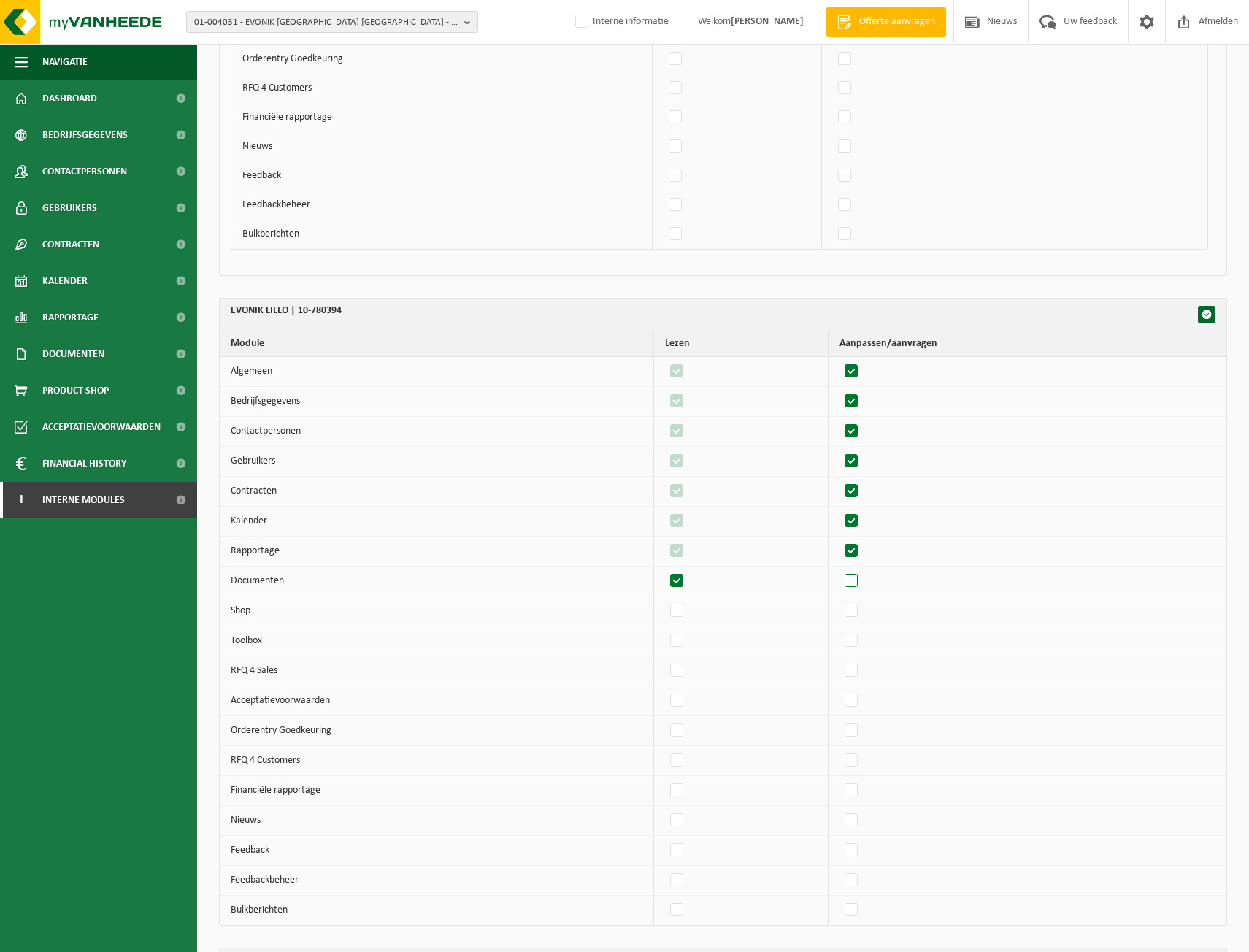
checkbox input "true"
click at [861, 617] on label"] at bounding box center [852, 611] width 20 height 22
click at [840, 600] on input "checkbox" at bounding box center [839, 599] width 1 height 1
checkbox input "true"
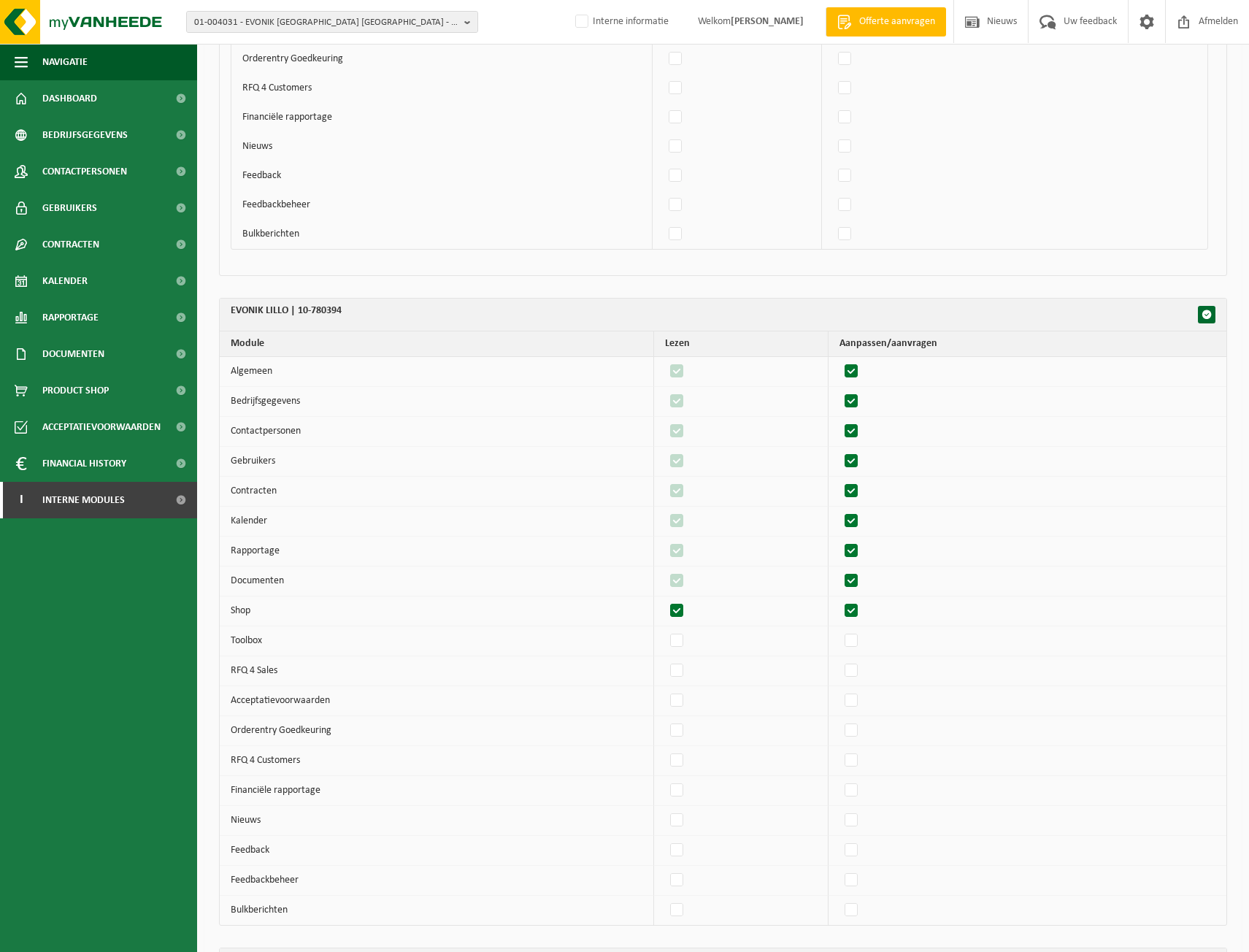
checkbox input "true"
click at [858, 673] on label"] at bounding box center [852, 671] width 20 height 22
click at [840, 660] on input "checkbox" at bounding box center [839, 660] width 1 height 1
checkbox input "true"
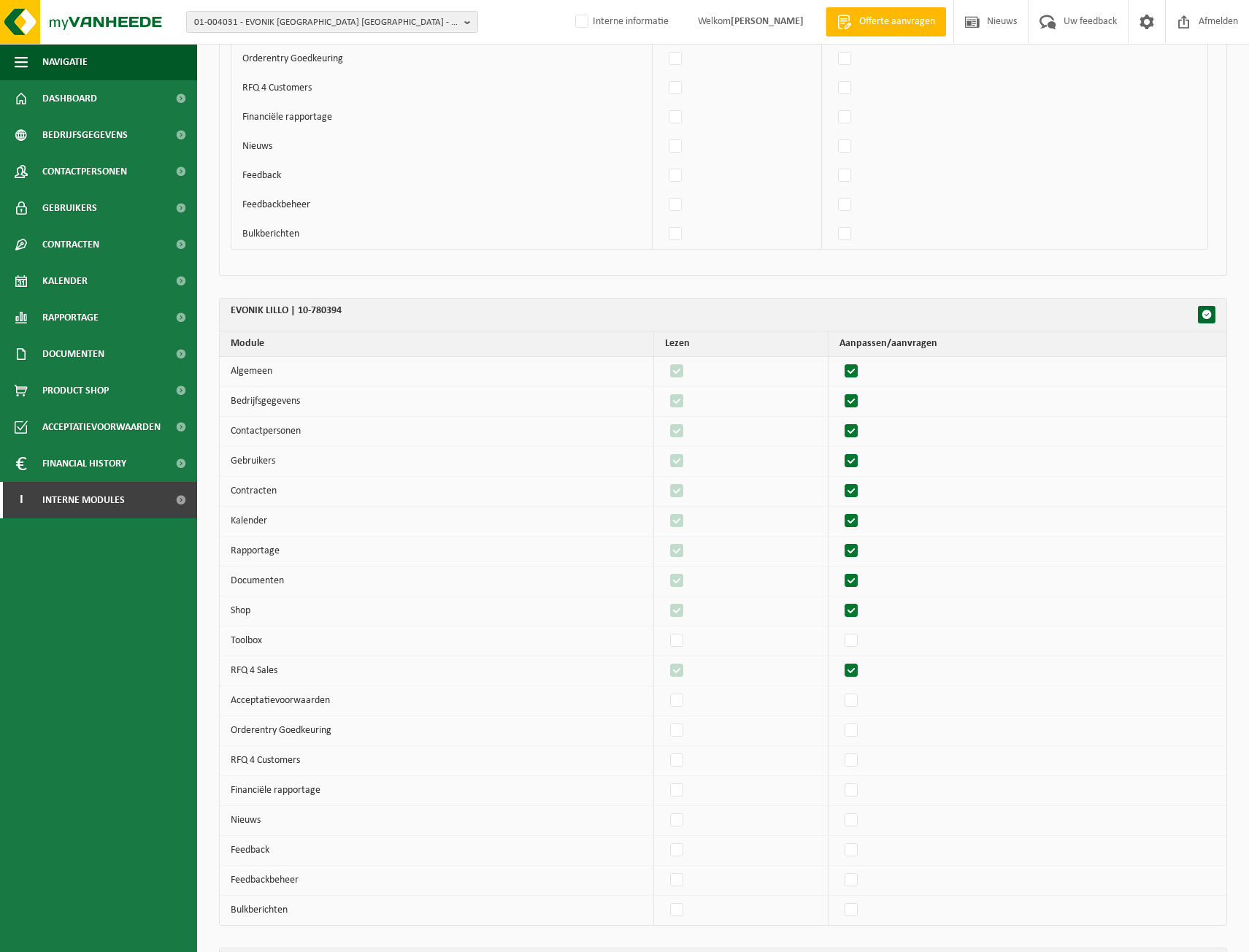
click at [855, 673] on label"] at bounding box center [852, 671] width 20 height 22
click at [840, 660] on input "checkbox" at bounding box center [839, 660] width 1 height 1
checkbox input "false"
click at [686, 669] on label"] at bounding box center [677, 671] width 20 height 22
click at [665, 660] on input "checkbox" at bounding box center [664, 660] width 1 height 1
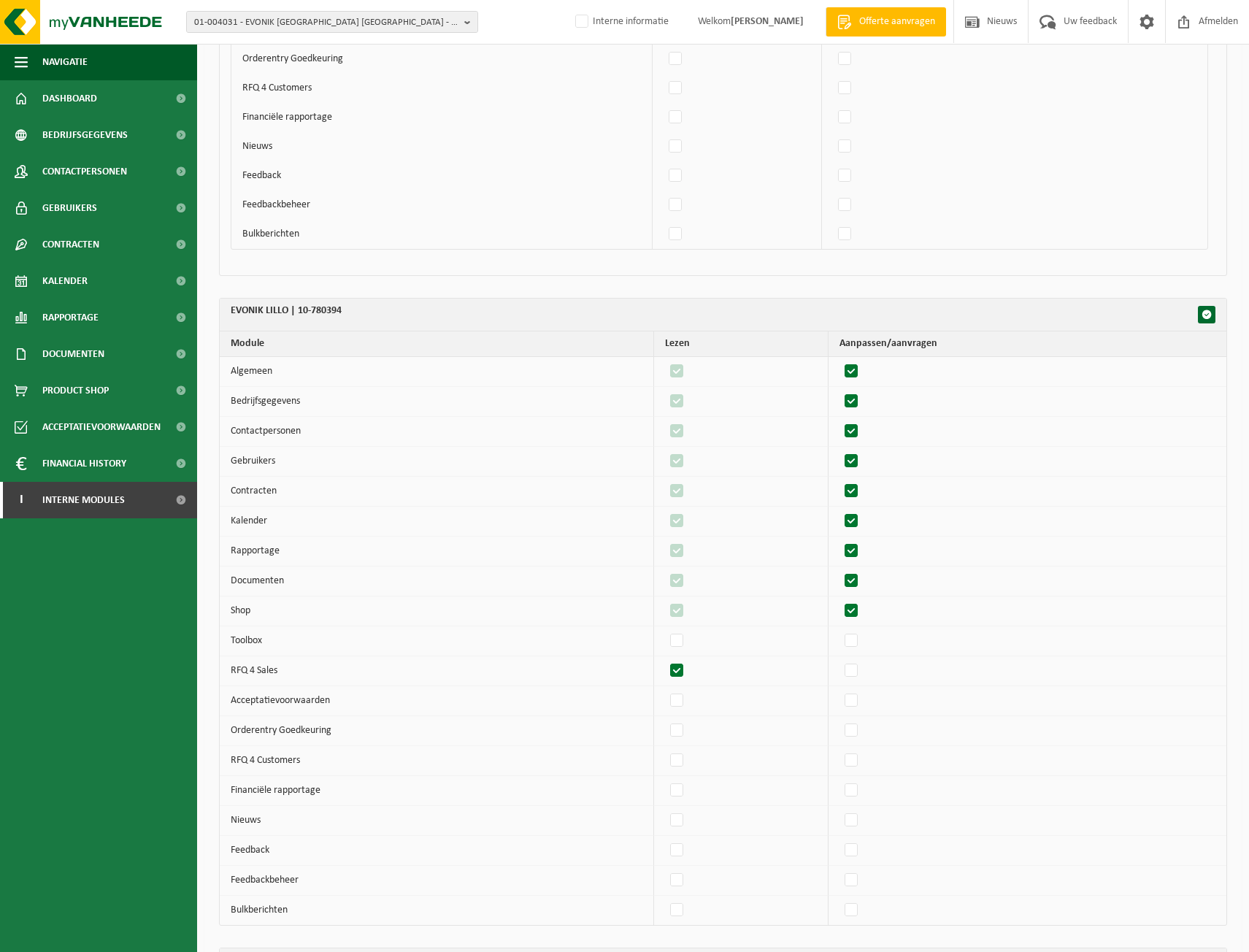
checkbox input "false"
click at [850, 695] on label"] at bounding box center [852, 701] width 20 height 22
click at [840, 690] on input "checkbox" at bounding box center [839, 690] width 1 height 1
checkbox input "true"
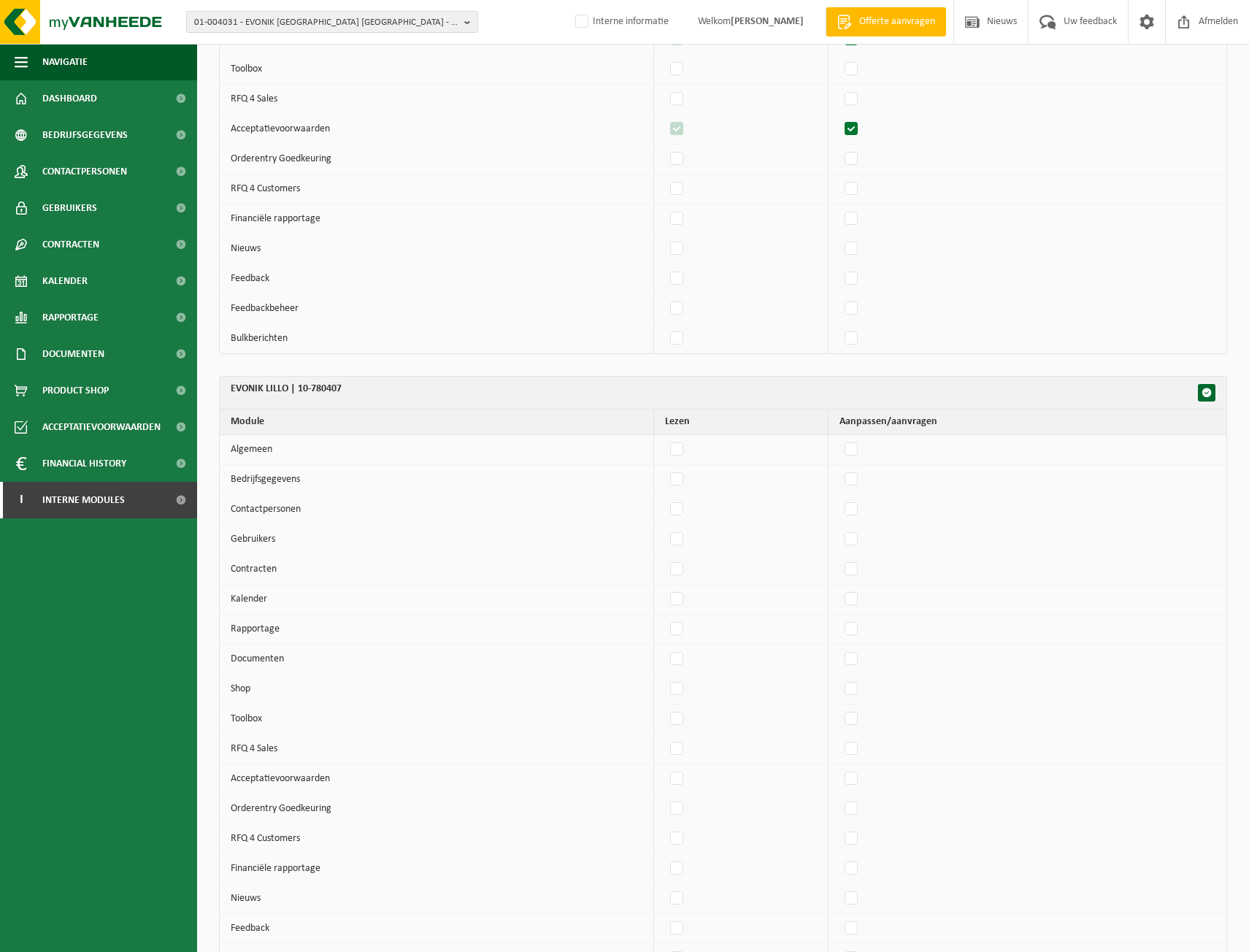
scroll to position [4285, 0]
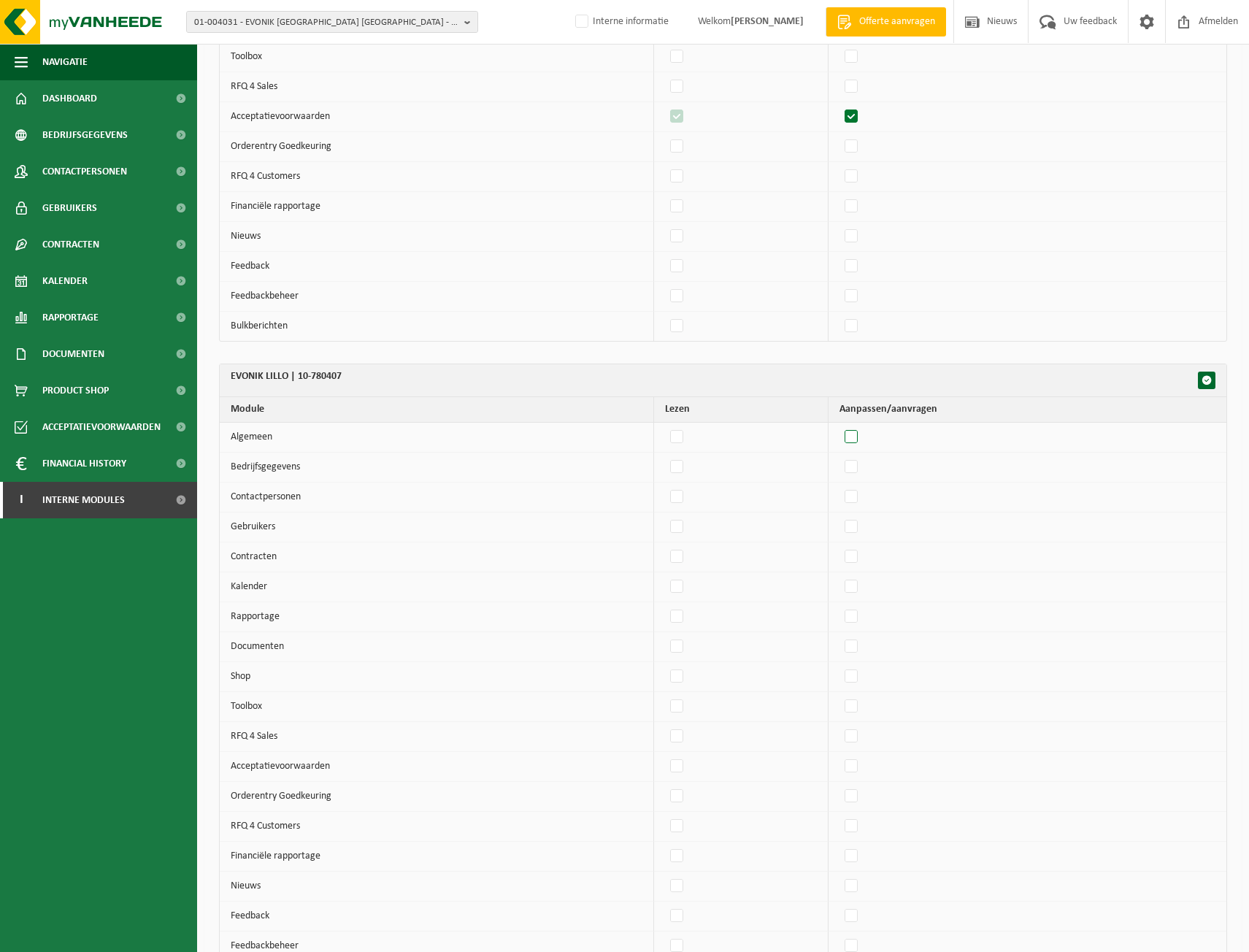
click at [862, 439] on label"] at bounding box center [852, 437] width 20 height 22
click at [840, 426] on input "checkbox" at bounding box center [839, 426] width 1 height 1
checkbox input "true"
click at [859, 469] on label"] at bounding box center [852, 467] width 20 height 22
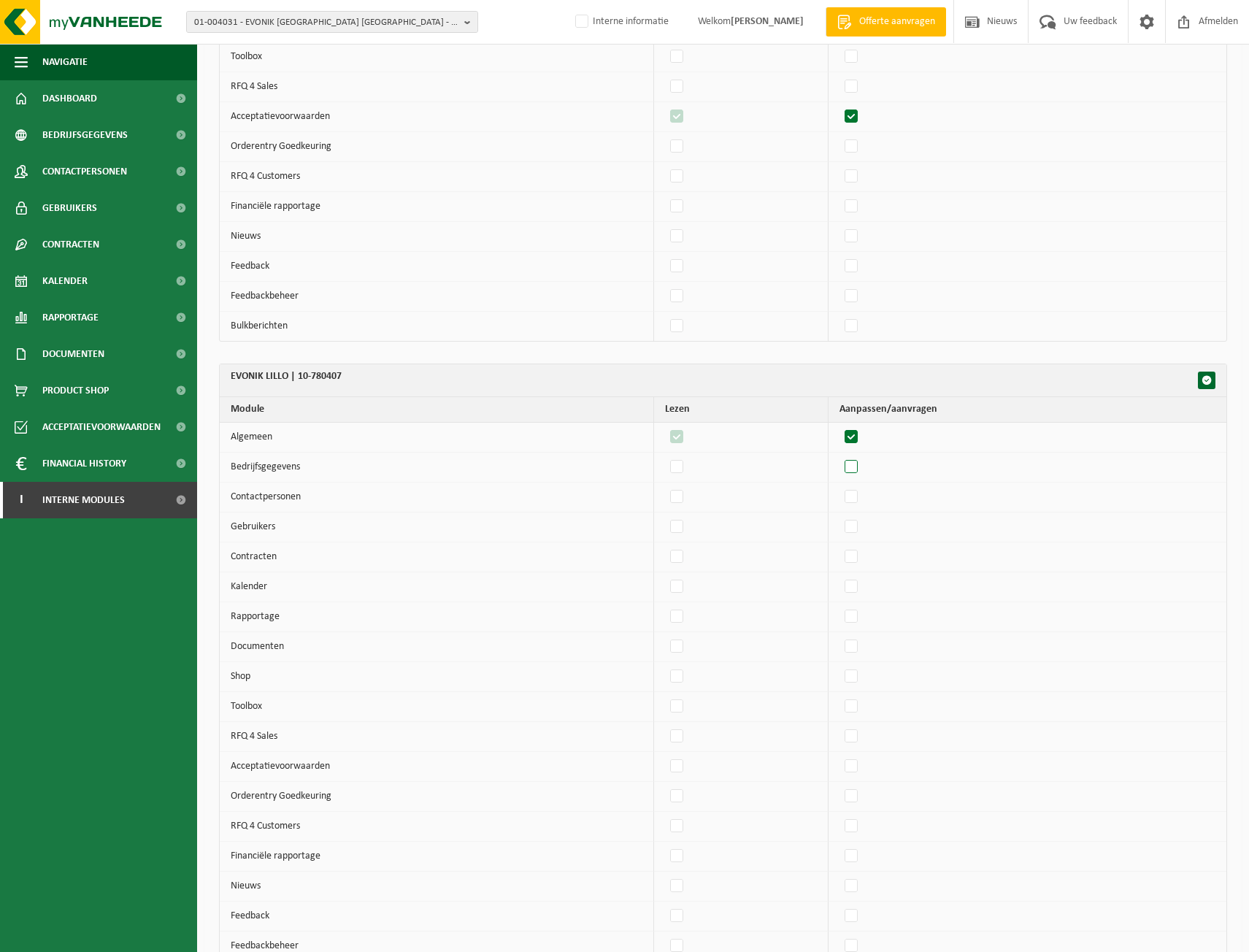
click at [840, 457] on input "checkbox" at bounding box center [839, 456] width 1 height 1
checkbox input "true"
click at [858, 498] on label"] at bounding box center [852, 497] width 20 height 22
click at [840, 487] on input "checkbox" at bounding box center [839, 486] width 1 height 1
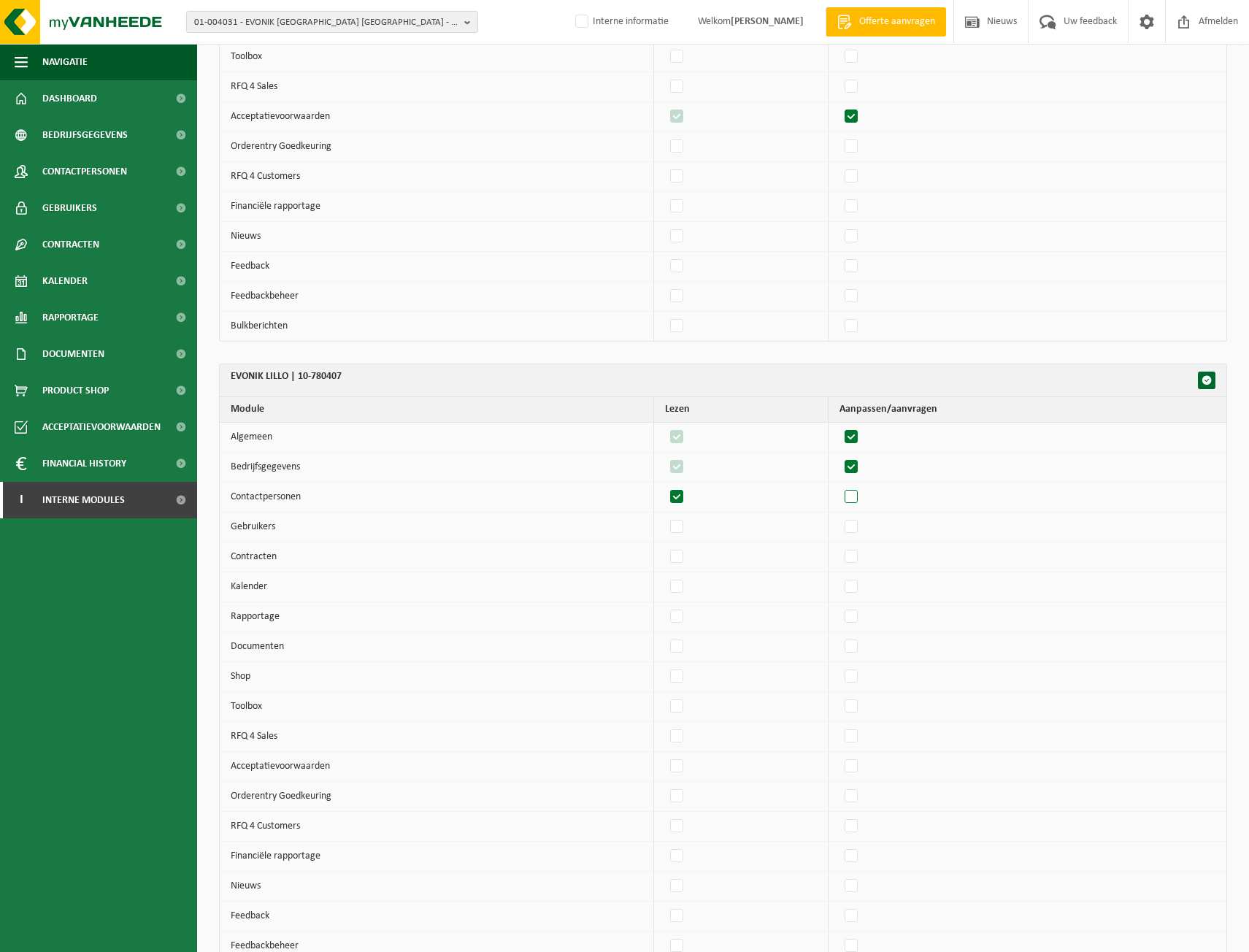
checkbox input "true"
click at [858, 524] on label"] at bounding box center [852, 527] width 20 height 22
click at [840, 517] on input "checkbox" at bounding box center [839, 516] width 1 height 1
checkbox input "true"
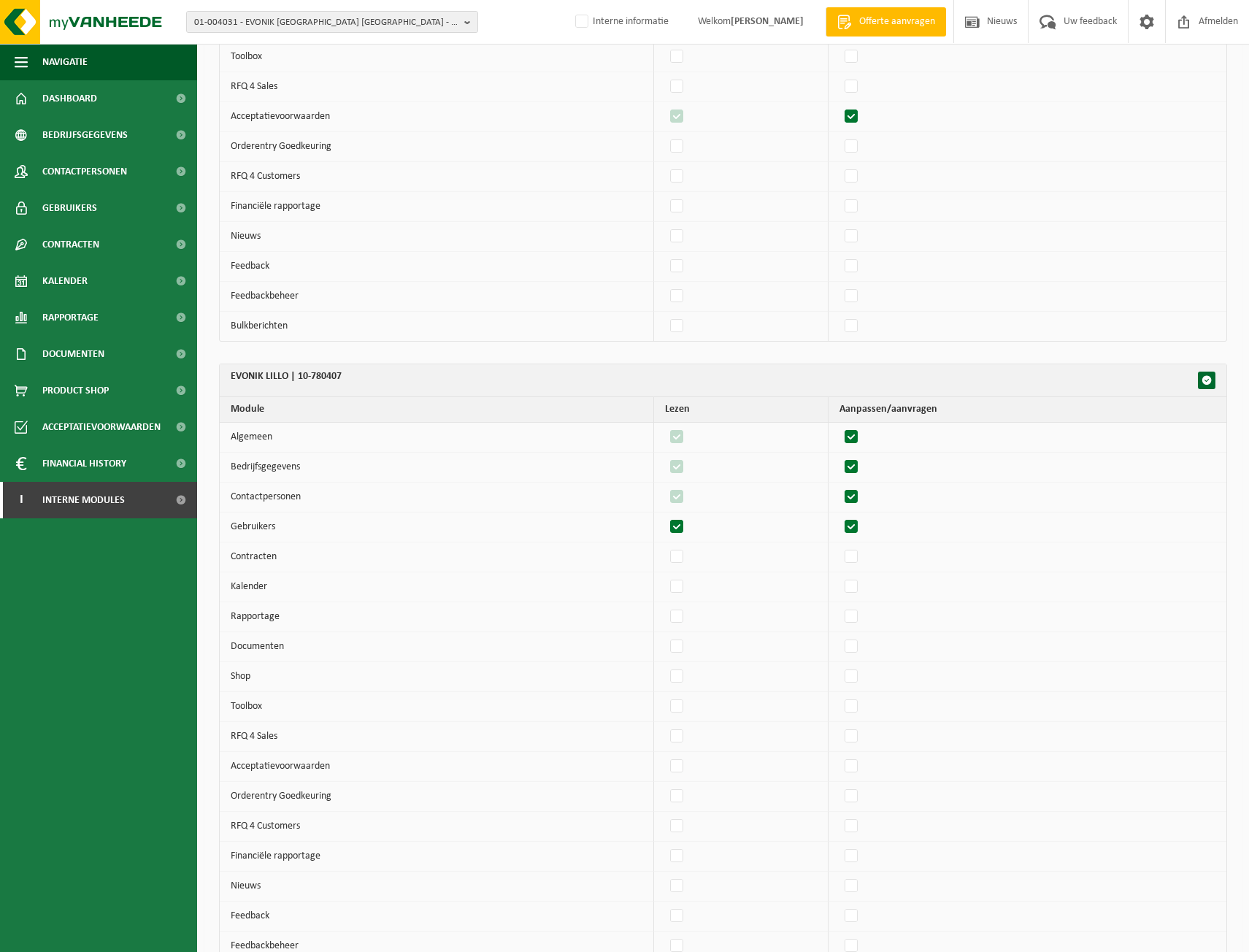
checkbox input "true"
click at [858, 544] on td at bounding box center [1027, 557] width 398 height 30
click at [857, 559] on label"] at bounding box center [852, 557] width 20 height 22
click at [840, 547] on input "checkbox" at bounding box center [839, 546] width 1 height 1
checkbox input "true"
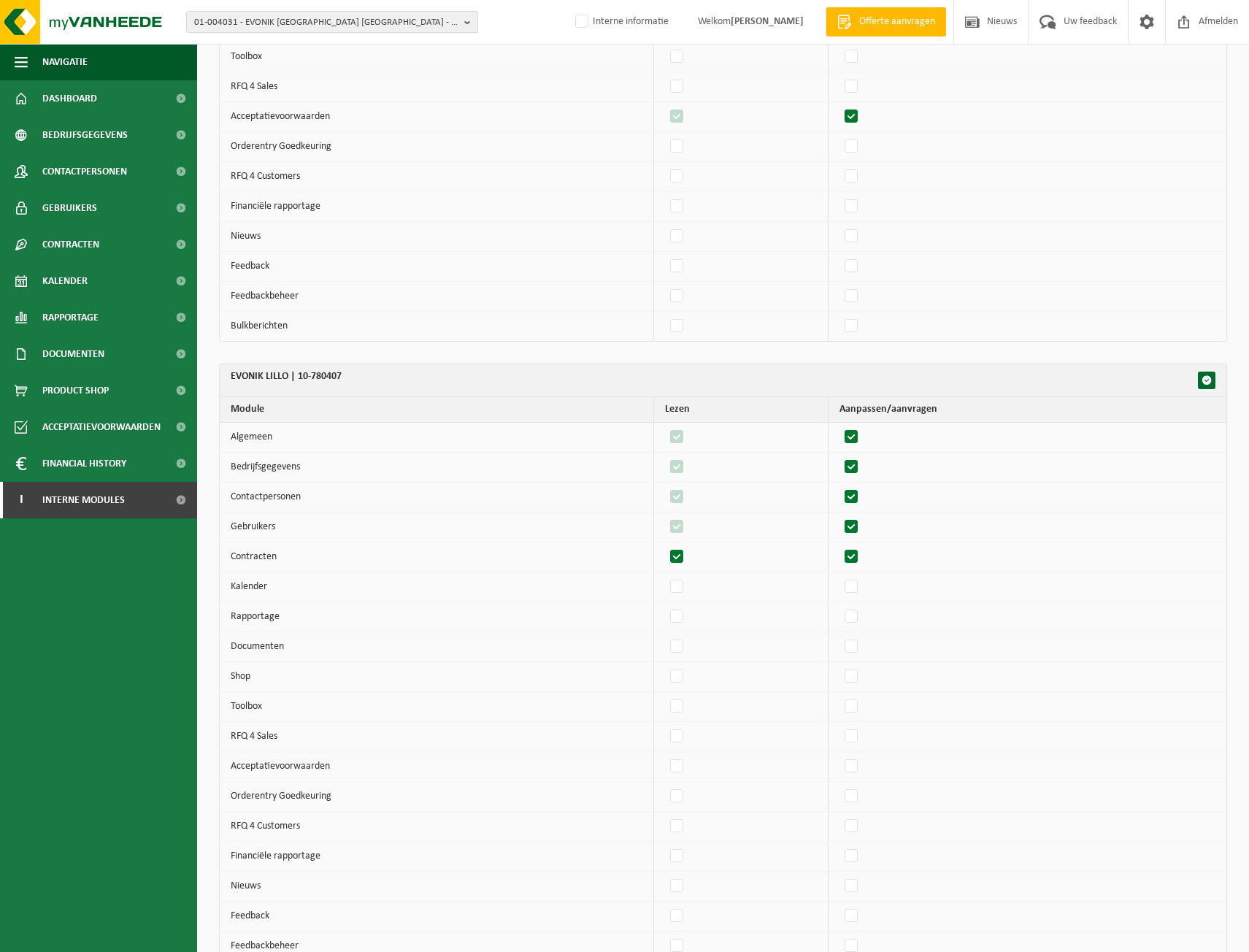
checkbox input "true"
click at [857, 580] on label"] at bounding box center [852, 586] width 20 height 22
click at [840, 576] on input "checkbox" at bounding box center [839, 575] width 1 height 1
checkbox input "true"
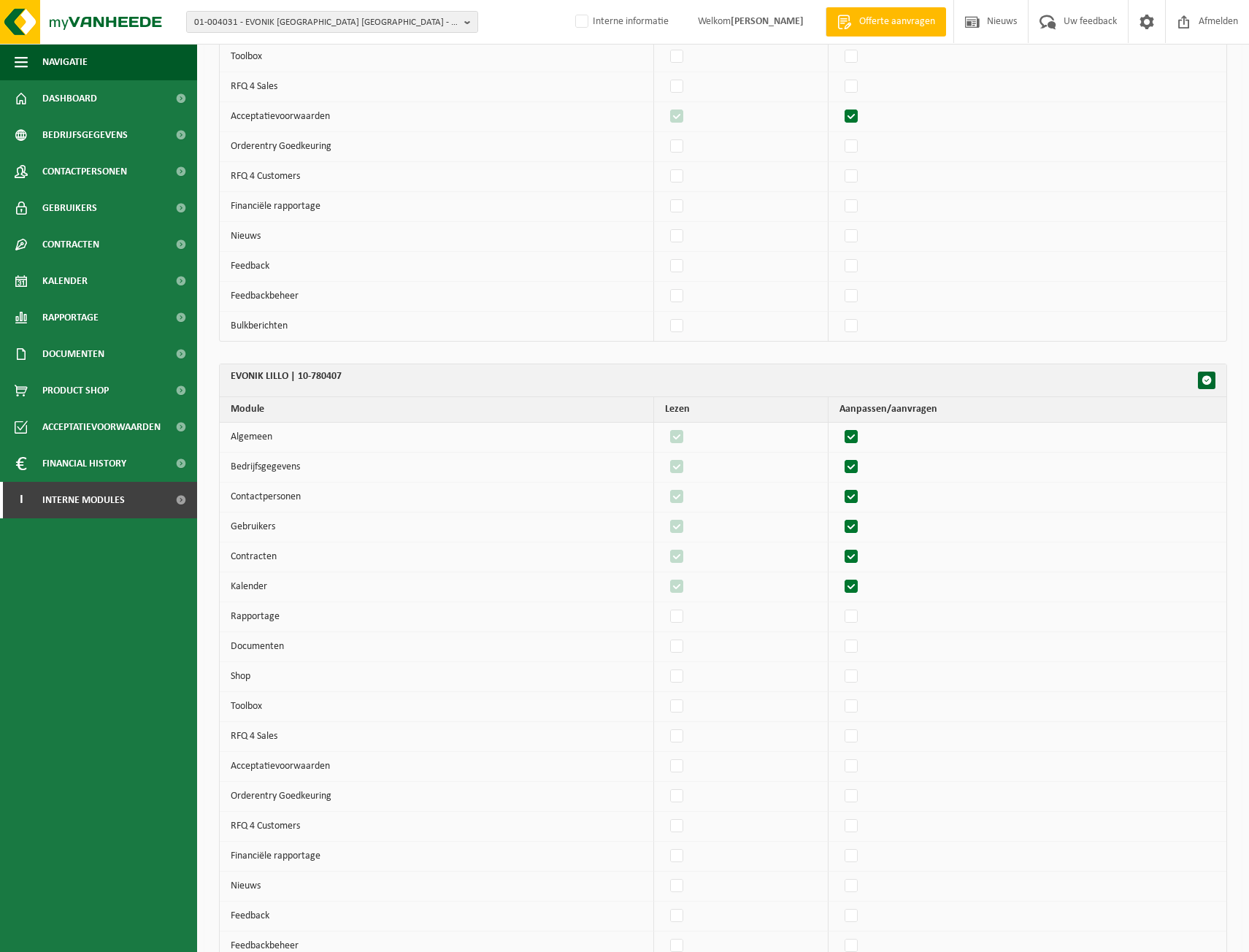
click at [857, 604] on td at bounding box center [1027, 617] width 398 height 30
click at [856, 611] on label"] at bounding box center [852, 617] width 20 height 22
click at [840, 606] on input "checkbox" at bounding box center [839, 605] width 1 height 1
checkbox input "true"
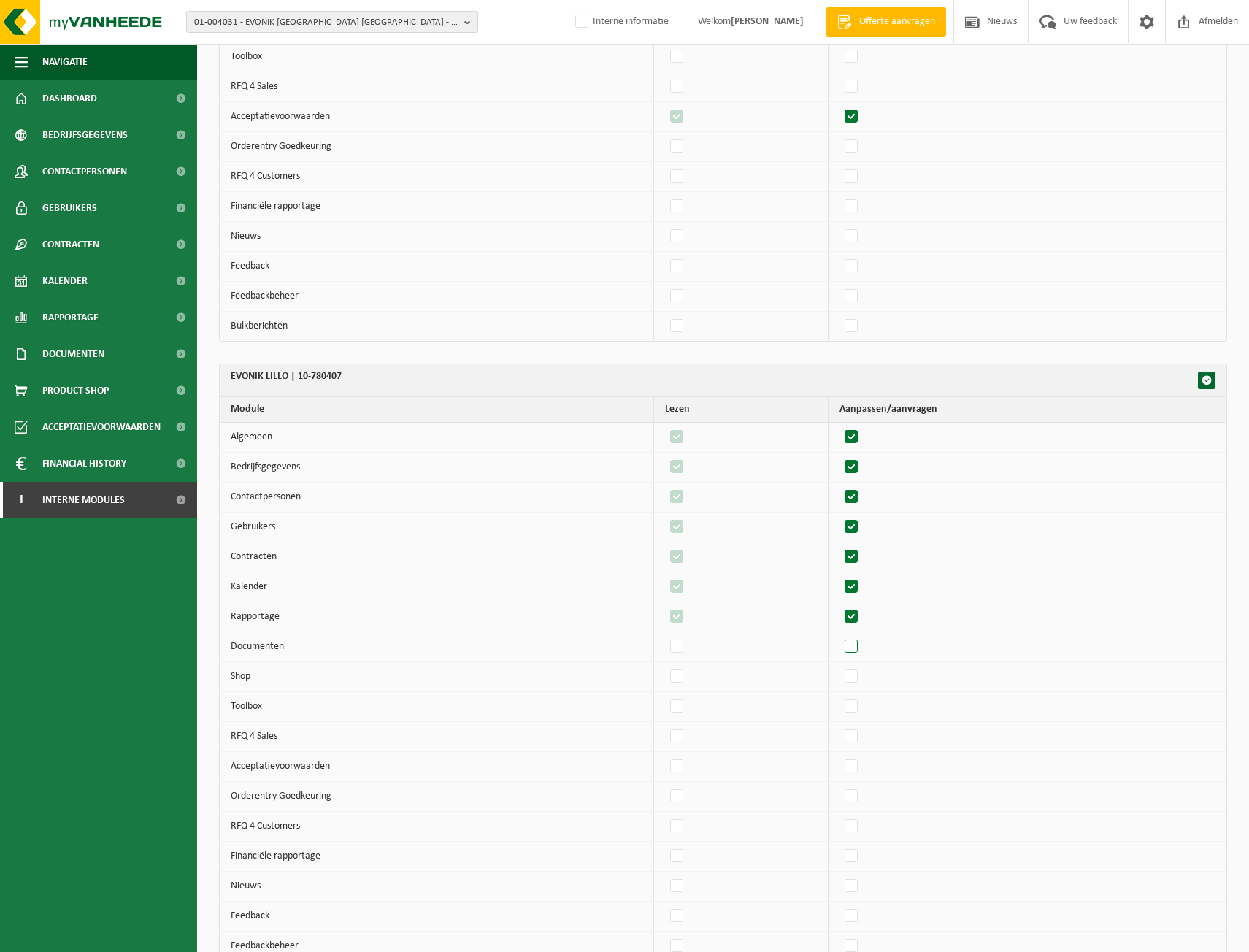
click at [859, 644] on label"] at bounding box center [852, 647] width 20 height 22
click at [840, 636] on input "checkbox" at bounding box center [839, 635] width 1 height 1
checkbox input "true"
click at [858, 675] on label"] at bounding box center [852, 677] width 20 height 22
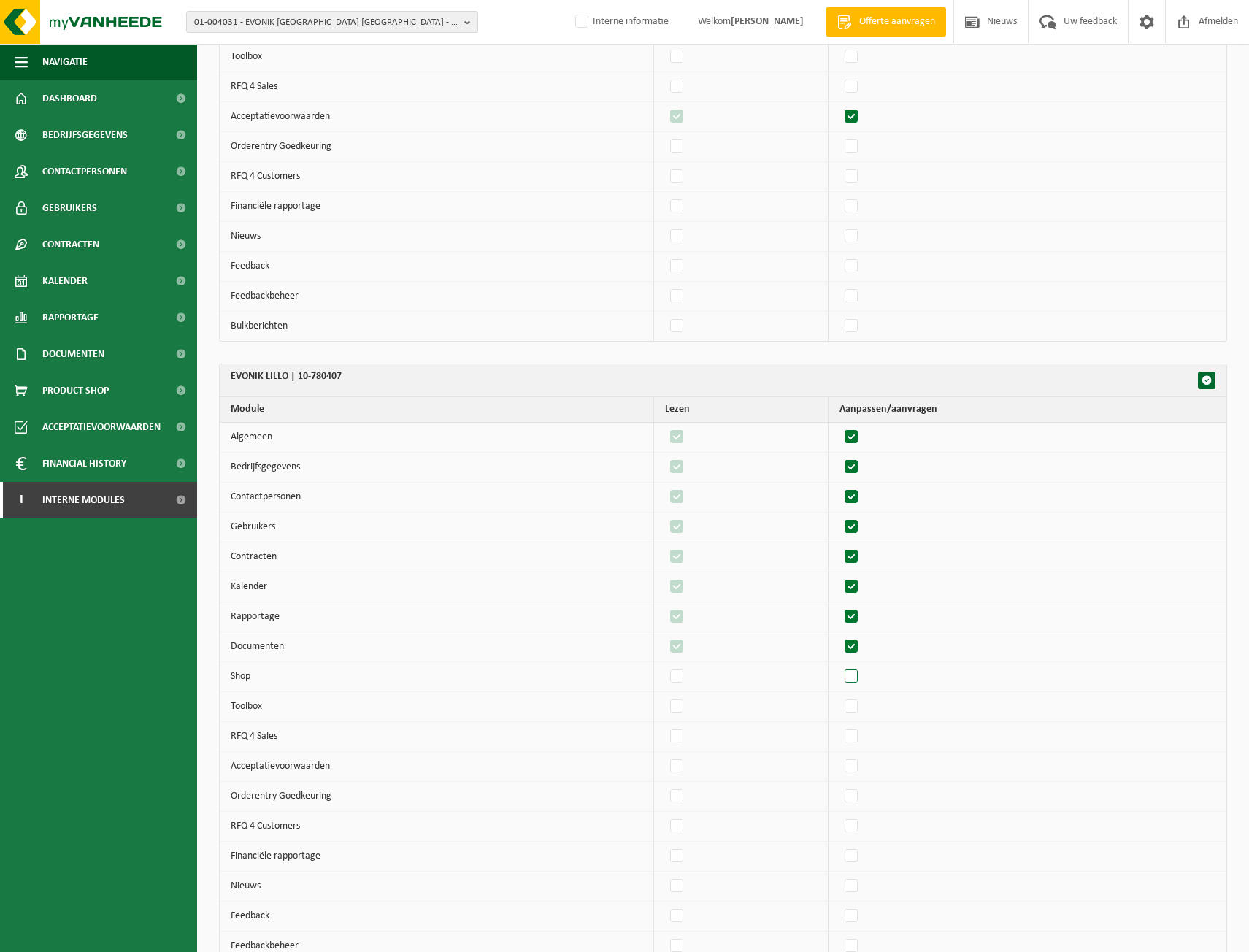
click at [840, 666] on input "checkbox" at bounding box center [839, 665] width 1 height 1
checkbox input "true"
click at [858, 759] on label"] at bounding box center [852, 767] width 20 height 22
click at [840, 756] on input "checkbox" at bounding box center [839, 755] width 1 height 1
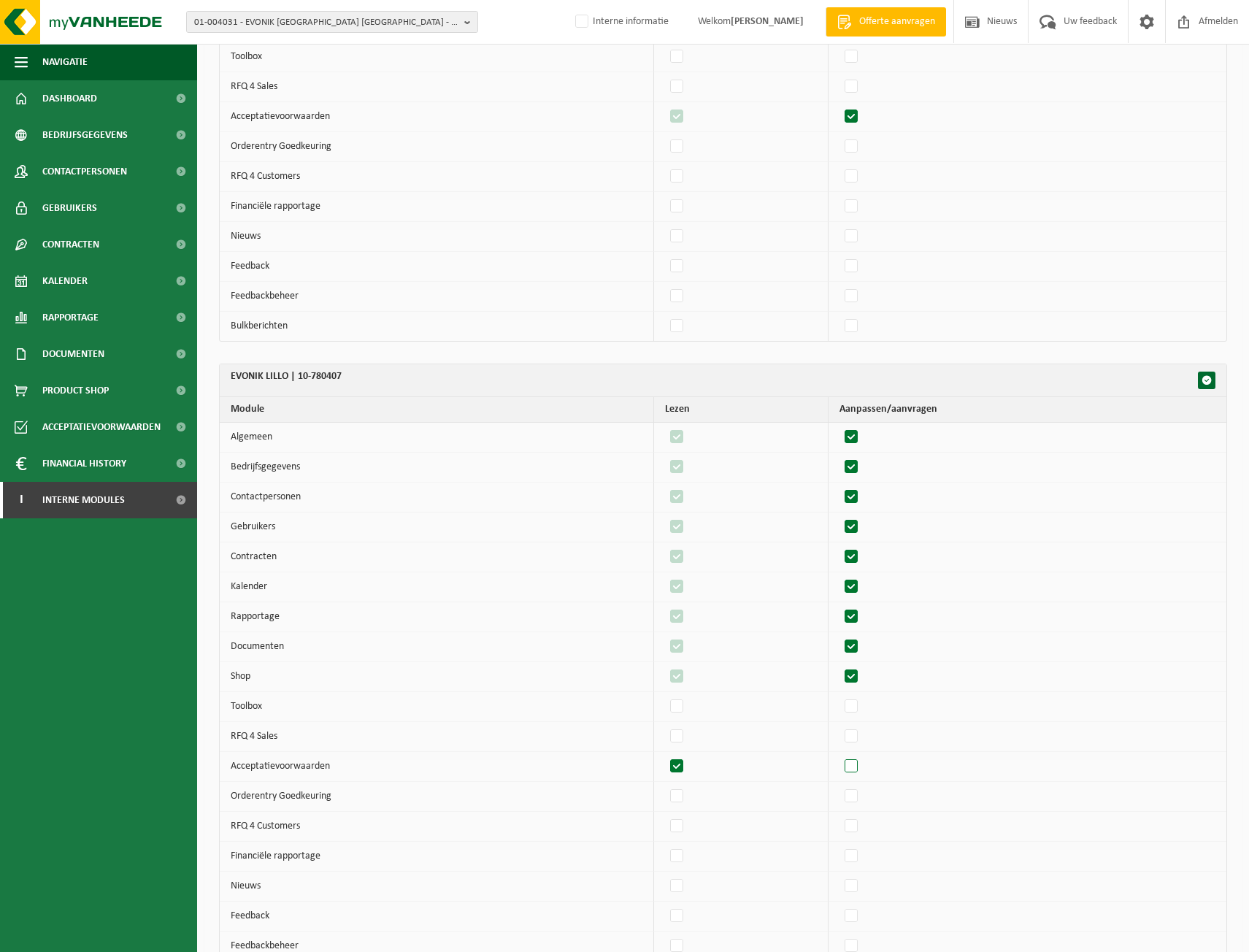
checkbox input "true"
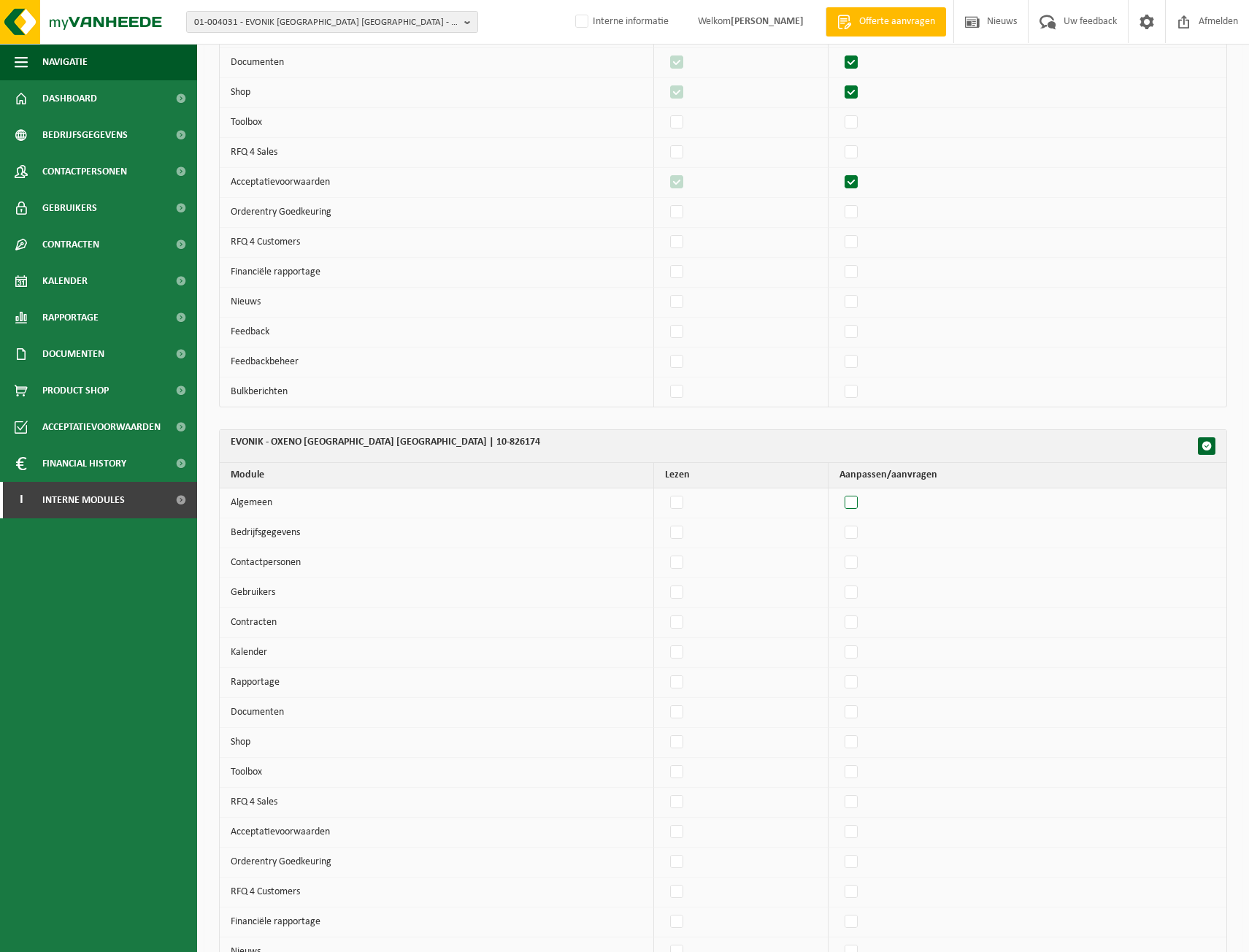
click at [862, 502] on label"] at bounding box center [852, 503] width 20 height 22
click at [840, 492] on input "checkbox" at bounding box center [839, 491] width 1 height 1
checkbox input "true"
drag, startPoint x: 863, startPoint y: 530, endPoint x: 861, endPoint y: 548, distance: 18.1
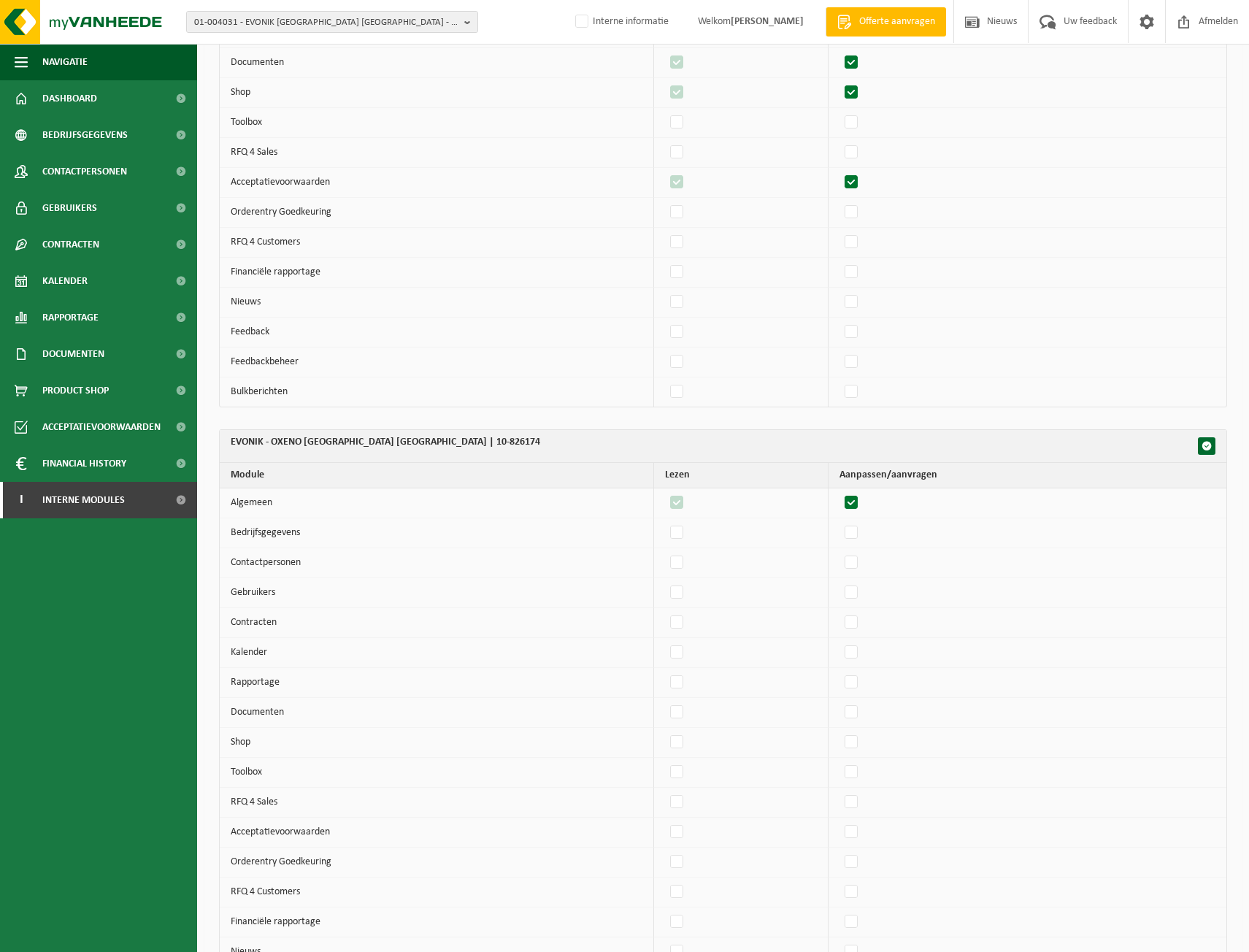
click at [862, 532] on label"] at bounding box center [852, 533] width 20 height 22
click at [840, 522] on input "checkbox" at bounding box center [839, 521] width 1 height 1
checkbox input "true"
click at [860, 573] on label"] at bounding box center [852, 563] width 20 height 22
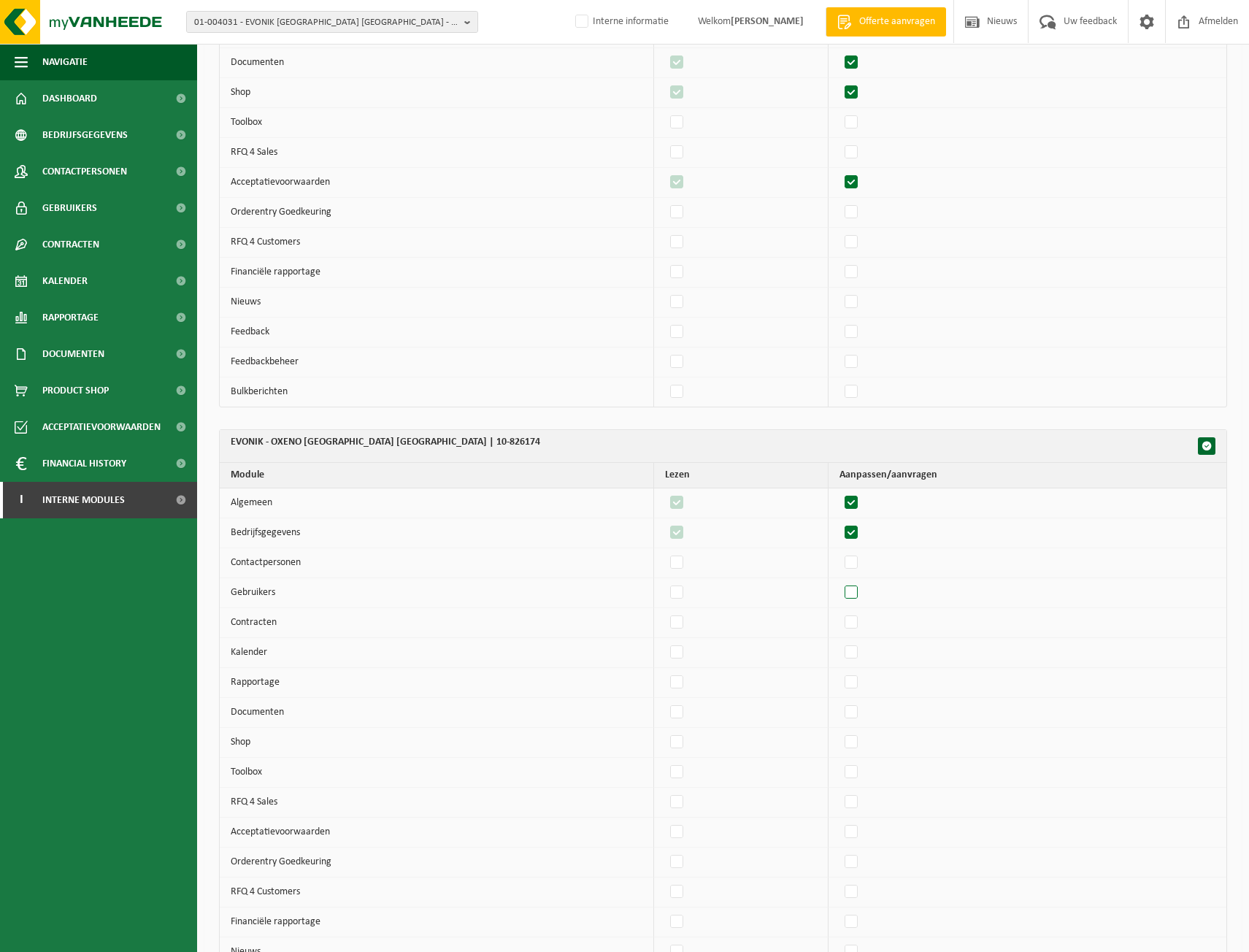
click at [840, 552] on input "checkbox" at bounding box center [839, 552] width 1 height 1
checkbox input "true"
click at [860, 605] on td at bounding box center [1027, 593] width 398 height 30
click at [859, 589] on label"] at bounding box center [852, 593] width 20 height 22
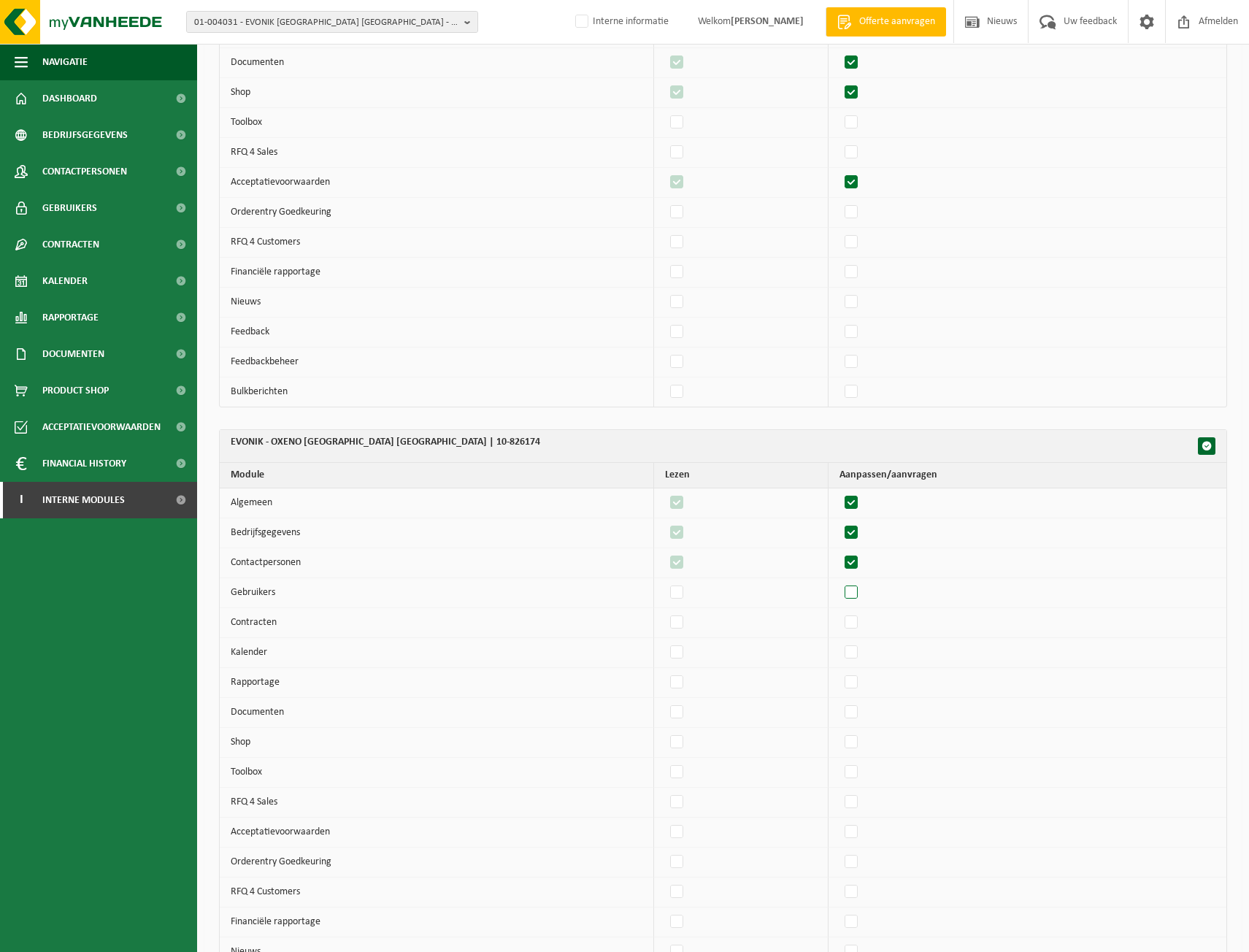
click at [840, 582] on input "checkbox" at bounding box center [839, 582] width 1 height 1
checkbox input "true"
click at [858, 628] on label"] at bounding box center [852, 622] width 20 height 22
click at [840, 612] on input "checkbox" at bounding box center [839, 612] width 1 height 1
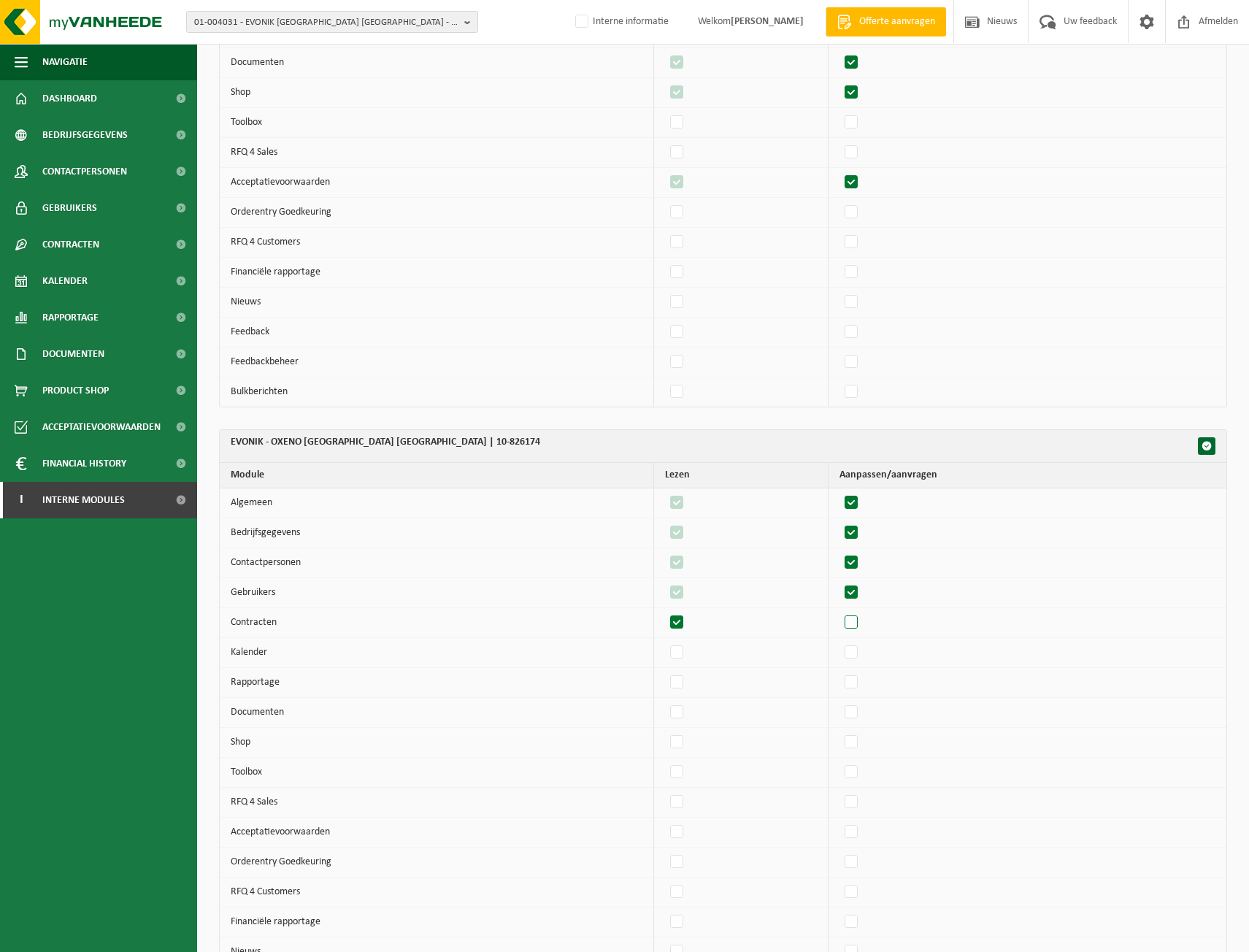
checkbox input "true"
click at [858, 655] on label"] at bounding box center [852, 652] width 20 height 22
click at [840, 642] on input "checkbox" at bounding box center [839, 641] width 1 height 1
checkbox input "true"
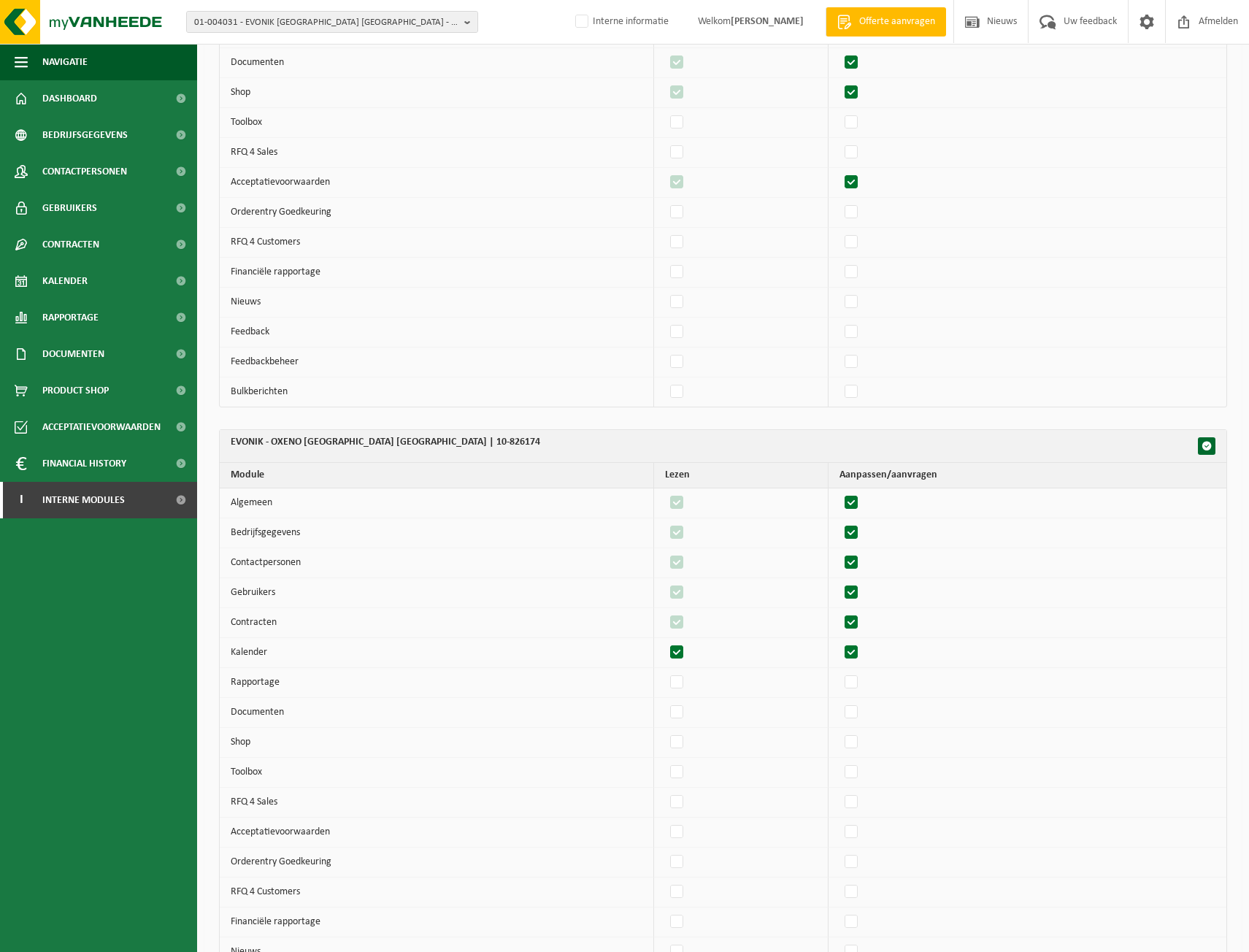
checkbox input "true"
click at [856, 684] on label"] at bounding box center [852, 682] width 20 height 22
click at [840, 672] on input "checkbox" at bounding box center [839, 671] width 1 height 1
checkbox input "true"
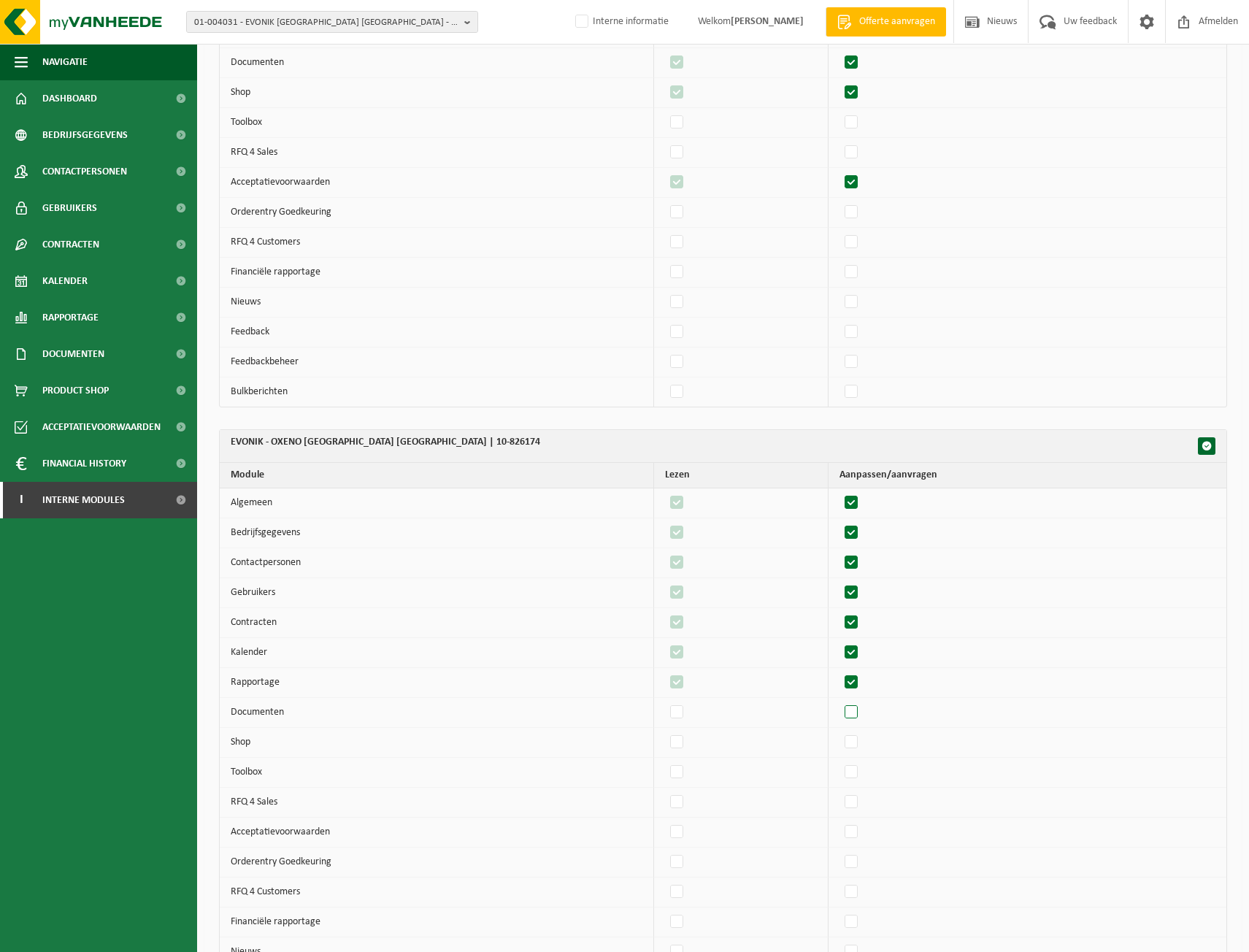
click at [856, 716] on label"] at bounding box center [852, 712] width 20 height 22
click at [840, 702] on input "checkbox" at bounding box center [839, 701] width 1 height 1
checkbox input "true"
click at [857, 745] on label"] at bounding box center [852, 742] width 20 height 22
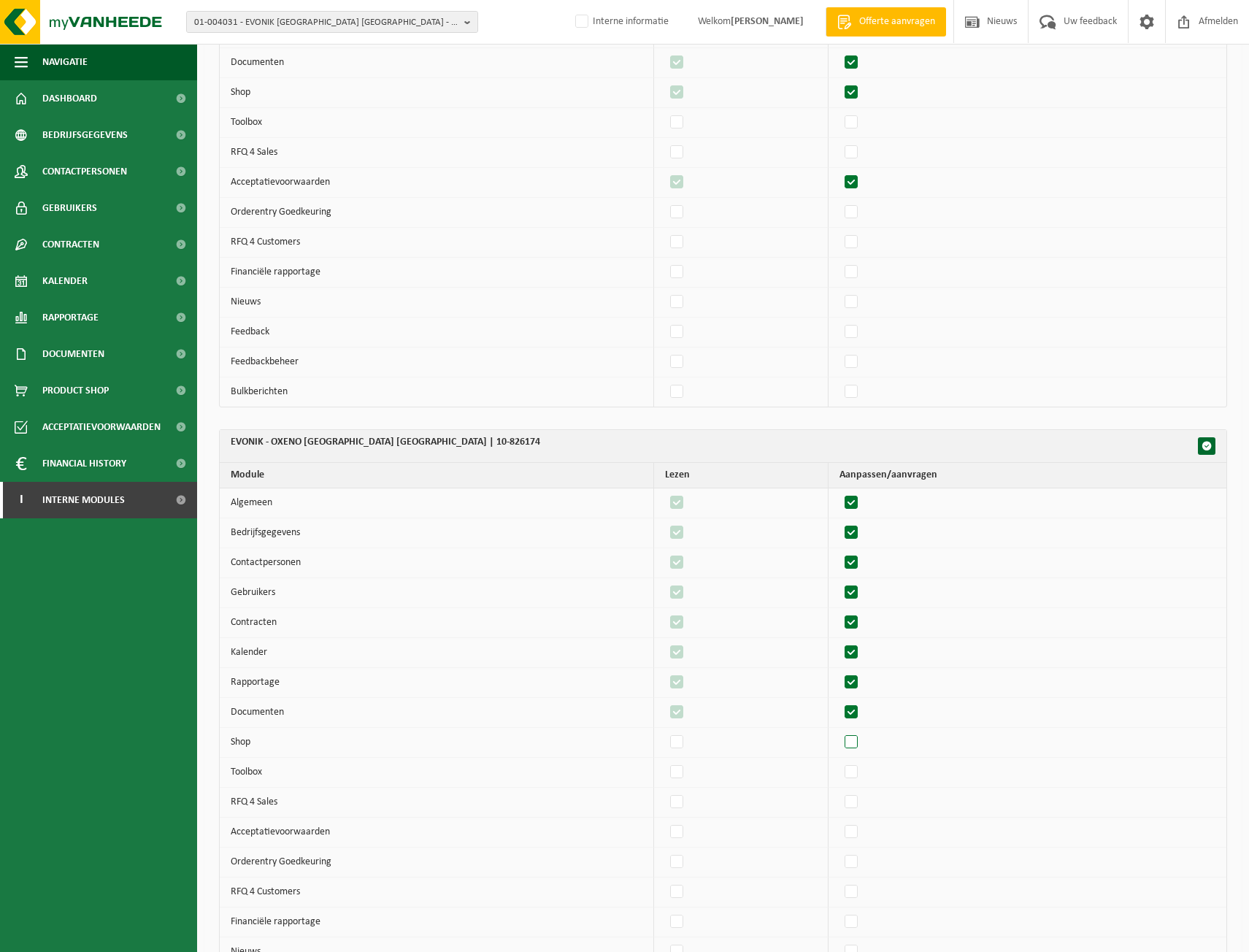
click at [840, 732] on input "checkbox" at bounding box center [839, 731] width 1 height 1
checkbox input "true"
click at [858, 821] on td at bounding box center [1027, 833] width 398 height 30
click at [858, 833] on label"] at bounding box center [852, 832] width 20 height 22
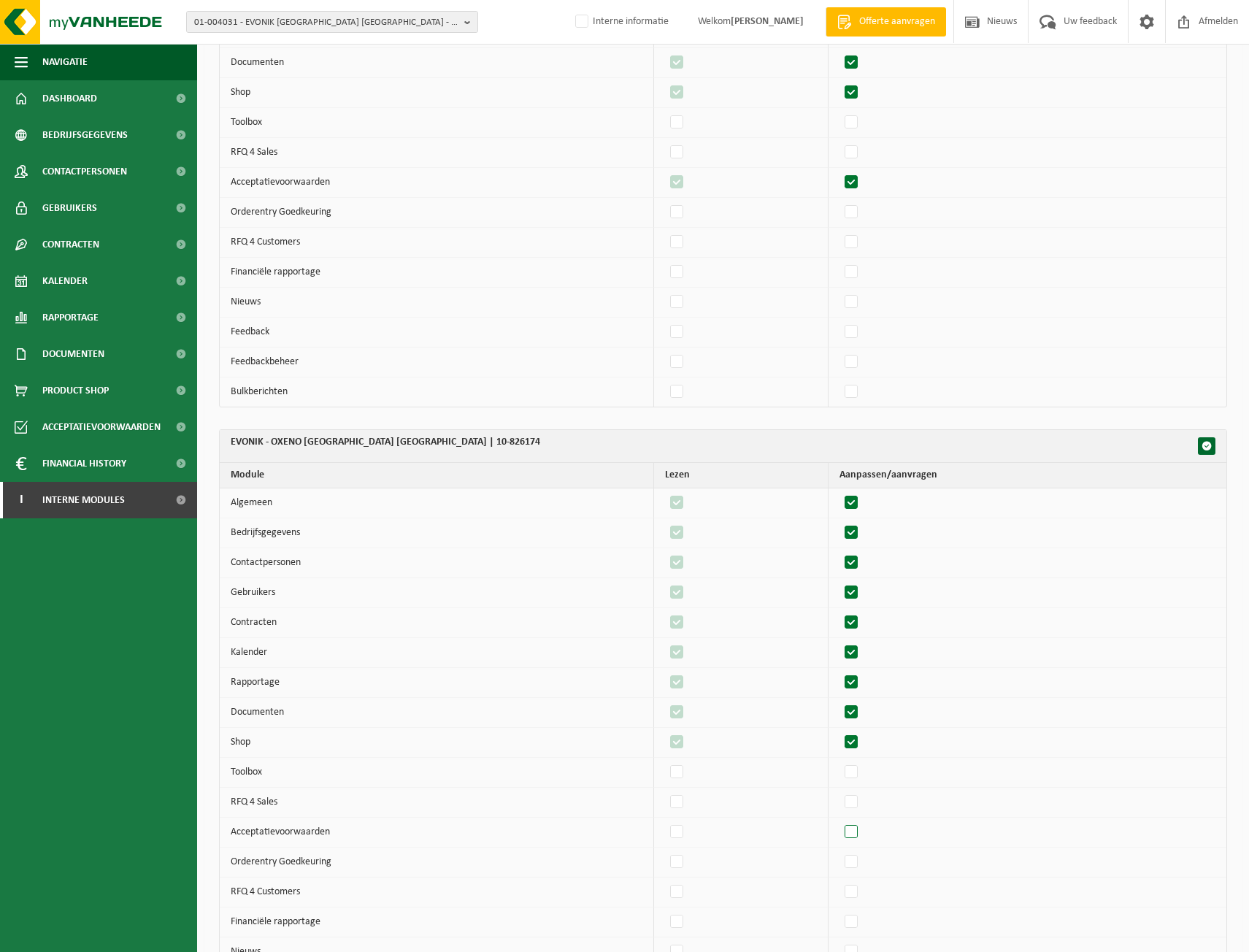
click at [840, 821] on input "checkbox" at bounding box center [839, 821] width 1 height 1
checkbox input "true"
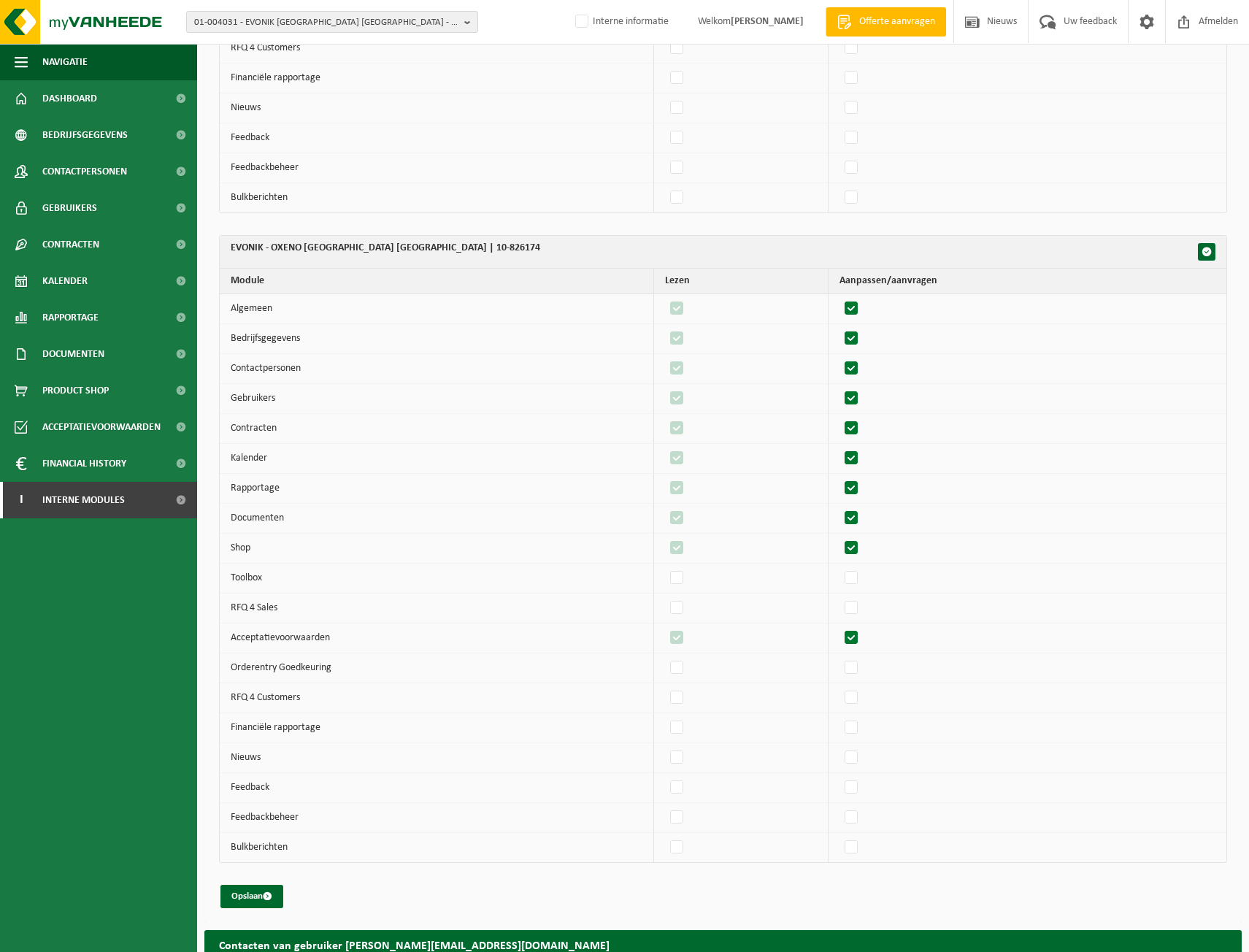
scroll to position [5174, 0]
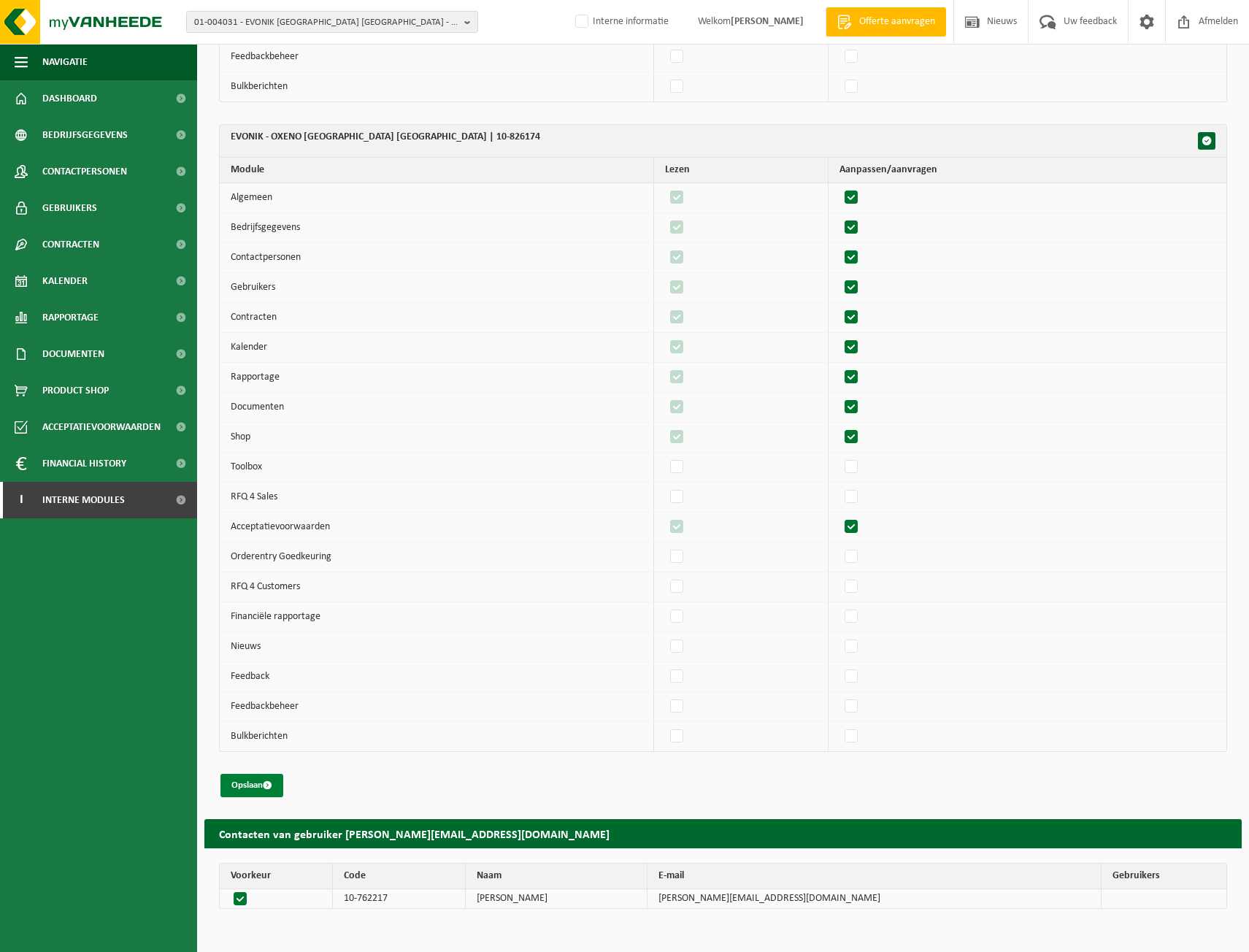
click at [248, 785] on button "Opslaan" at bounding box center [252, 785] width 63 height 24
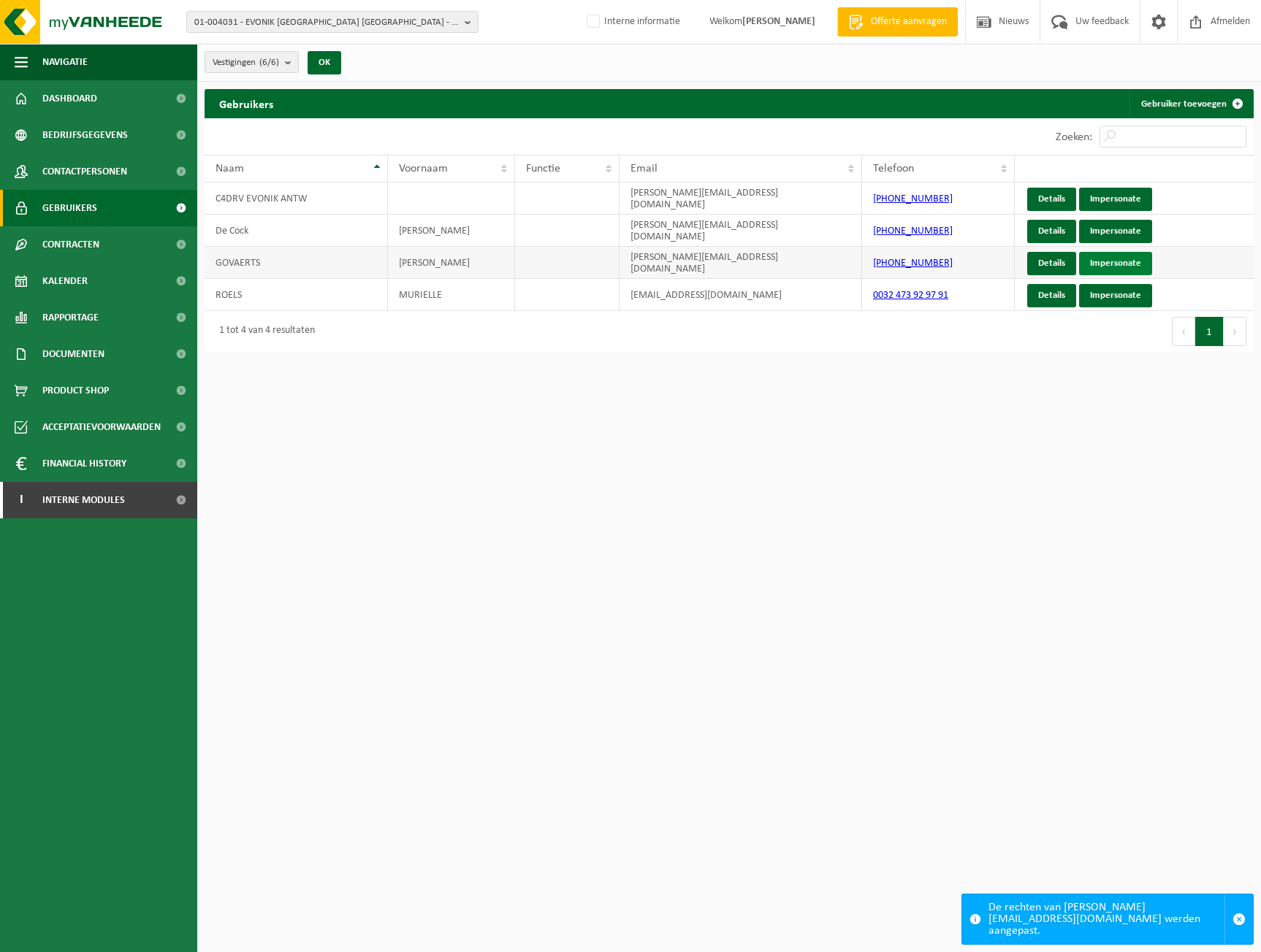
click at [1113, 257] on link "Impersonate" at bounding box center [1116, 263] width 73 height 24
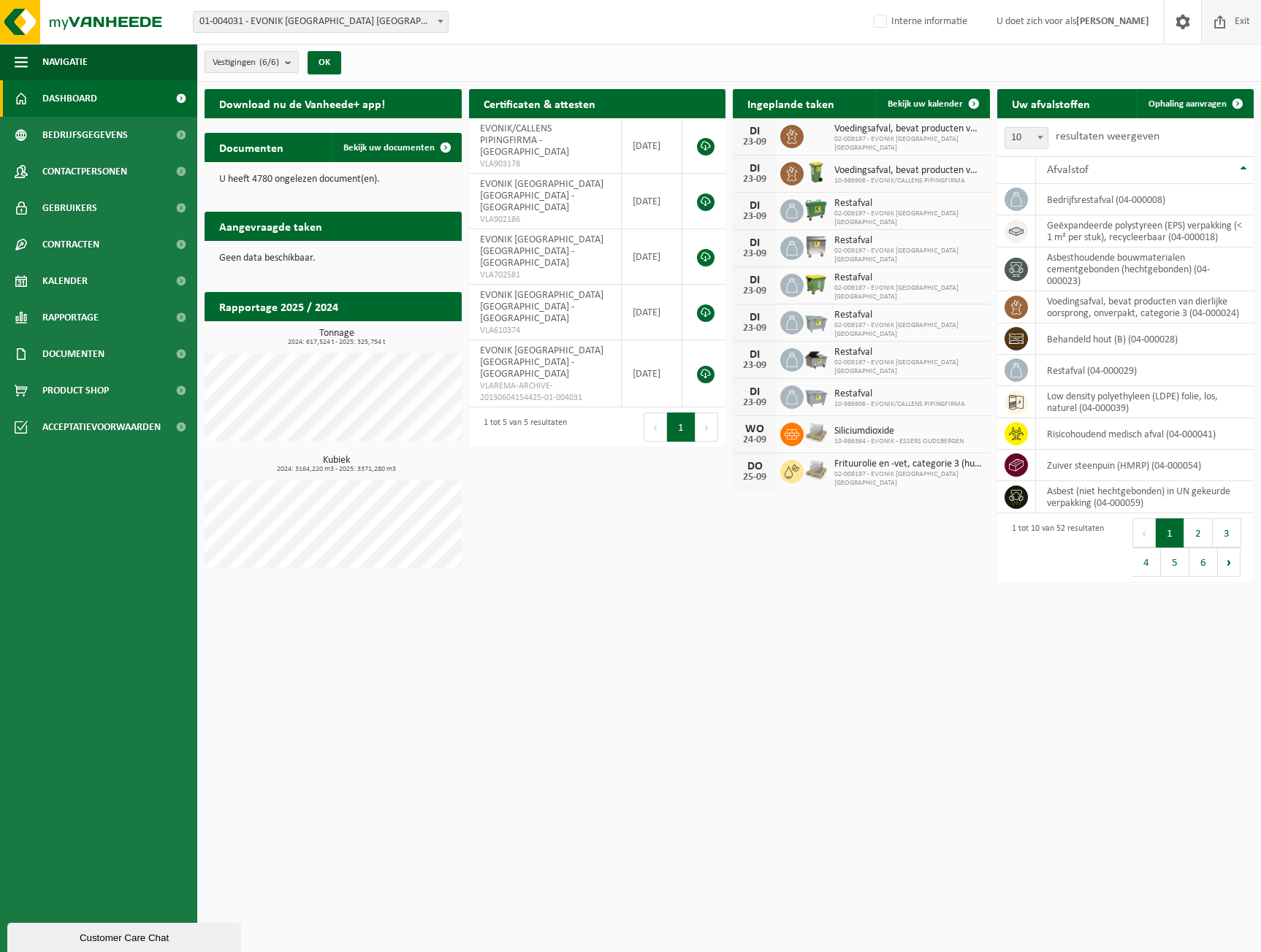
click at [1224, 15] on span at bounding box center [1220, 21] width 22 height 43
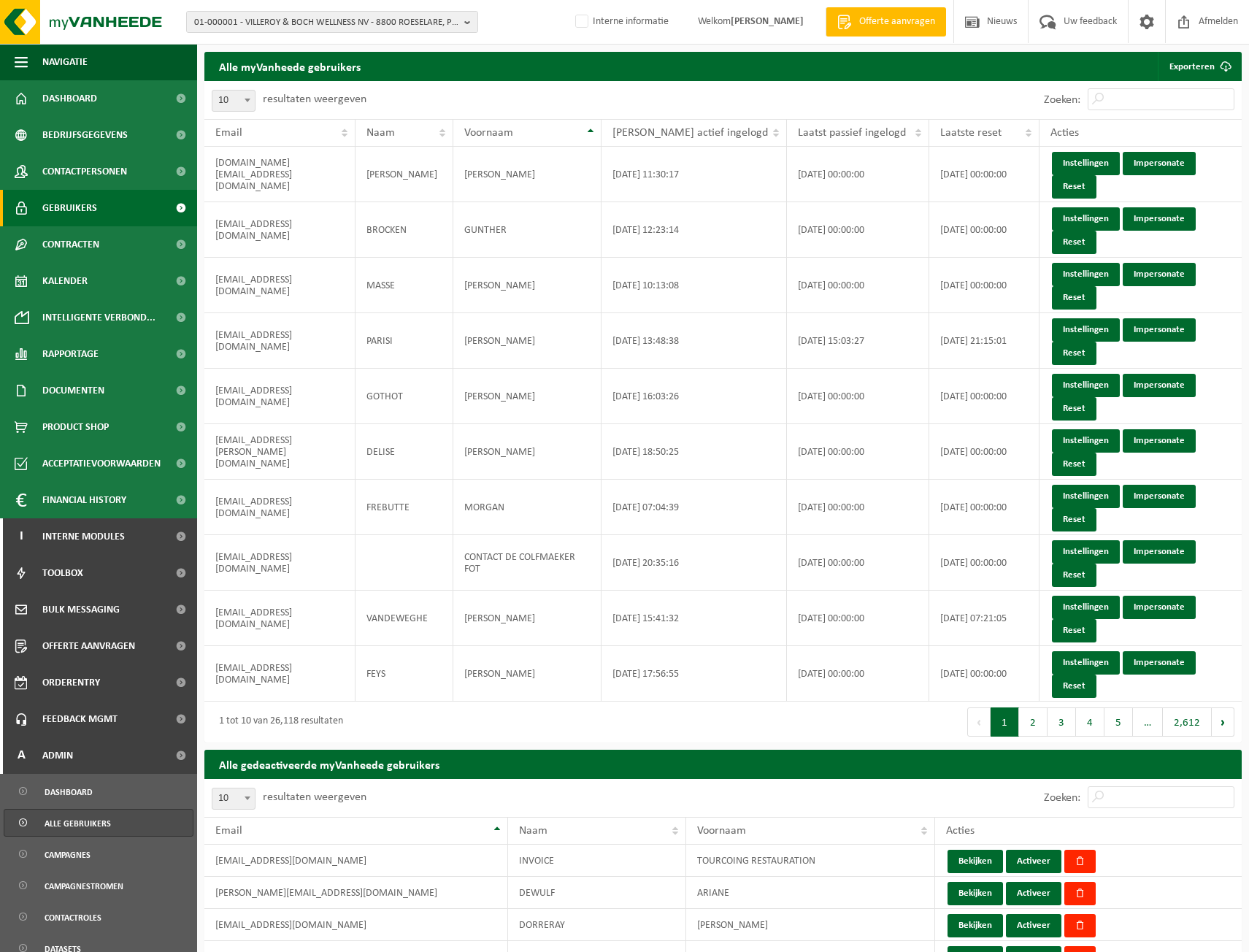
click at [69, 194] on span "Gebruikers" at bounding box center [69, 208] width 54 height 37
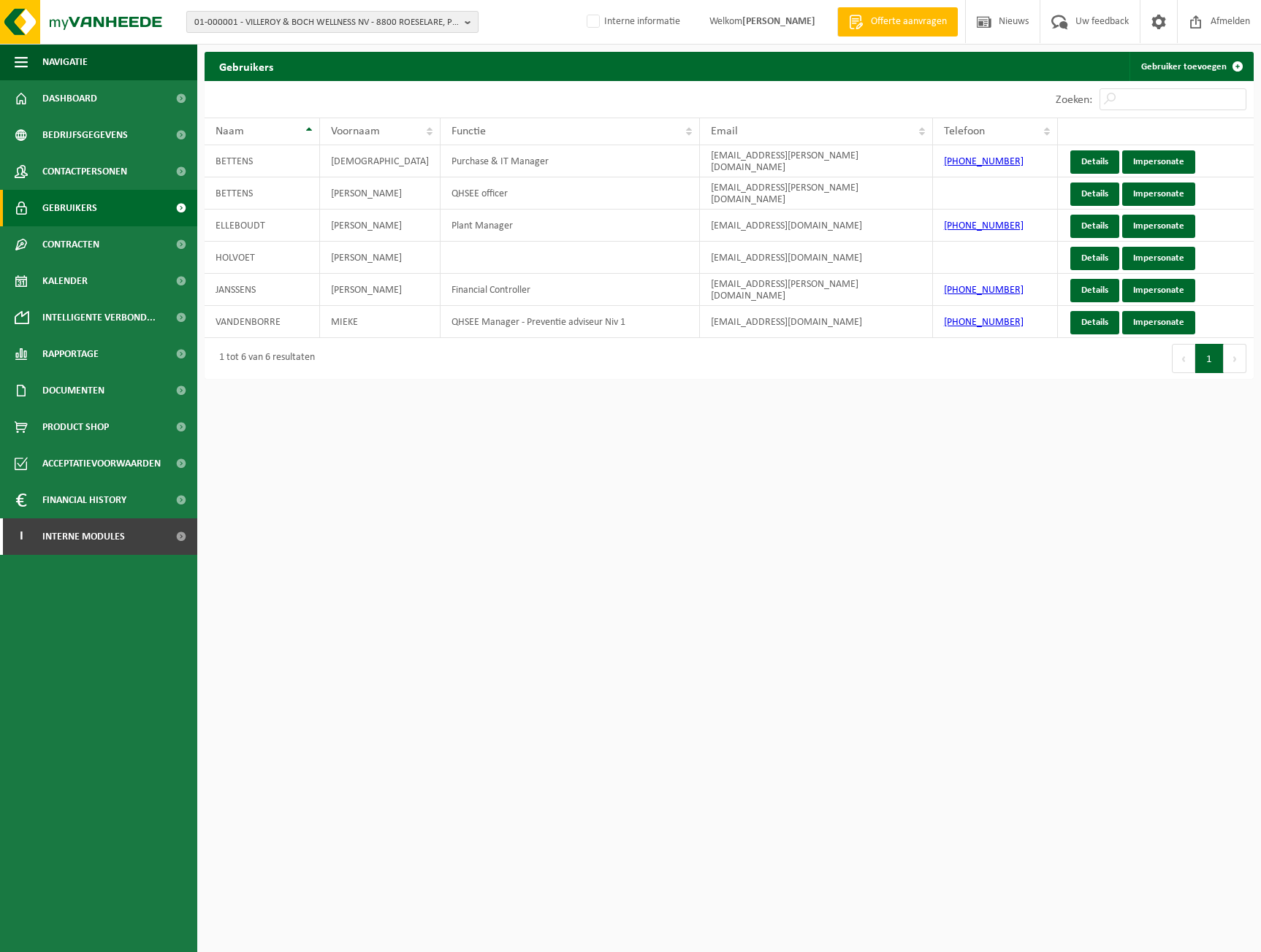
click at [264, 21] on span "01-000001 - VILLEROY & BOCH WELLNESS NV - 8800 ROESELARE, POPULIERSTRAAT 1" at bounding box center [326, 22] width 264 height 22
paste input "01-004031"
type input "01-004031"
click at [262, 59] on li "01-004031 - EVONIK ANTWERPEN NV - 2040 ANTWERPEN, TIJSMANSTUNNEL WEST" at bounding box center [332, 73] width 285 height 29
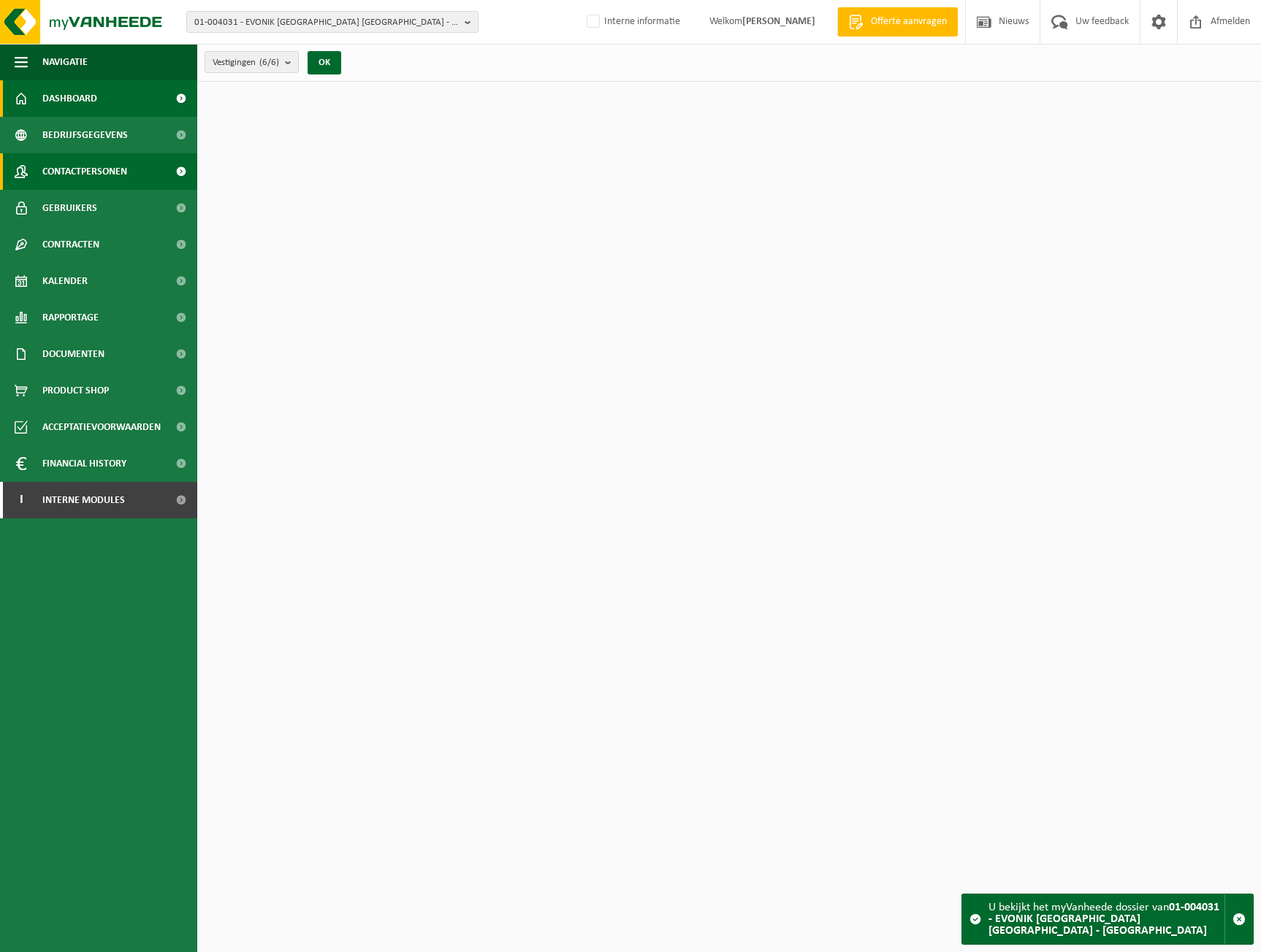
click at [48, 171] on span "Contactpersonen" at bounding box center [84, 171] width 84 height 37
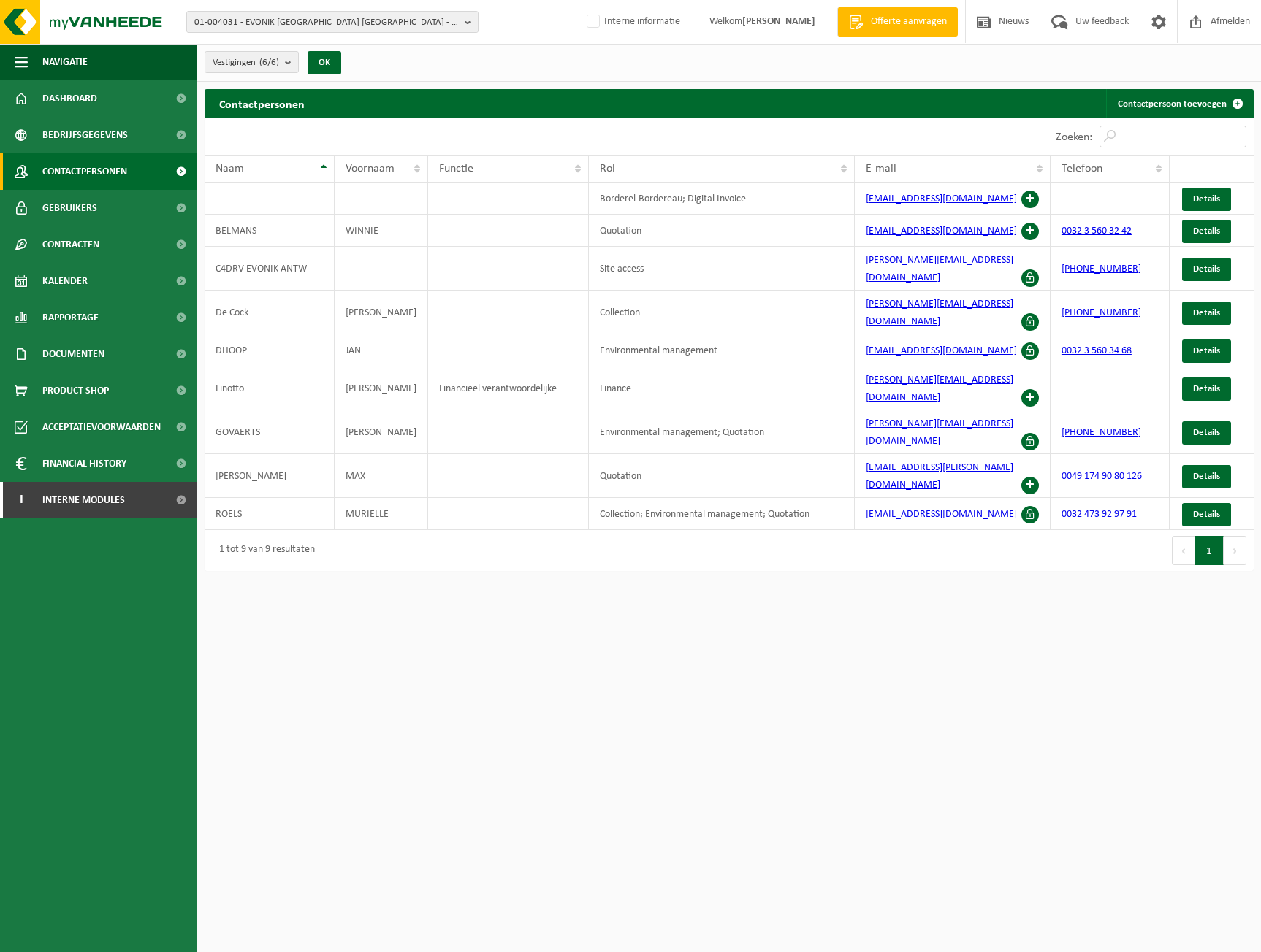
click at [1172, 136] on input "Zoeken:" at bounding box center [1172, 136] width 147 height 22
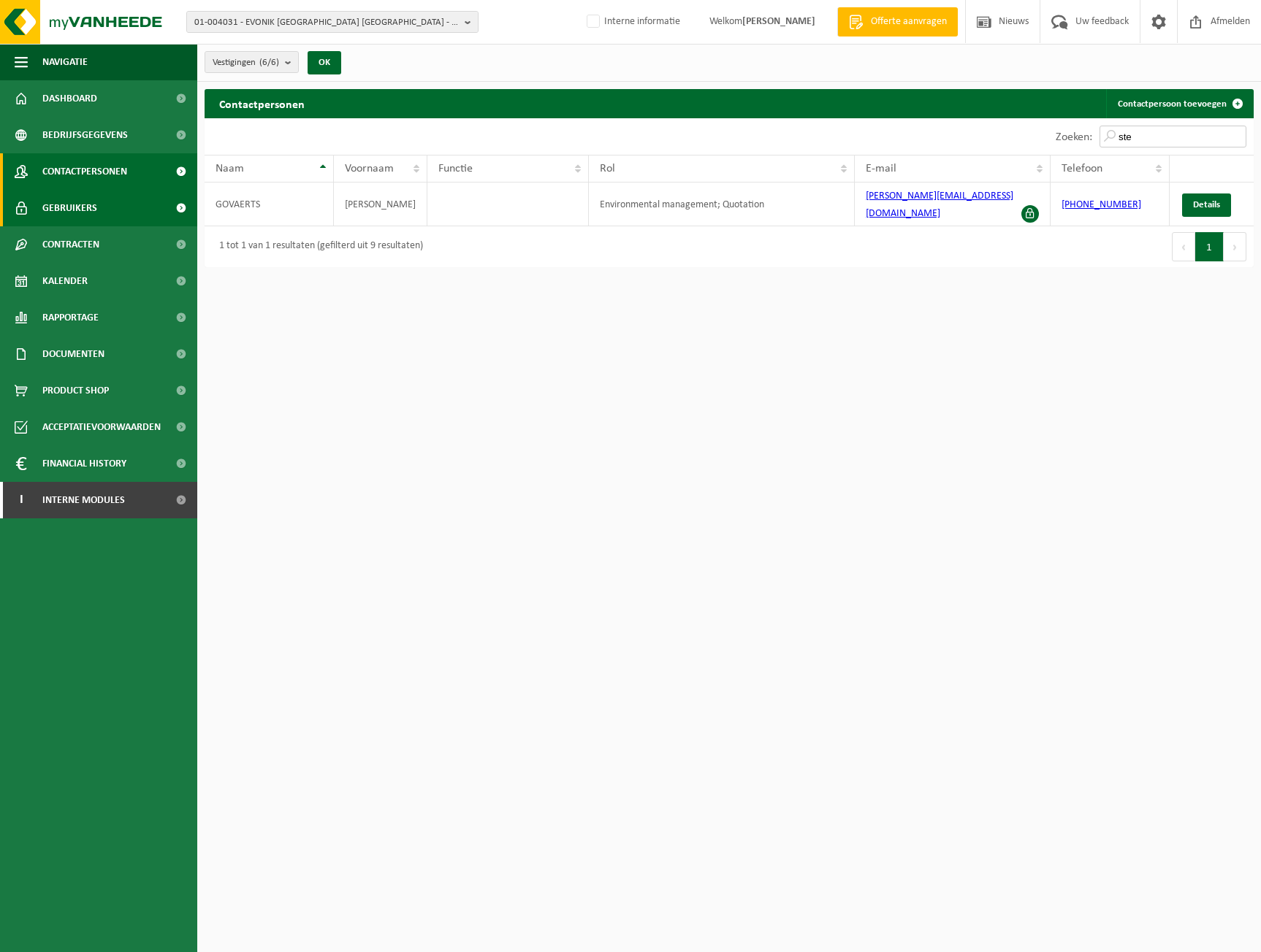
type input "ste"
drag, startPoint x: 41, startPoint y: 206, endPoint x: 141, endPoint y: 206, distance: 100.0
click at [41, 206] on link "Gebruikers" at bounding box center [98, 208] width 197 height 37
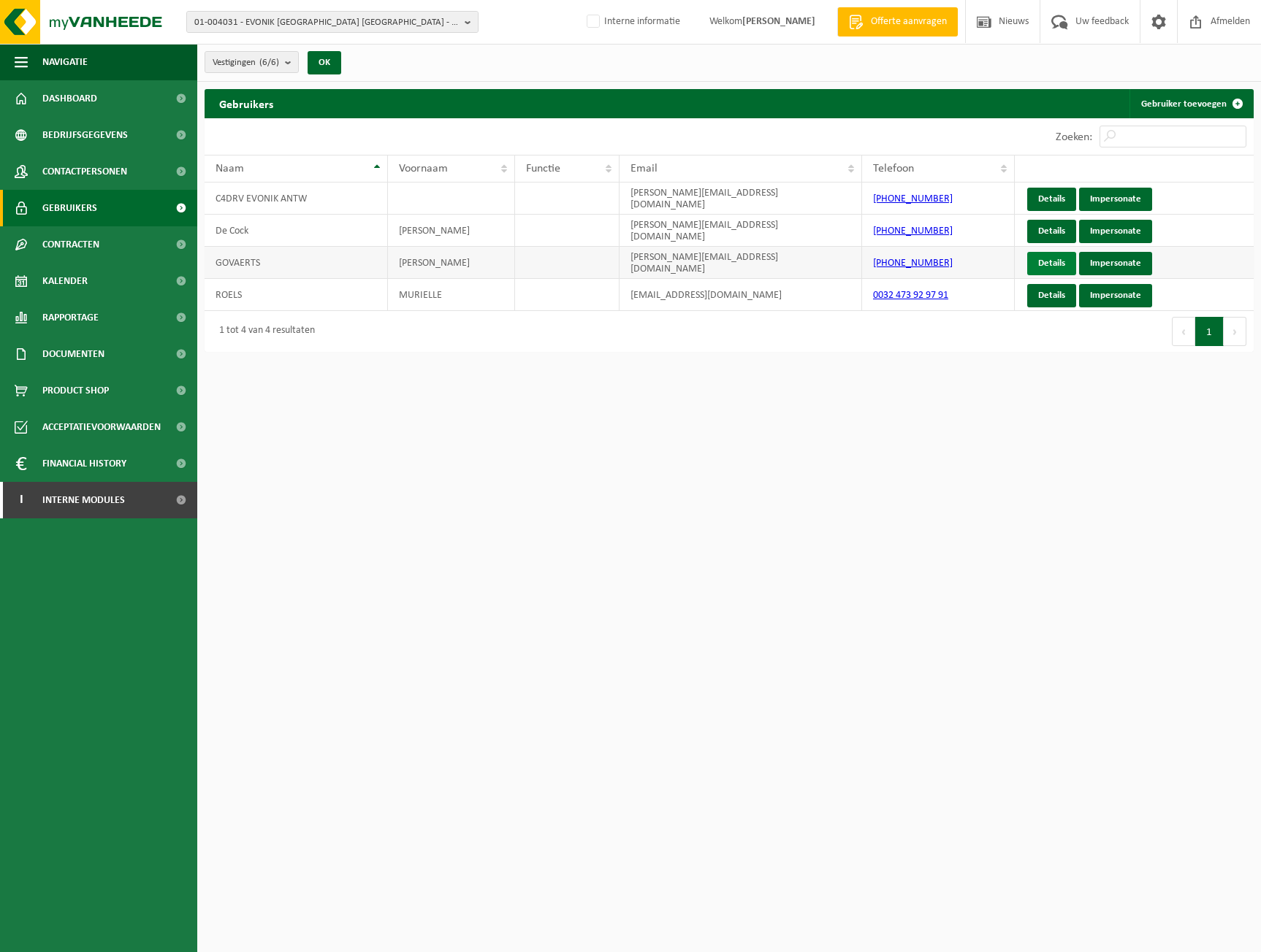
click at [1038, 266] on link "Details" at bounding box center [1051, 263] width 49 height 24
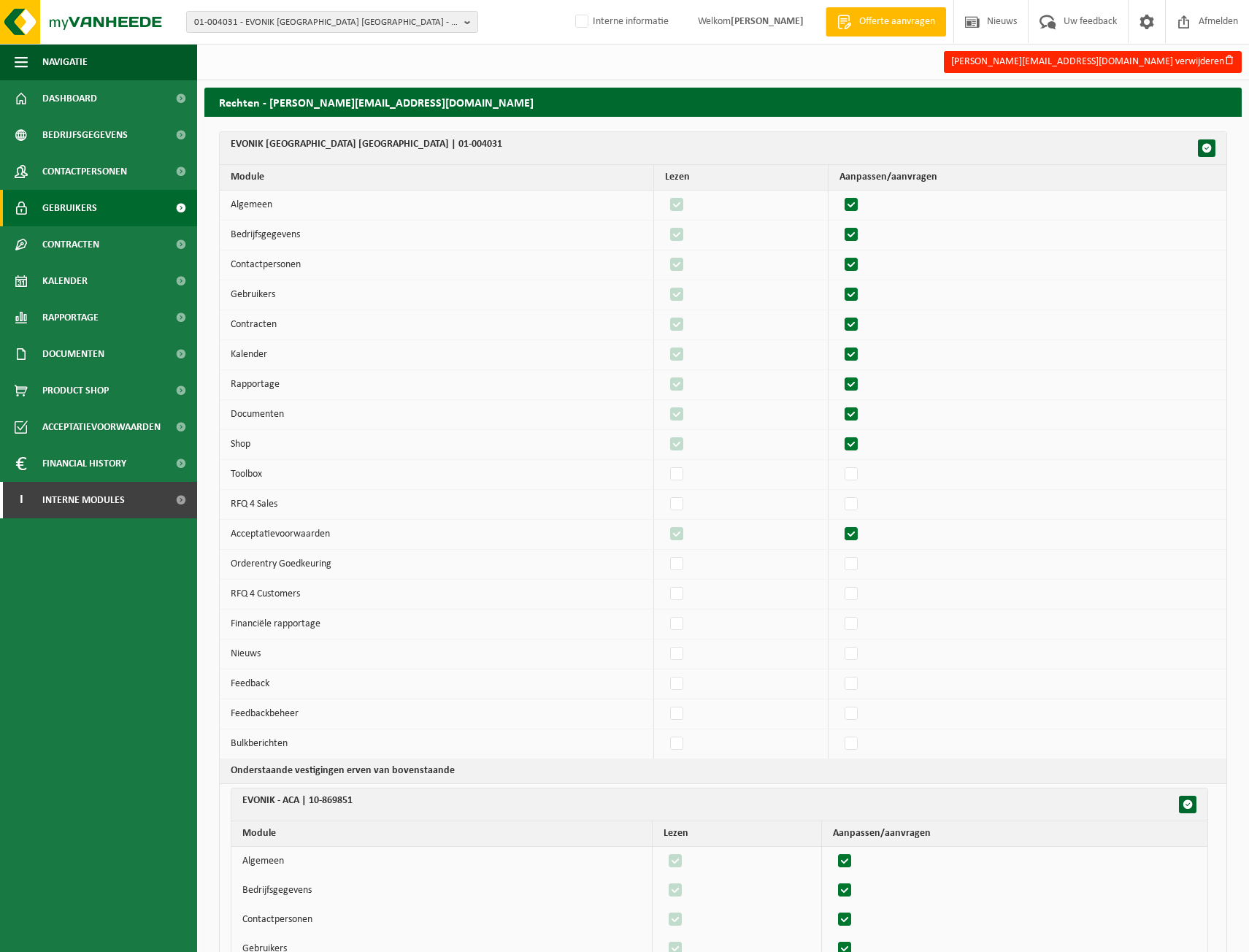
click at [57, 202] on span "Gebruikers" at bounding box center [69, 208] width 54 height 37
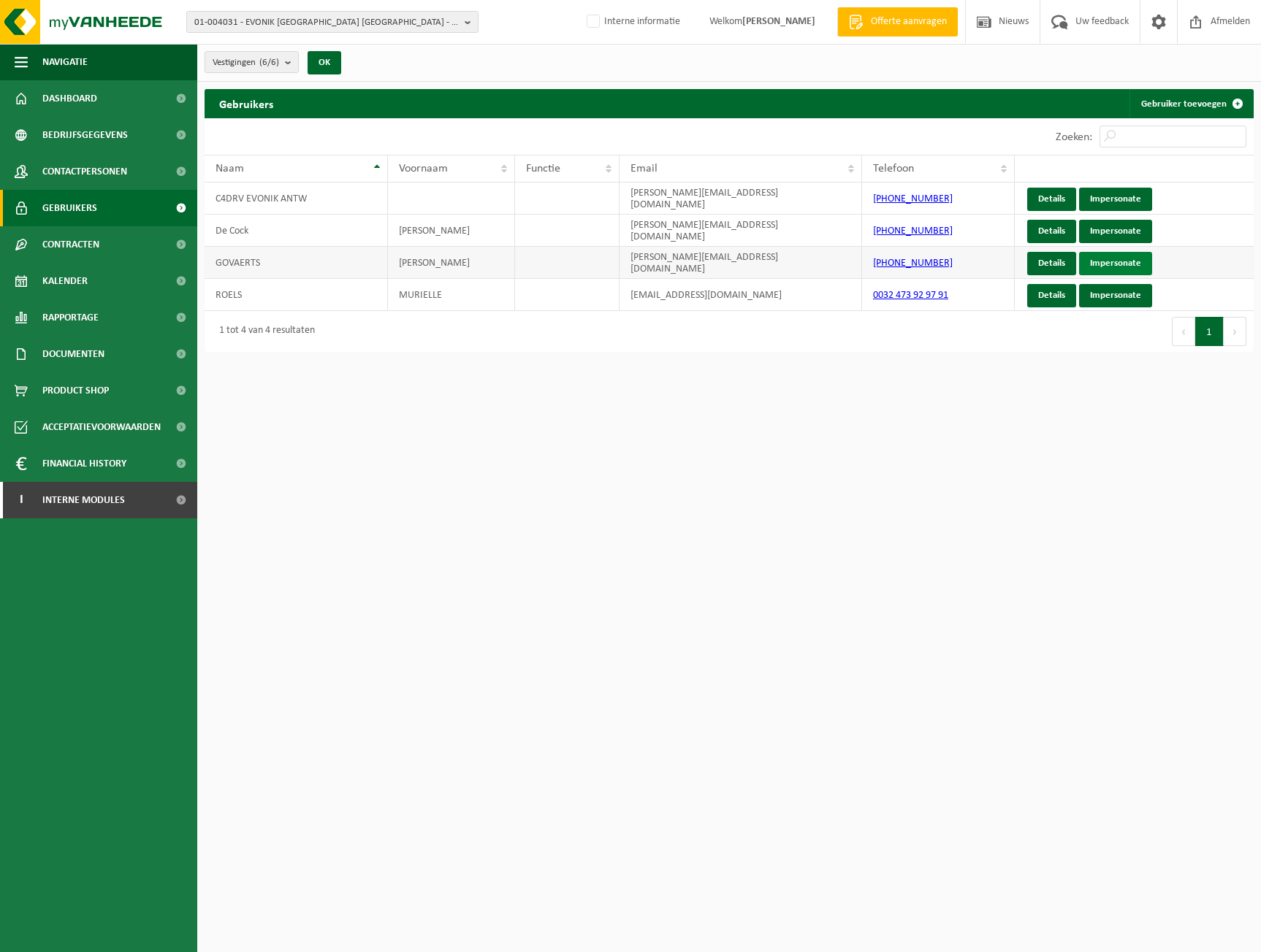
click at [1120, 266] on link "Impersonate" at bounding box center [1116, 263] width 73 height 24
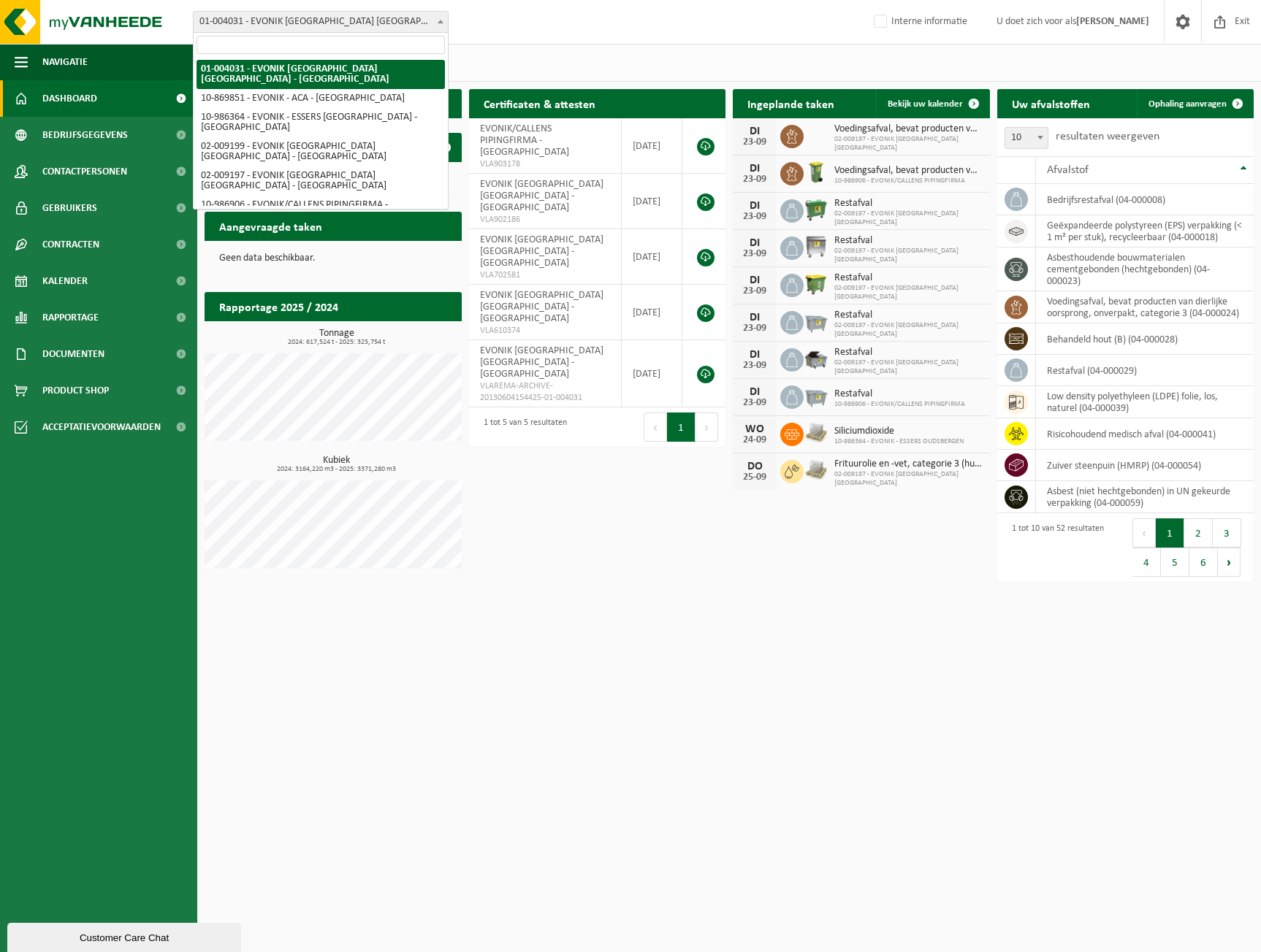
click at [331, 21] on span "01-004031 - EVONIK ANTWERPEN NV - ANTWERPEN" at bounding box center [320, 21] width 254 height 20
select select "104408"
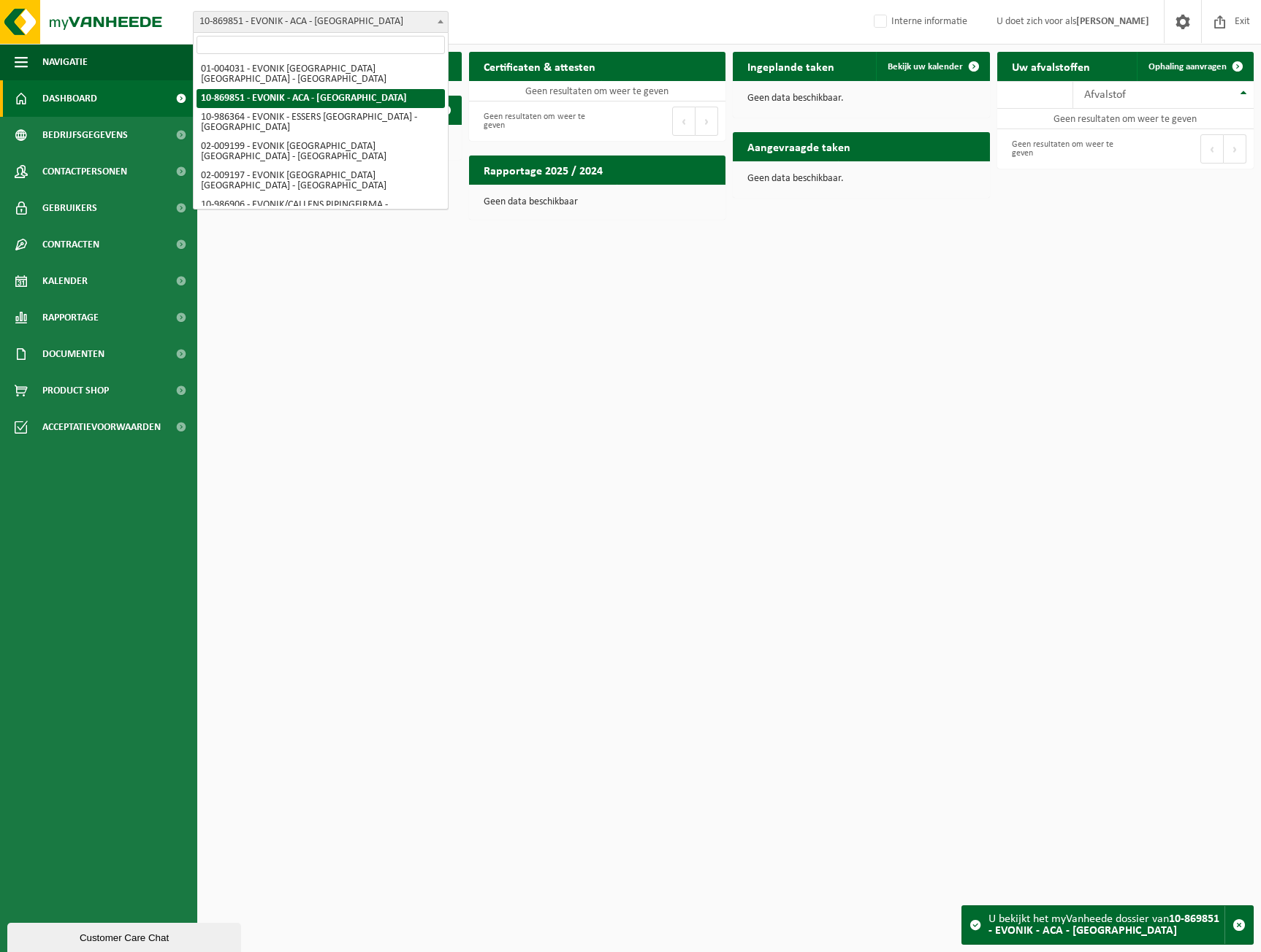
click at [388, 23] on span "10-869851 - EVONIK - ACA - [GEOGRAPHIC_DATA]" at bounding box center [320, 21] width 254 height 20
click at [123, 135] on span "Bedrijfsgegevens" at bounding box center [84, 135] width 85 height 37
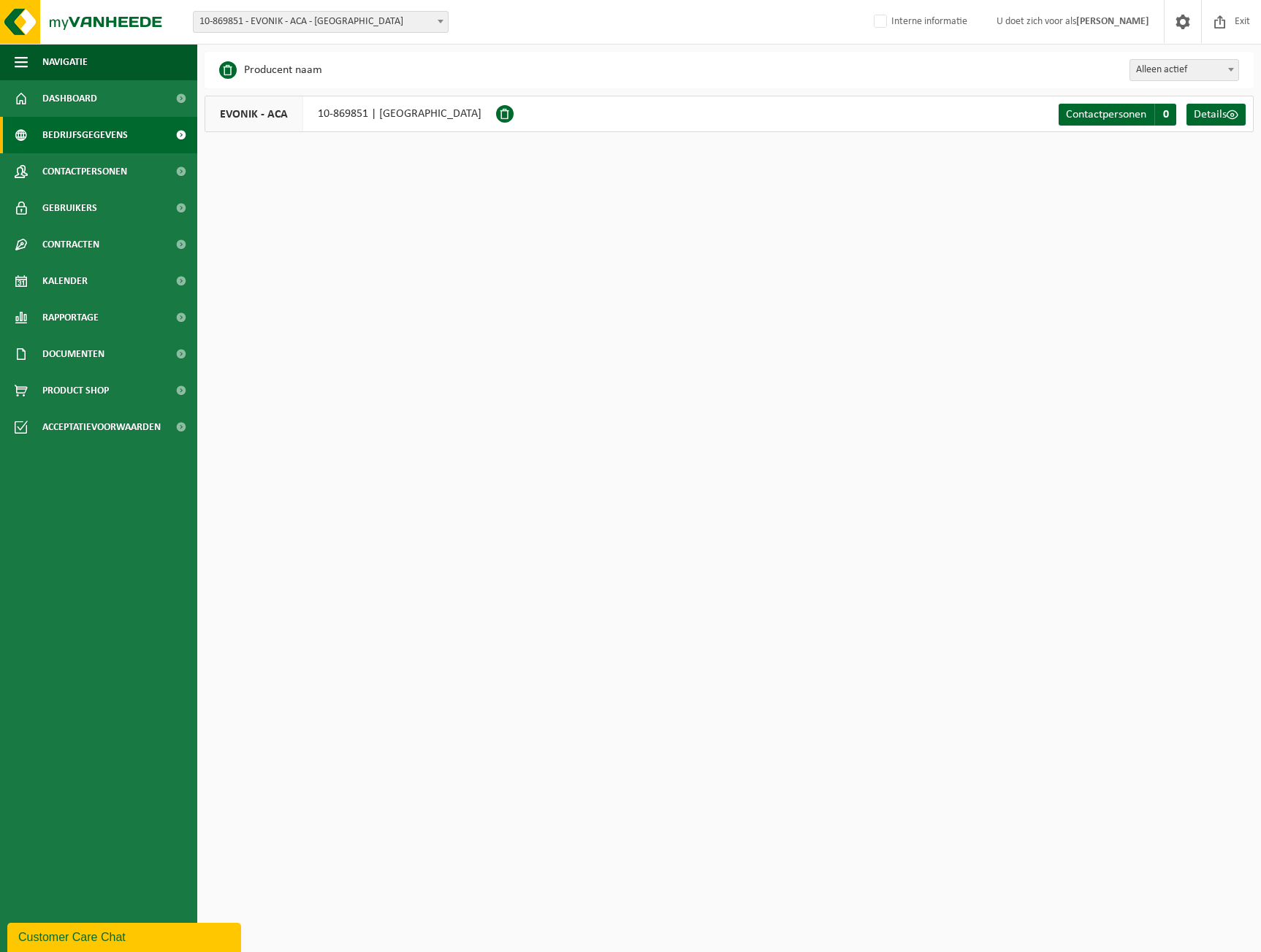
click at [376, 3] on div "Vestiging: 01-004031 - EVONIK [GEOGRAPHIC_DATA] [GEOGRAPHIC_DATA] - [GEOGRAPHIC…" at bounding box center [630, 22] width 1261 height 45
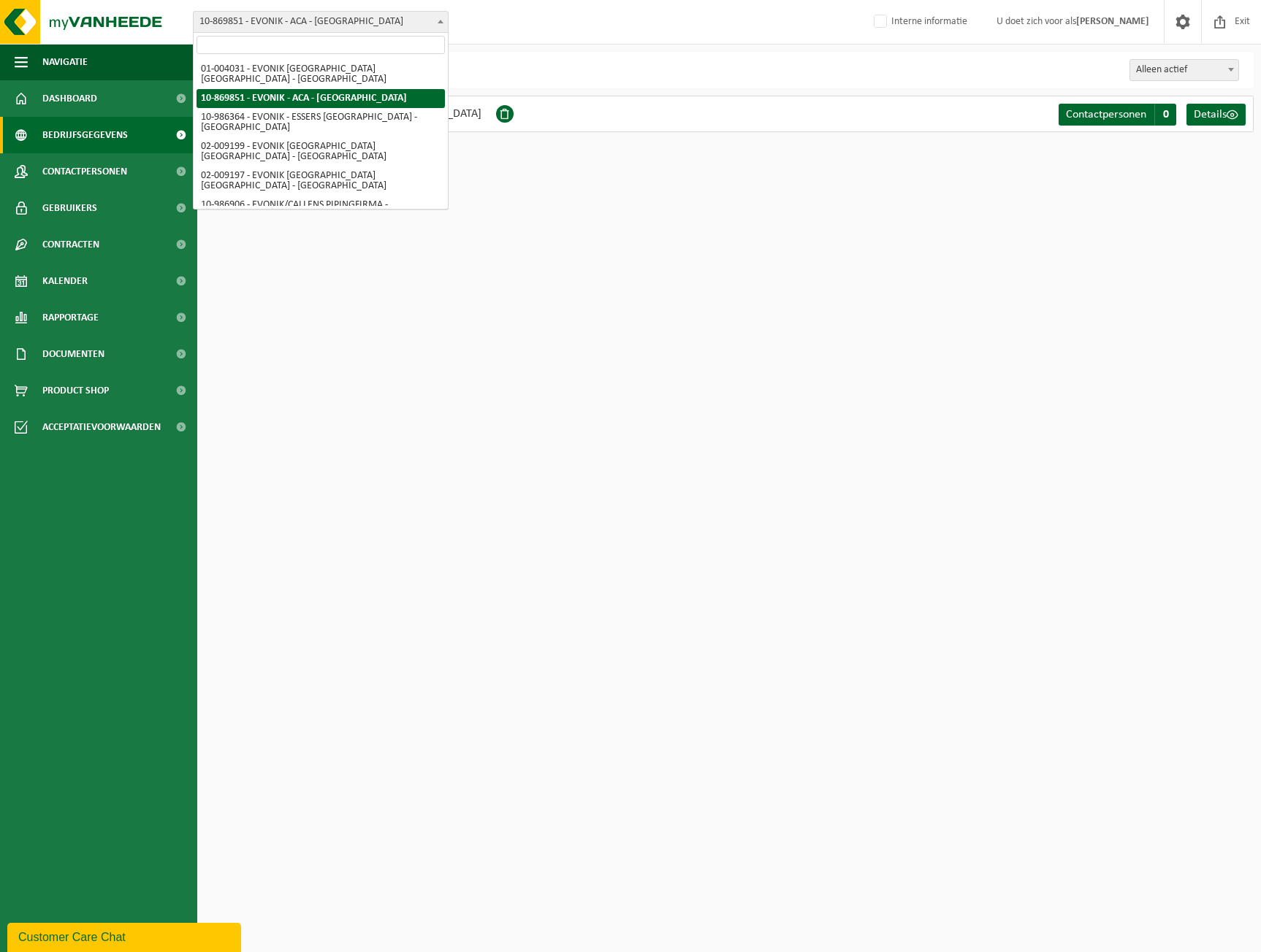
click at [359, 16] on span "10-869851 - EVONIK - ACA - [GEOGRAPHIC_DATA]" at bounding box center [320, 21] width 254 height 20
select select "191"
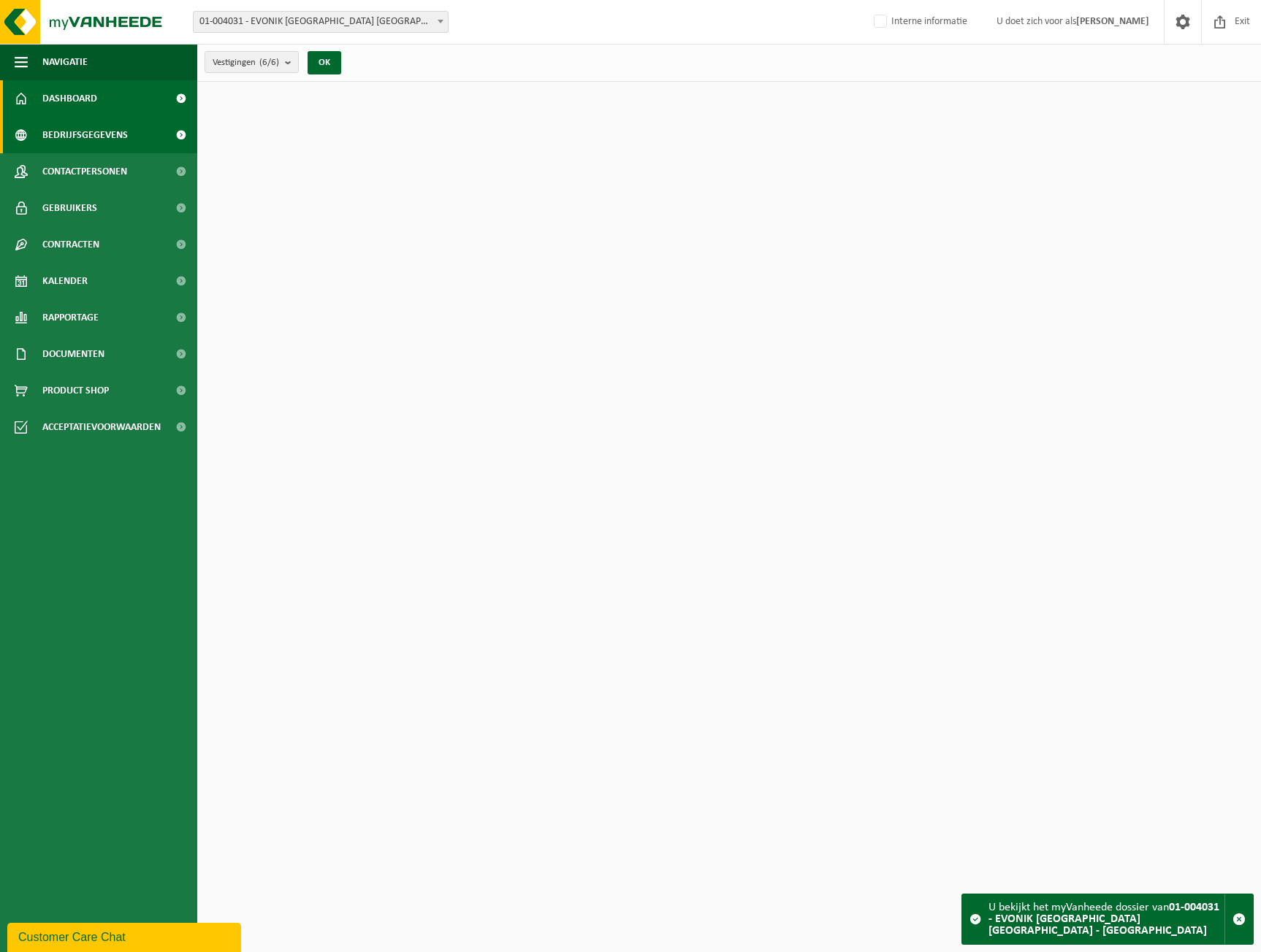
click at [119, 131] on span "Bedrijfsgegevens" at bounding box center [84, 135] width 85 height 37
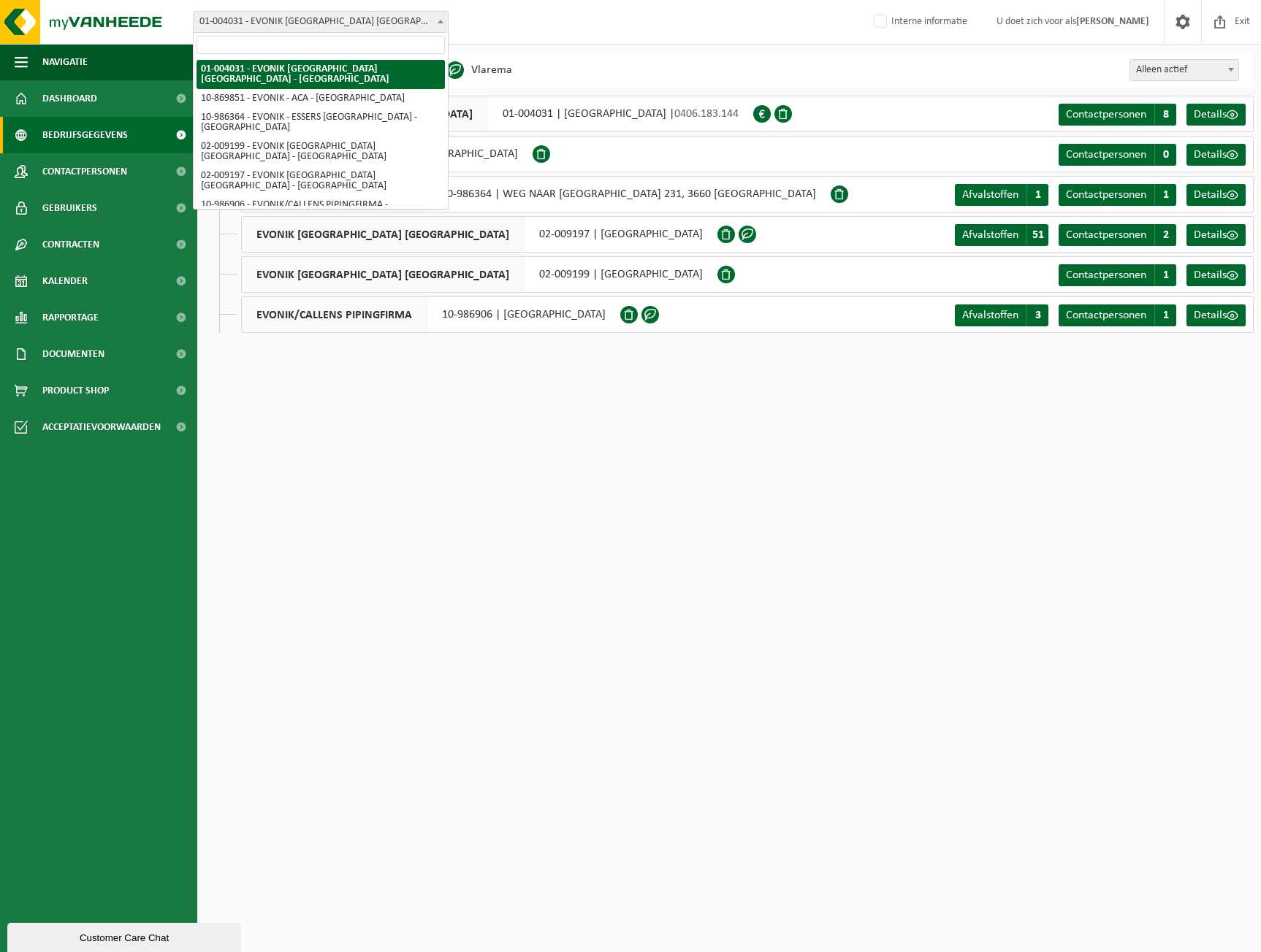
click at [379, 15] on span "01-004031 - EVONIK [GEOGRAPHIC_DATA] [GEOGRAPHIC_DATA] - [GEOGRAPHIC_DATA]" at bounding box center [320, 21] width 254 height 20
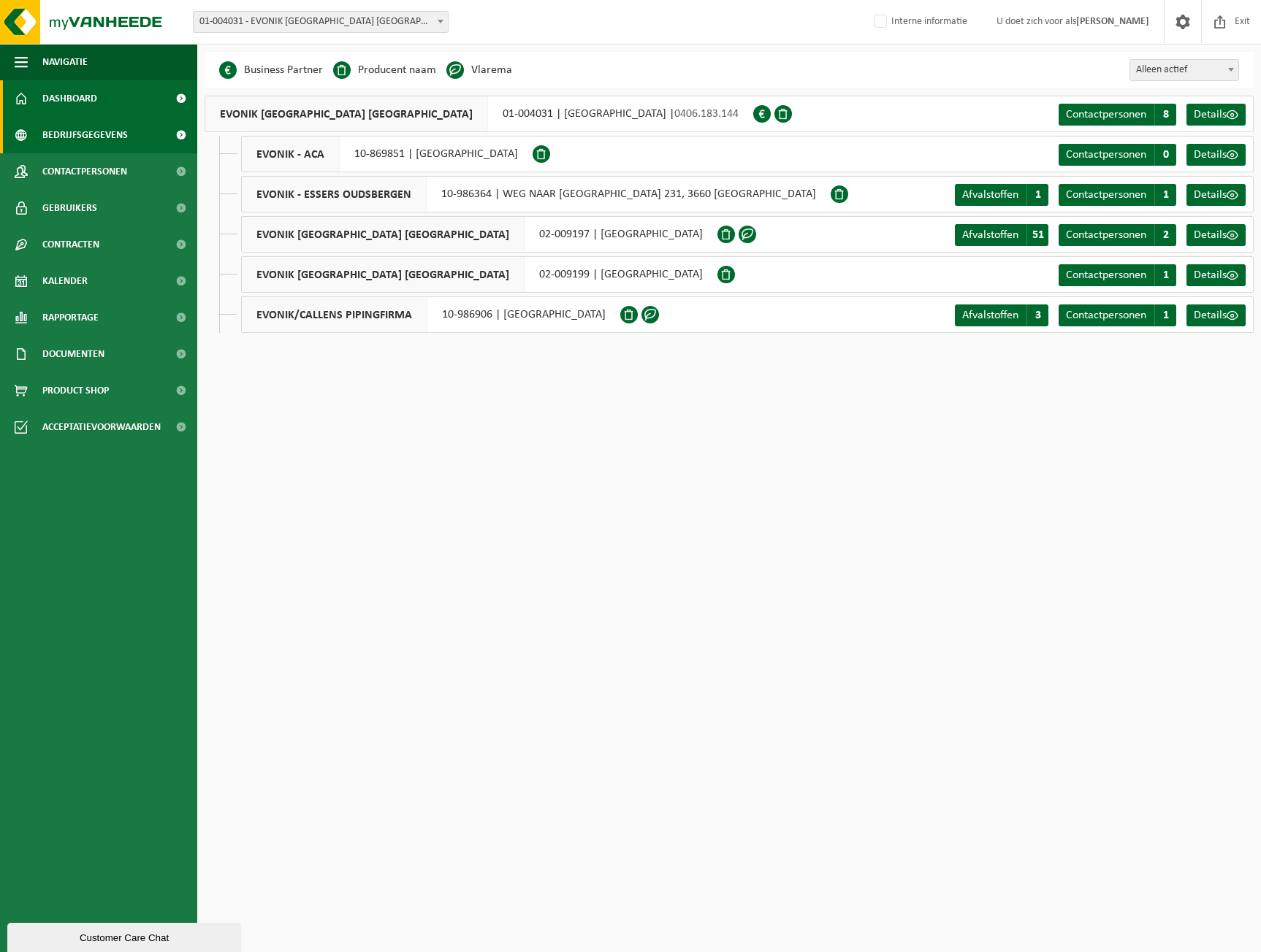
click at [106, 104] on link "Dashboard" at bounding box center [98, 98] width 197 height 37
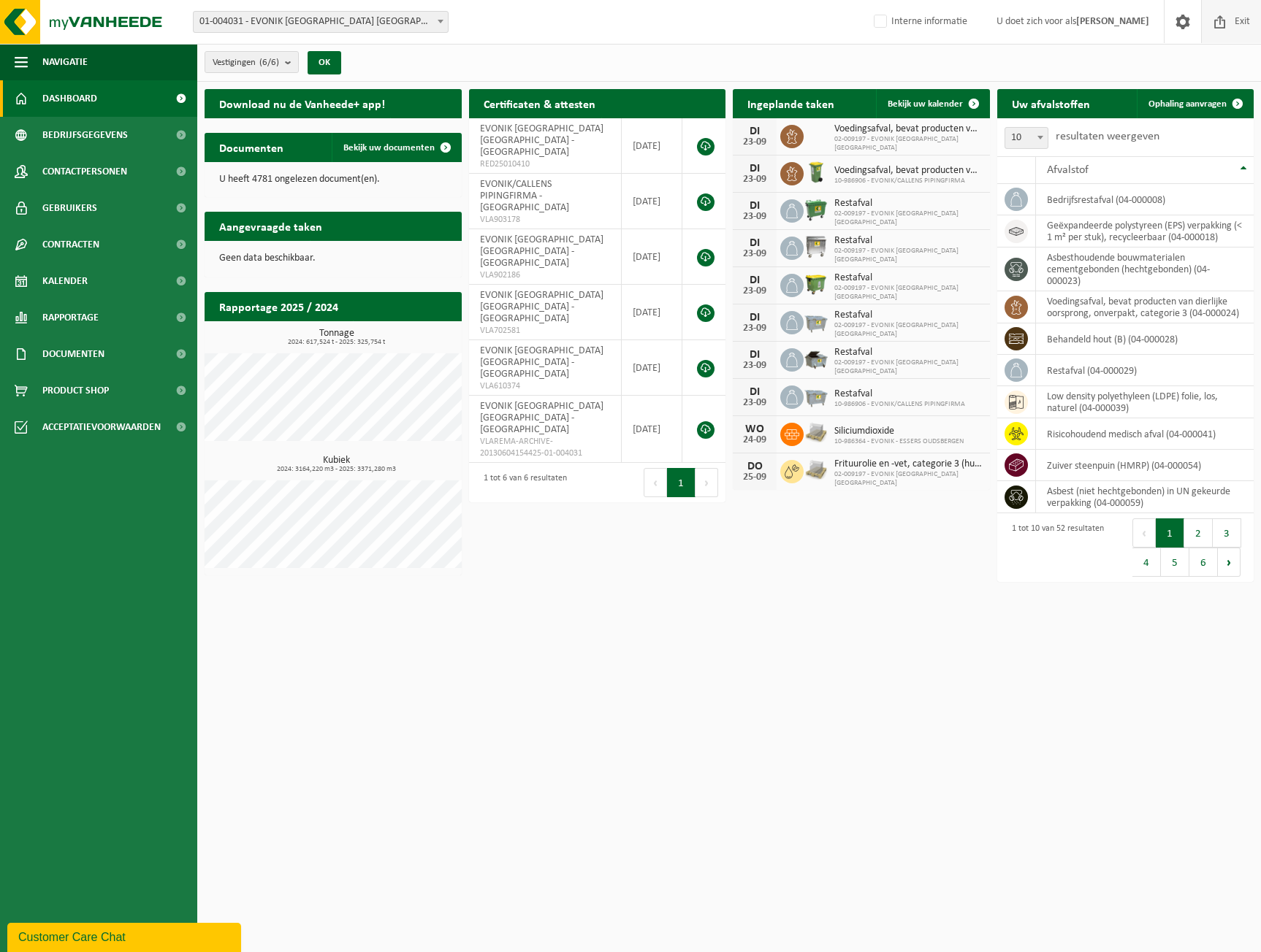
click at [1240, 28] on span "Exit" at bounding box center [1242, 21] width 23 height 43
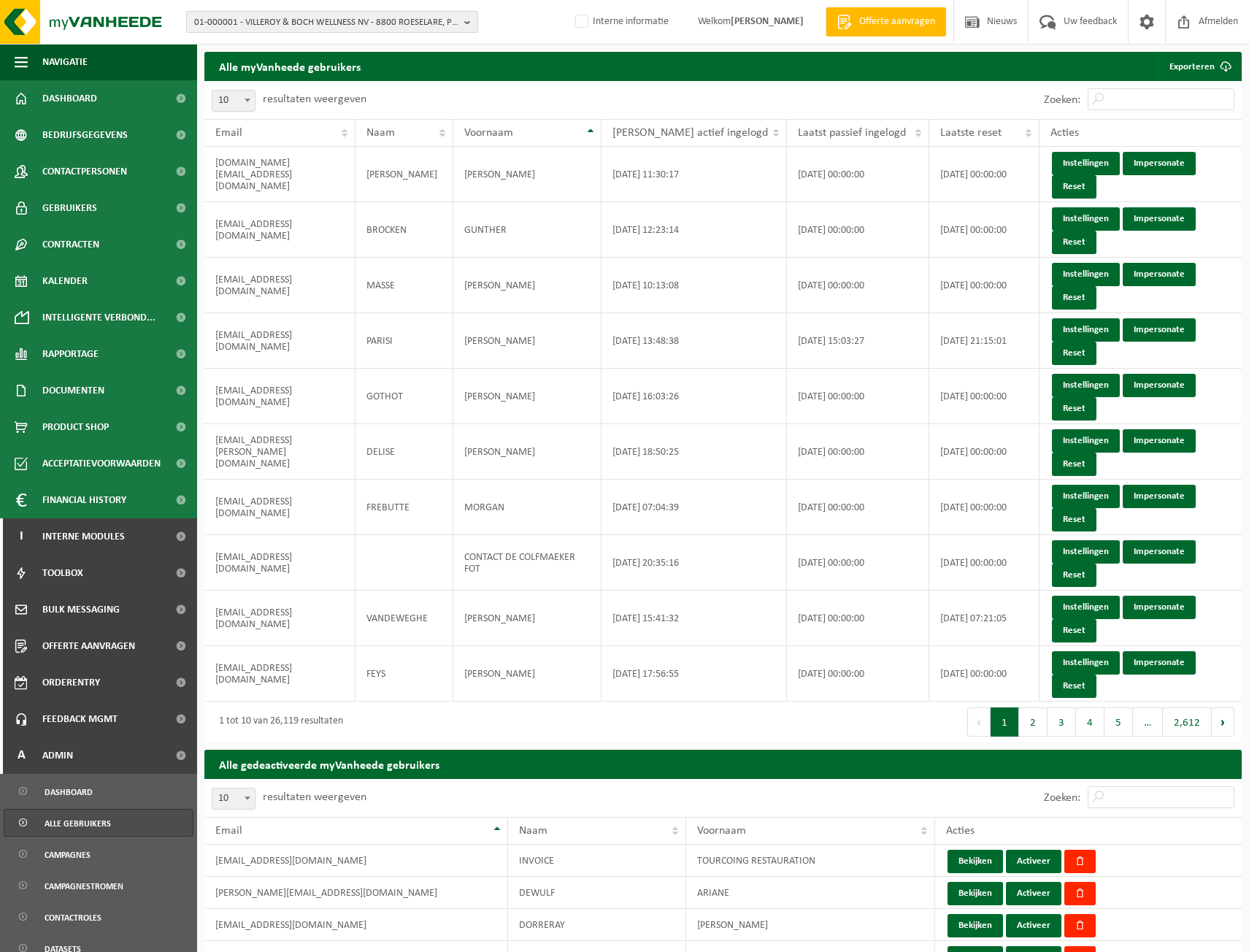
click at [318, 25] on span "01-000001 - VILLEROY & BOCH WELLNESS NV - 8800 ROESELARE, POPULIERSTRAAT 1" at bounding box center [326, 22] width 264 height 22
paste input "K 01-095821"
click at [199, 46] on input "K 01-095821" at bounding box center [332, 45] width 285 height 18
type input "01-095821"
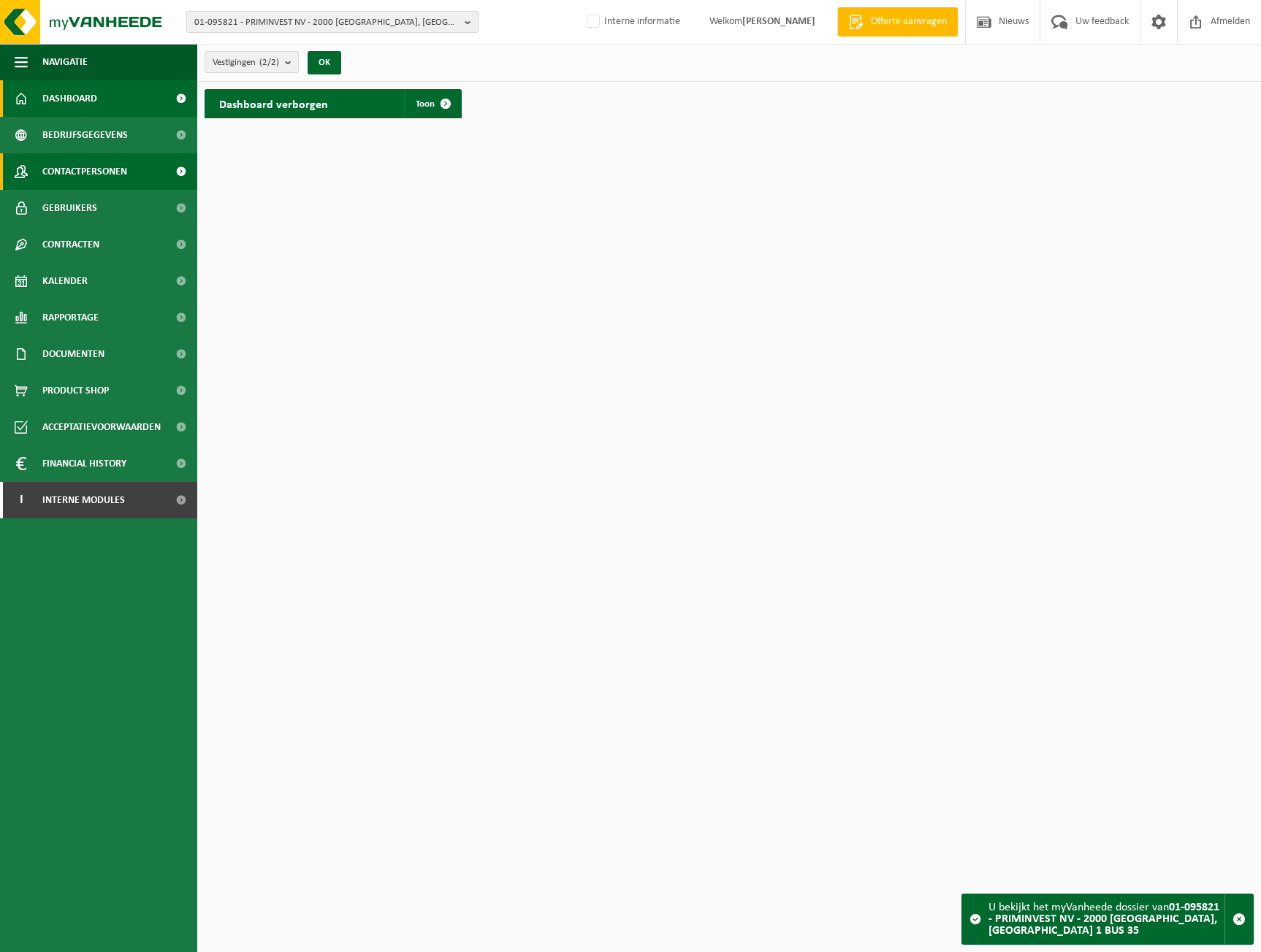
click at [90, 163] on span "Contactpersonen" at bounding box center [84, 171] width 84 height 37
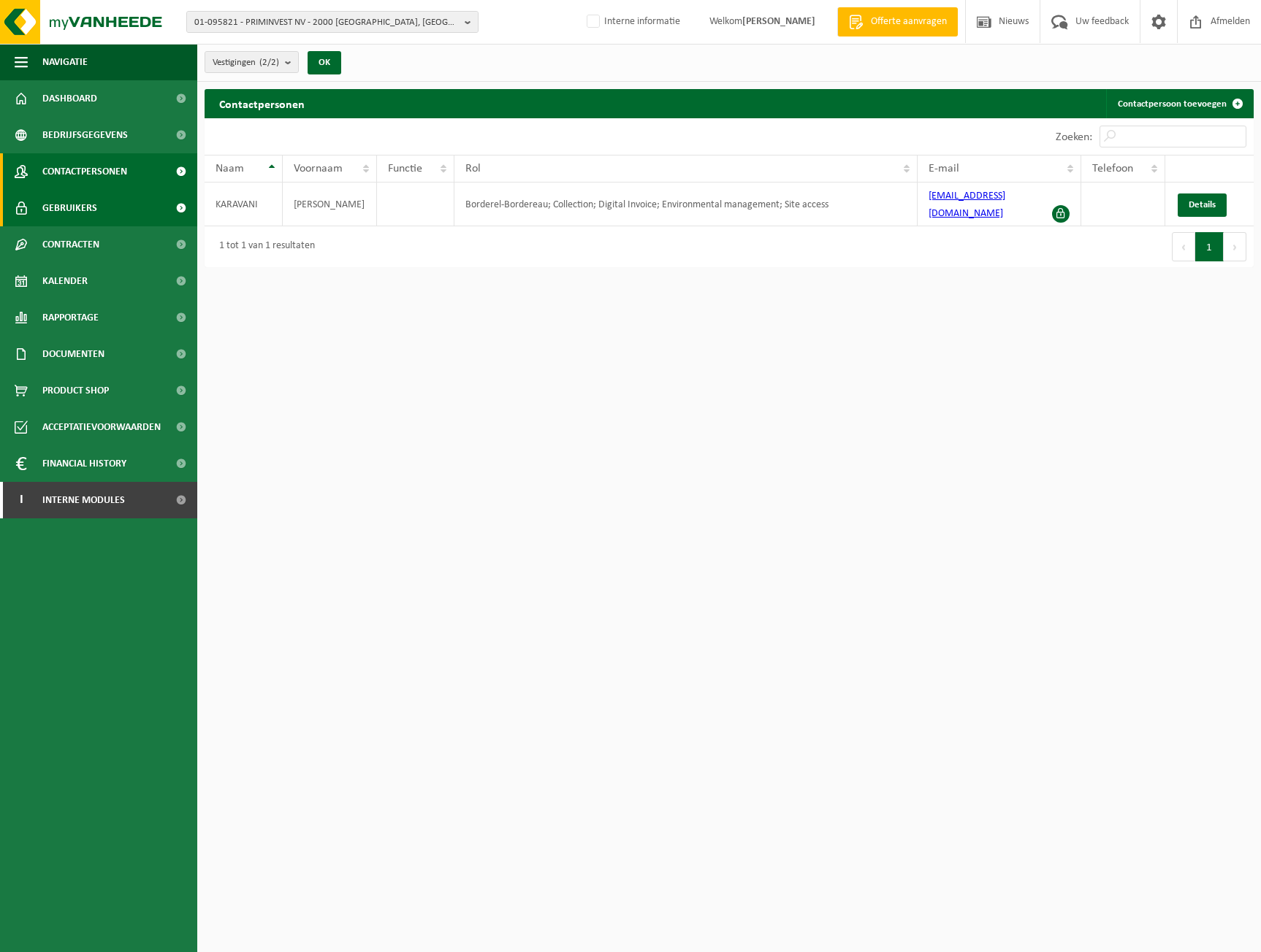
click at [83, 201] on span "Gebruikers" at bounding box center [69, 208] width 54 height 37
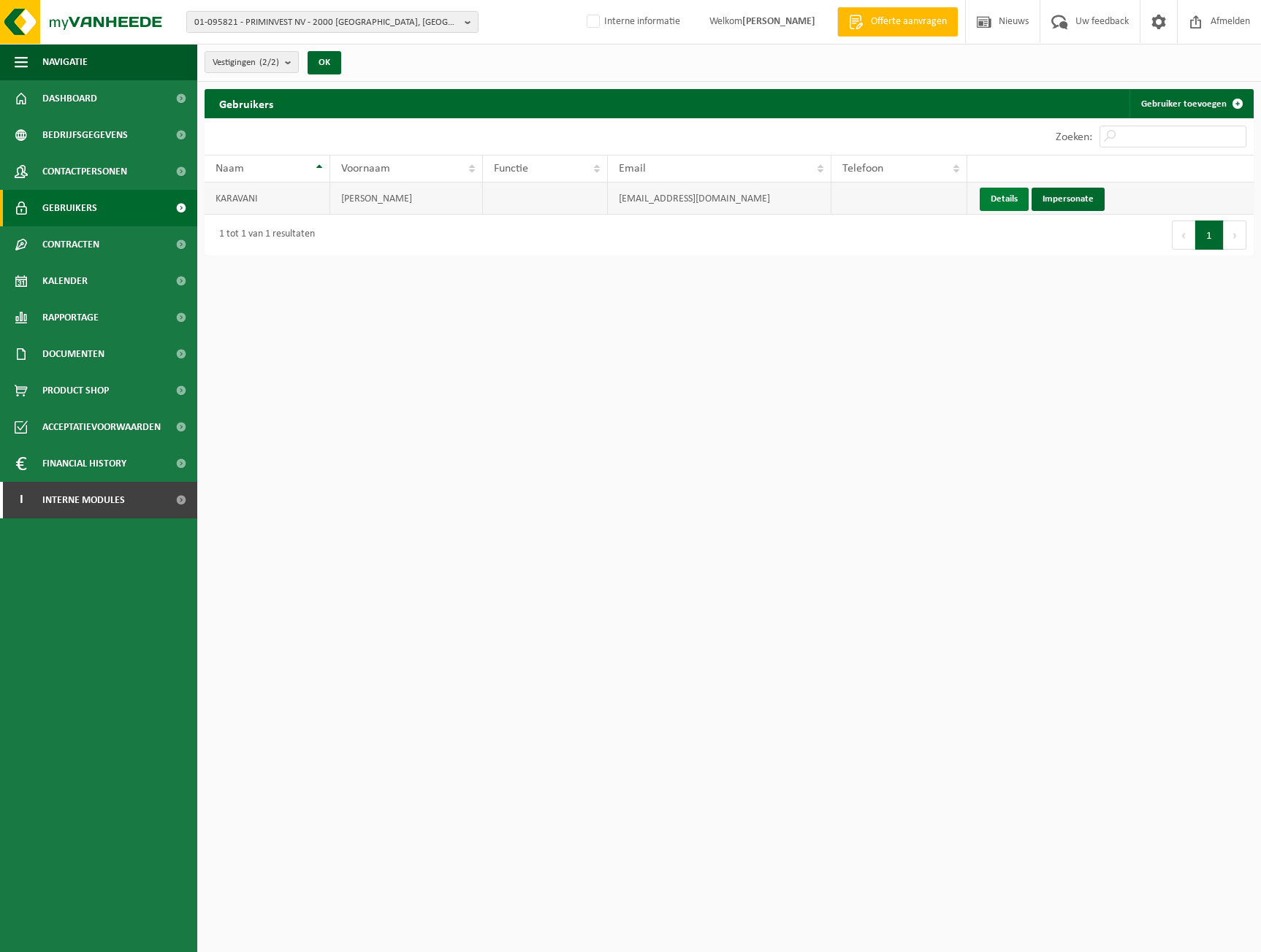
click at [999, 195] on link "Details" at bounding box center [1004, 199] width 49 height 24
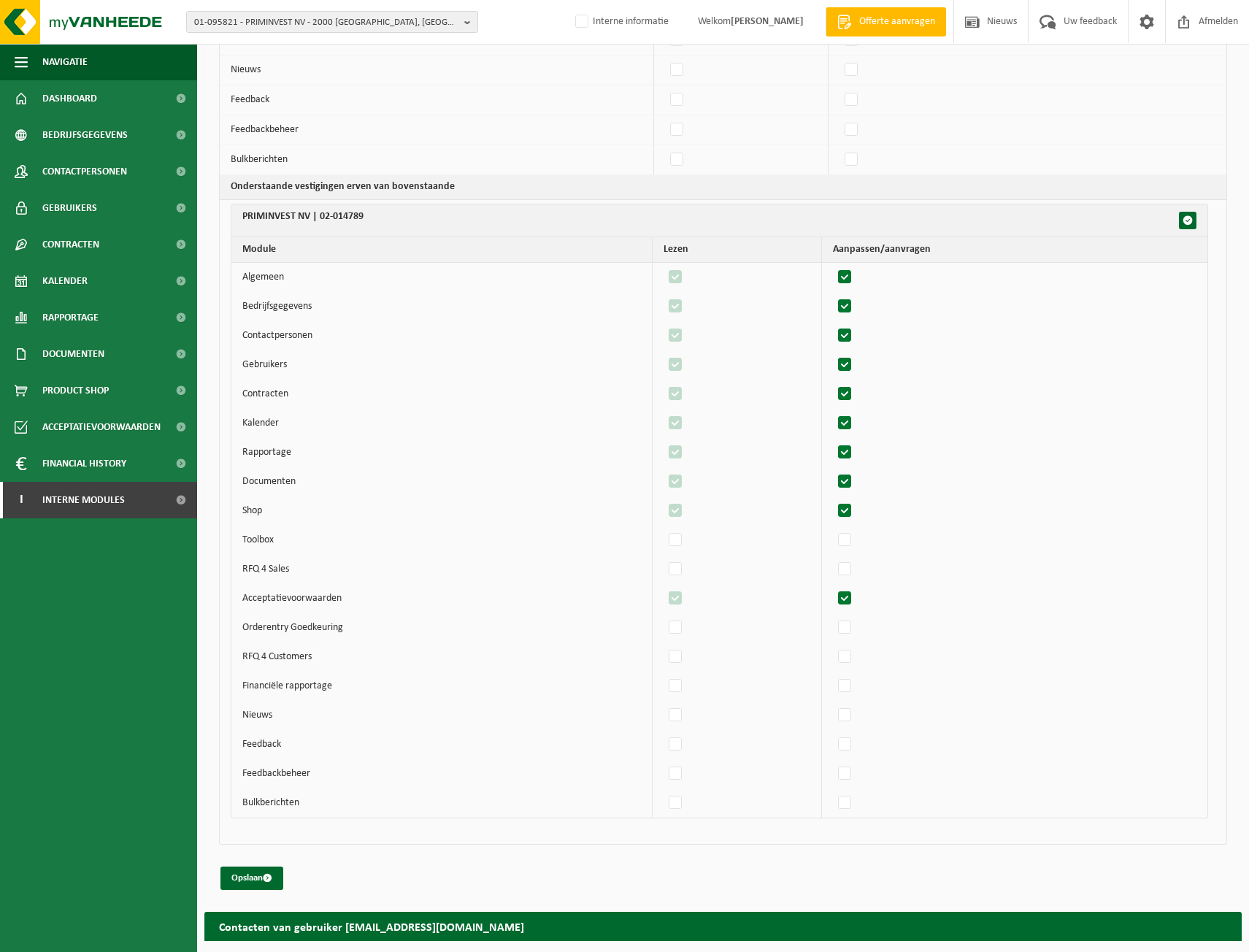
scroll to position [712, 0]
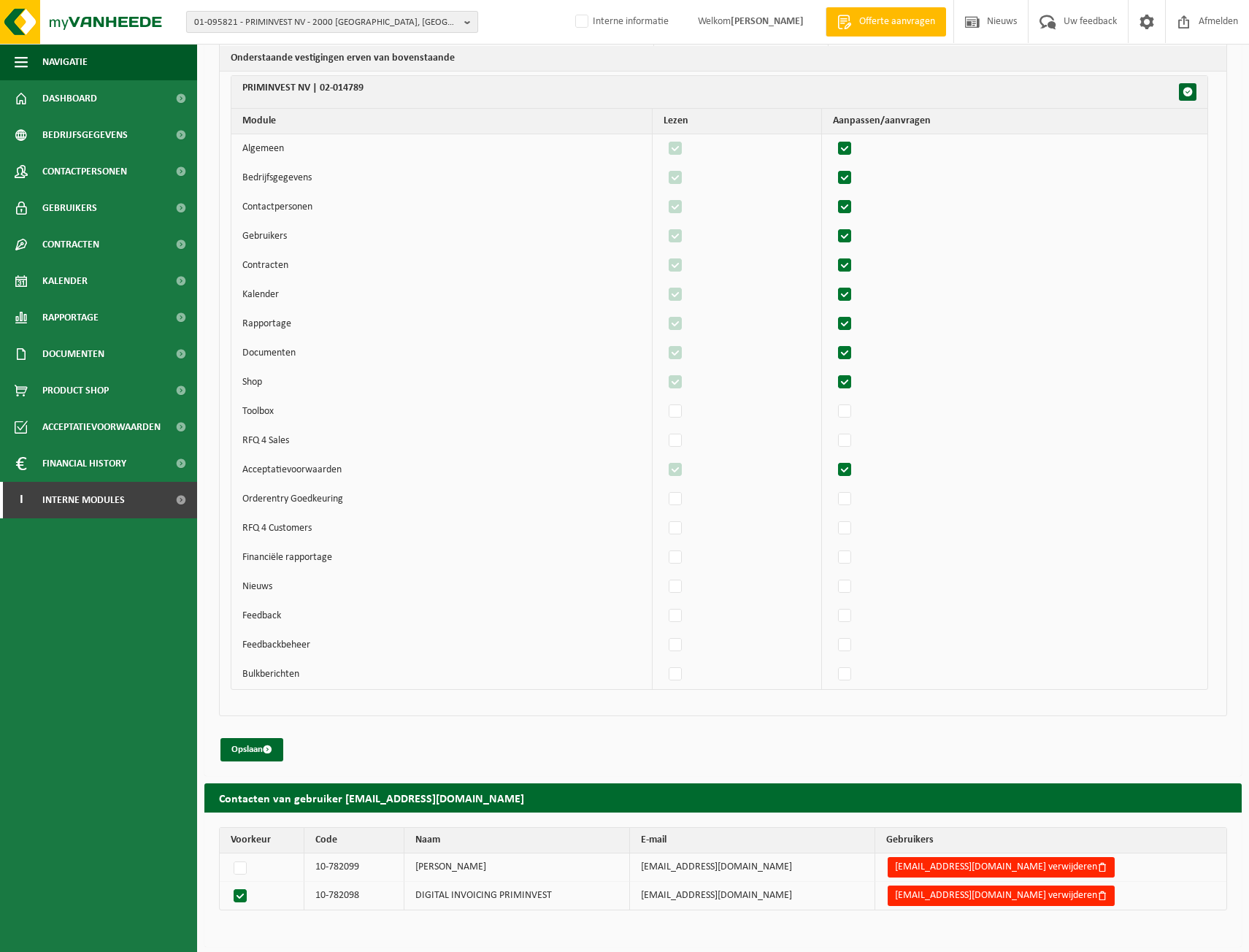
click at [323, 23] on span "01-095821 - PRIMINVEST NV - 2000 [GEOGRAPHIC_DATA], [GEOGRAPHIC_DATA] 1 BUS 35" at bounding box center [326, 22] width 264 height 22
paste input "10-994005"
type input "10-994005"
click at [314, 69] on strong "10-994005 - FAM [PERSON_NAME] - 2970 SCHILDE, BLIJDE INKOMST 28" at bounding box center [326, 72] width 266 height 22
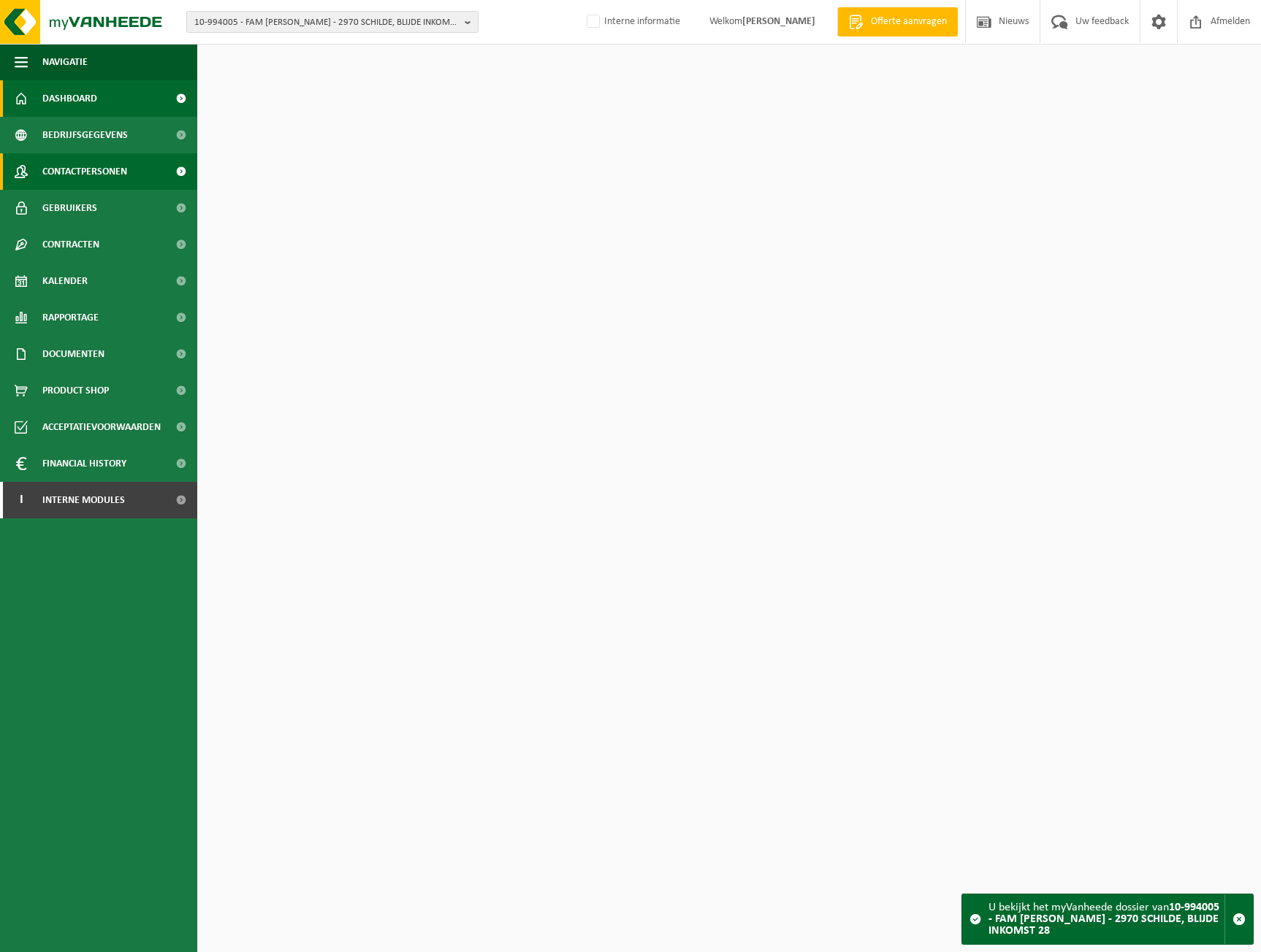
click at [99, 171] on span "Contactpersonen" at bounding box center [84, 171] width 84 height 37
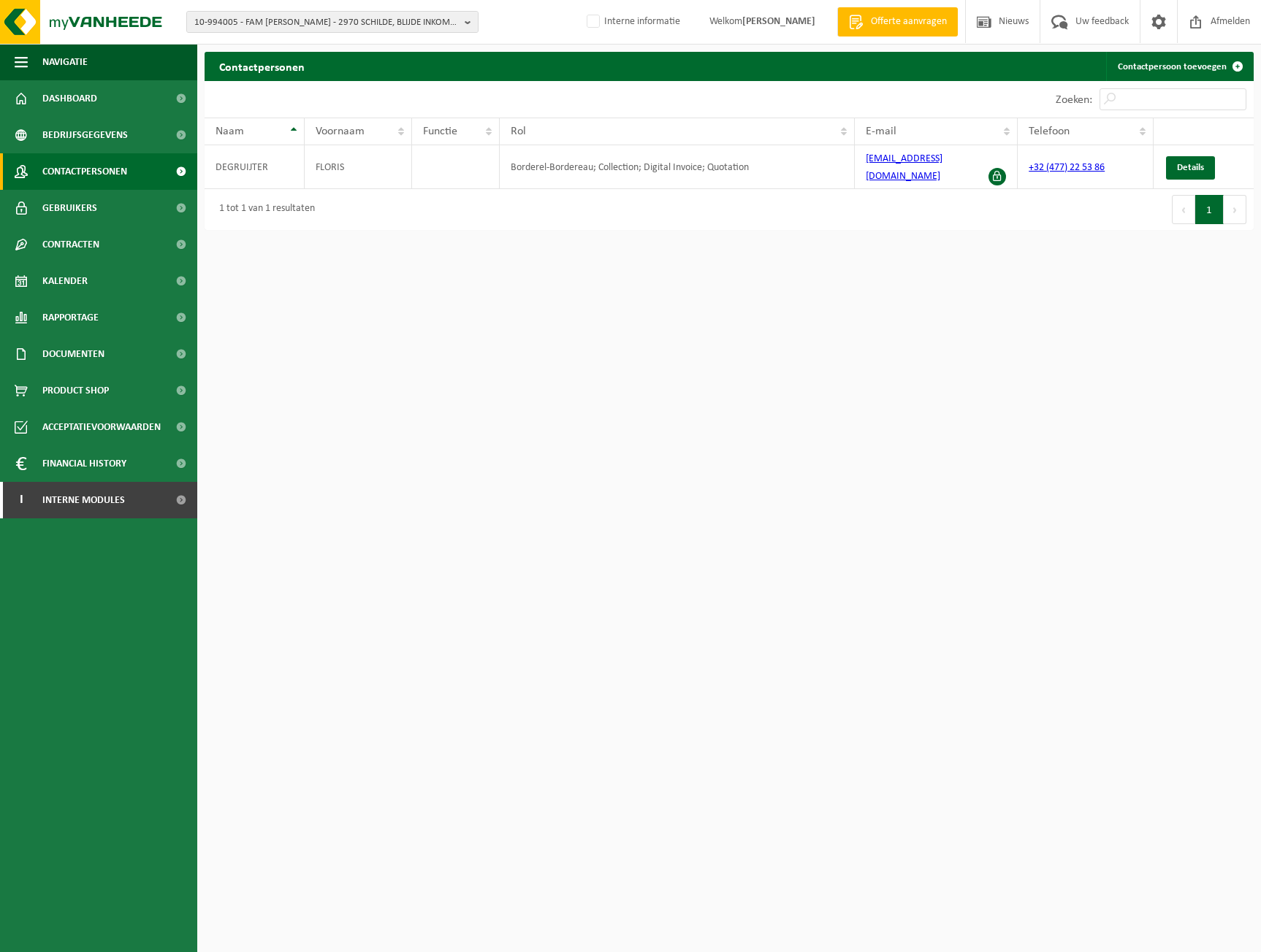
click at [117, 186] on span "Contactpersonen" at bounding box center [84, 171] width 84 height 37
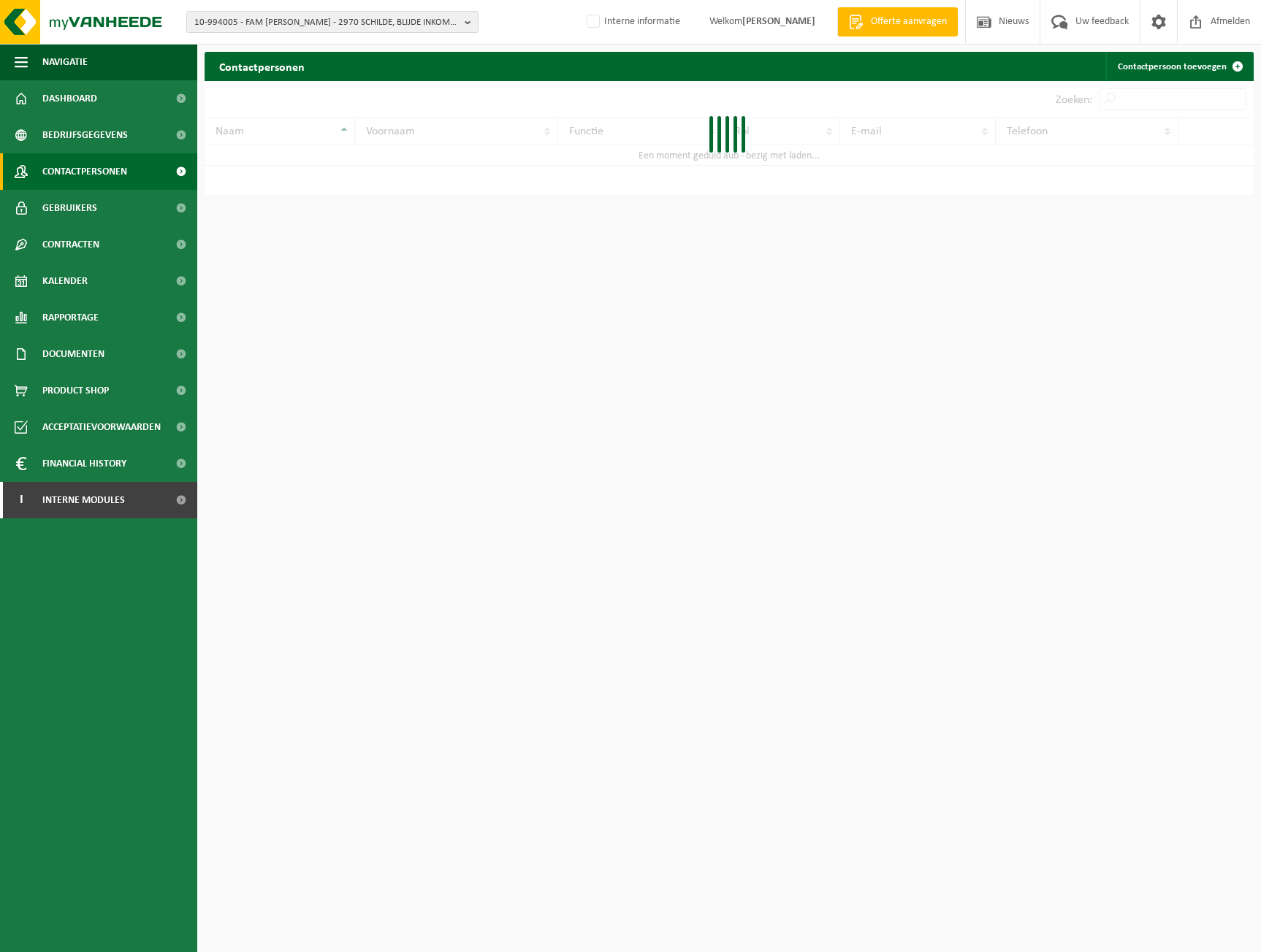
click at [97, 211] on link "Gebruikers" at bounding box center [98, 208] width 197 height 37
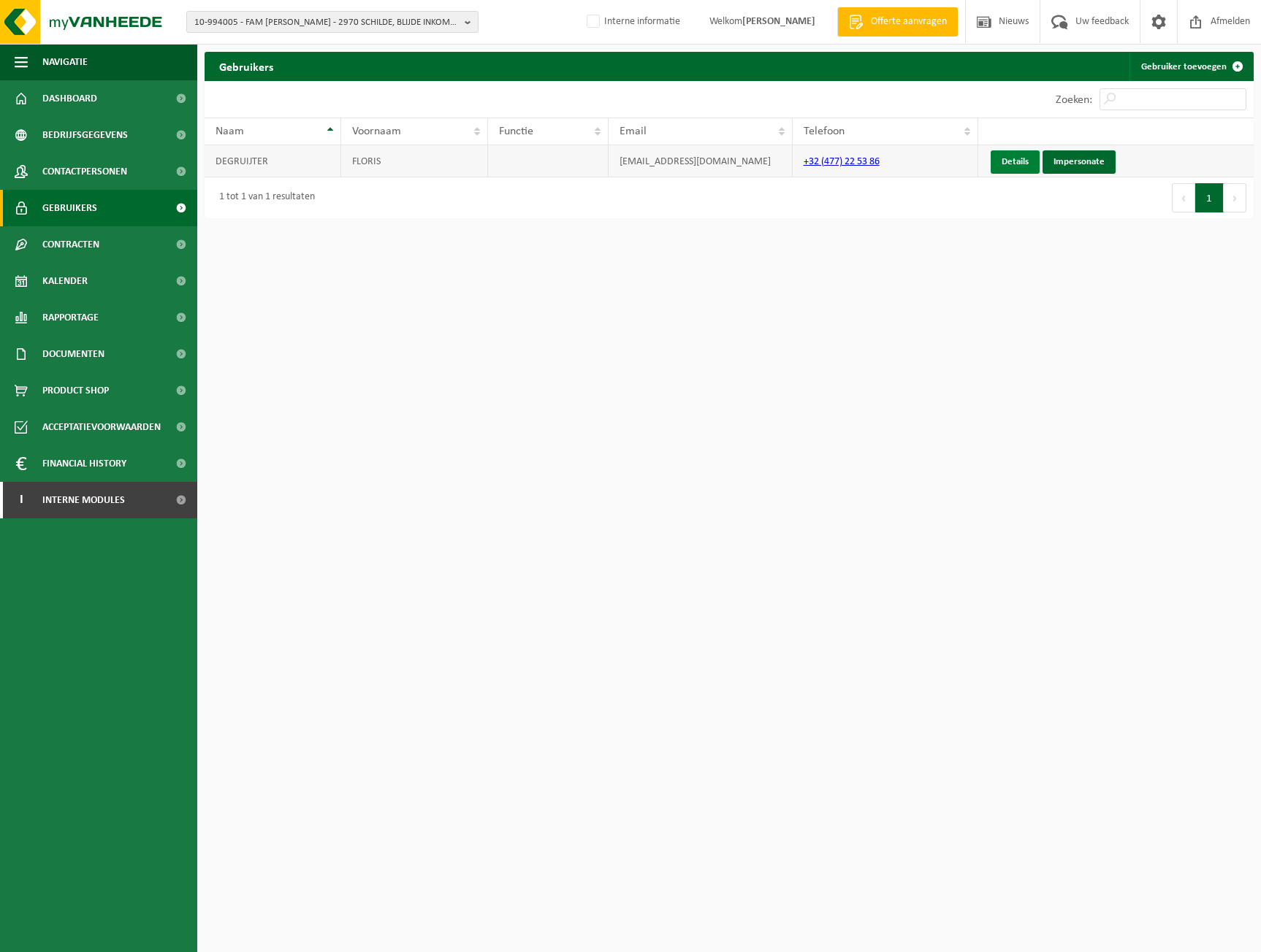
click at [1011, 165] on link "Details" at bounding box center [1015, 162] width 49 height 24
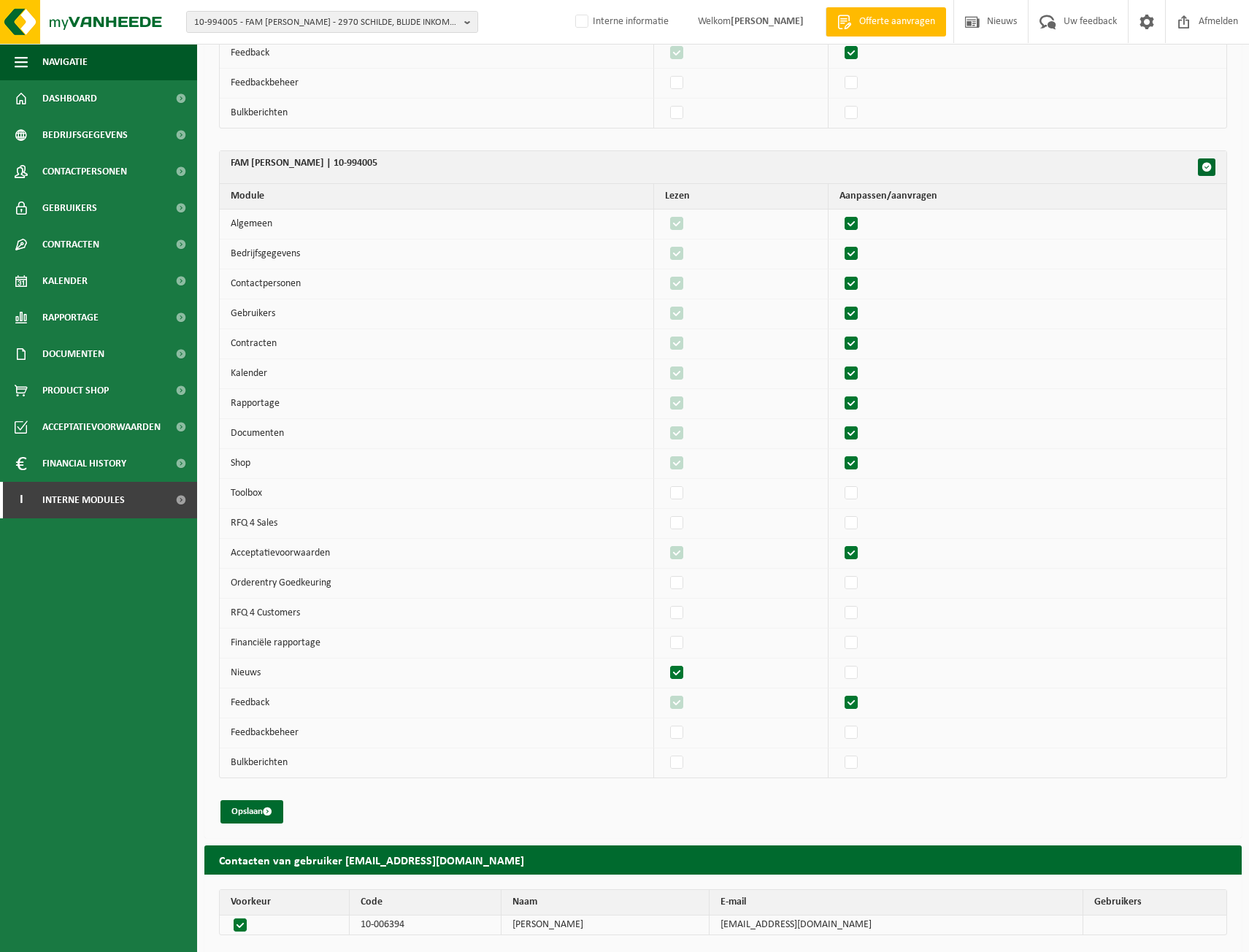
scroll to position [657, 0]
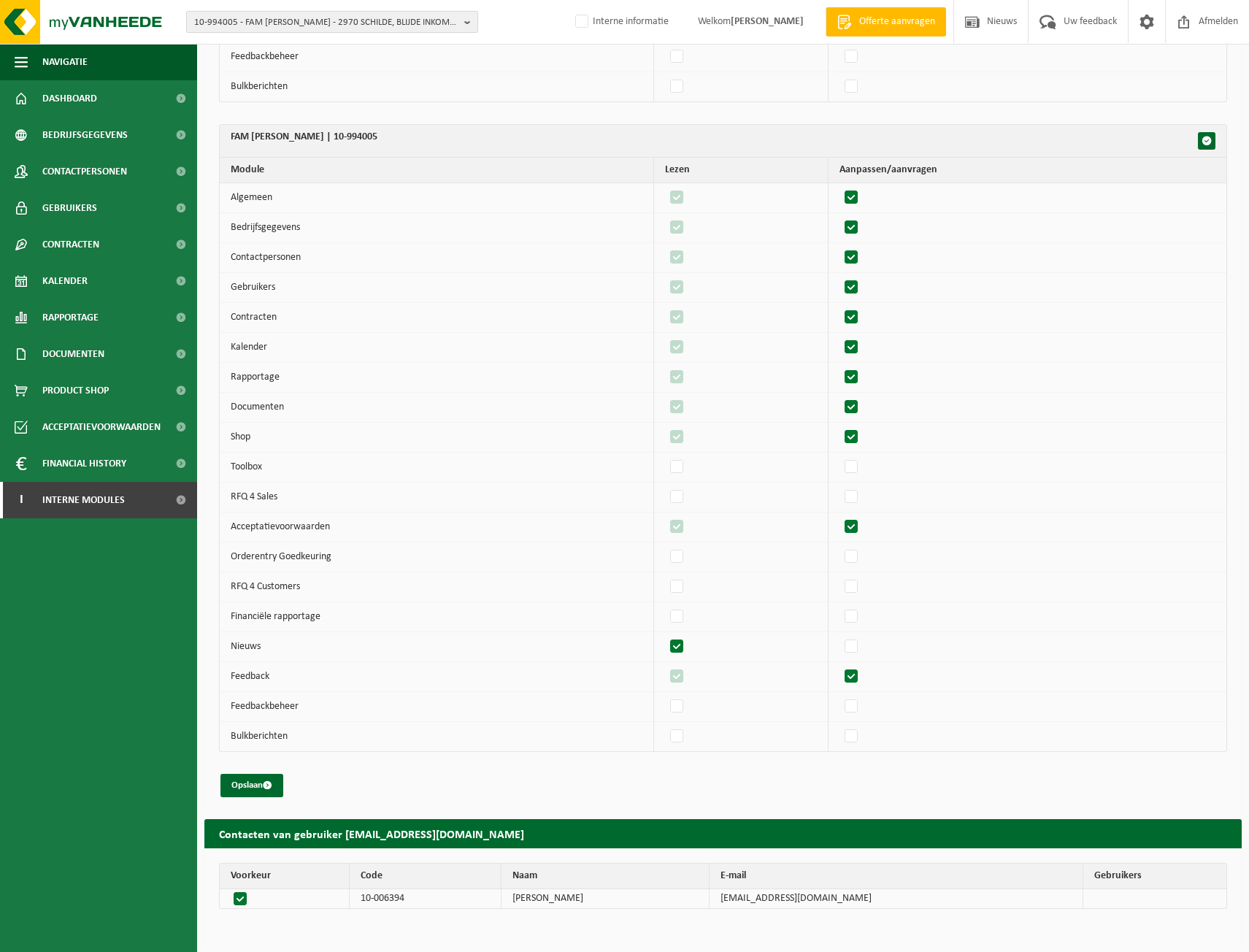
click at [316, 25] on span "10-994005 - FAM [PERSON_NAME] - 2970 SCHILDE, BLIJDE INKOMST 28" at bounding box center [326, 22] width 264 height 22
type input "10-993929"
click at [335, 67] on strong "10-993929 - ANDRIES-DE SCHEEMAEKER BV - 9940 EVERGEM, GROENLING 16" at bounding box center [313, 72] width 239 height 22
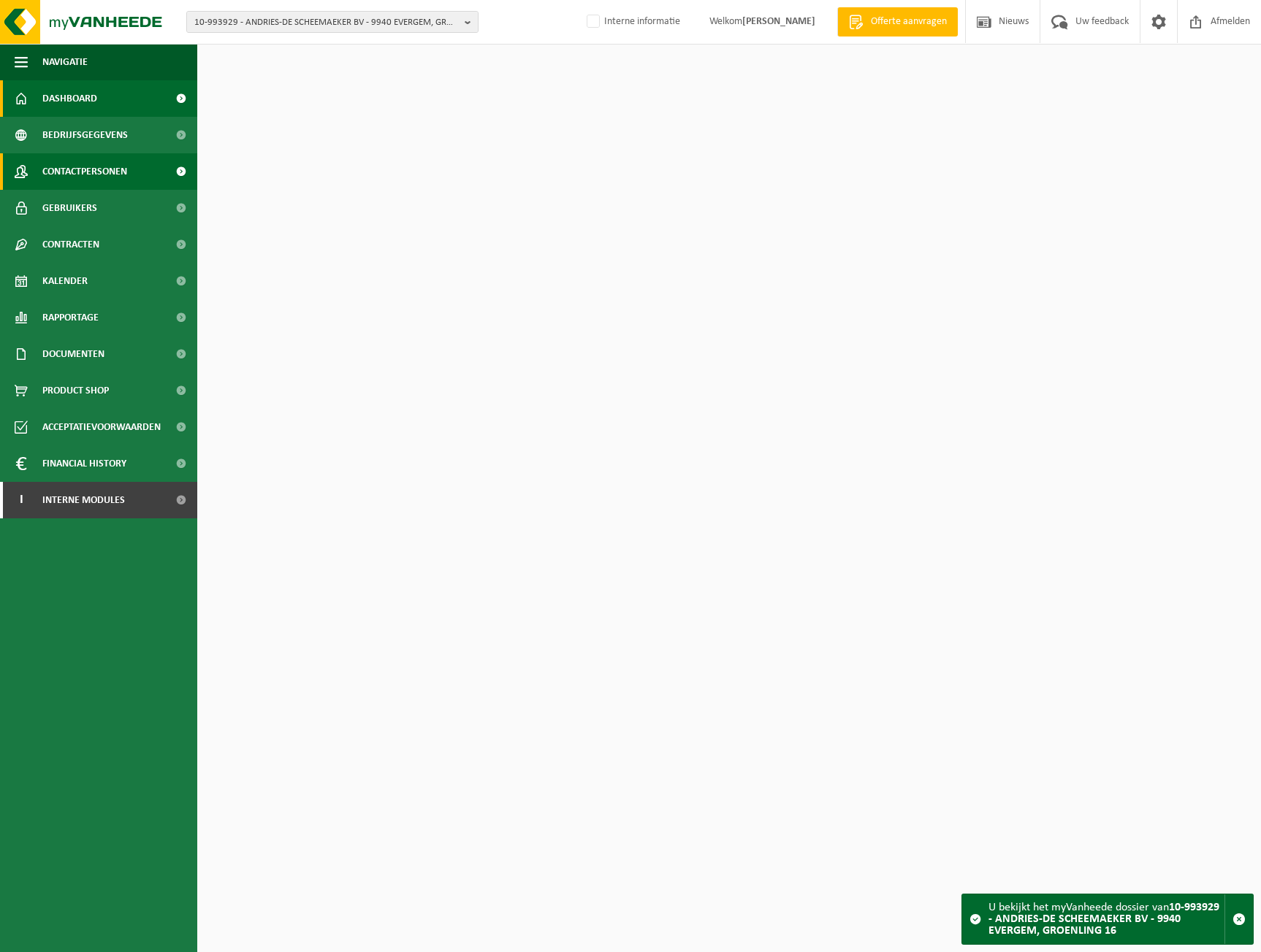
click at [118, 171] on span "Contactpersonen" at bounding box center [84, 171] width 84 height 37
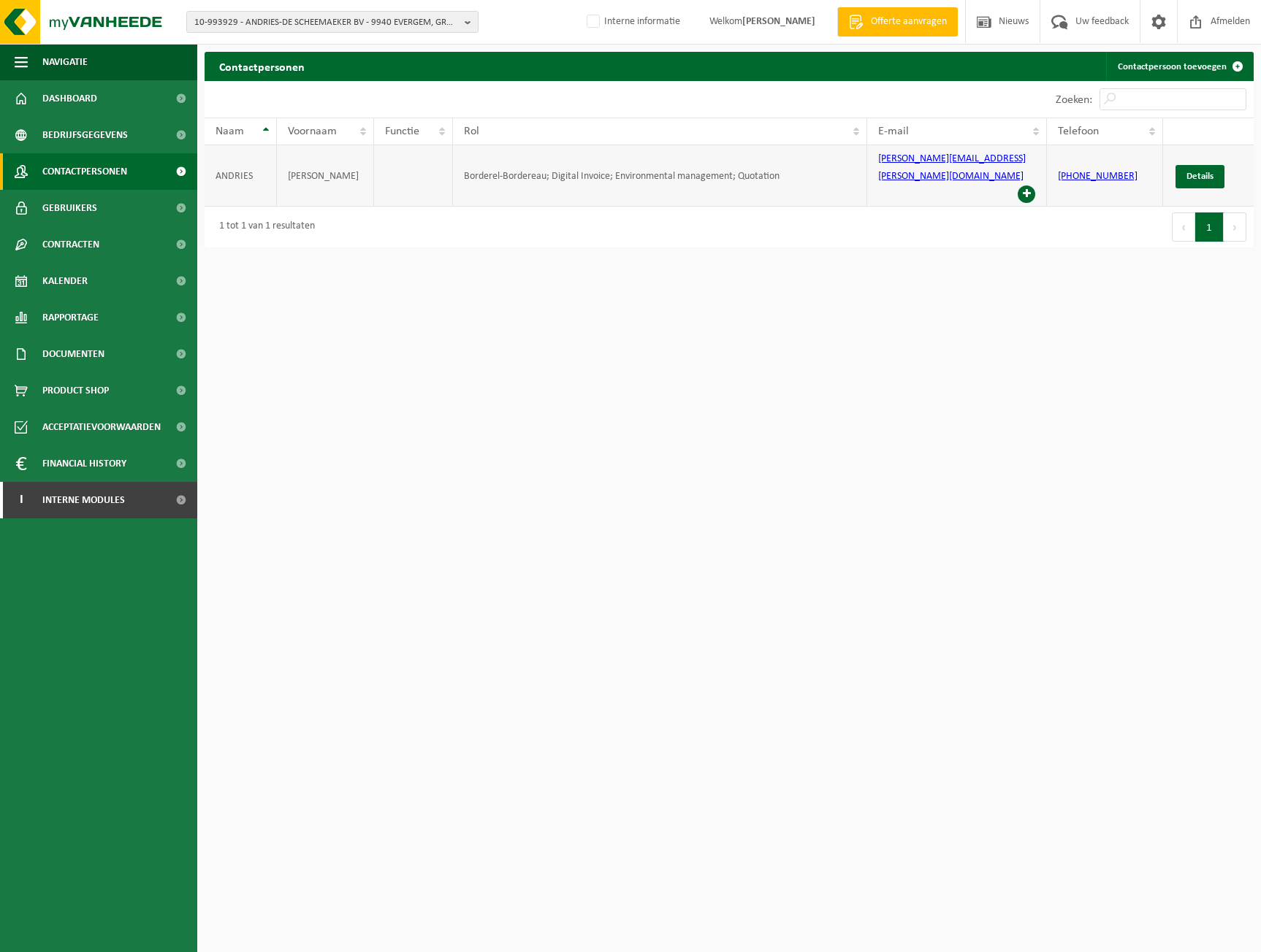
click at [1026, 185] on span at bounding box center [1026, 194] width 18 height 18
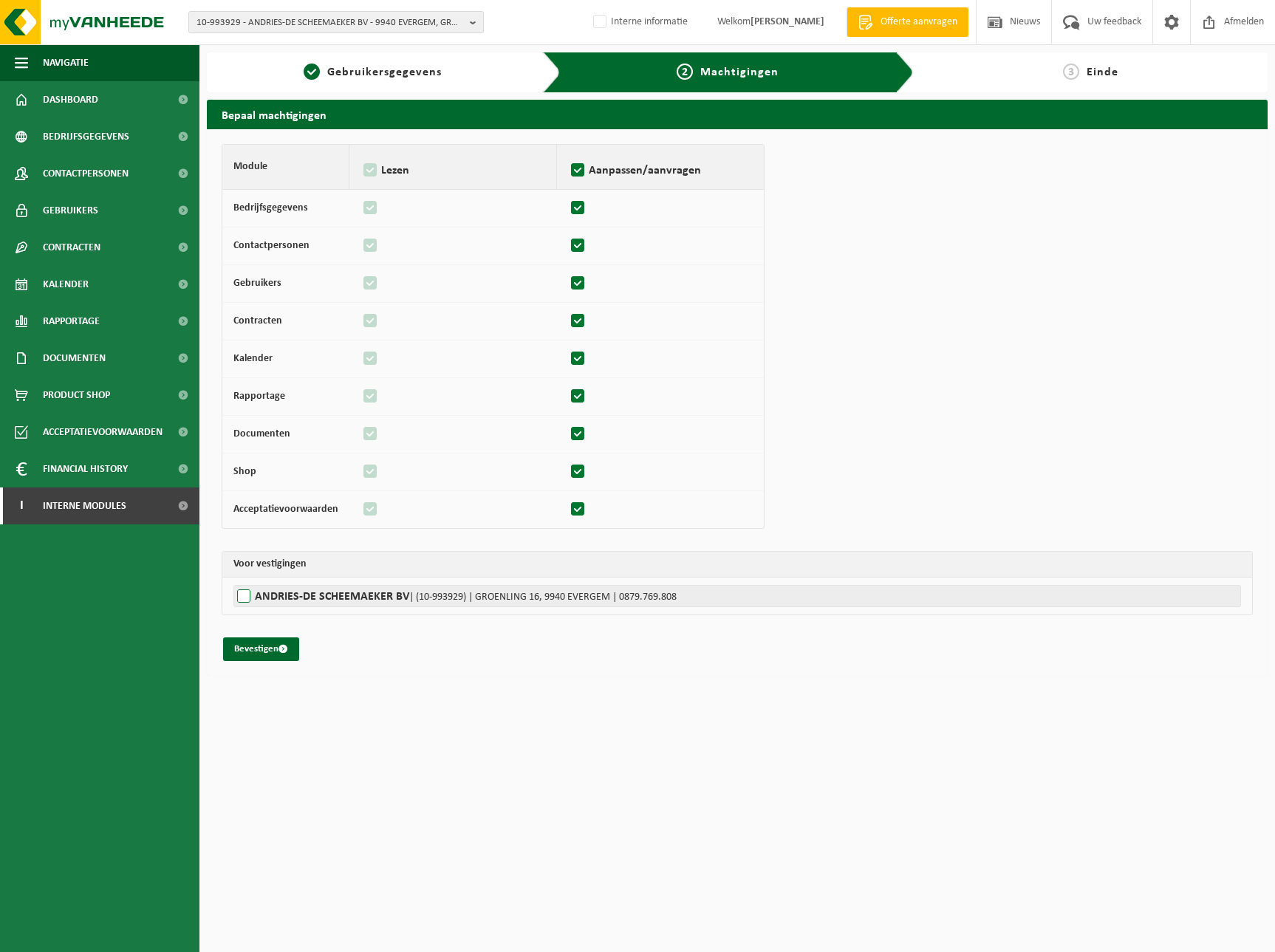
click at [270, 595] on label"] "ANDRIES-DE SCHEEMAEKER BV | (10-993929) | GROENLING 16, 9940 EVERGEM | 0879.769…" at bounding box center [737, 596] width 1007 height 22
click at [270, 595] on input "ANDRIES-DE SCHEEMAEKER BV | (10-993929) | GROENLING 16, 9940 EVERGEM | 0879.769…" at bounding box center [871, 596] width 1275 height 22
checkbox input "true"
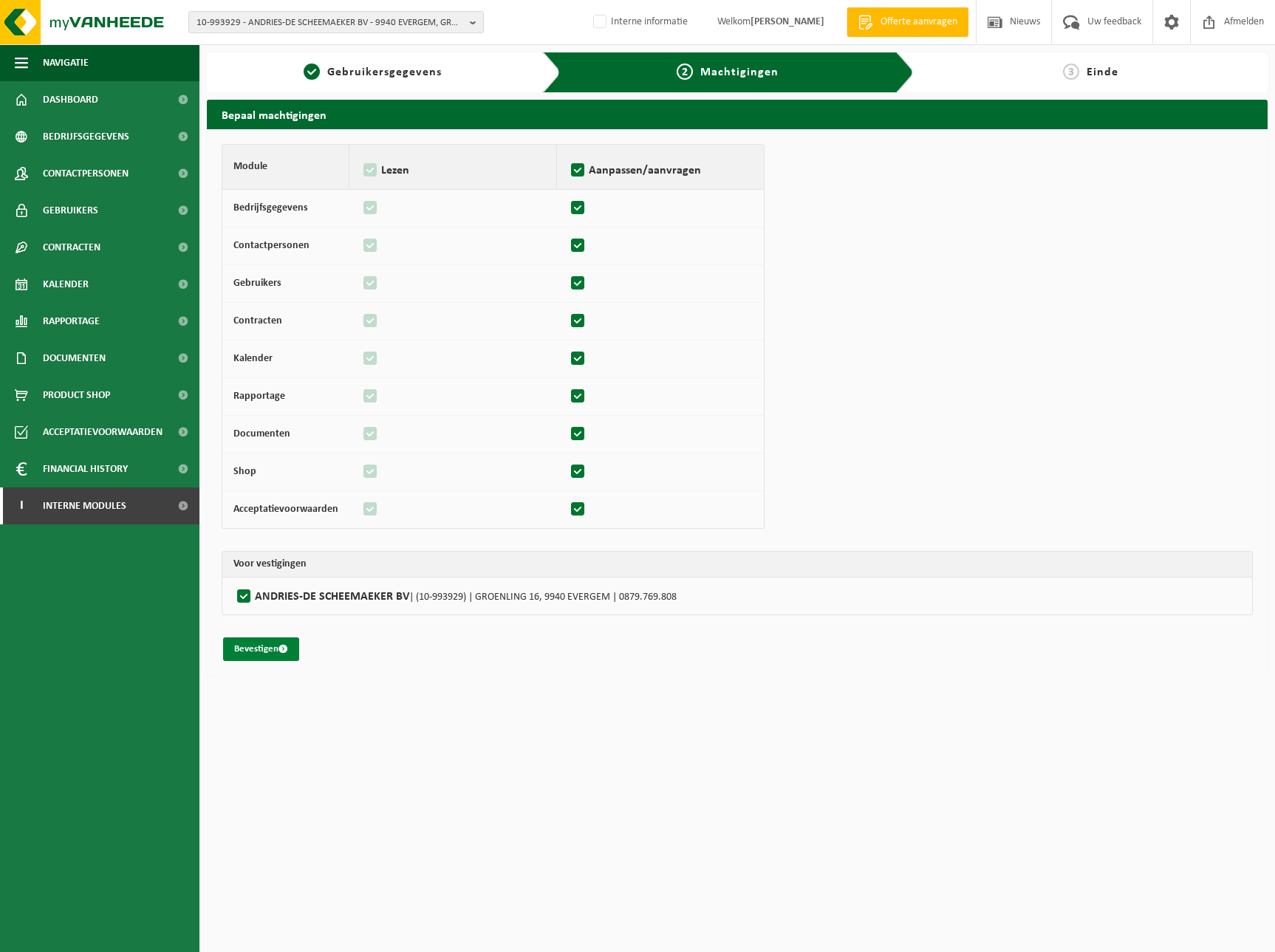
click at [267, 646] on button "Bevestigen" at bounding box center [261, 649] width 76 height 24
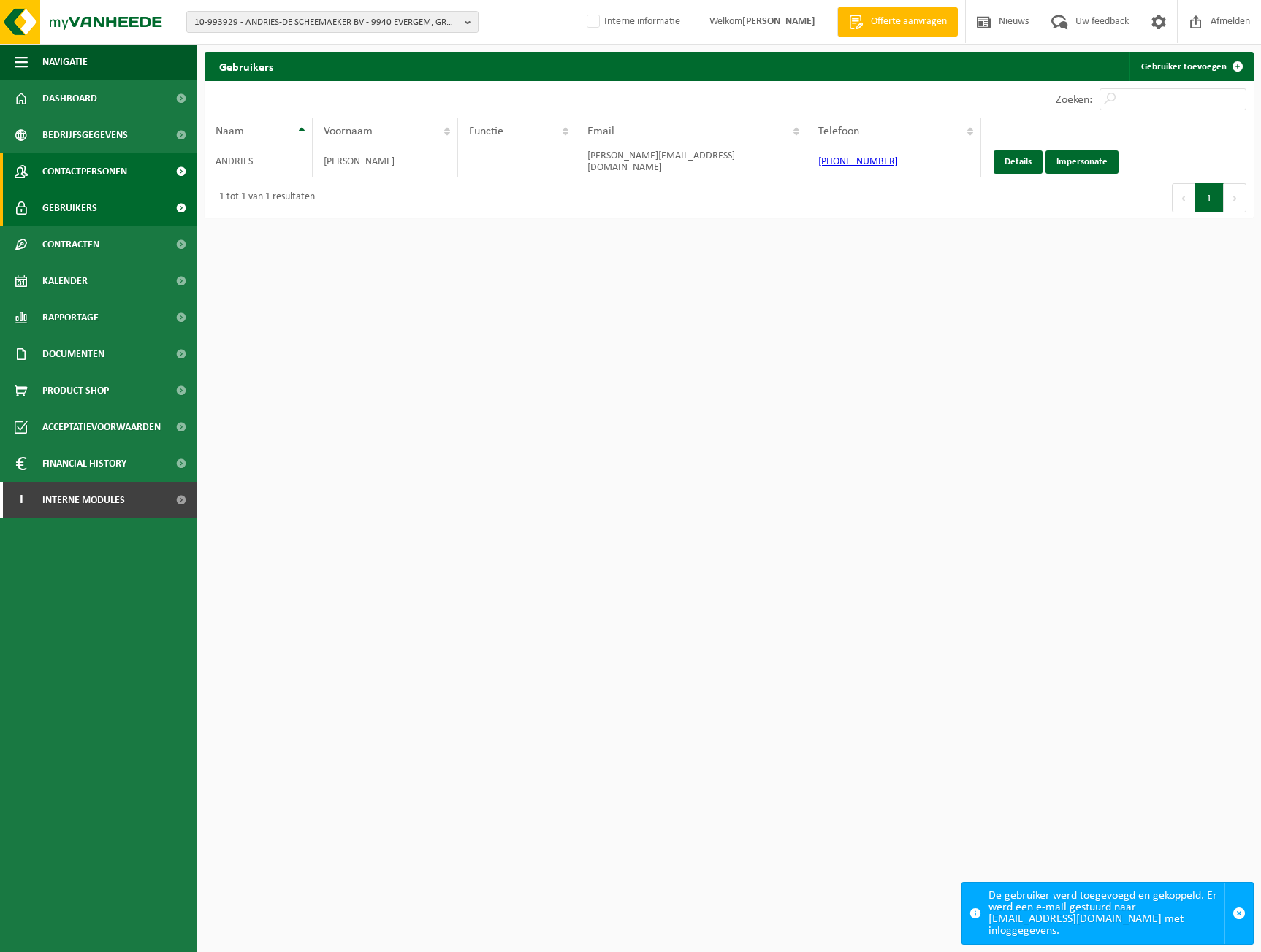
click at [83, 179] on span "Contactpersonen" at bounding box center [84, 171] width 84 height 37
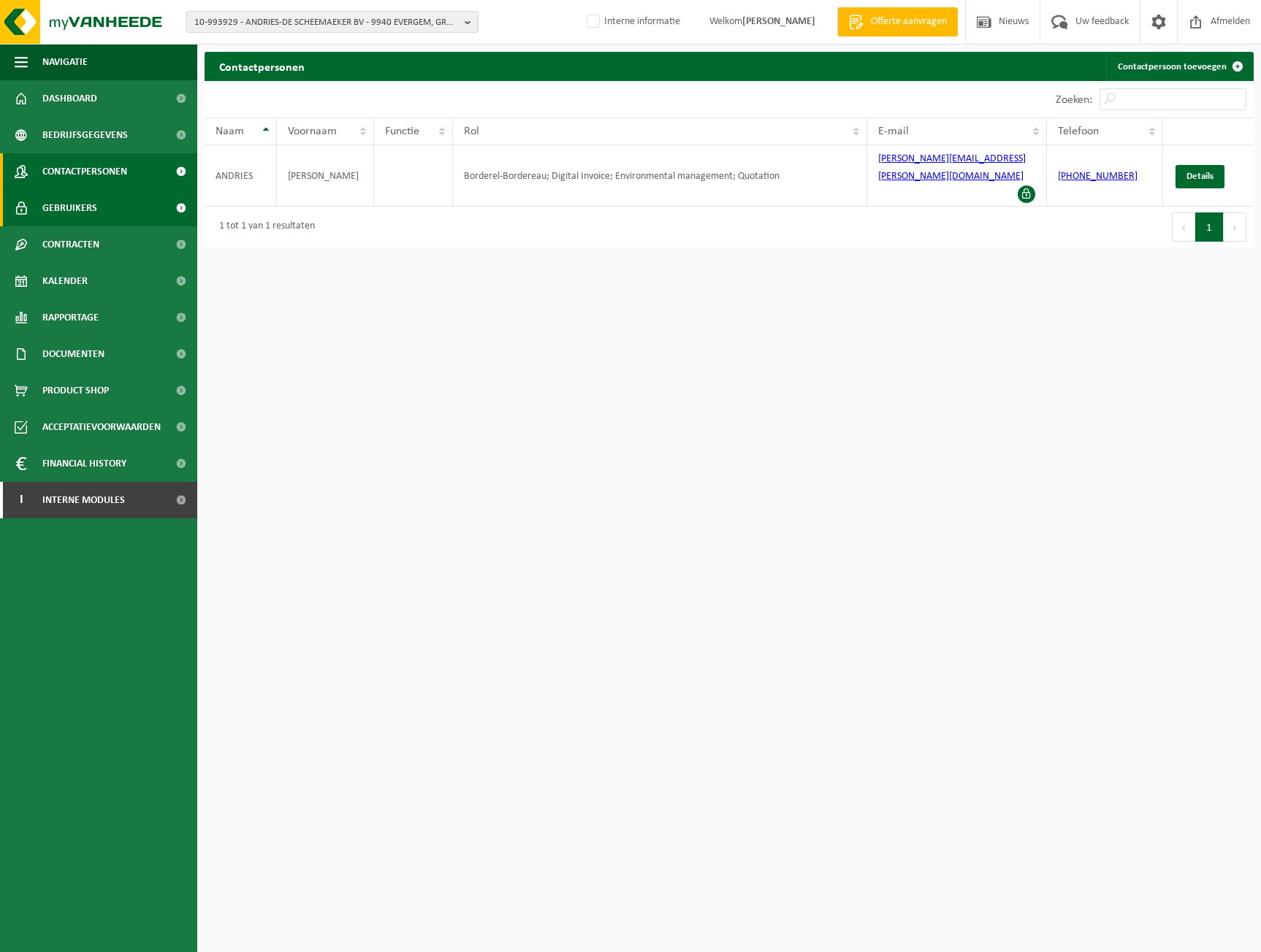
click at [43, 206] on span "Gebruikers" at bounding box center [69, 208] width 54 height 37
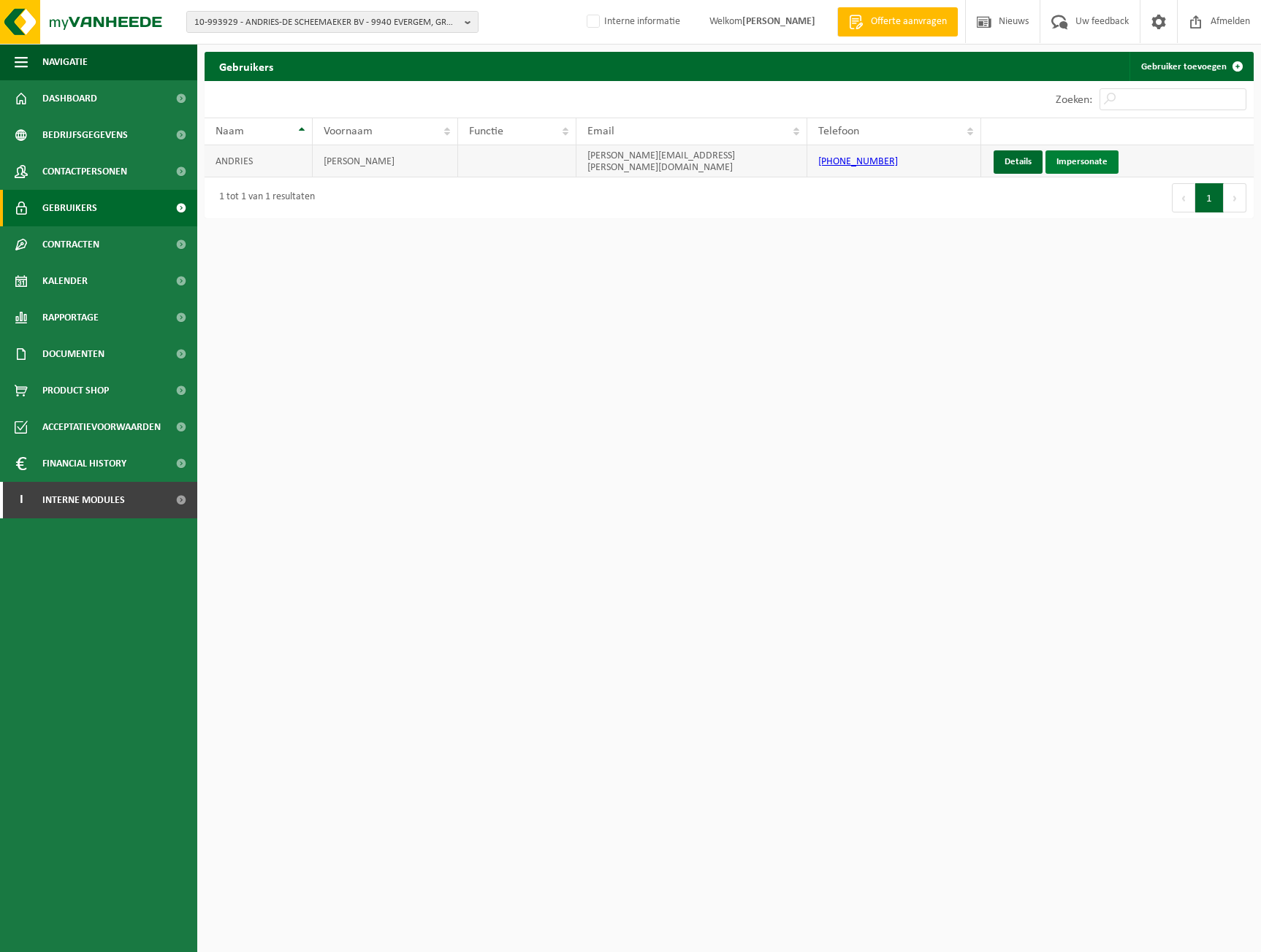
click at [1090, 166] on link "Impersonate" at bounding box center [1082, 162] width 73 height 24
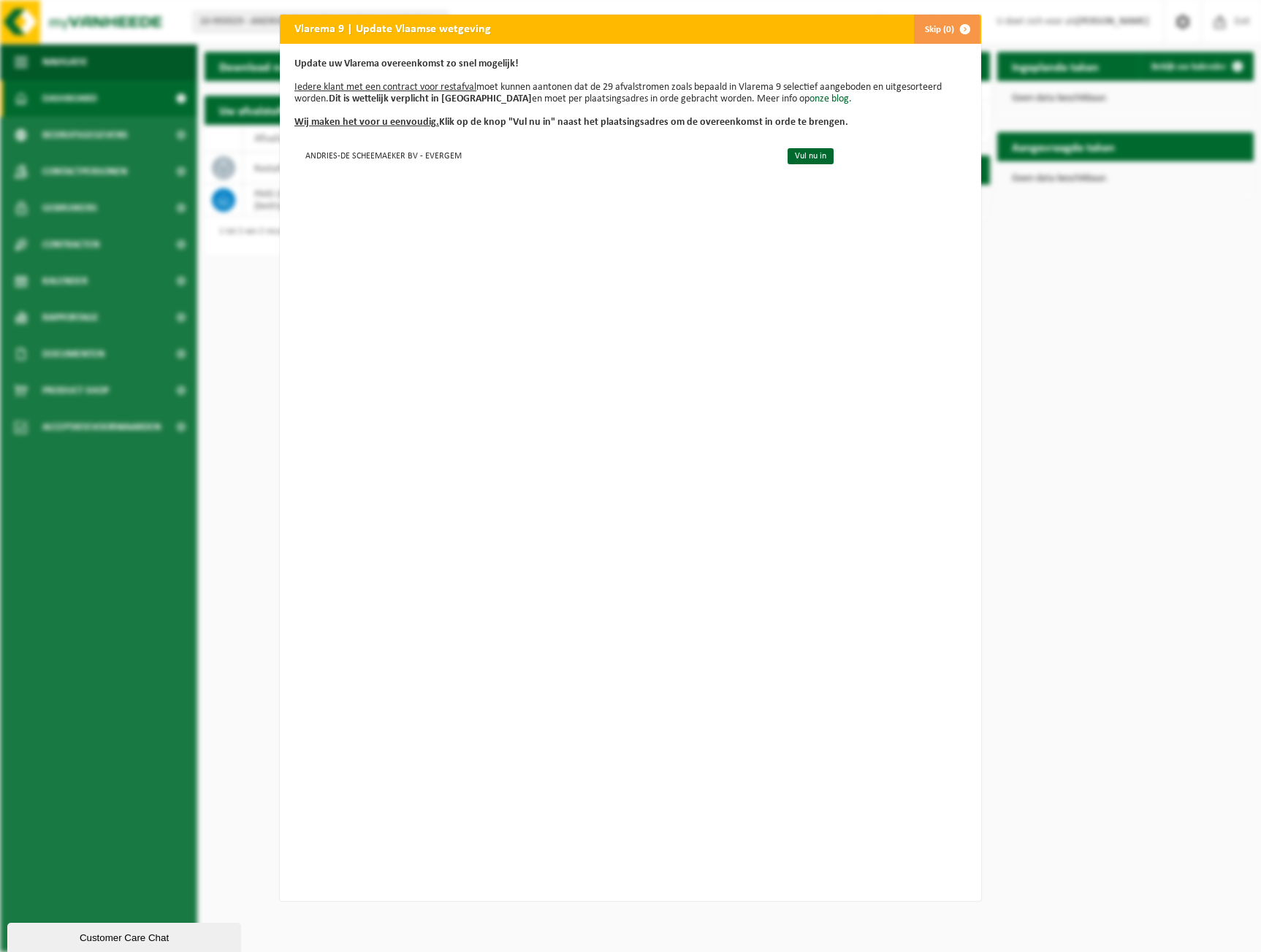
click at [927, 34] on button "Skip (0)" at bounding box center [947, 29] width 67 height 29
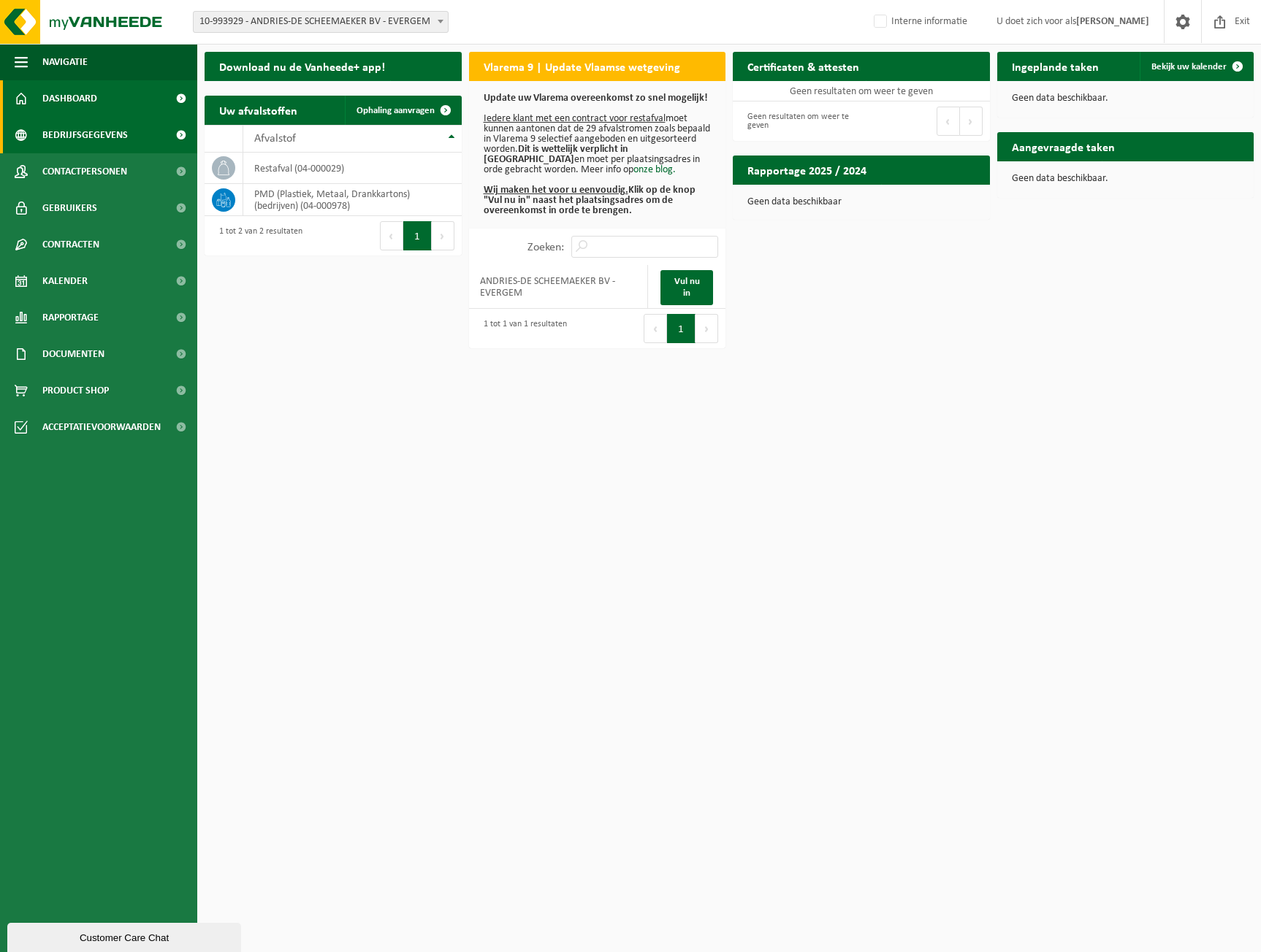
click at [83, 138] on span "Bedrijfsgegevens" at bounding box center [84, 135] width 85 height 37
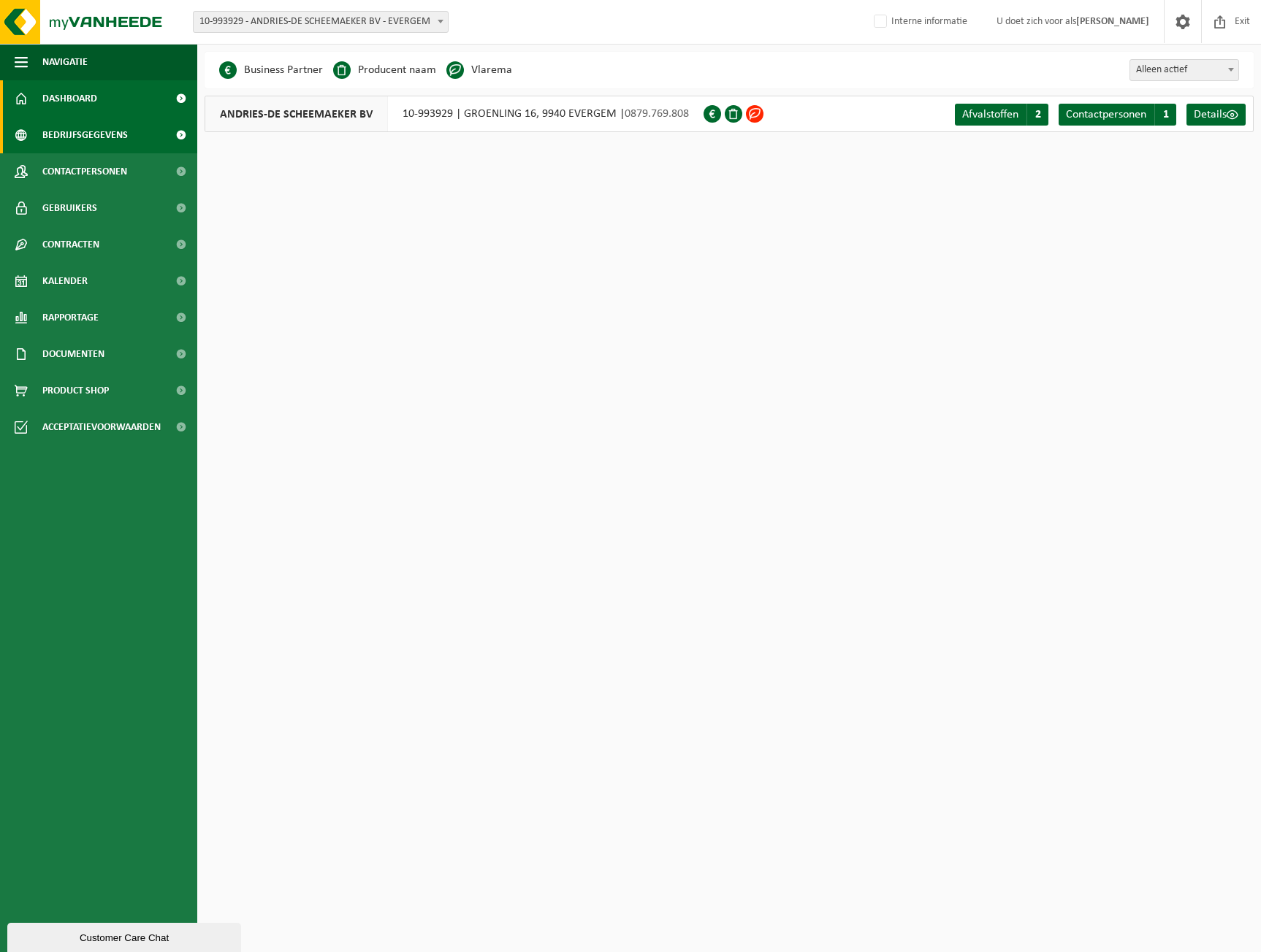
click at [119, 103] on link "Dashboard" at bounding box center [98, 98] width 197 height 37
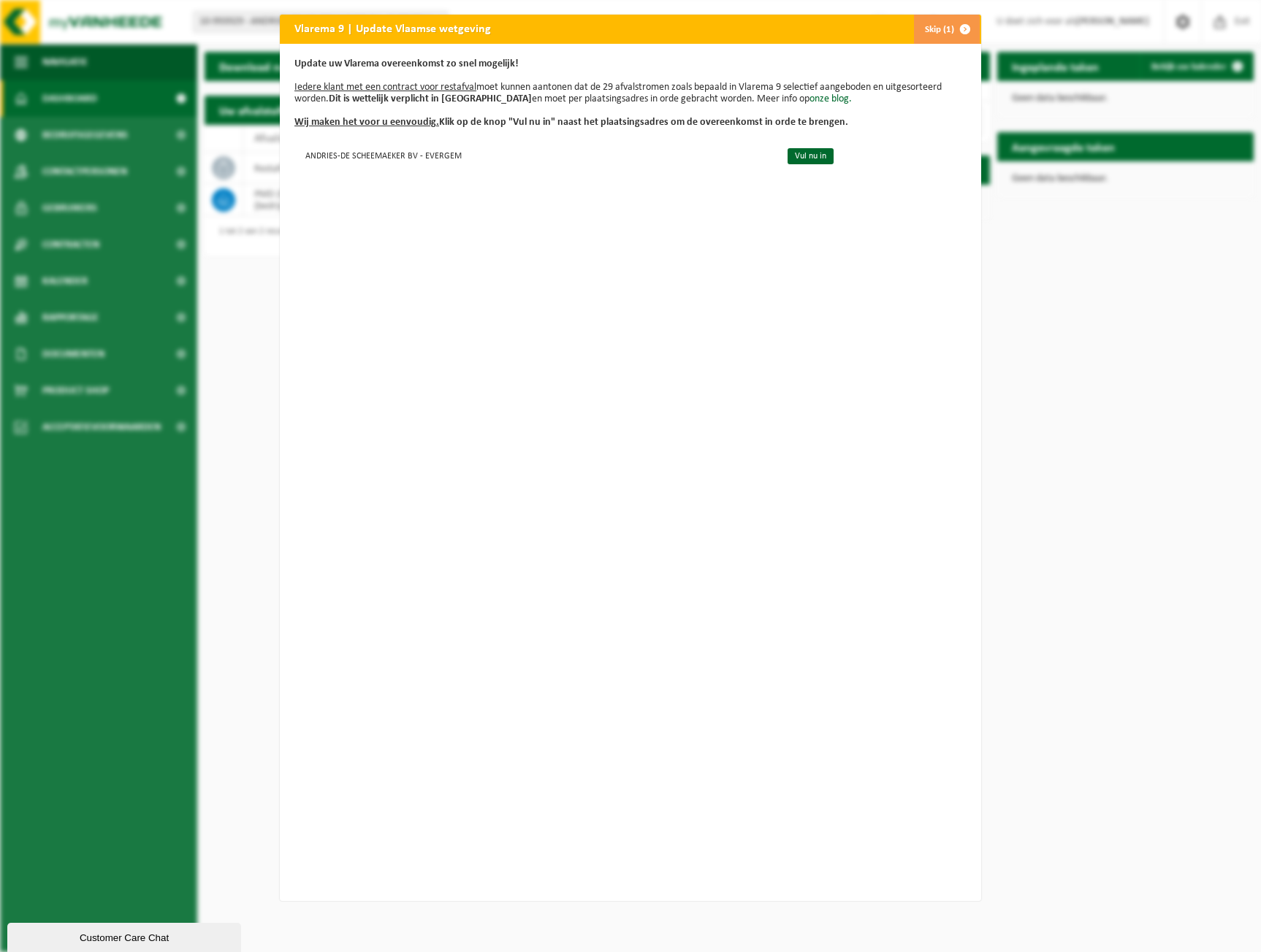
click at [951, 21] on span "button" at bounding box center [965, 29] width 29 height 29
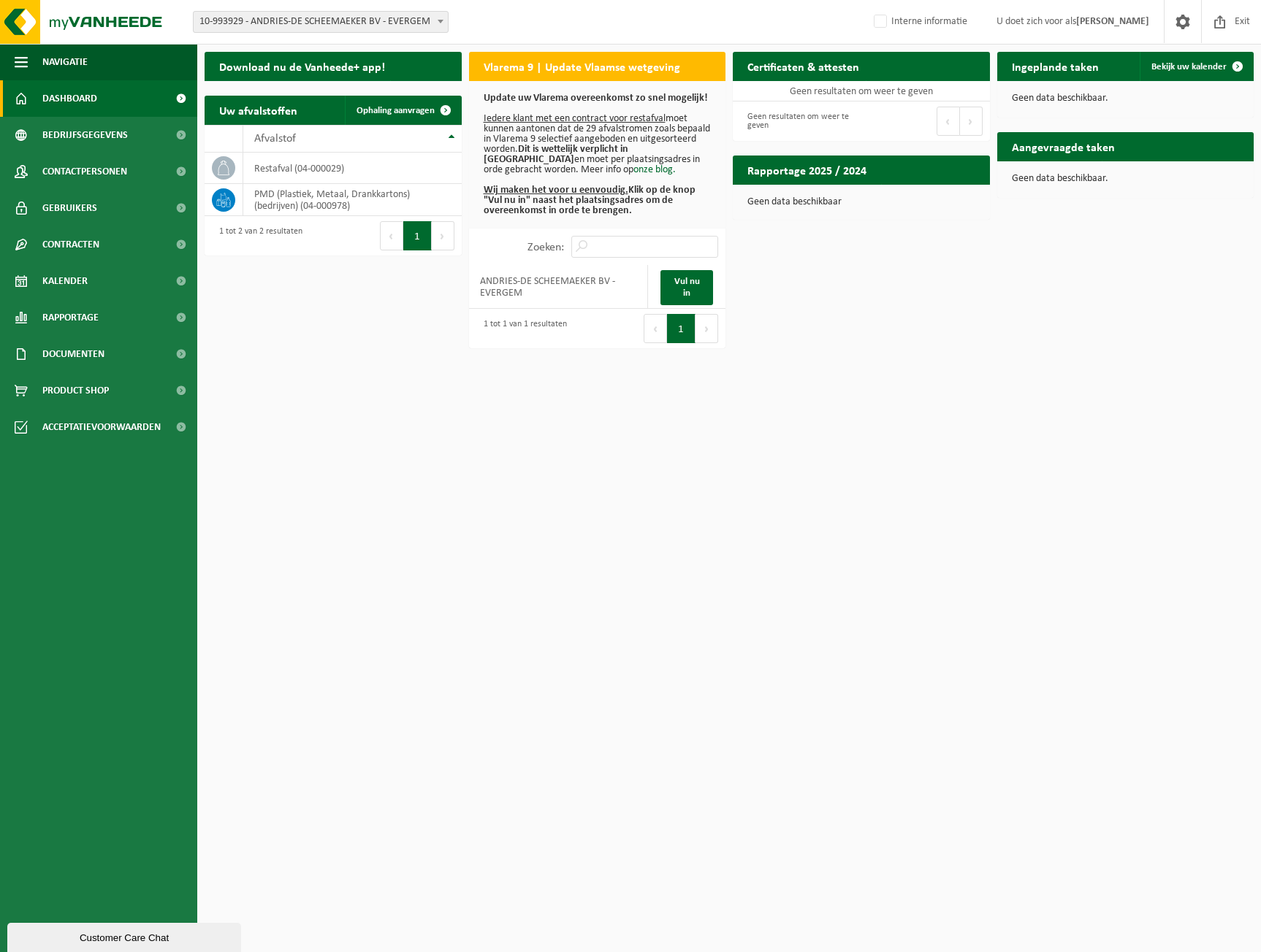
drag, startPoint x: 1223, startPoint y: 20, endPoint x: 800, endPoint y: 24, distance: 423.0
click at [1224, 21] on span at bounding box center [1220, 21] width 22 height 43
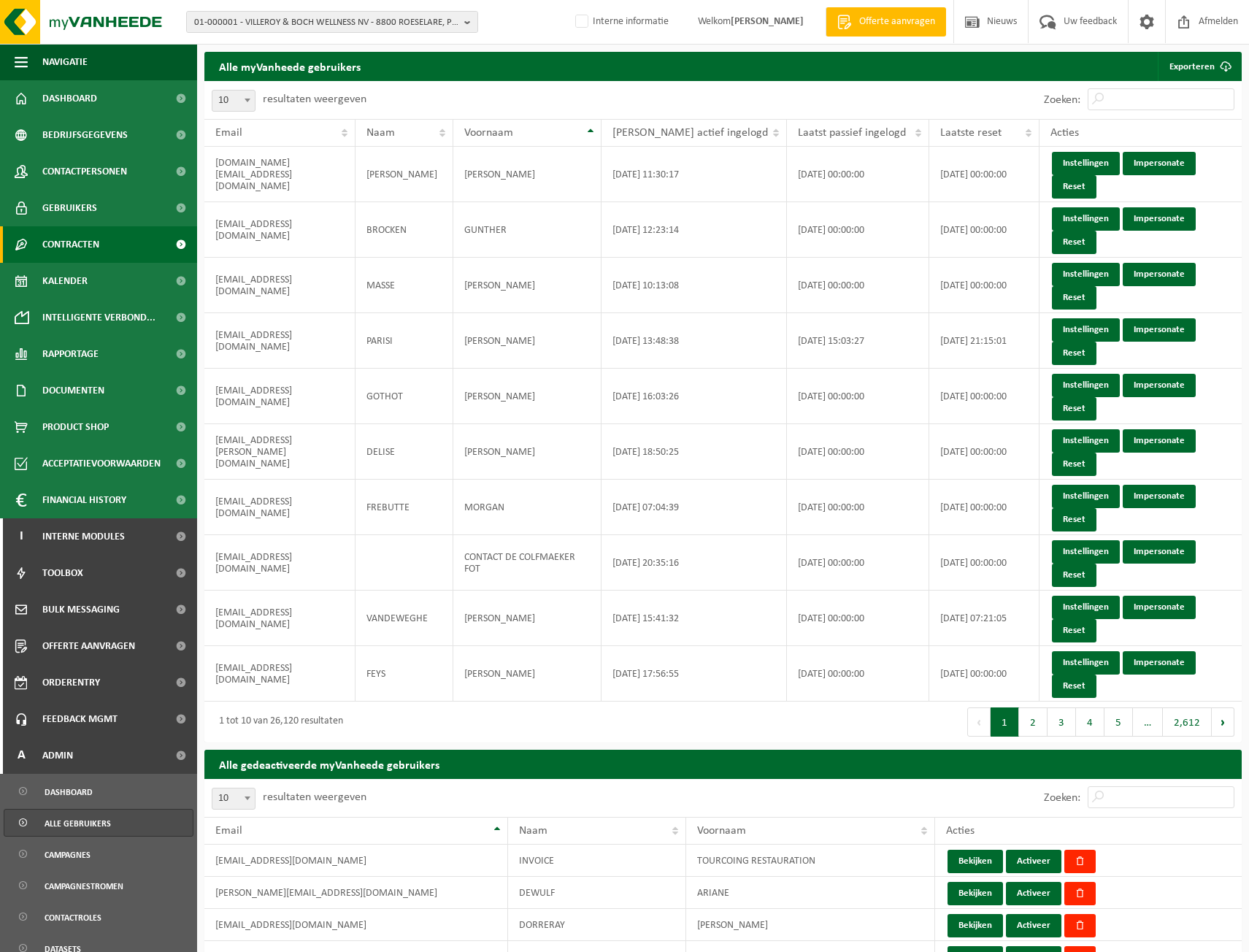
click at [73, 249] on span "Contracten" at bounding box center [71, 244] width 57 height 37
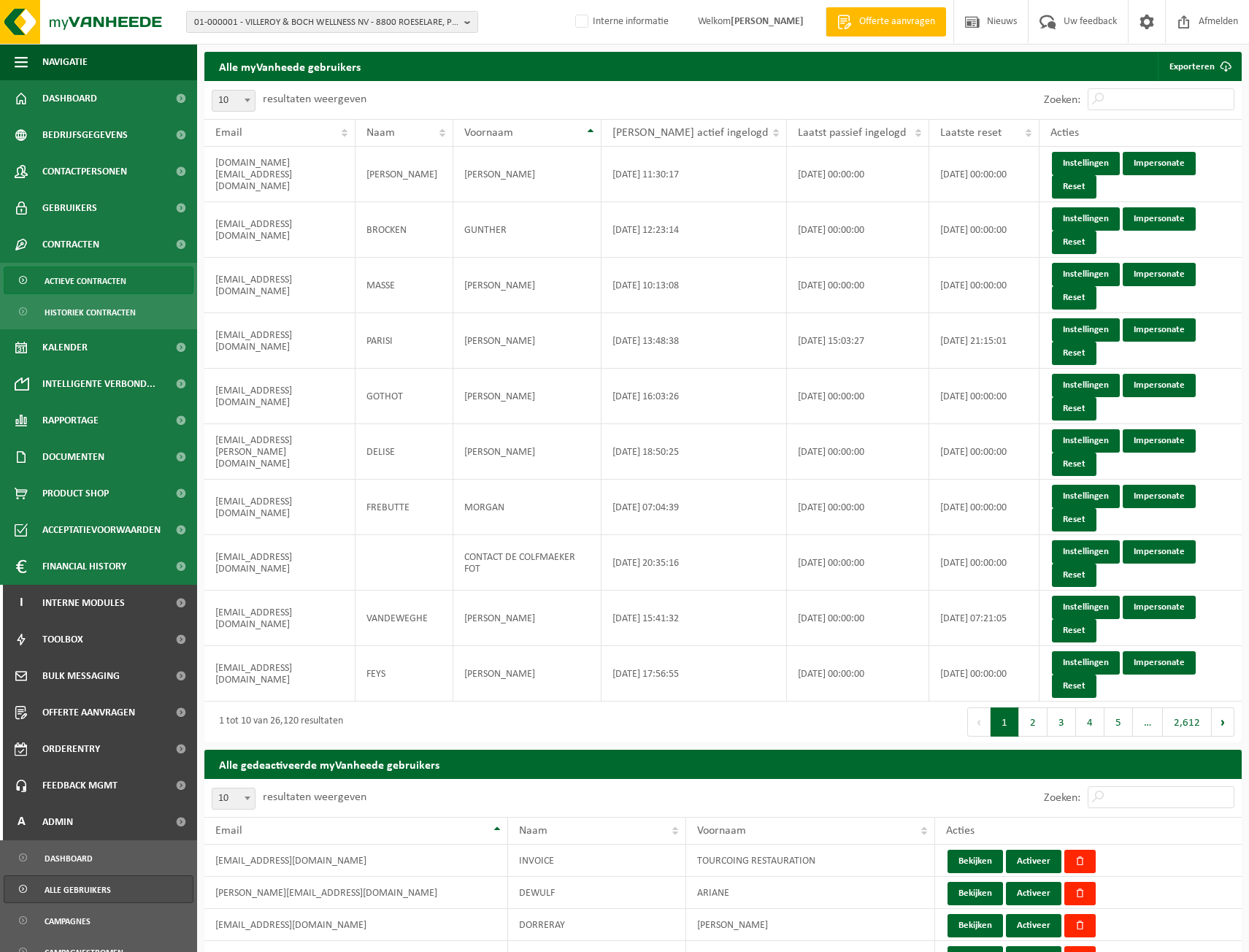
click at [71, 284] on span "Actieve contracten" at bounding box center [85, 281] width 82 height 28
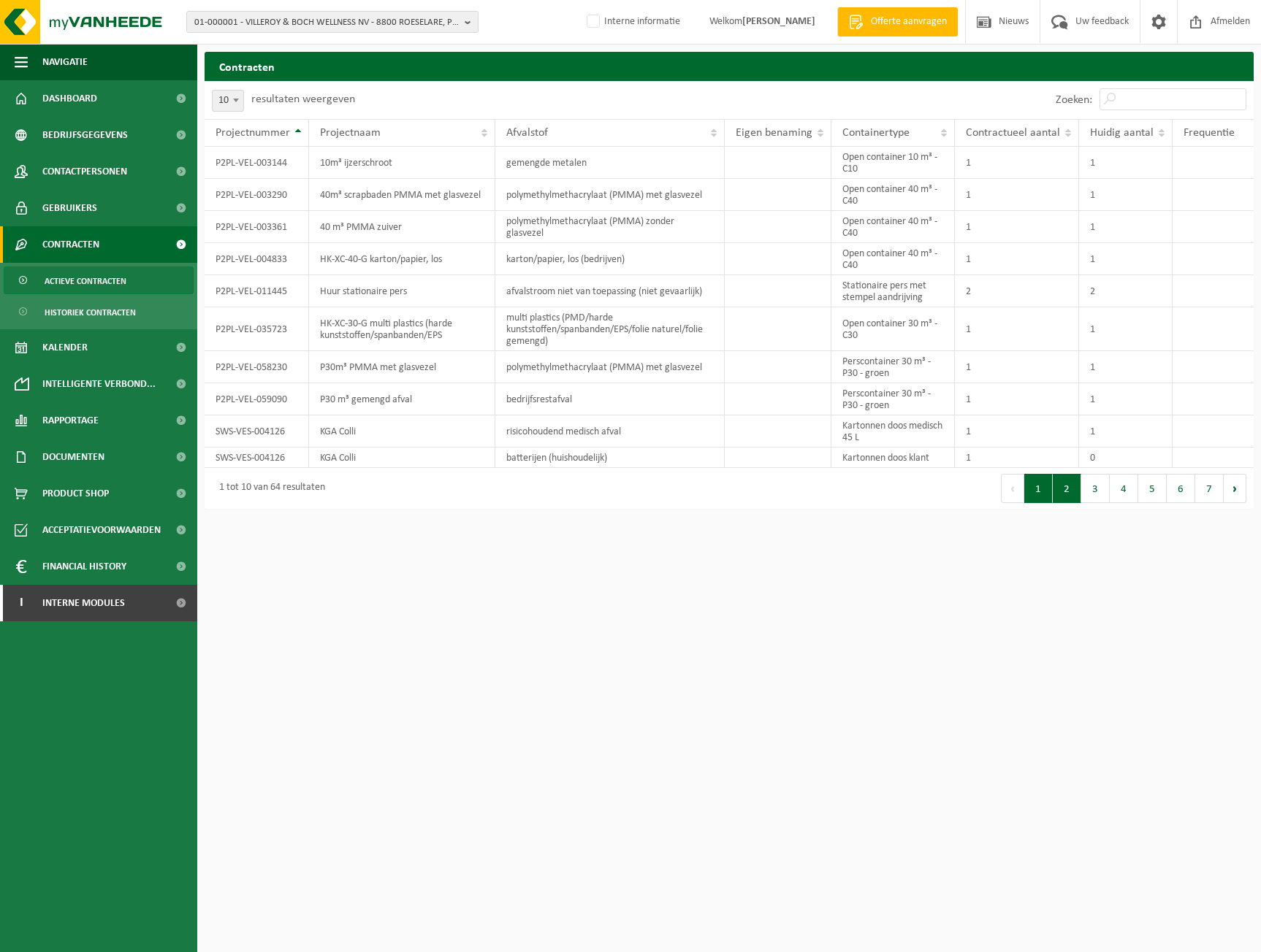
click at [1073, 493] on button "2" at bounding box center [1067, 488] width 28 height 29
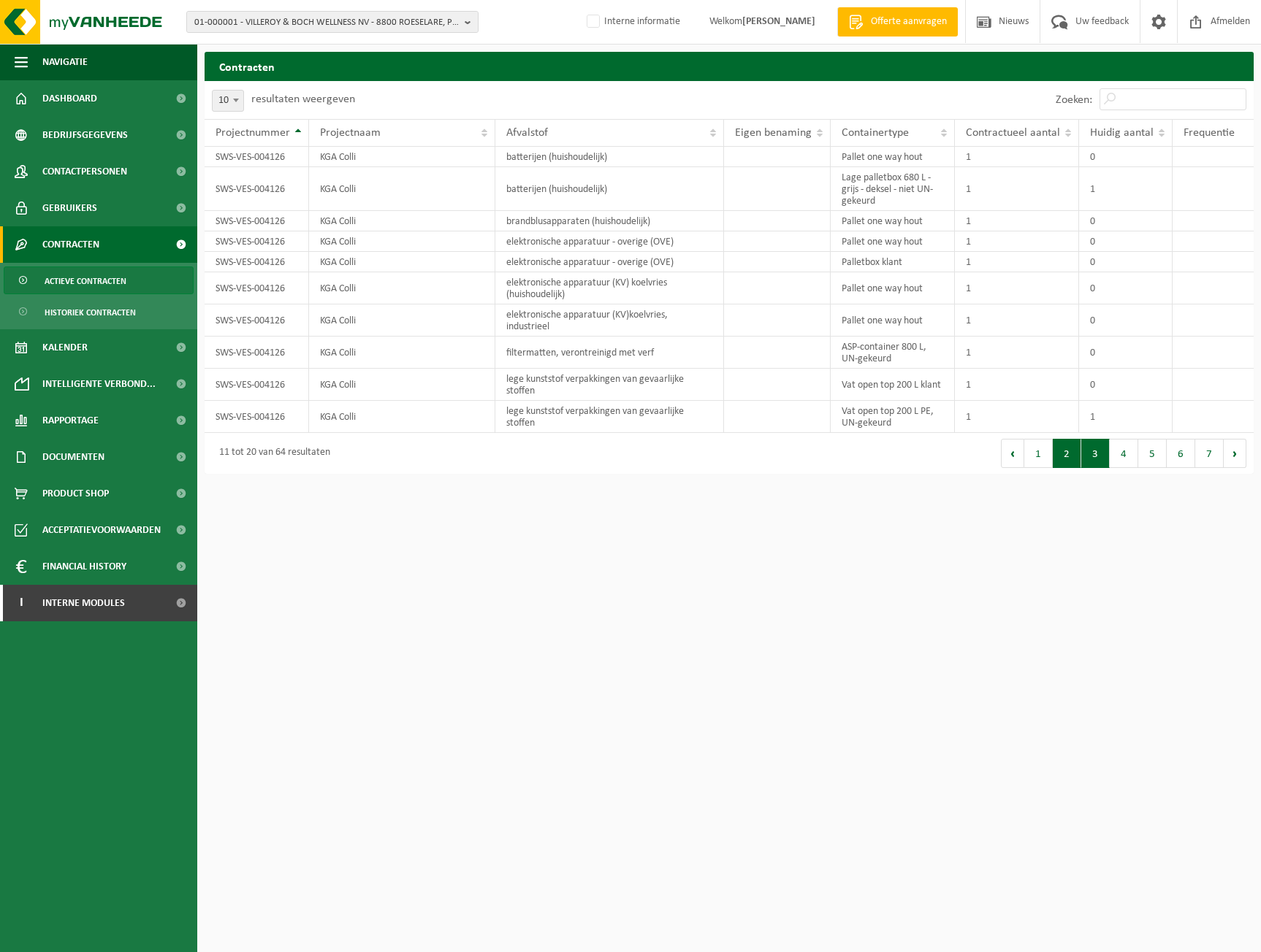
click at [1098, 450] on button "3" at bounding box center [1095, 453] width 28 height 29
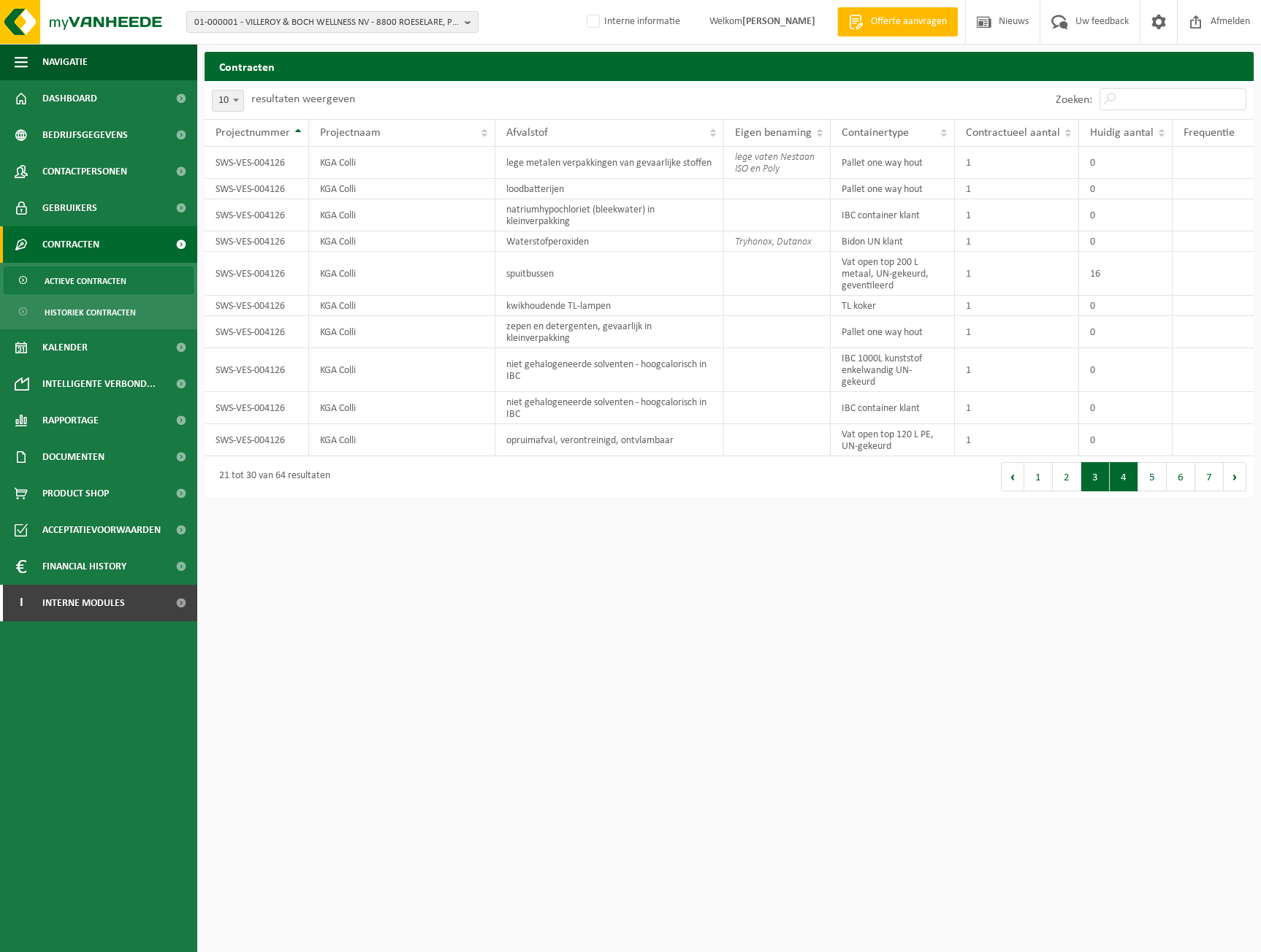
click at [1118, 483] on button "4" at bounding box center [1124, 477] width 28 height 29
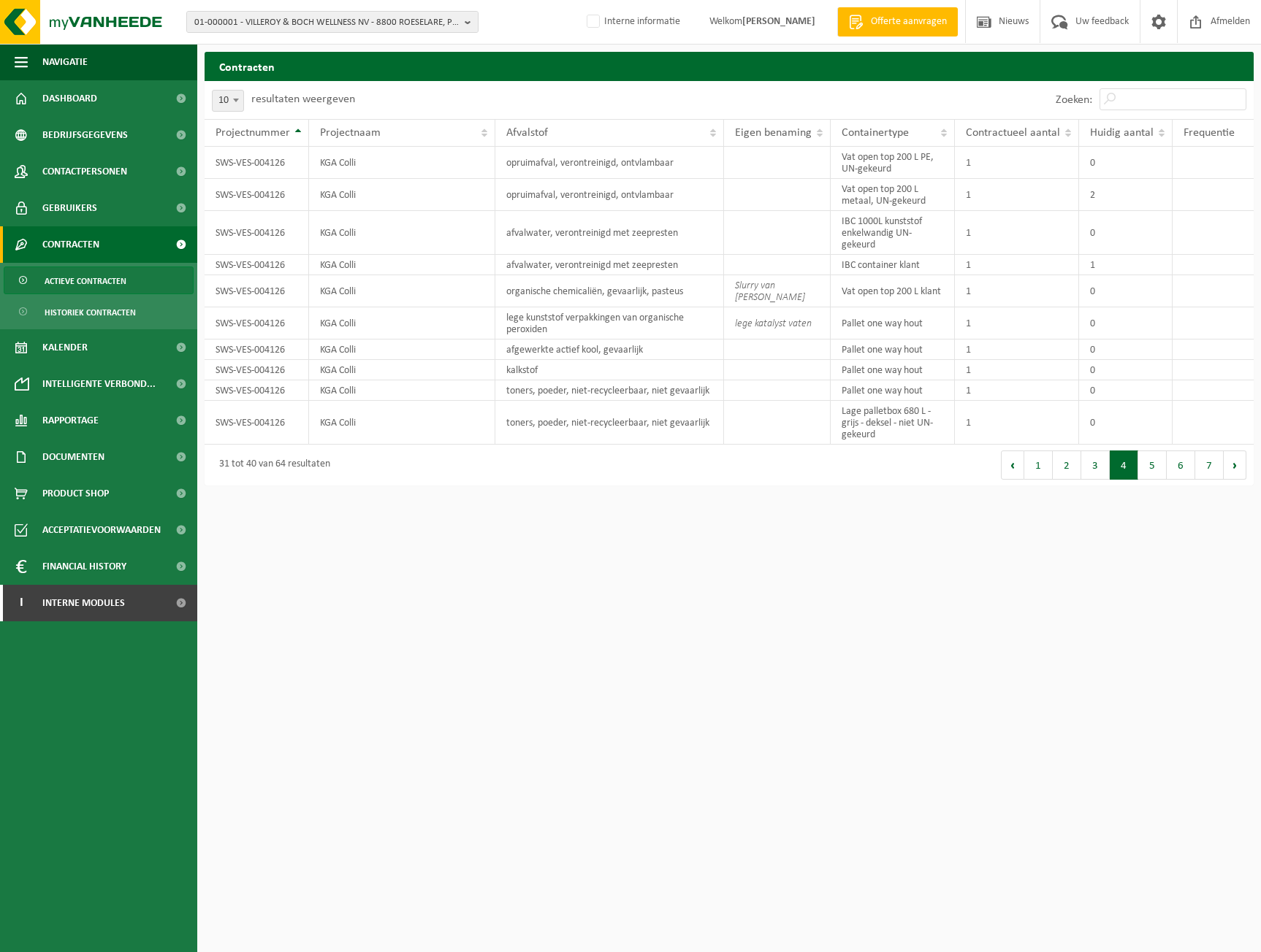
click at [1144, 486] on html "01-000001 - VILLEROY & BOCH WELLNESS NV - 8800 ROESELARE, POPULIERSTRAAT 1 01-0…" at bounding box center [630, 476] width 1261 height 952
click at [1129, 95] on input "Zoeken:" at bounding box center [1172, 99] width 147 height 22
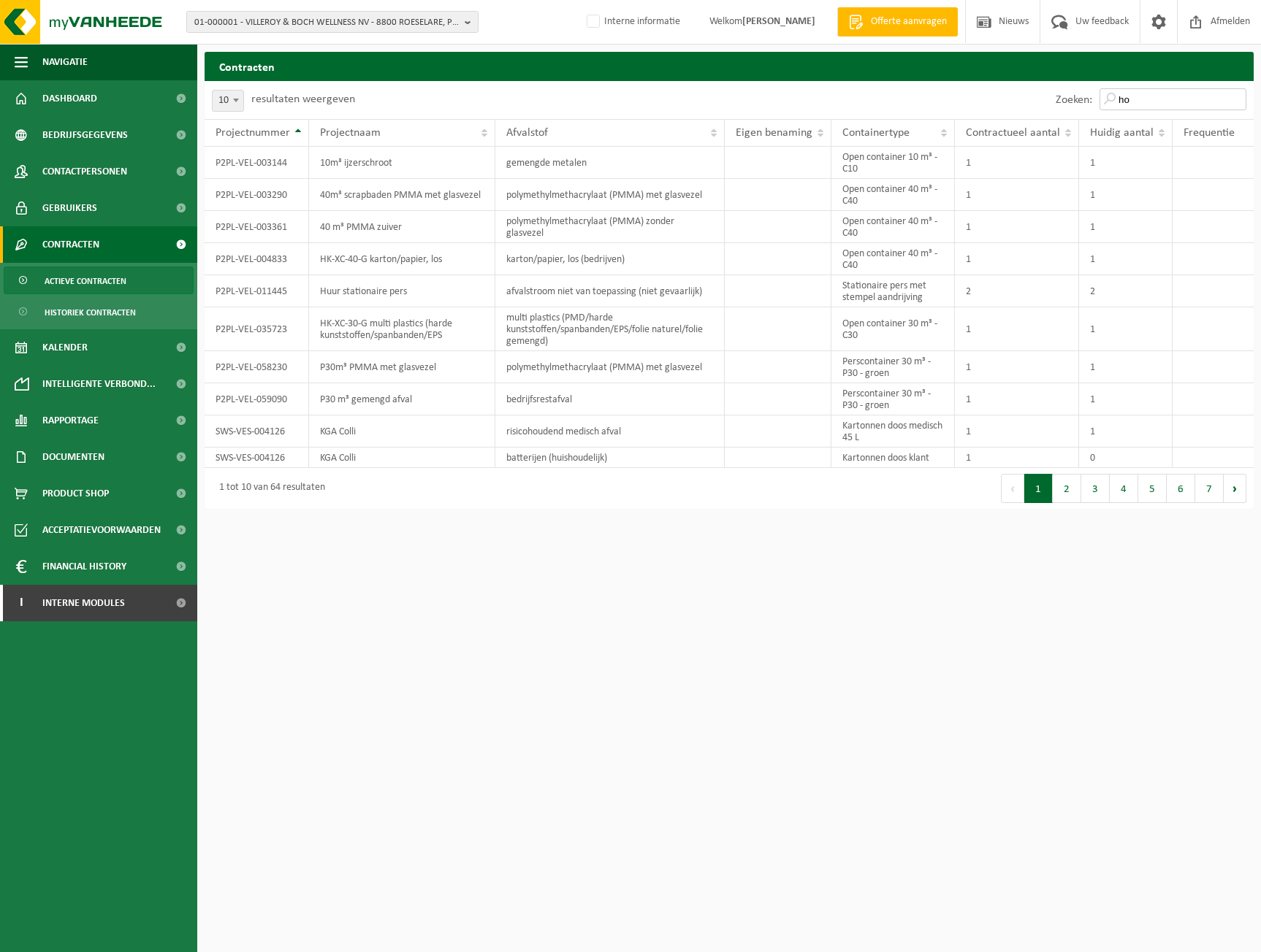
type input "h"
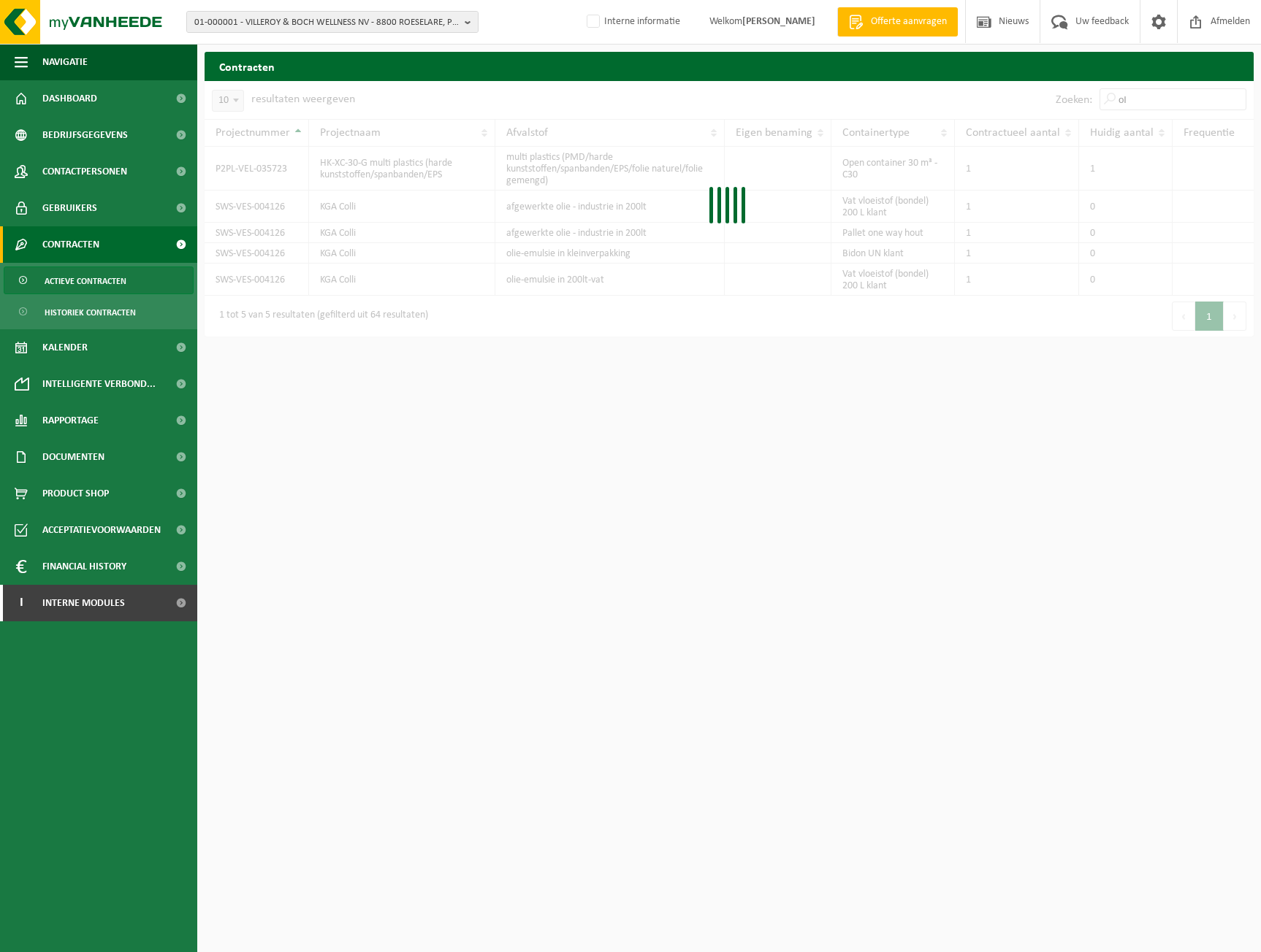
type input "o"
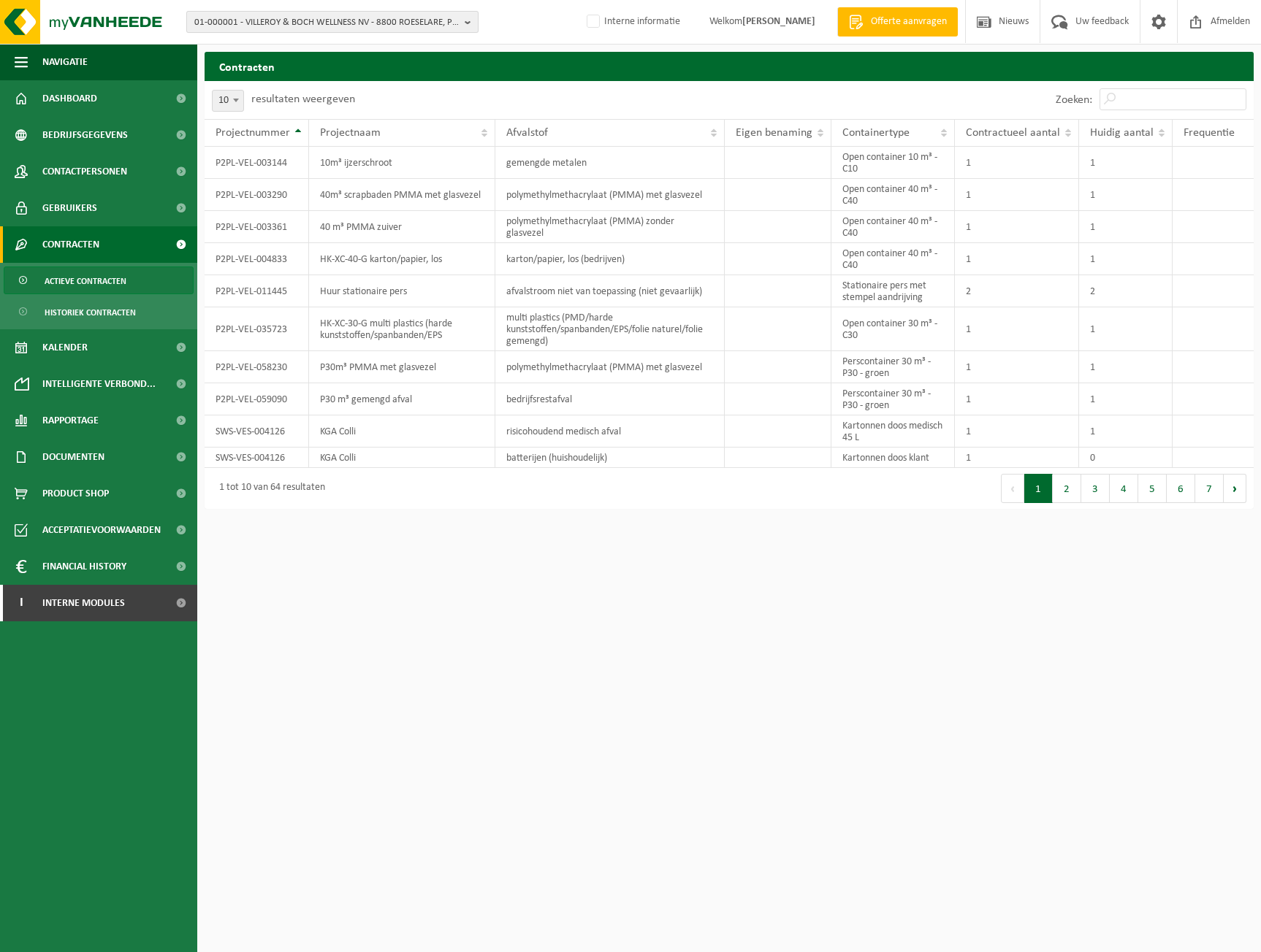
click at [232, 18] on span "01-000001 - VILLEROY & BOCH WELLNESS NV - 8800 ROESELARE, POPULIERSTRAAT 1" at bounding box center [326, 22] width 264 height 22
type input "10-774403"
click at [263, 71] on li "10-774403 - CIREPA - 7822 GHISLENGHIEN, ZI DE GHISLENGHIEN RUE DES ARTISANS 38" at bounding box center [332, 73] width 285 height 29
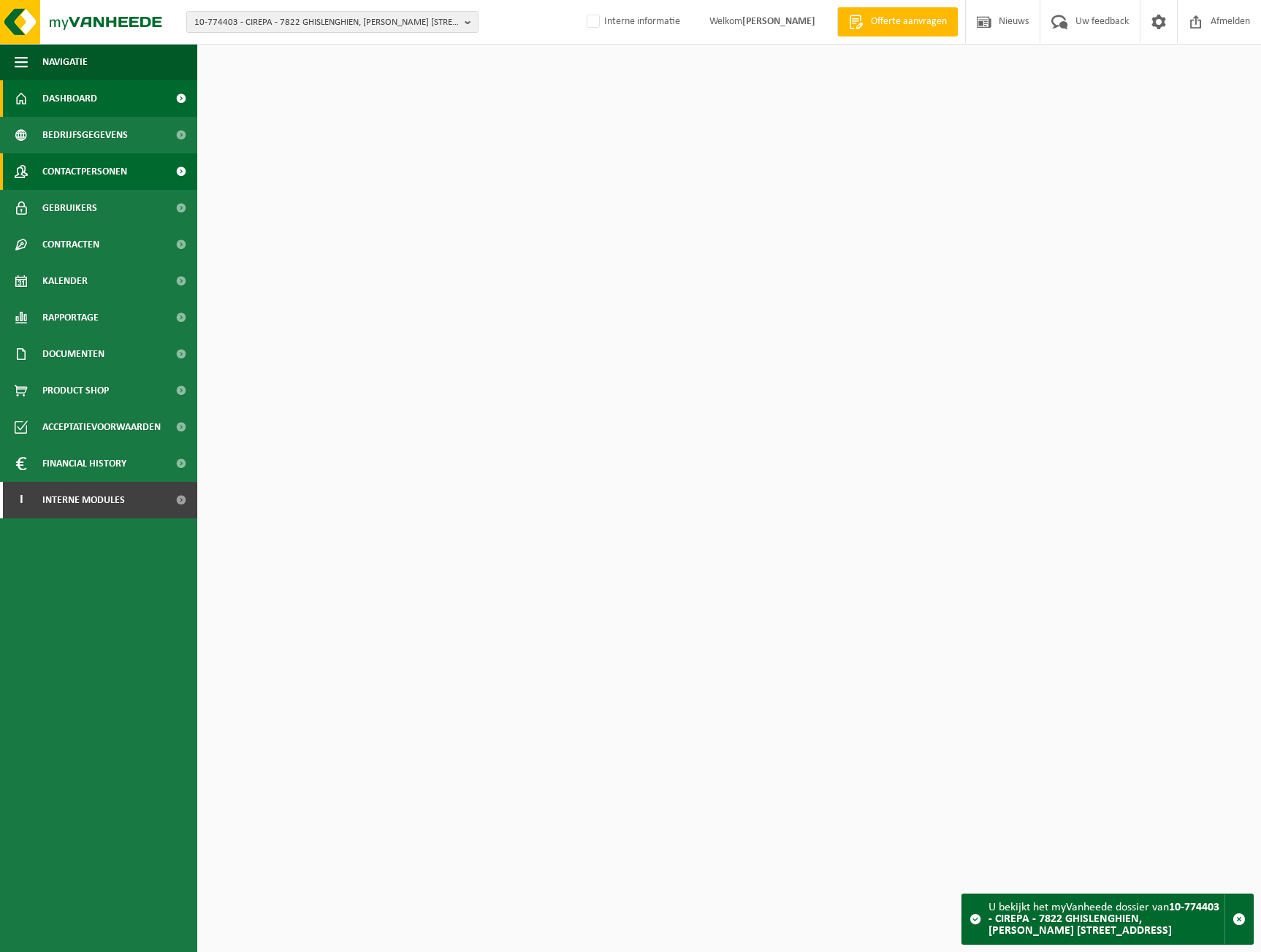
click at [134, 174] on link "Contactpersonen" at bounding box center [98, 171] width 197 height 37
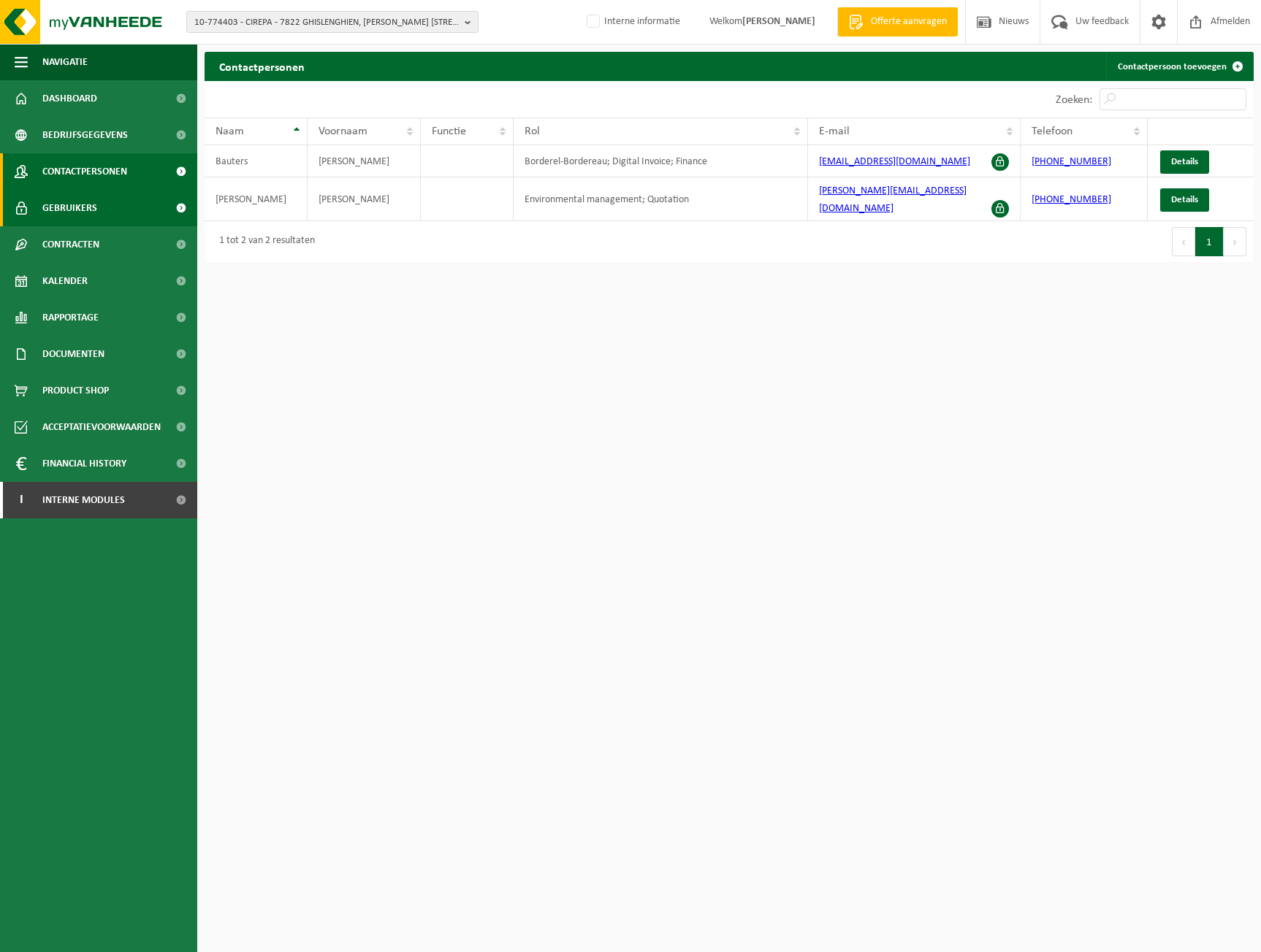
click at [93, 211] on span "Gebruikers" at bounding box center [69, 208] width 54 height 37
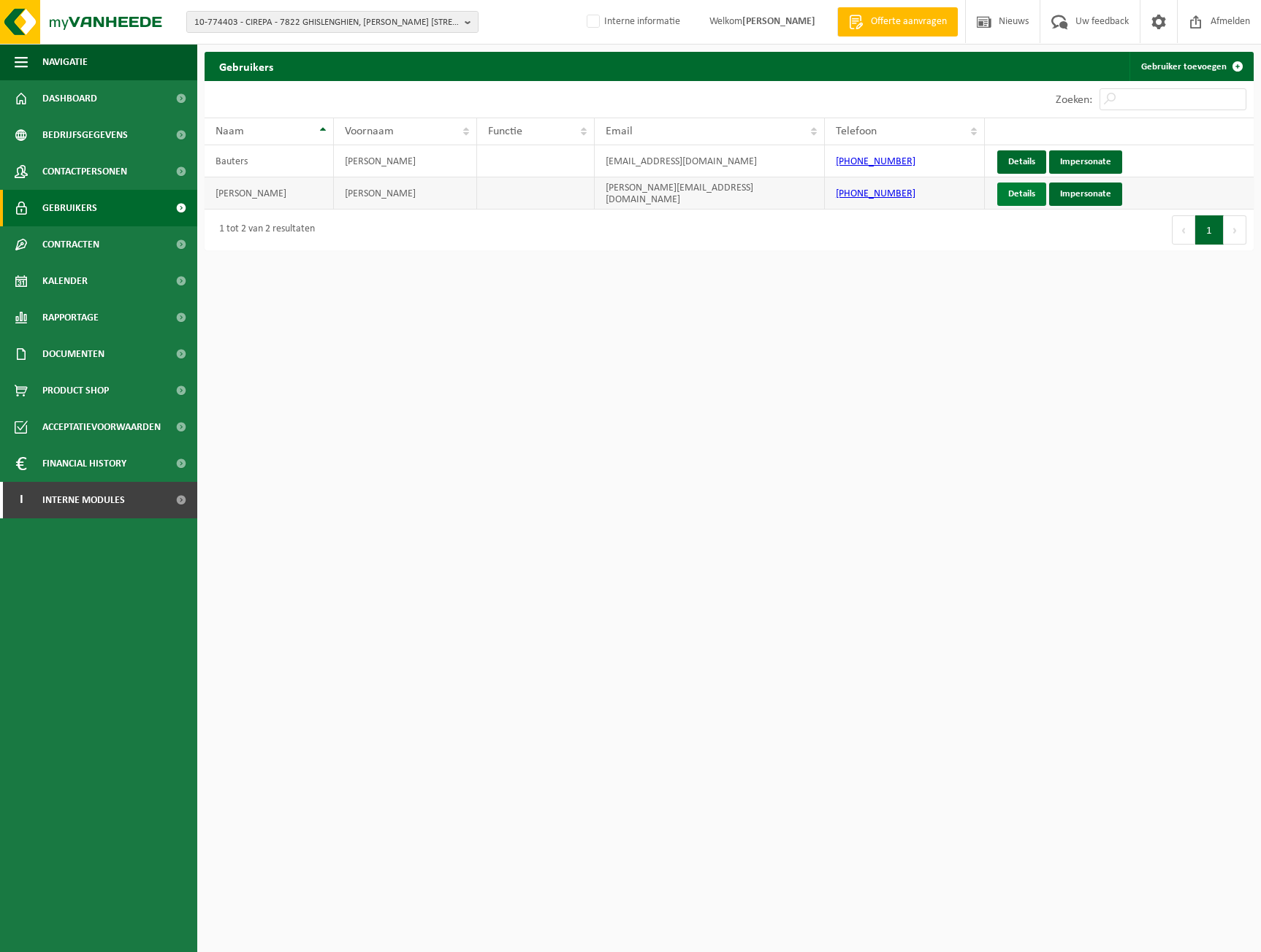
click at [1012, 190] on link "Details" at bounding box center [1021, 194] width 49 height 24
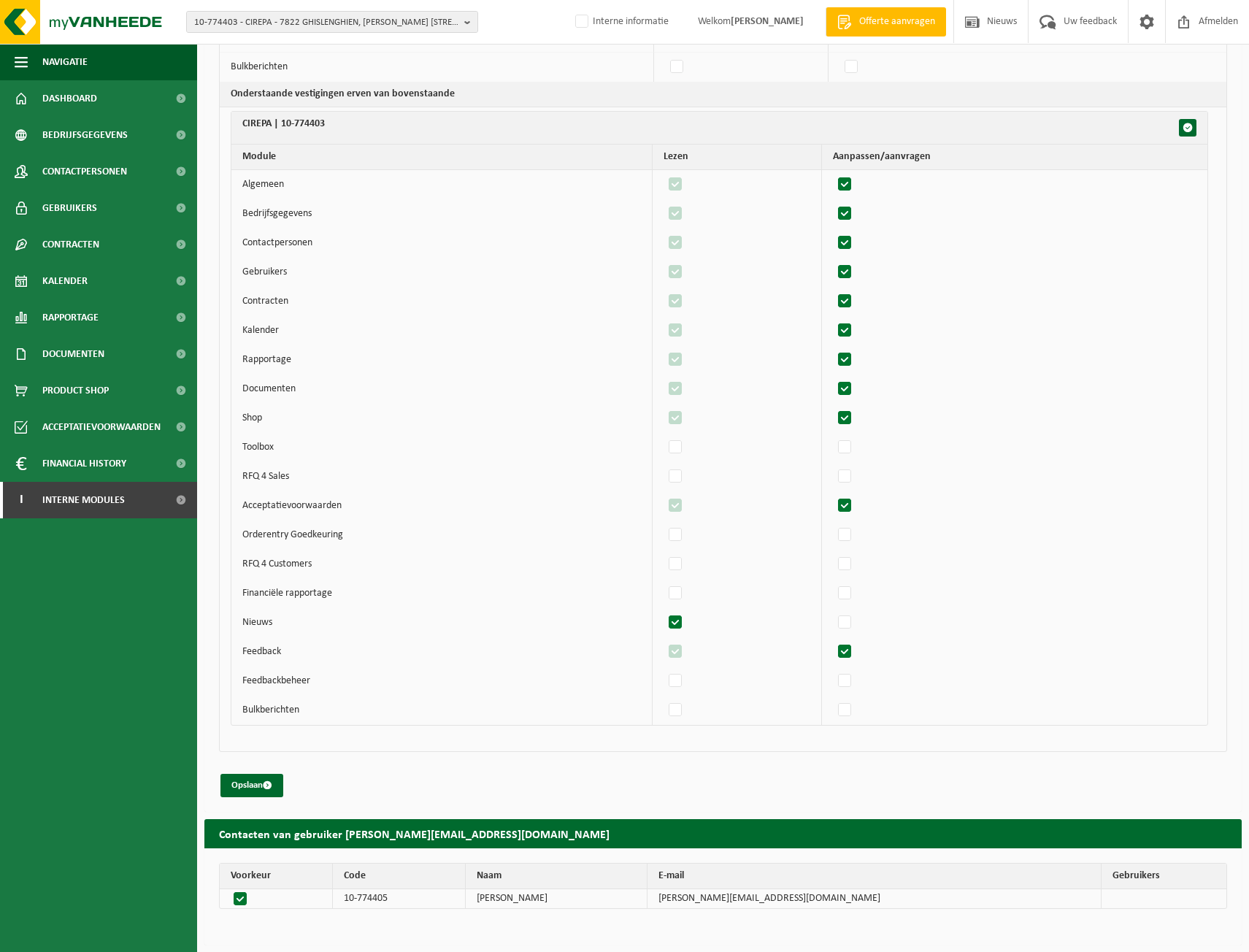
scroll to position [93, 0]
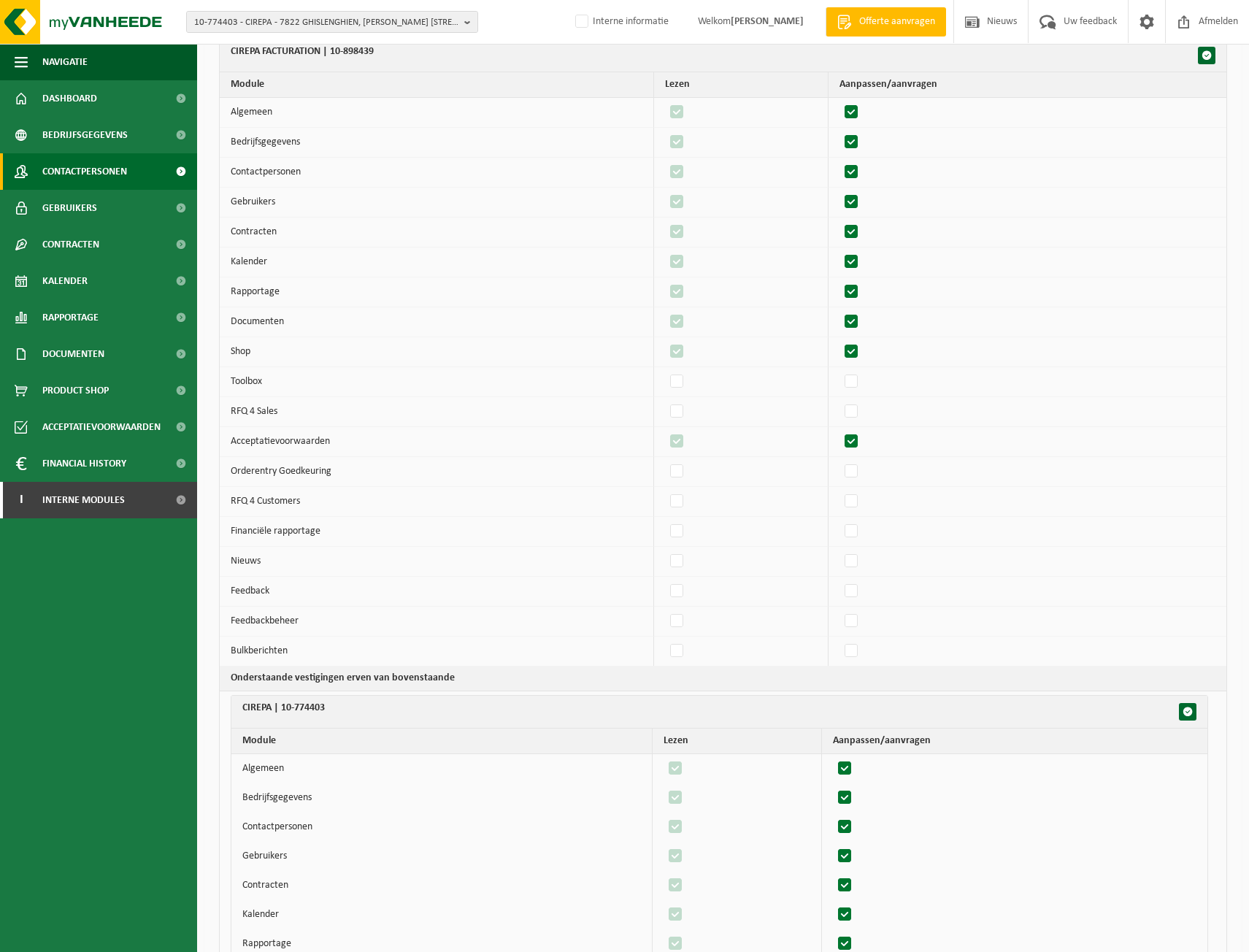
click at [96, 176] on span "Contactpersonen" at bounding box center [84, 171] width 84 height 37
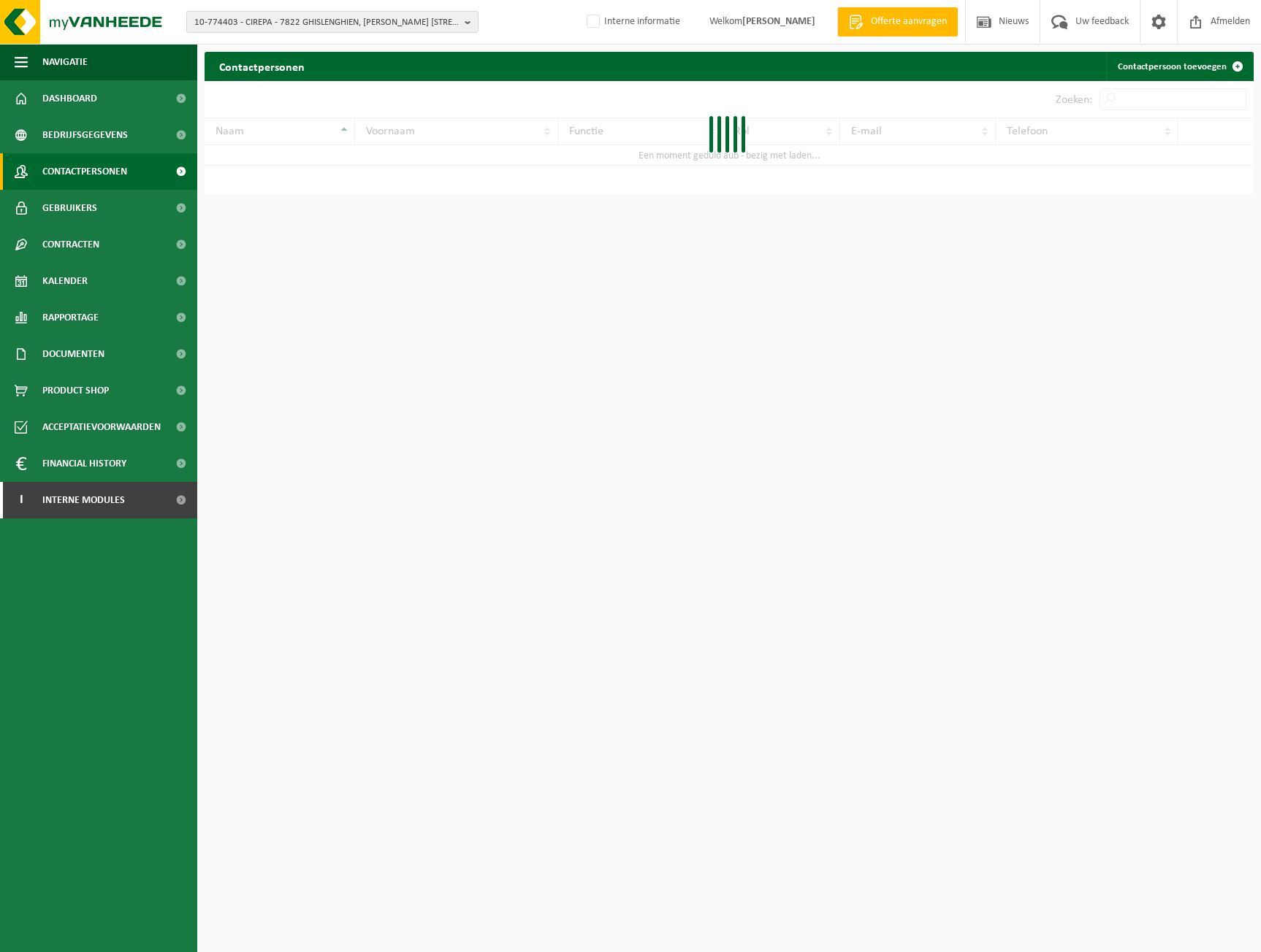
click at [86, 211] on span "Gebruikers" at bounding box center [69, 208] width 54 height 37
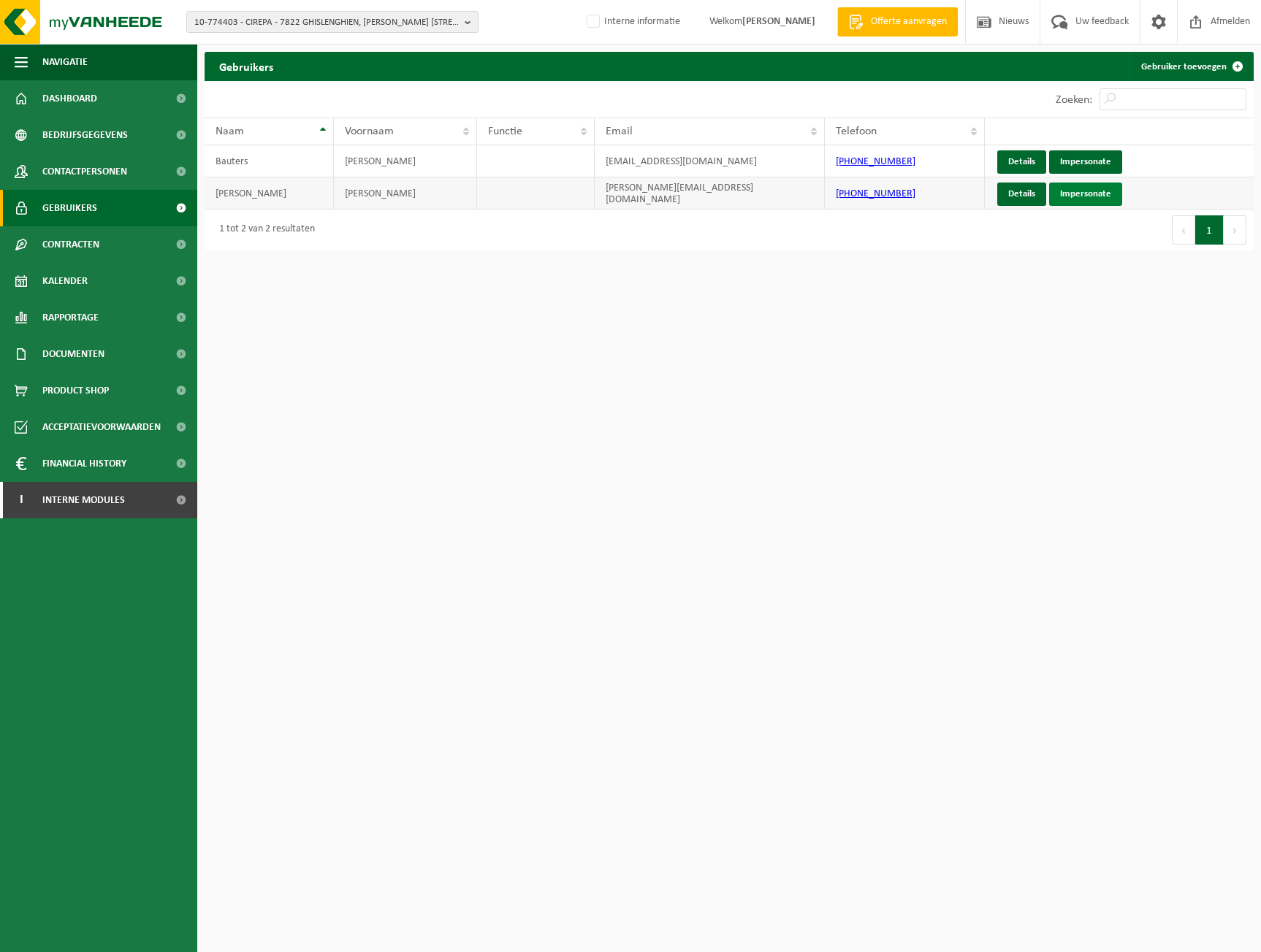
click at [1084, 192] on link "Impersonate" at bounding box center [1086, 194] width 73 height 24
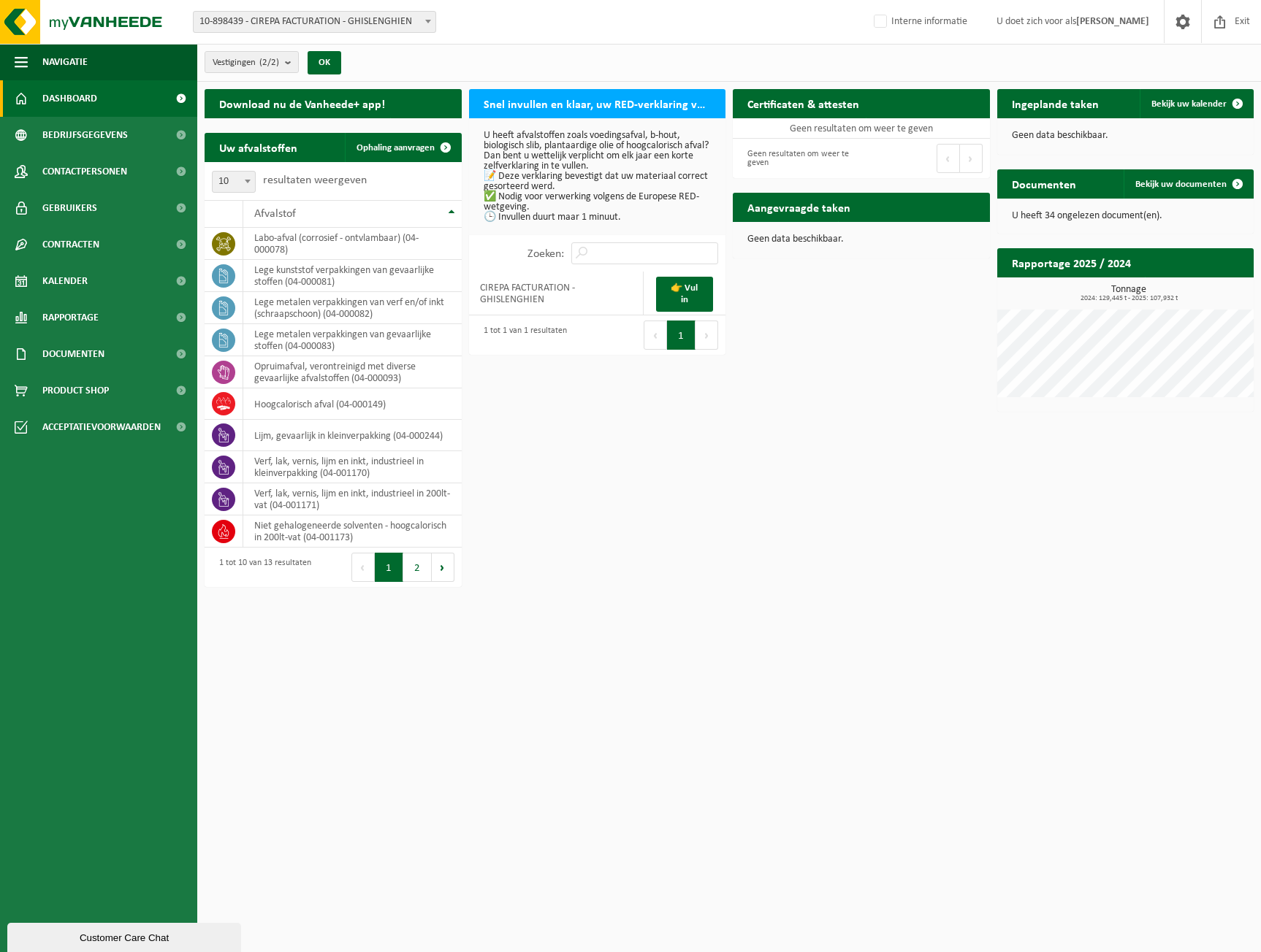
drag, startPoint x: 1247, startPoint y: 25, endPoint x: 815, endPoint y: 1, distance: 432.7
click at [1247, 25] on span "Exit" at bounding box center [1242, 21] width 23 height 43
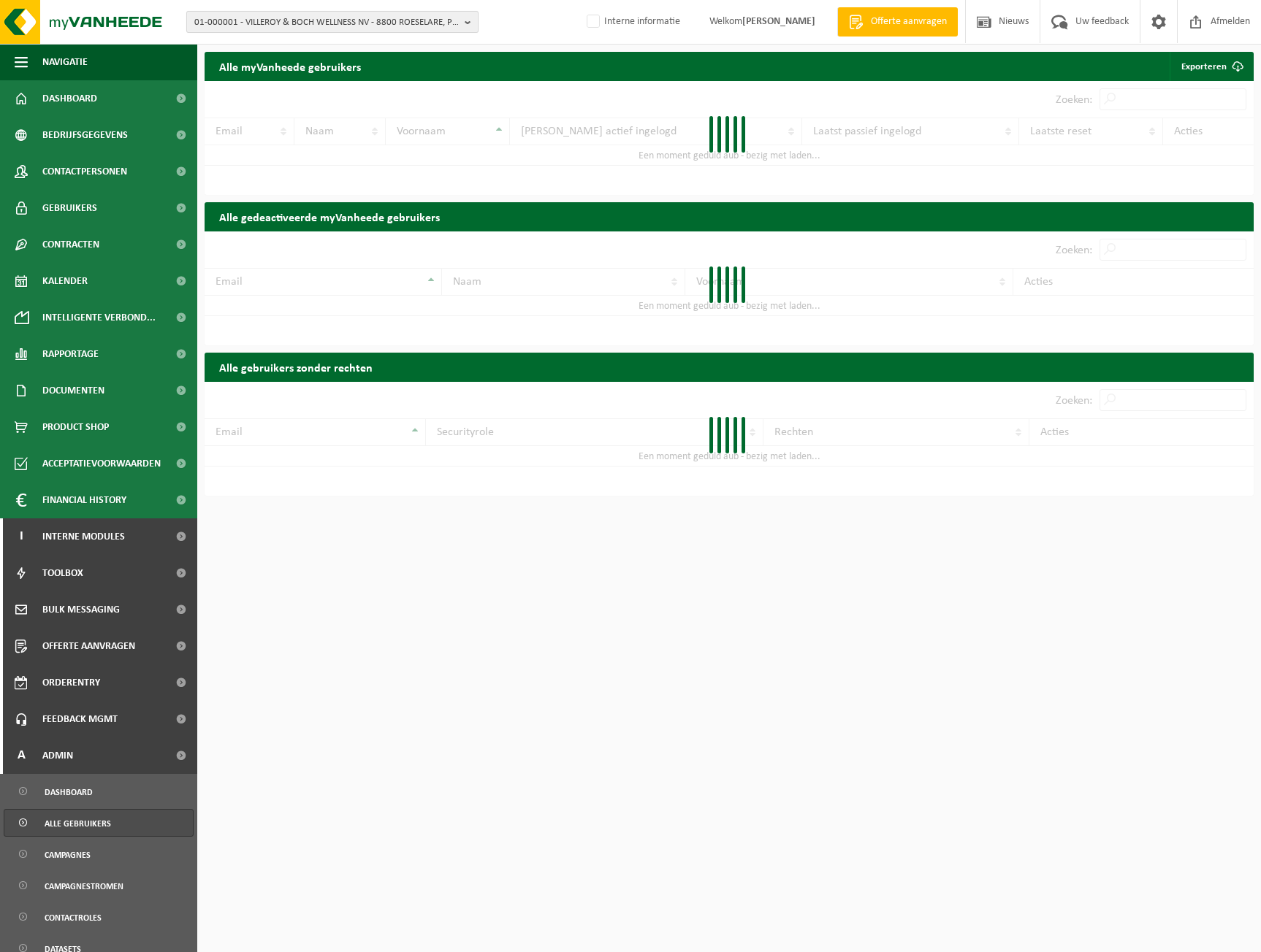
click at [254, 19] on span "01-000001 - VILLEROY & BOCH WELLNESS NV - 8800 ROESELARE, POPULIERSTRAAT 1" at bounding box center [326, 22] width 264 height 22
paste input "10-903341"
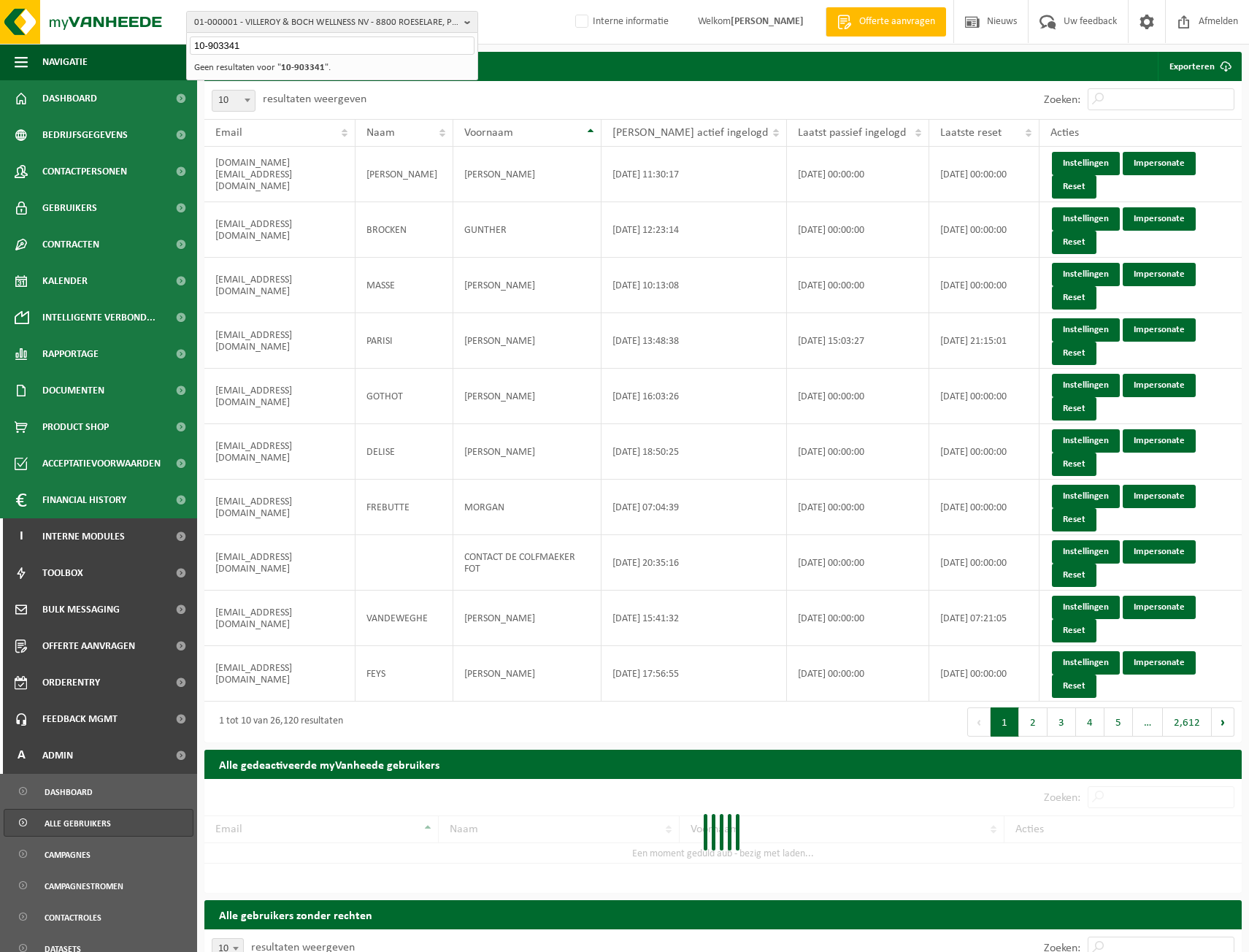
drag, startPoint x: 290, startPoint y: 47, endPoint x: -32, endPoint y: 56, distance: 322.1
click at [0, 56] on html "01-000001 - VILLEROY & BOCH WELLNESS NV - 8800 ROESELARE, POPULIERSTRAAT 1 10-9…" at bounding box center [624, 476] width 1249 height 952
click at [350, 50] on input "10-903341" at bounding box center [332, 45] width 285 height 18
type input "10-903341"
click at [369, 20] on span "01-000001 - VILLEROY & BOCH WELLNESS NV - 8800 ROESELARE, POPULIERSTRAAT 1" at bounding box center [326, 22] width 264 height 22
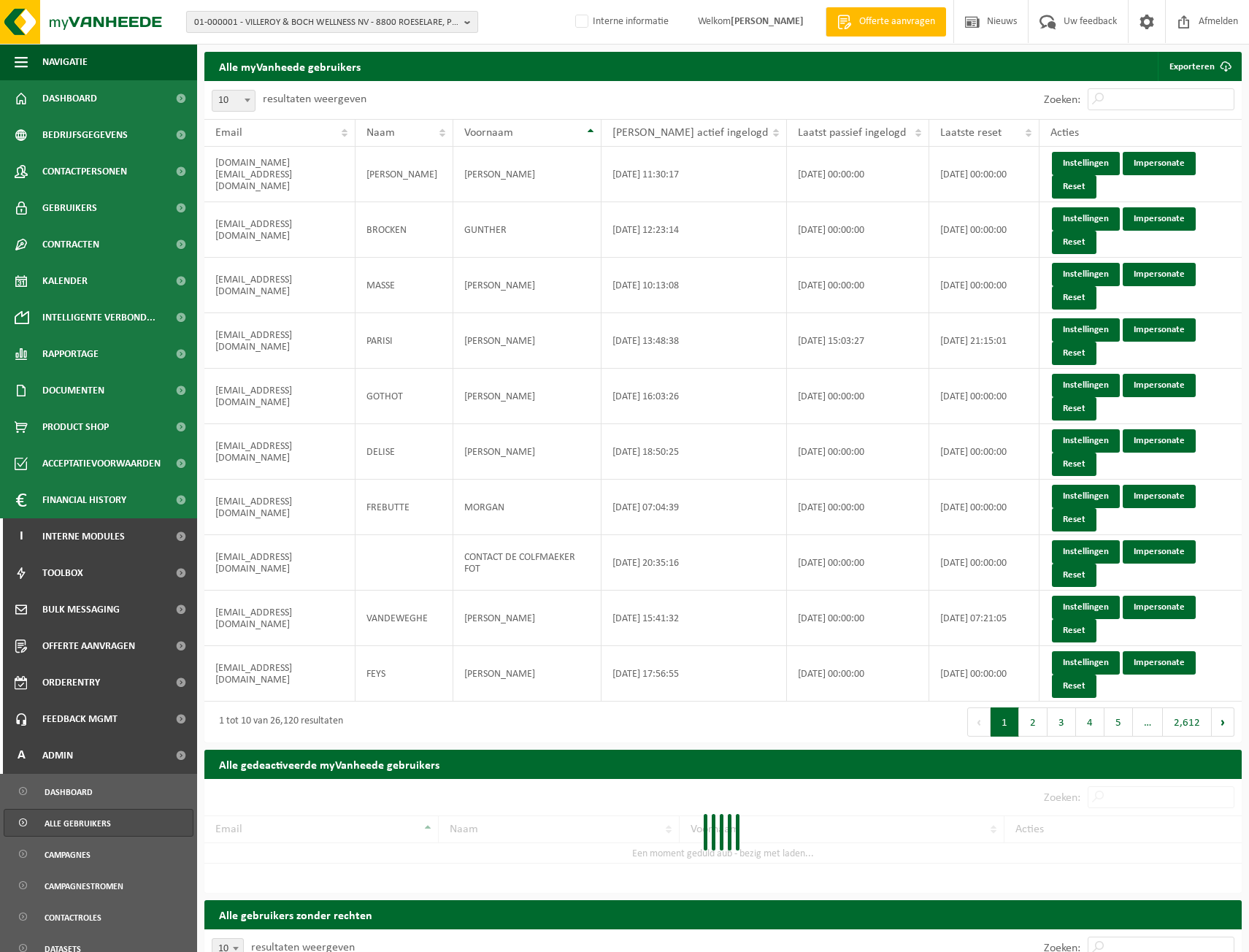
click at [348, 26] on span "01-000001 - VILLEROY & BOCH WELLNESS NV - 8800 ROESELARE, POPULIERSTRAAT 1" at bounding box center [326, 22] width 264 height 22
paste input "10-903341"
type input "1"
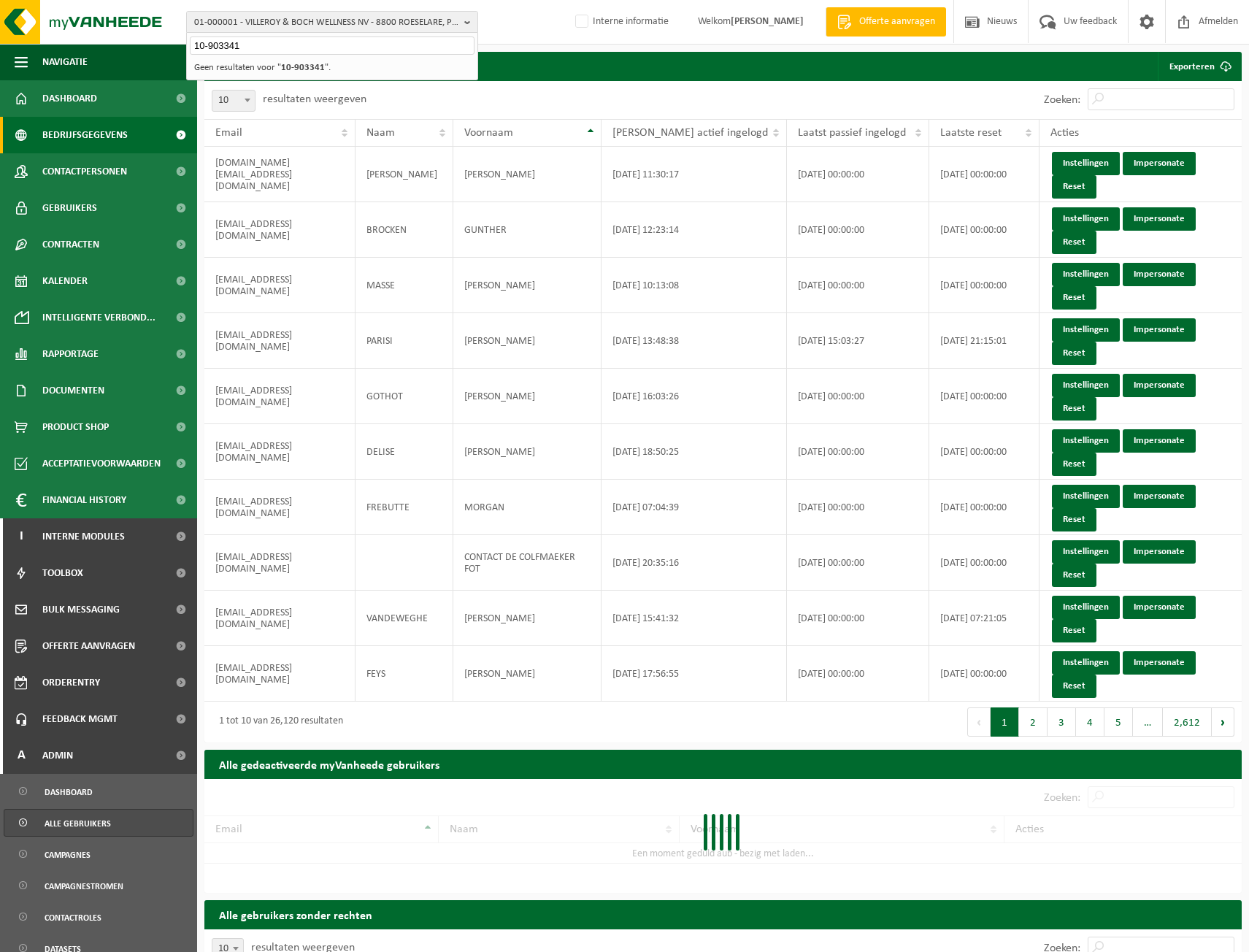
type input "10-903341"
